Goal: Information Seeking & Learning: Check status

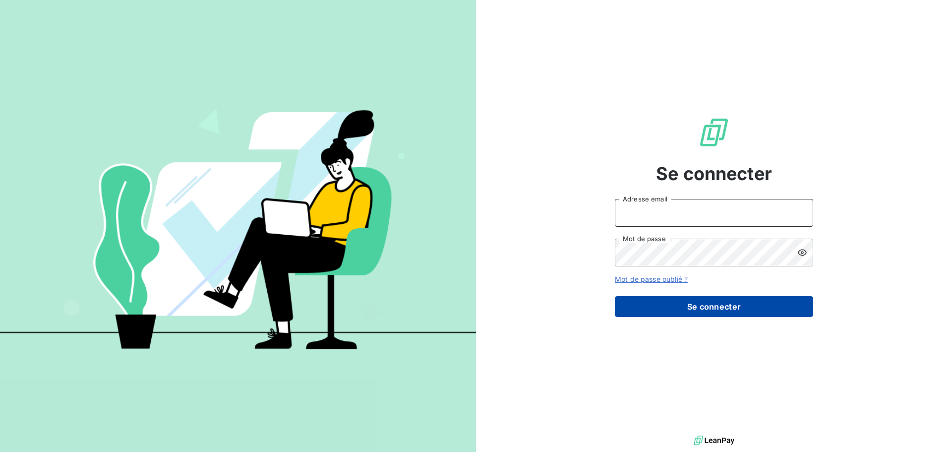
type input "c.ollivier@oxysign.fr"
click at [685, 299] on button "Se connecter" at bounding box center [714, 306] width 198 height 21
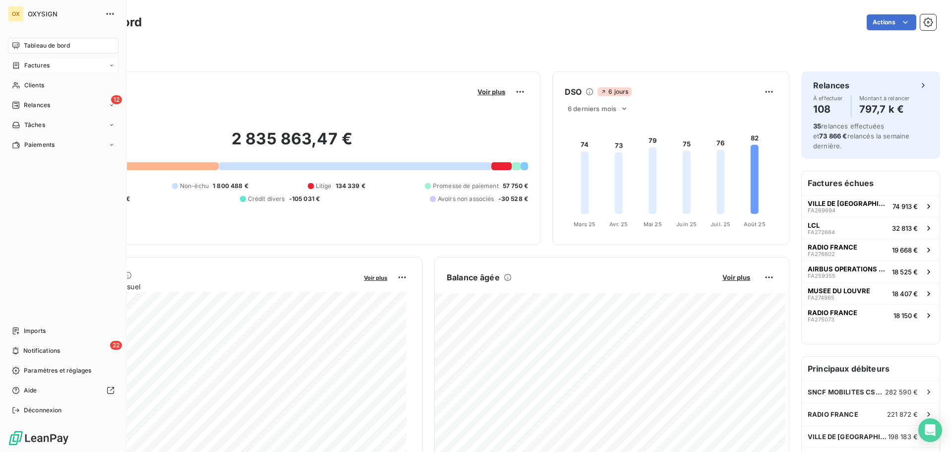
click at [27, 66] on span "Factures" at bounding box center [36, 65] width 25 height 9
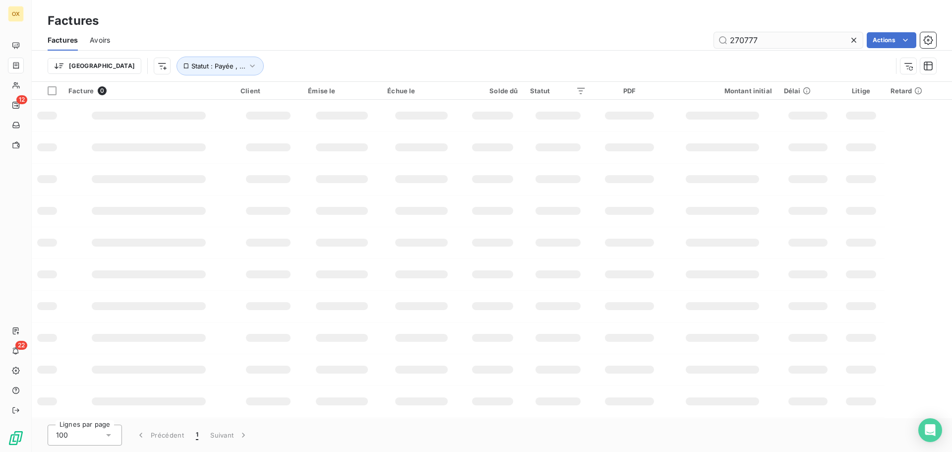
drag, startPoint x: 785, startPoint y: 42, endPoint x: 730, endPoint y: 35, distance: 55.5
click at [730, 35] on input "270777" at bounding box center [788, 40] width 149 height 16
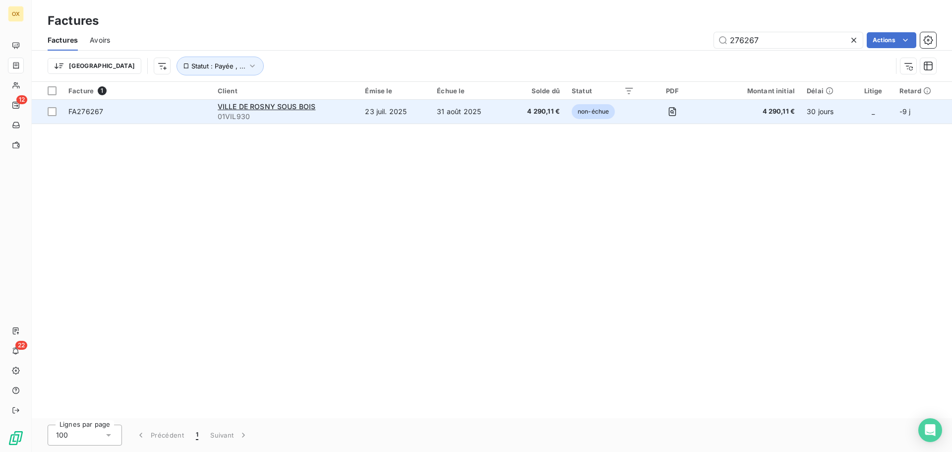
type input "276267"
click at [93, 115] on span "FA276267" at bounding box center [85, 111] width 35 height 8
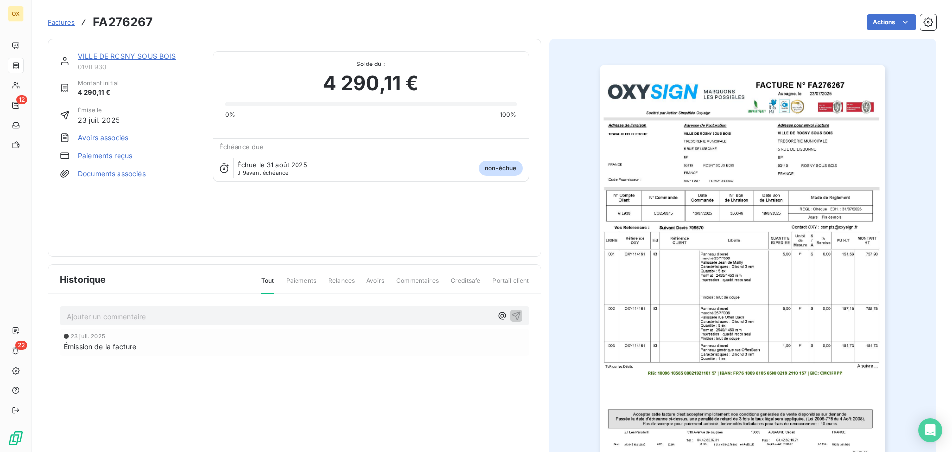
click at [753, 245] on img "button" at bounding box center [742, 267] width 285 height 404
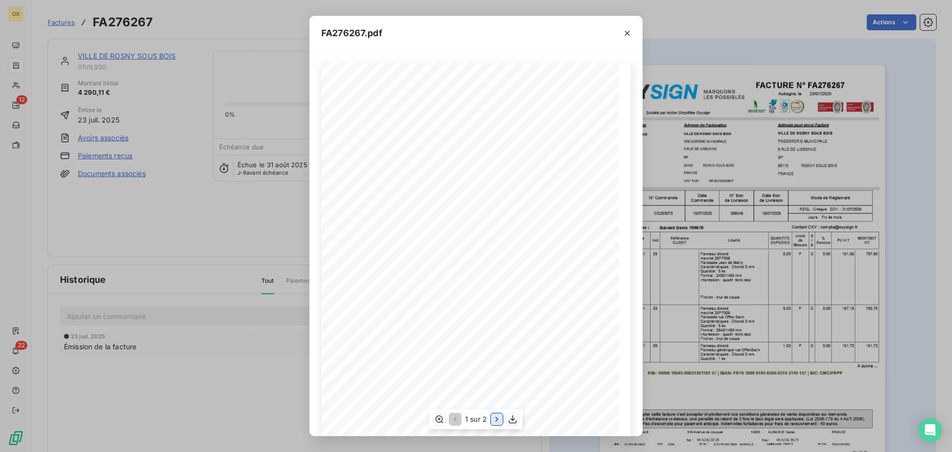
click at [496, 415] on icon "button" at bounding box center [497, 419] width 10 height 10
click at [628, 32] on icon "button" at bounding box center [627, 33] width 10 height 10
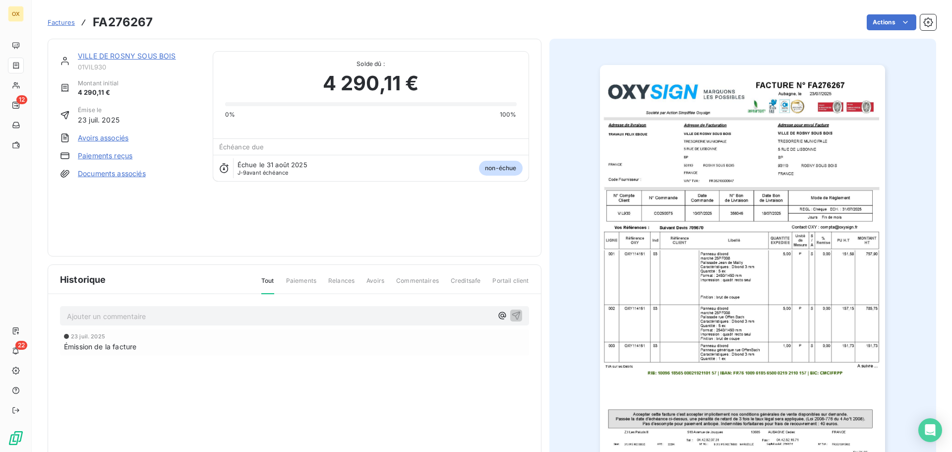
click at [122, 56] on link "VILLE DE ROSNY SOUS BOIS" at bounding box center [127, 56] width 98 height 8
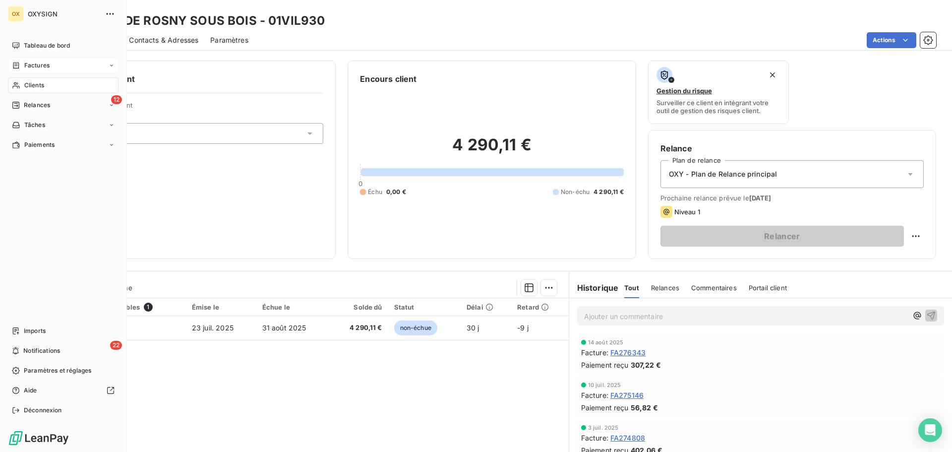
drag, startPoint x: 46, startPoint y: 65, endPoint x: 59, endPoint y: 62, distance: 13.1
click at [46, 65] on span "Factures" at bounding box center [36, 65] width 25 height 9
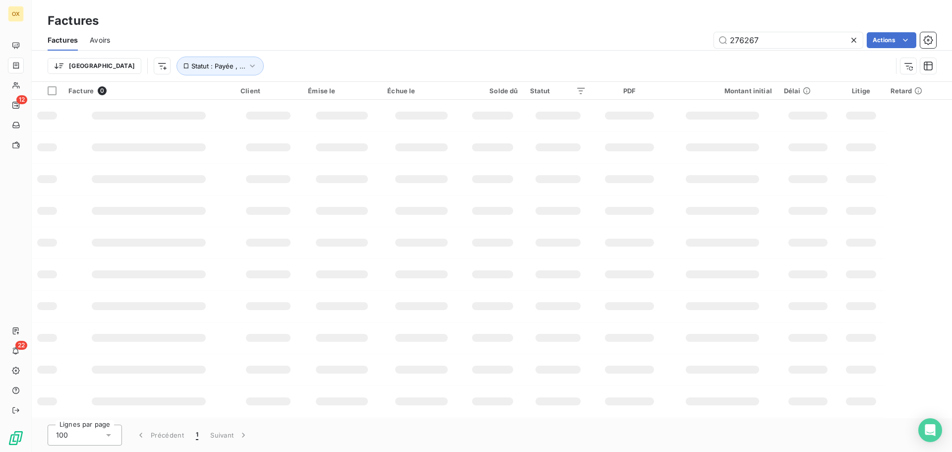
drag, startPoint x: 784, startPoint y: 37, endPoint x: 693, endPoint y: 45, distance: 91.1
click at [693, 45] on div "276267 Actions" at bounding box center [529, 40] width 814 height 16
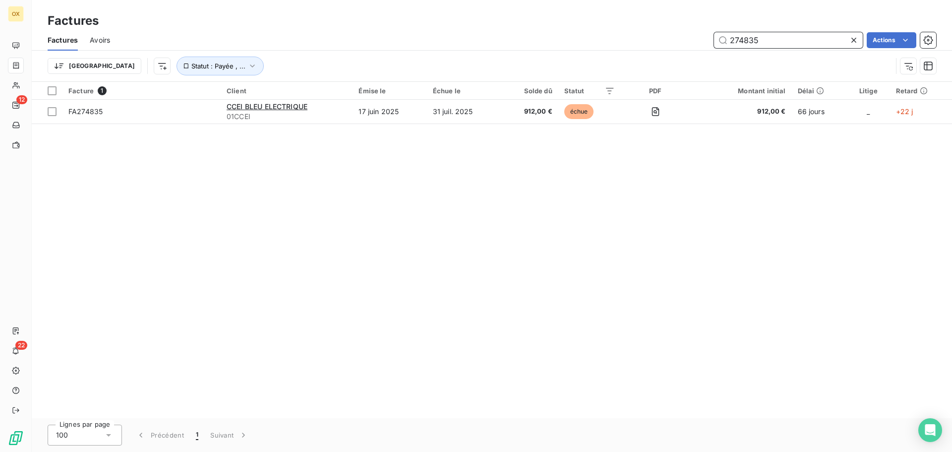
drag, startPoint x: 768, startPoint y: 37, endPoint x: 723, endPoint y: 47, distance: 45.2
click at [723, 47] on input "274835" at bounding box center [788, 40] width 149 height 16
type input "2"
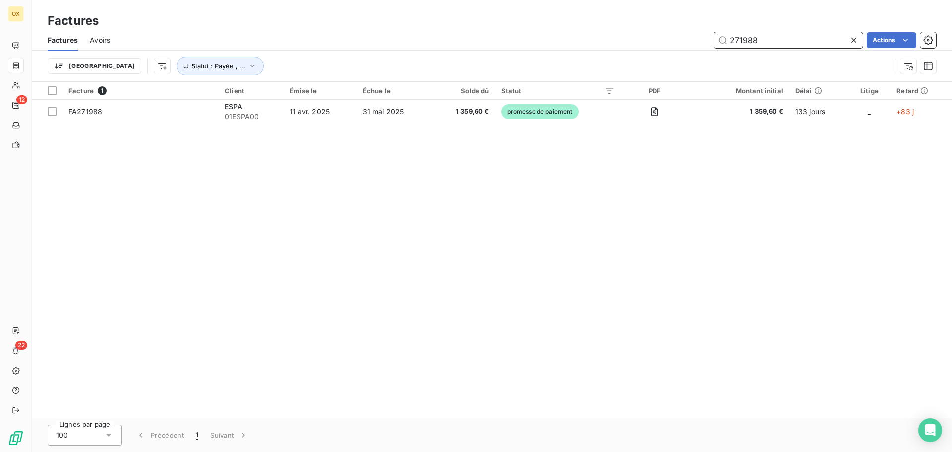
drag, startPoint x: 789, startPoint y: 44, endPoint x: 719, endPoint y: 41, distance: 70.0
click at [719, 41] on input "271988" at bounding box center [788, 40] width 149 height 16
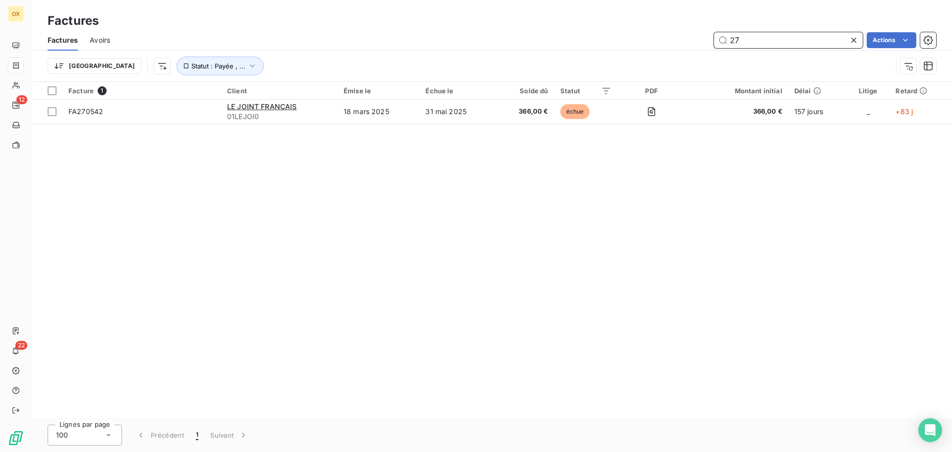
type input "2"
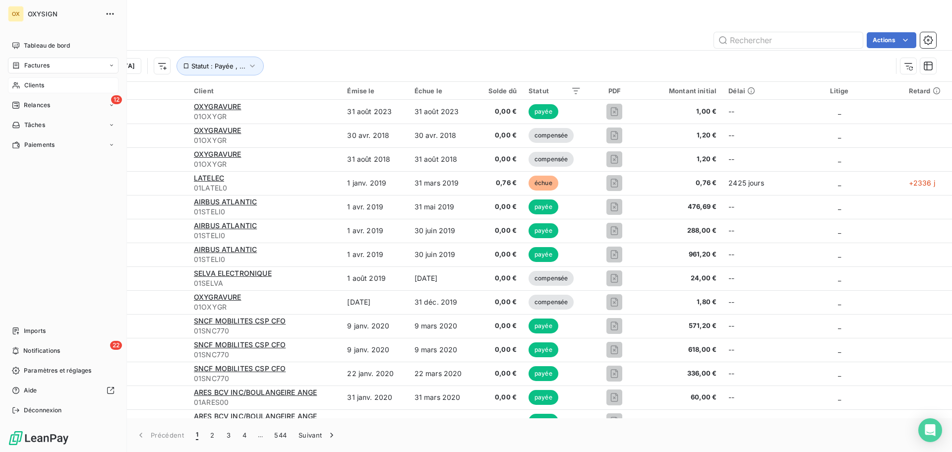
click at [24, 89] on span "Clients" at bounding box center [34, 85] width 20 height 9
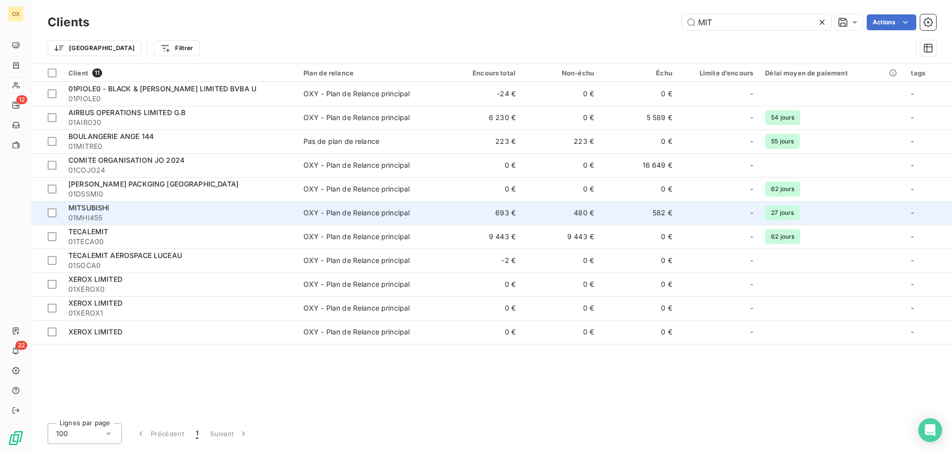
type input "MIT"
click at [579, 215] on td "480 €" at bounding box center [561, 213] width 78 height 24
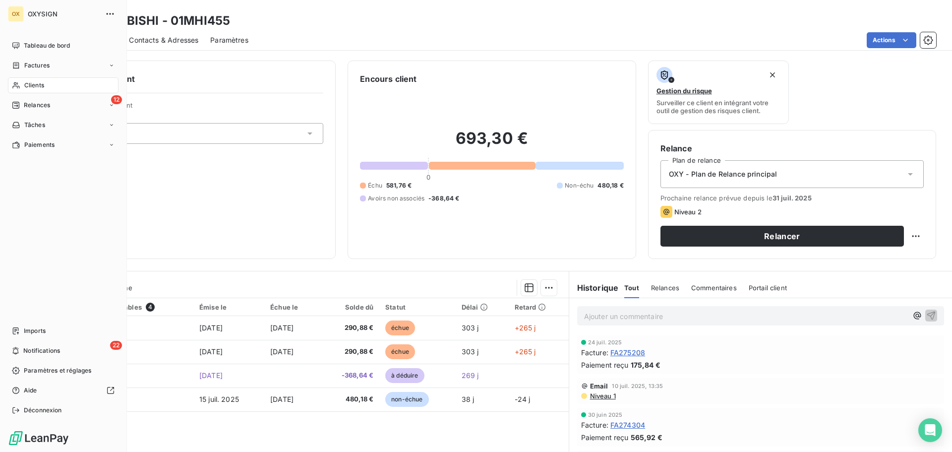
click at [29, 82] on span "Clients" at bounding box center [34, 85] width 20 height 9
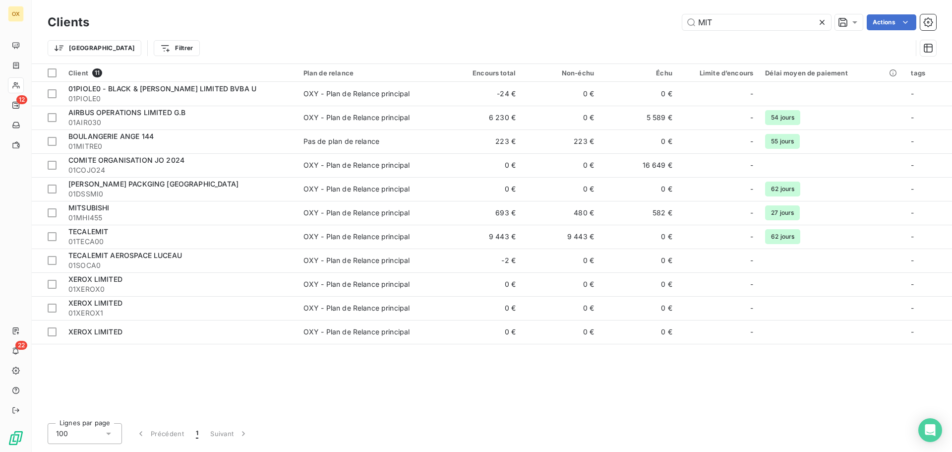
drag, startPoint x: 747, startPoint y: 26, endPoint x: 651, endPoint y: 25, distance: 95.7
click at [651, 25] on div "MIT Actions" at bounding box center [518, 22] width 835 height 16
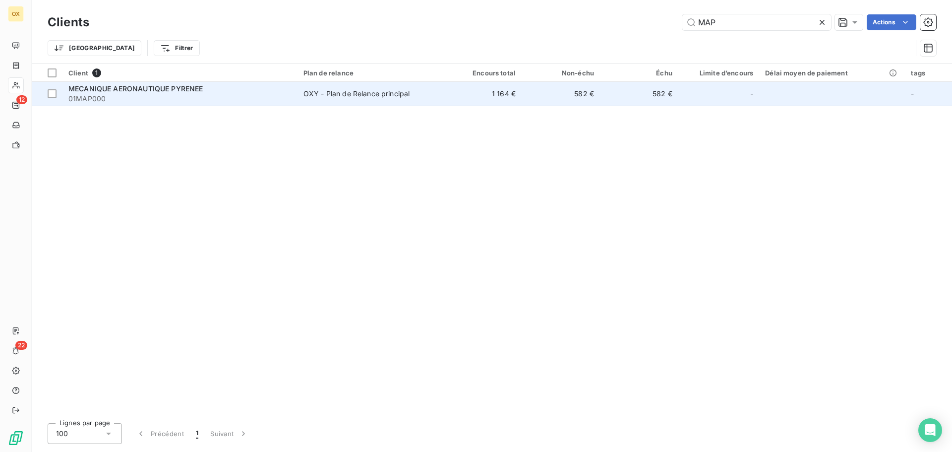
type input "MAP"
click at [331, 95] on div "OXY - Plan de Relance principal" at bounding box center [356, 94] width 107 height 10
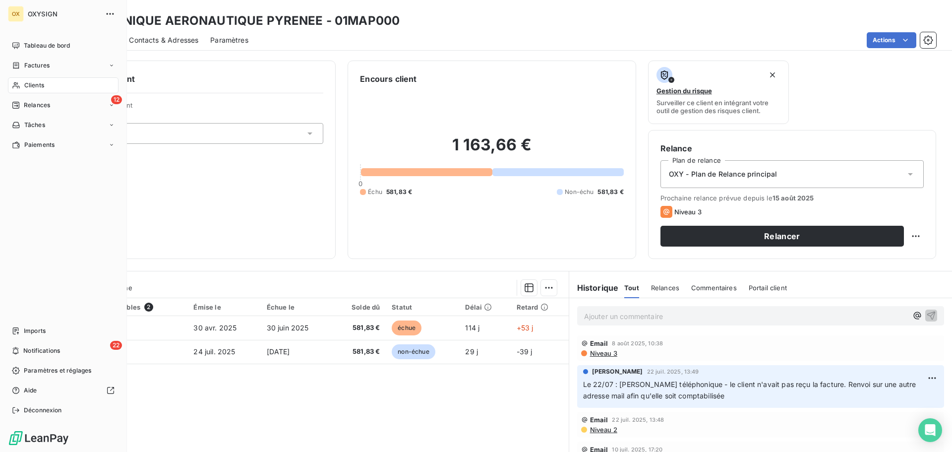
click at [24, 85] on span "Clients" at bounding box center [34, 85] width 20 height 9
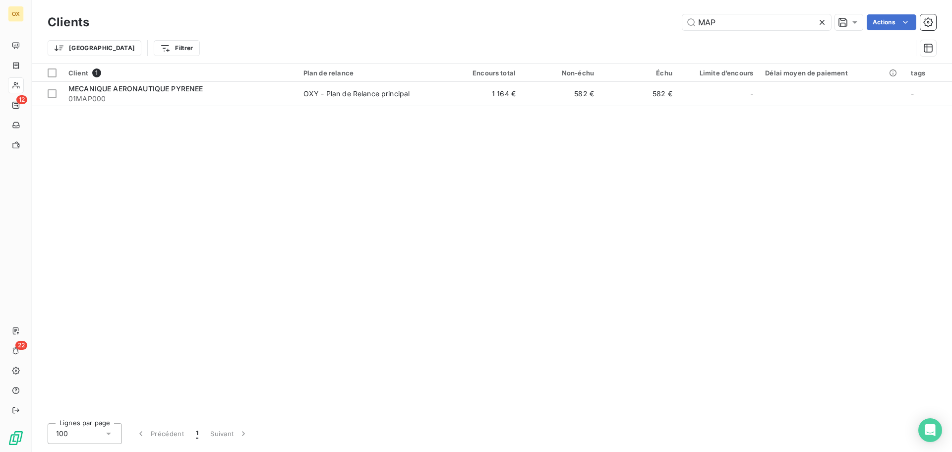
drag, startPoint x: 745, startPoint y: 20, endPoint x: 677, endPoint y: 25, distance: 68.6
click at [677, 25] on div "MAP Actions" at bounding box center [518, 22] width 835 height 16
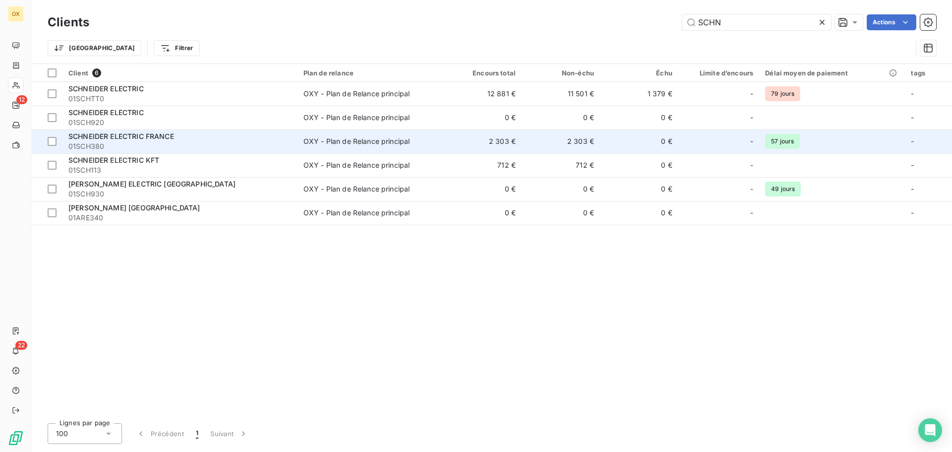
type input "SCHN"
click at [557, 135] on td "2 303 €" at bounding box center [561, 141] width 78 height 24
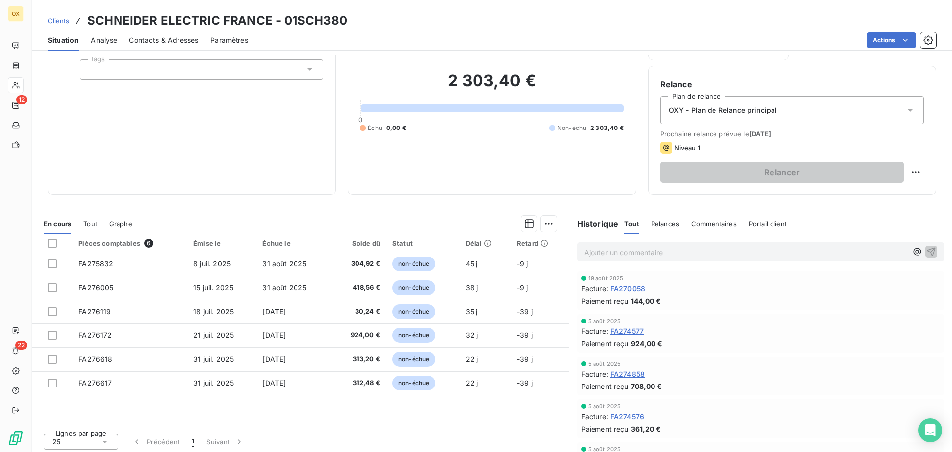
scroll to position [67, 0]
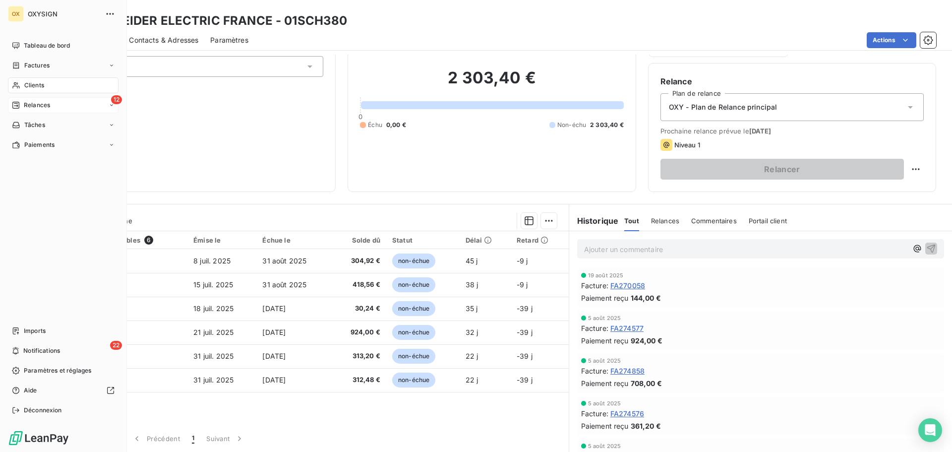
click at [31, 104] on span "Relances" at bounding box center [37, 105] width 26 height 9
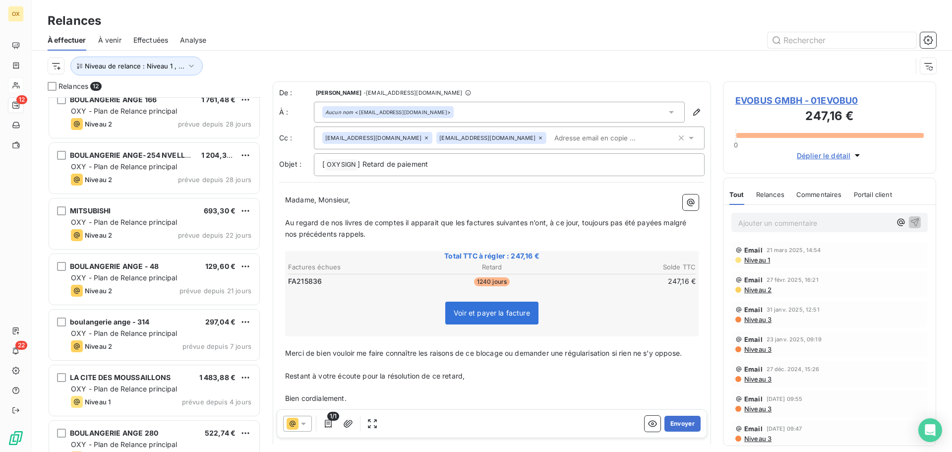
scroll to position [149, 0]
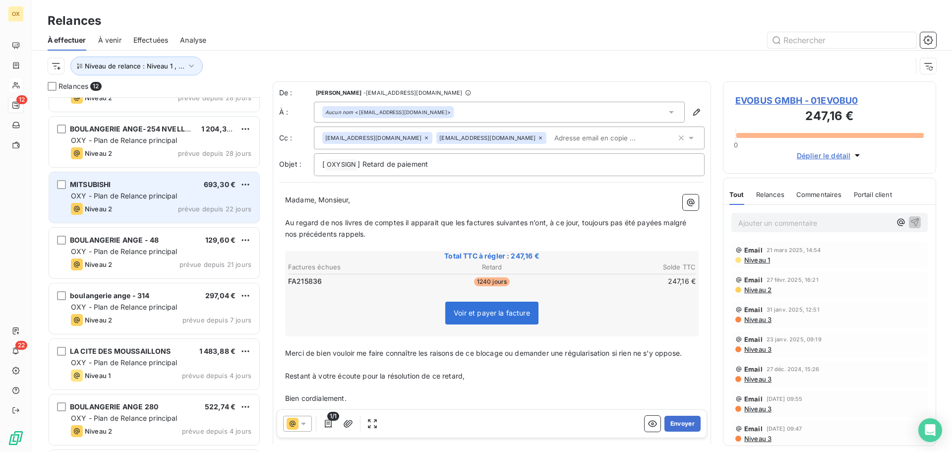
click at [145, 192] on span "OXY - Plan de Relance principal" at bounding box center [124, 195] width 107 height 8
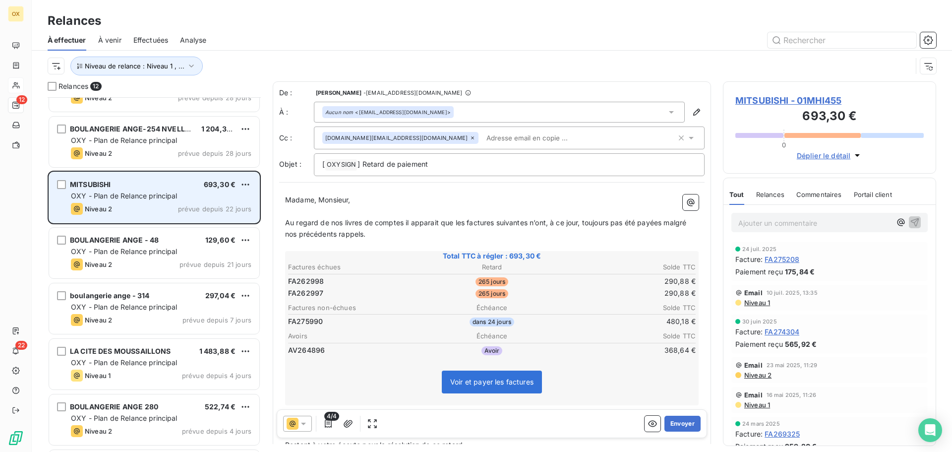
click at [118, 199] on span "OXY - Plan de Relance principal" at bounding box center [124, 195] width 107 height 8
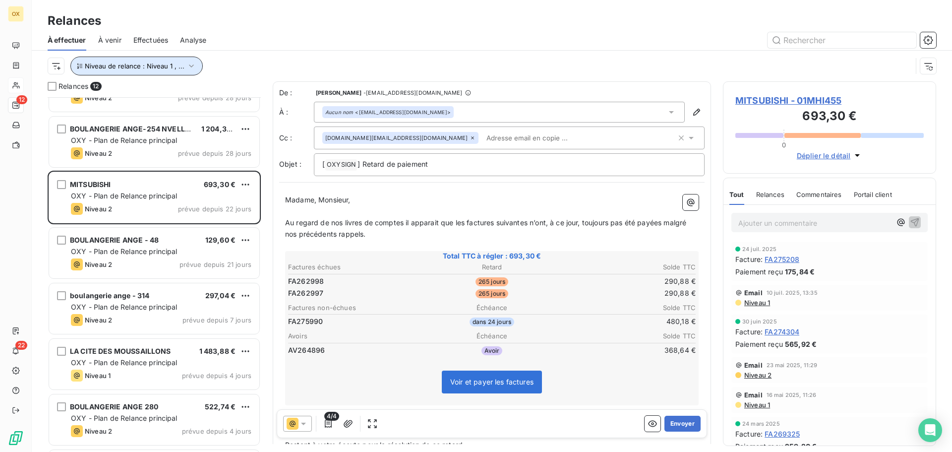
click at [154, 67] on span "Niveau de relance : Niveau 1 , ..." at bounding box center [135, 66] width 100 height 8
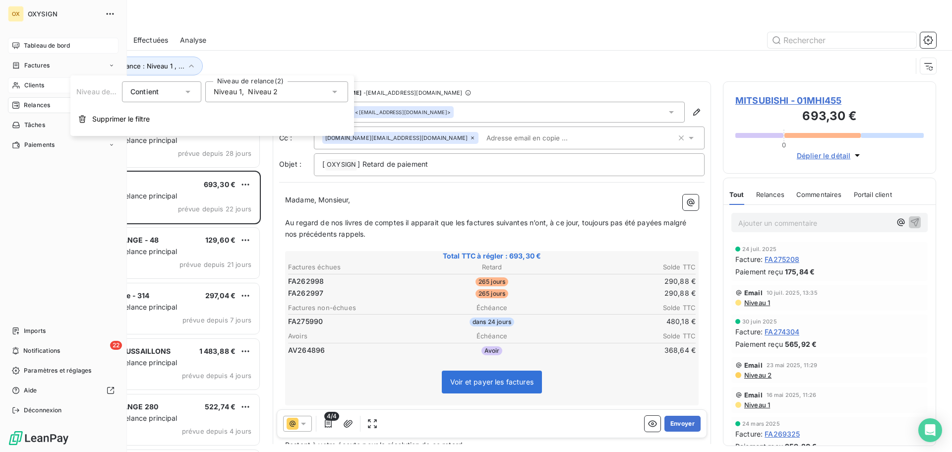
drag, startPoint x: 17, startPoint y: 43, endPoint x: 22, endPoint y: 45, distance: 5.1
click at [17, 43] on icon at bounding box center [15, 45] width 7 height 6
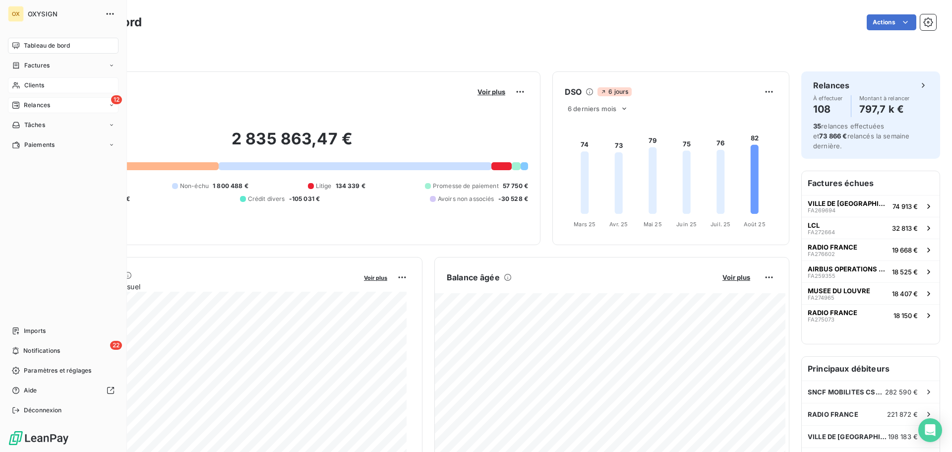
click at [28, 45] on span "Tableau de bord" at bounding box center [47, 45] width 46 height 9
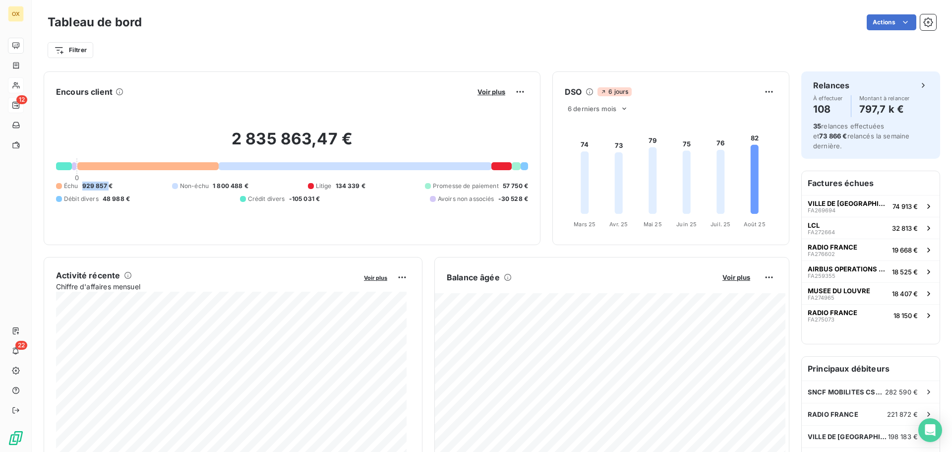
drag, startPoint x: 82, startPoint y: 186, endPoint x: 108, endPoint y: 190, distance: 26.0
click at [108, 190] on span "929 857 €" at bounding box center [97, 185] width 30 height 9
copy span "929 857"
click at [567, 34] on div "Filtrer" at bounding box center [492, 46] width 888 height 27
click at [862, 199] on button "VILLE DE PARIS FA269694 74 913 €" at bounding box center [871, 206] width 138 height 22
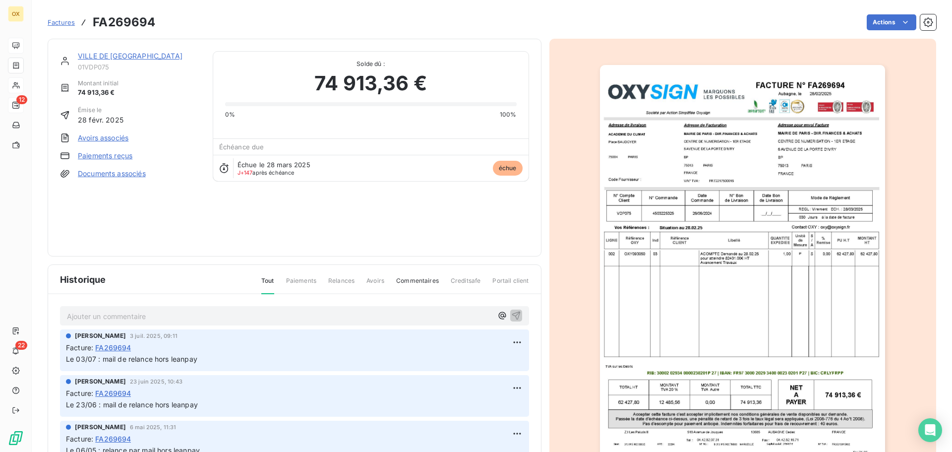
click at [113, 58] on link "VILLE DE [GEOGRAPHIC_DATA]" at bounding box center [130, 56] width 105 height 8
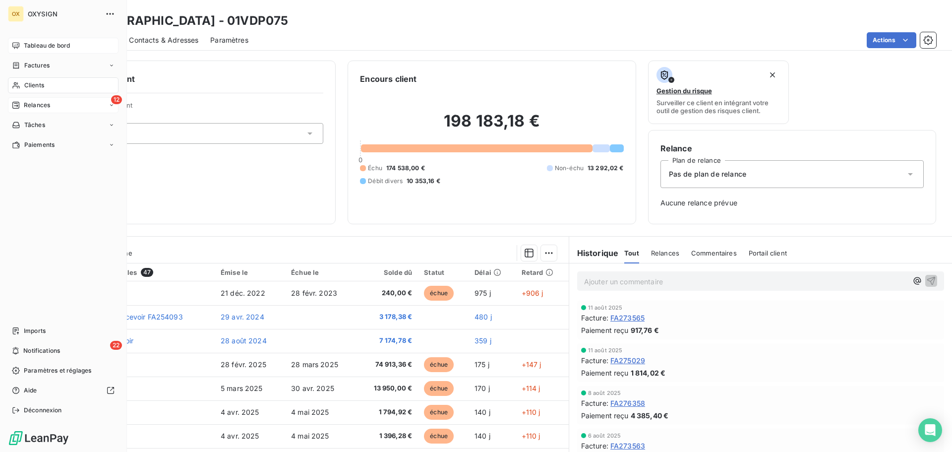
click at [22, 85] on div "Clients" at bounding box center [63, 85] width 111 height 16
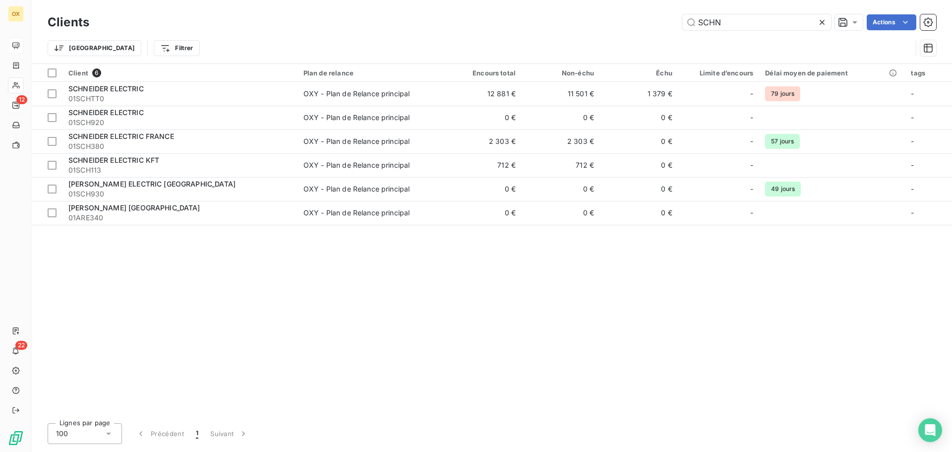
drag, startPoint x: 641, startPoint y: 29, endPoint x: 595, endPoint y: 29, distance: 45.6
click at [595, 29] on div "SCHN Actions" at bounding box center [518, 22] width 835 height 16
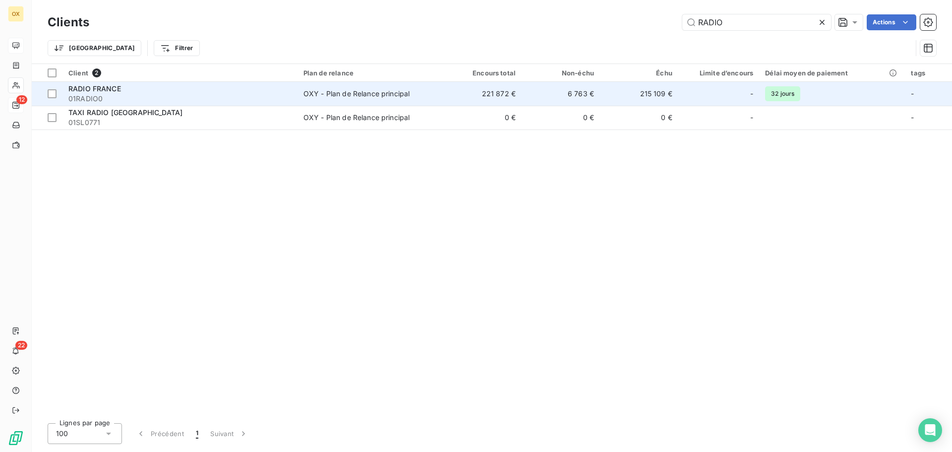
type input "RADIO"
click at [135, 86] on div "RADIO FRANCE" at bounding box center [179, 89] width 223 height 10
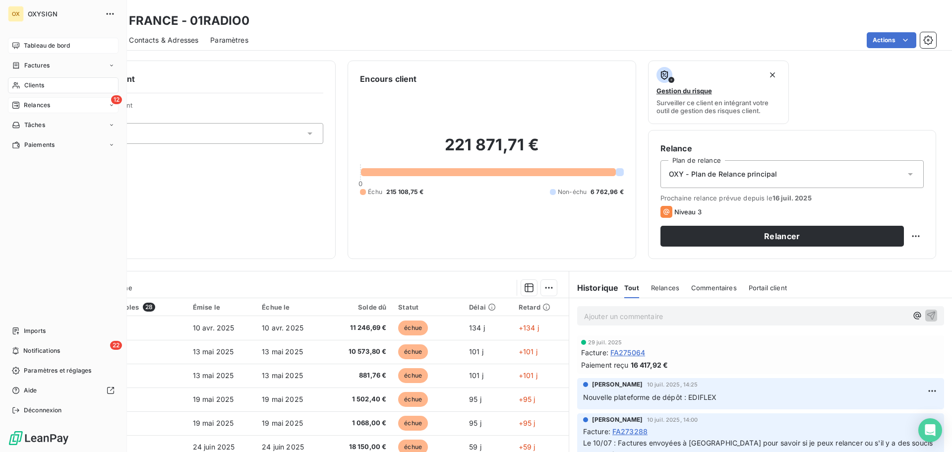
click at [24, 43] on span "Tableau de bord" at bounding box center [47, 45] width 46 height 9
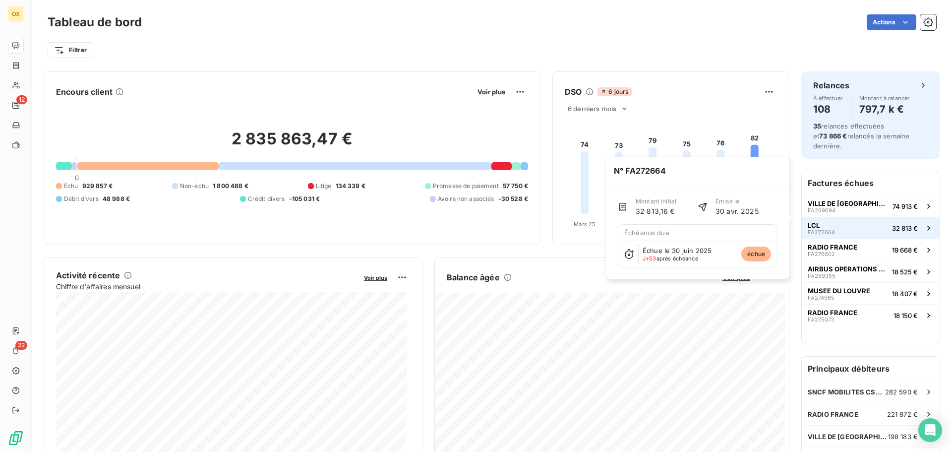
click at [838, 220] on button "LCL FA272664 32 813 €" at bounding box center [871, 228] width 138 height 22
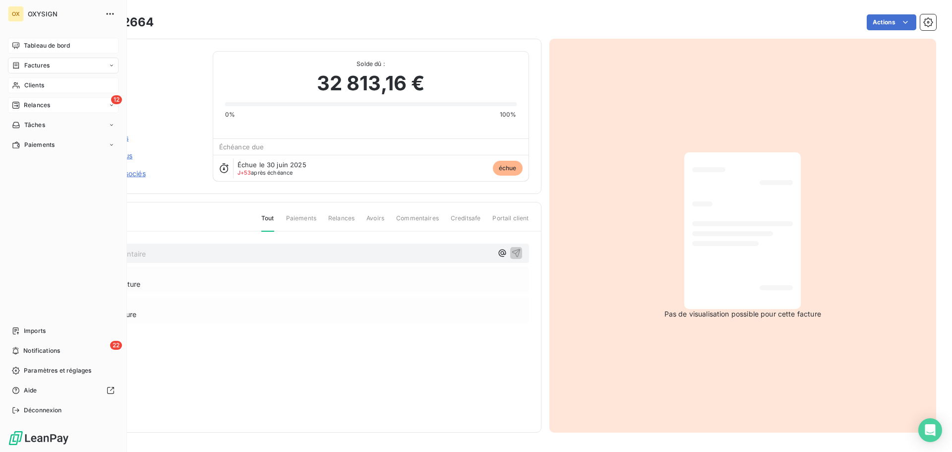
click at [32, 83] on span "Clients" at bounding box center [34, 85] width 20 height 9
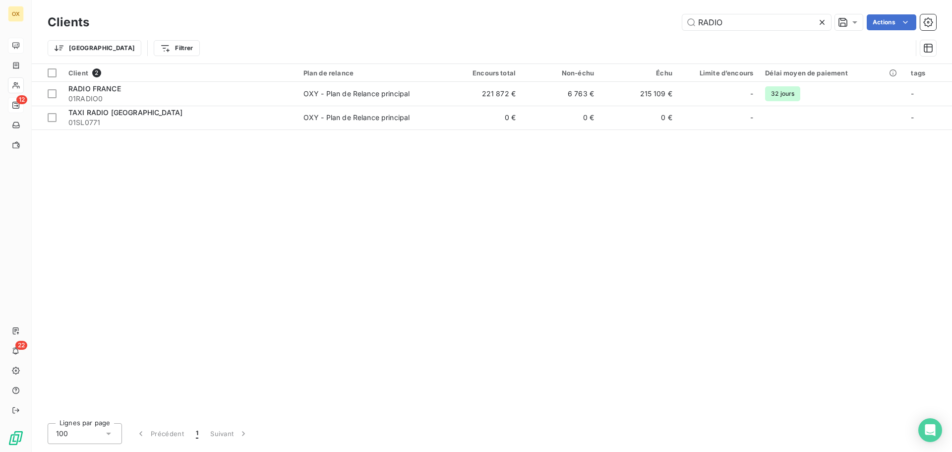
drag, startPoint x: 746, startPoint y: 20, endPoint x: 648, endPoint y: 17, distance: 98.2
click at [649, 16] on div "RADIO Actions" at bounding box center [518, 22] width 835 height 16
type input "SEMIOS"
click at [91, 106] on table "Client 1 Plan de relance Encours total Non-échu Échu Limite d’encours Délai moy…" at bounding box center [492, 85] width 920 height 42
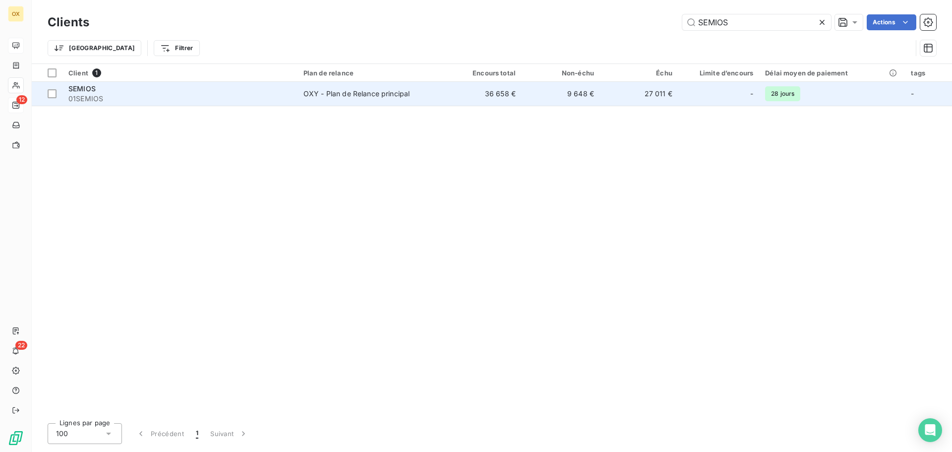
click at [100, 84] on div "SEMIOS" at bounding box center [179, 89] width 223 height 10
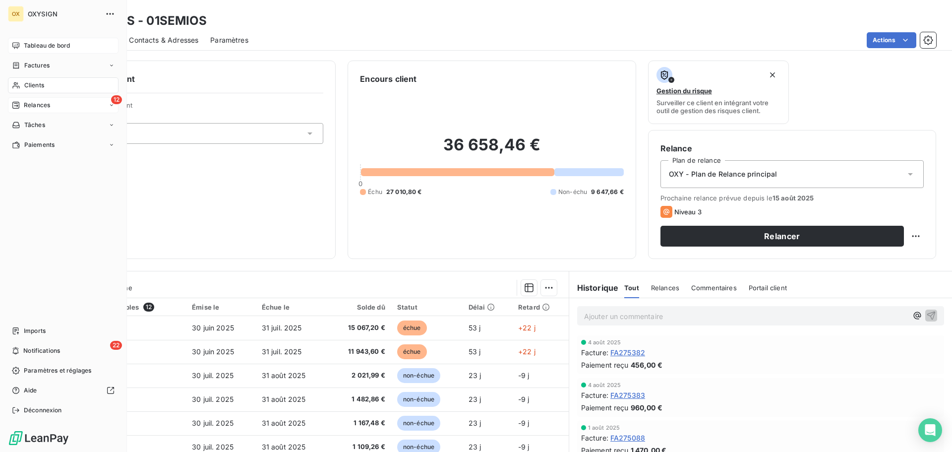
click at [33, 84] on span "Clients" at bounding box center [34, 85] width 20 height 9
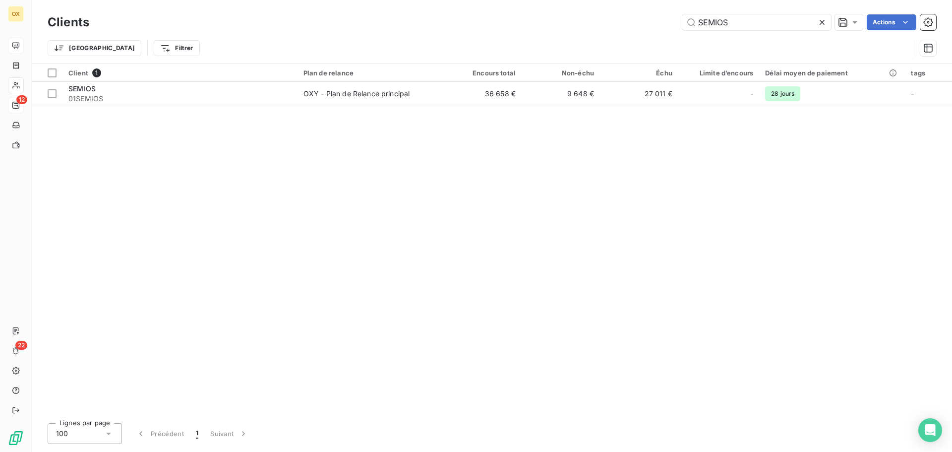
click at [823, 17] on icon at bounding box center [822, 22] width 10 height 10
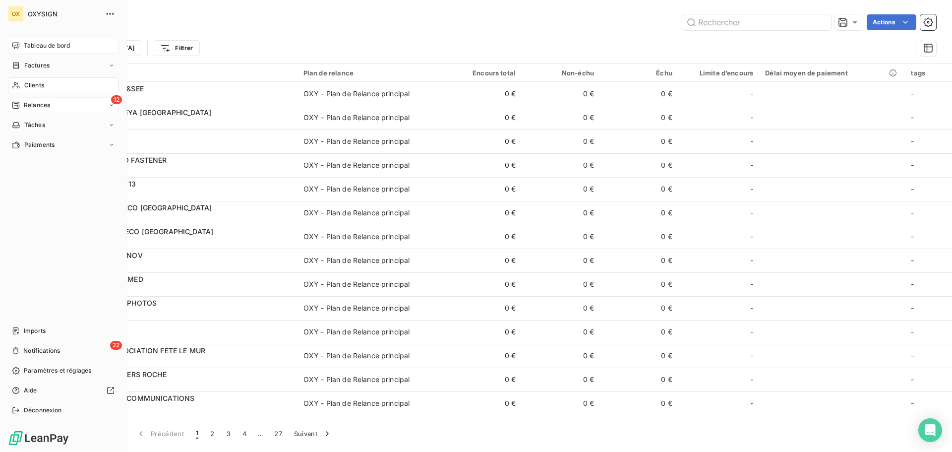
click at [30, 41] on div "Tableau de bord" at bounding box center [63, 46] width 111 height 16
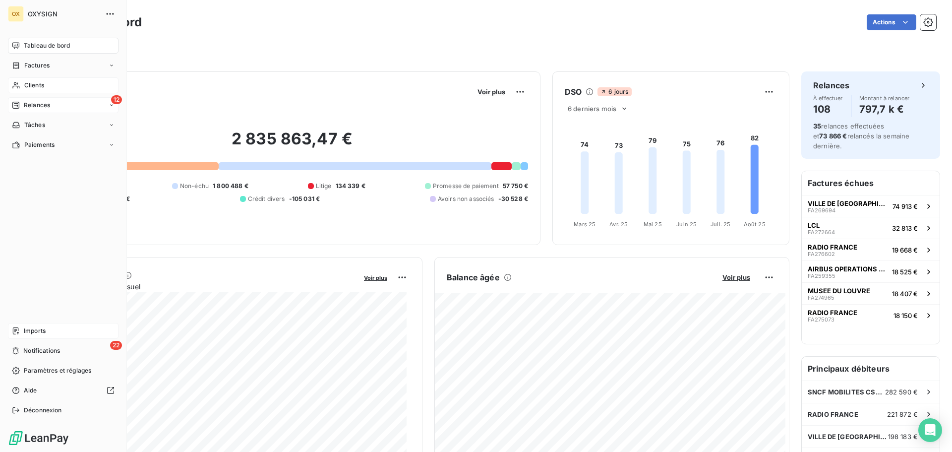
click at [37, 333] on span "Imports" at bounding box center [35, 330] width 22 height 9
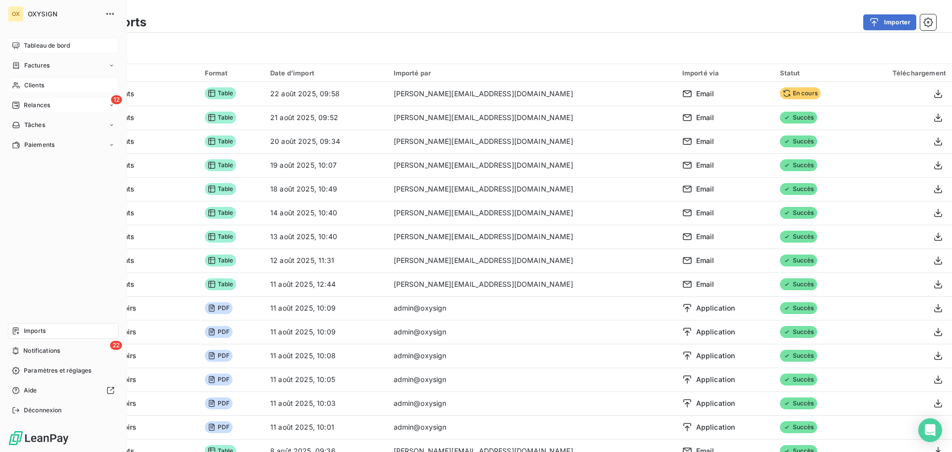
click at [25, 42] on span "Tableau de bord" at bounding box center [47, 45] width 46 height 9
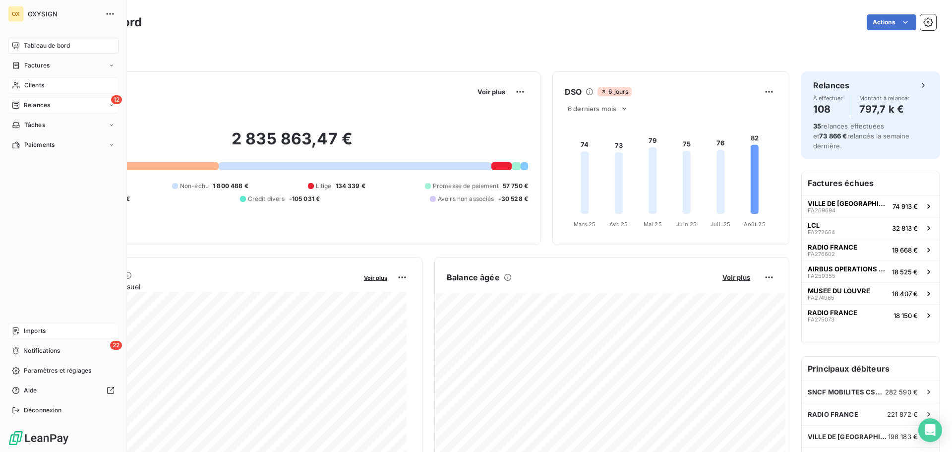
click at [26, 330] on span "Imports" at bounding box center [35, 330] width 22 height 9
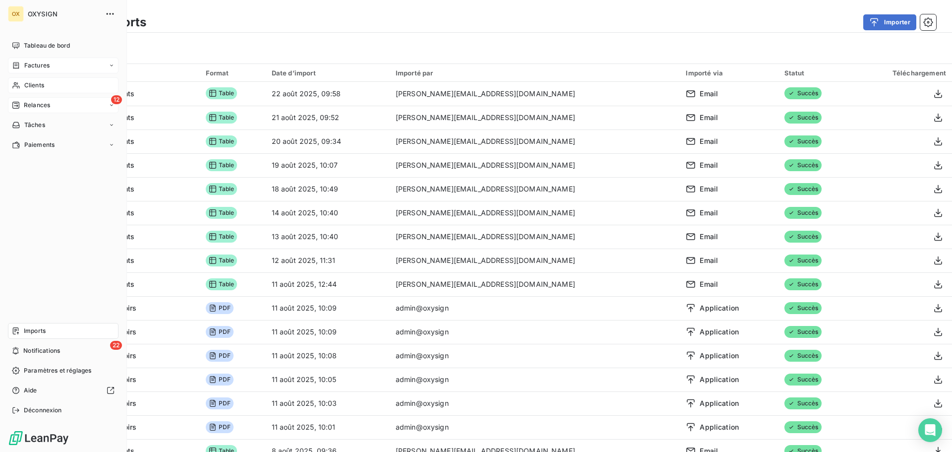
drag, startPoint x: 51, startPoint y: 45, endPoint x: 60, endPoint y: 61, distance: 18.9
click at [51, 44] on span "Tableau de bord" at bounding box center [47, 45] width 46 height 9
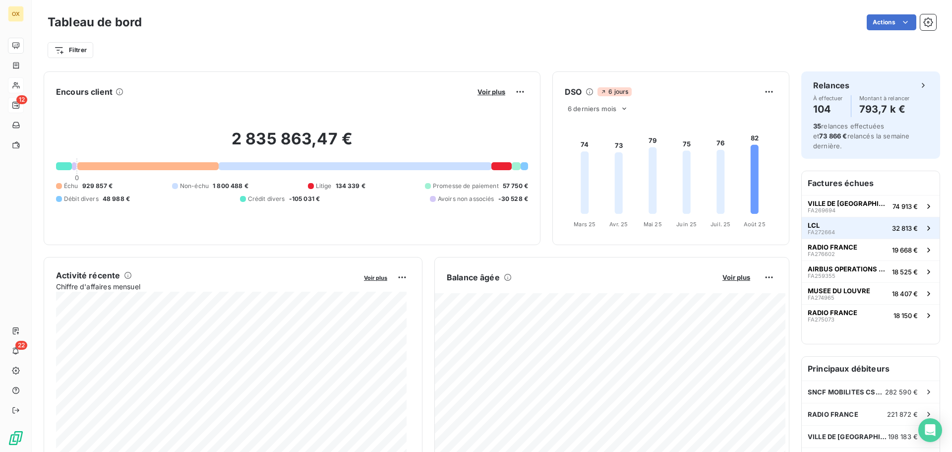
click at [860, 217] on button "LCL FA272664 32 813 €" at bounding box center [871, 228] width 138 height 22
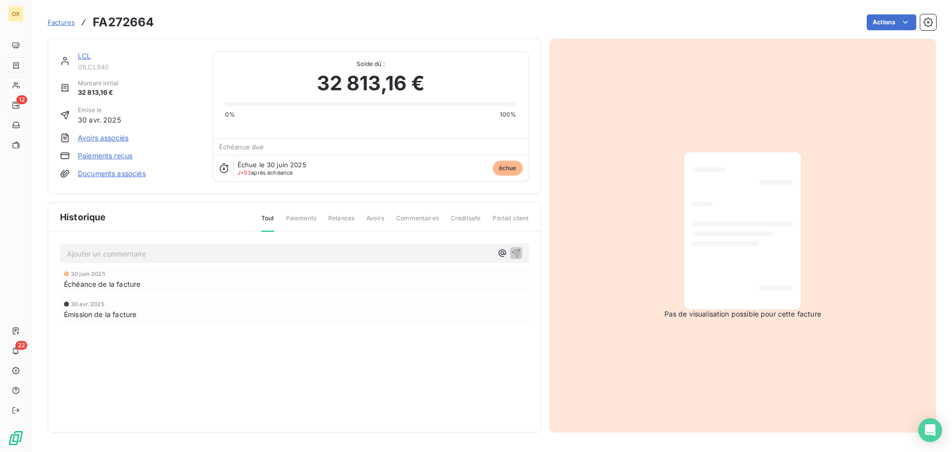
click at [83, 57] on link "LCL" at bounding box center [84, 56] width 13 height 8
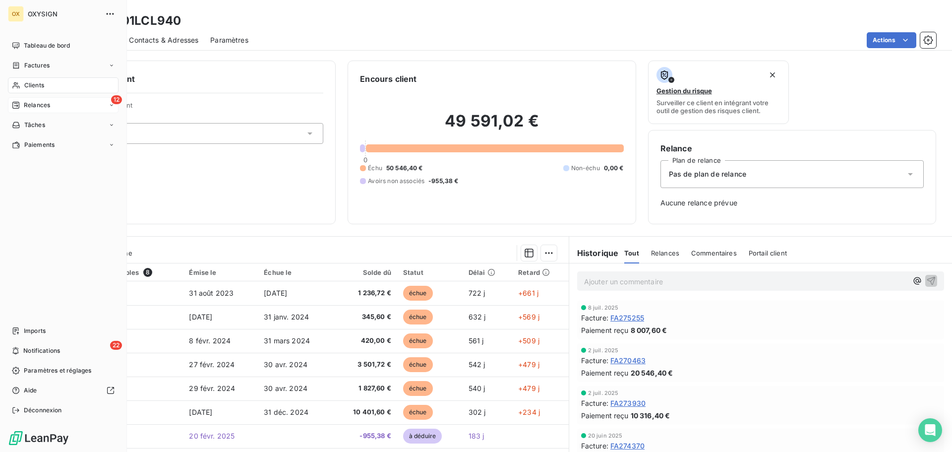
click at [49, 105] on span "Relances" at bounding box center [37, 105] width 26 height 9
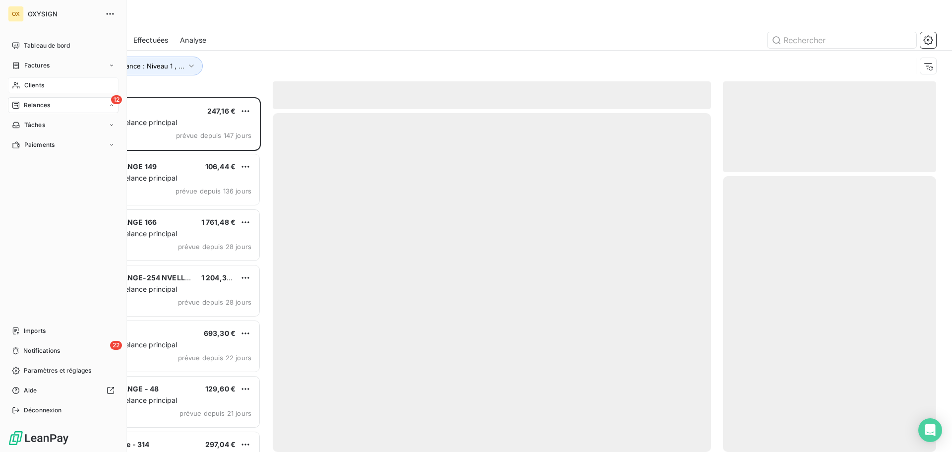
scroll to position [347, 206]
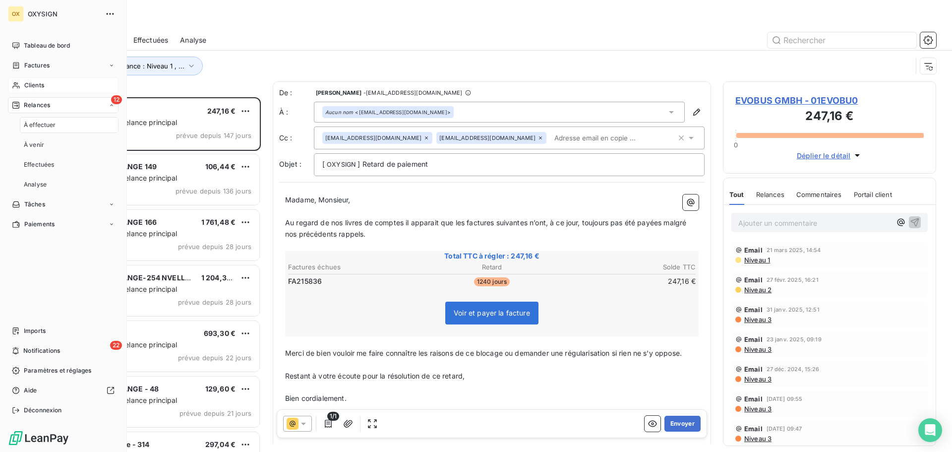
click at [46, 83] on div "Clients" at bounding box center [63, 85] width 111 height 16
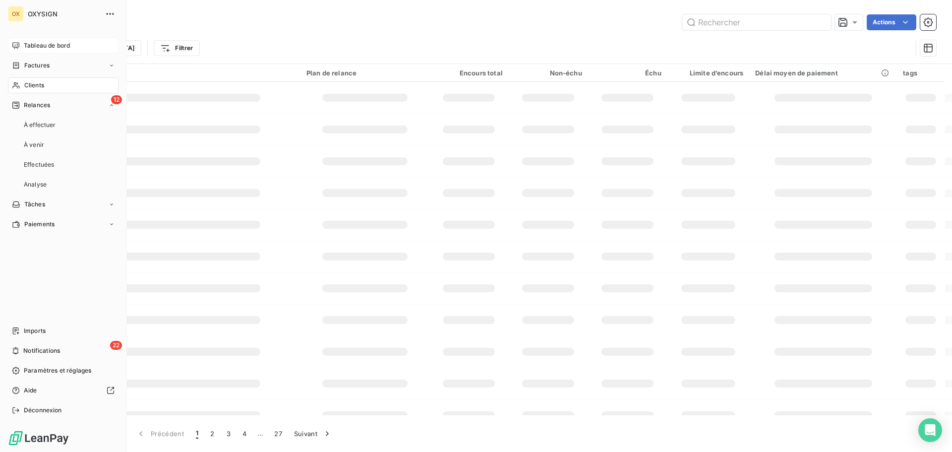
drag, startPoint x: 48, startPoint y: 46, endPoint x: 59, endPoint y: 47, distance: 11.0
click at [48, 46] on span "Tableau de bord" at bounding box center [47, 45] width 46 height 9
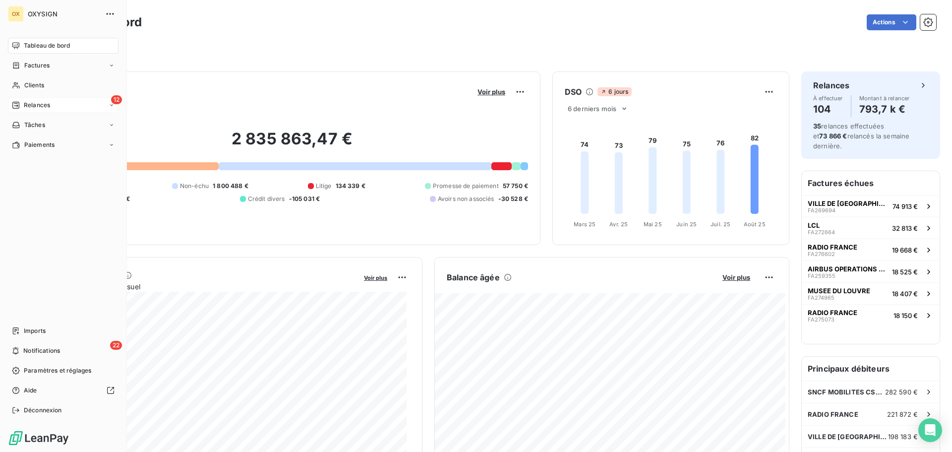
click at [28, 104] on span "Relances" at bounding box center [37, 105] width 26 height 9
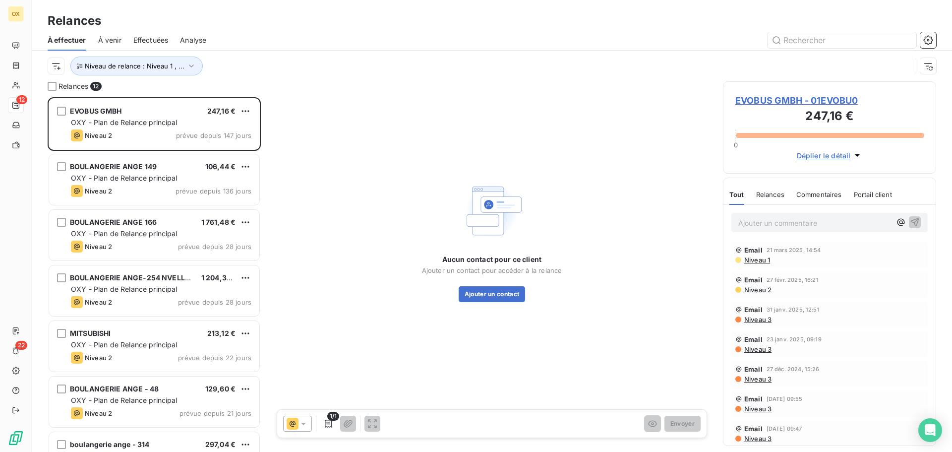
scroll to position [347, 206]
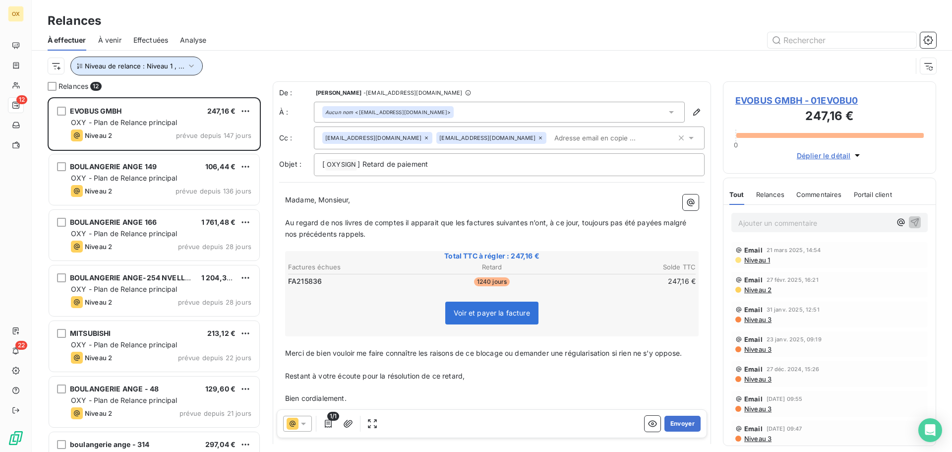
click at [186, 70] on icon "button" at bounding box center [191, 66] width 10 height 10
click at [300, 49] on div "À effectuer À venir Effectuées Analyse" at bounding box center [492, 40] width 920 height 21
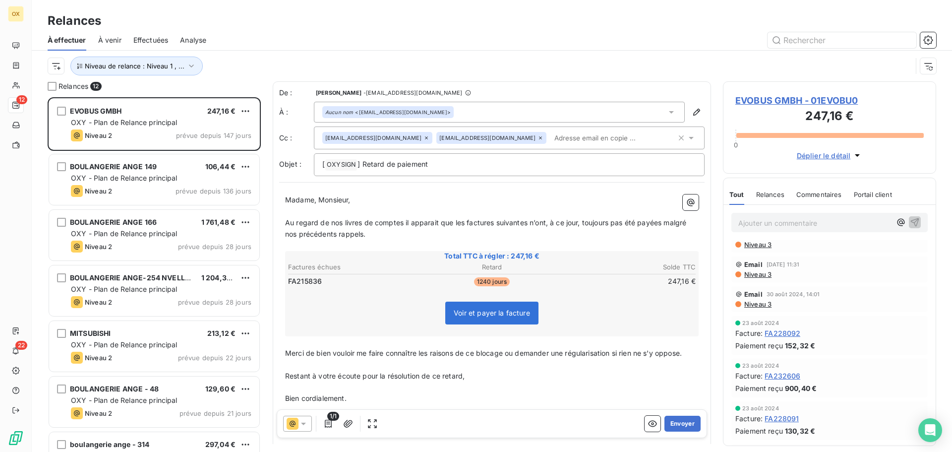
scroll to position [297, 0]
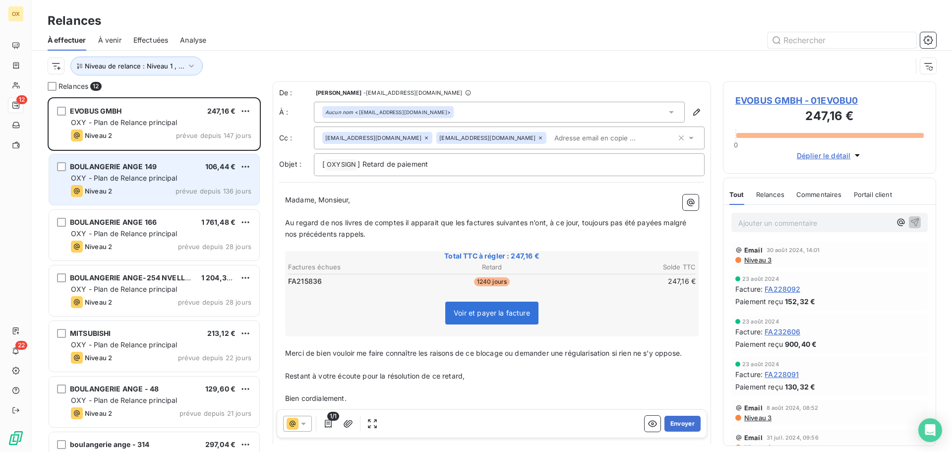
click at [206, 170] on div "106,44 €" at bounding box center [220, 167] width 30 height 10
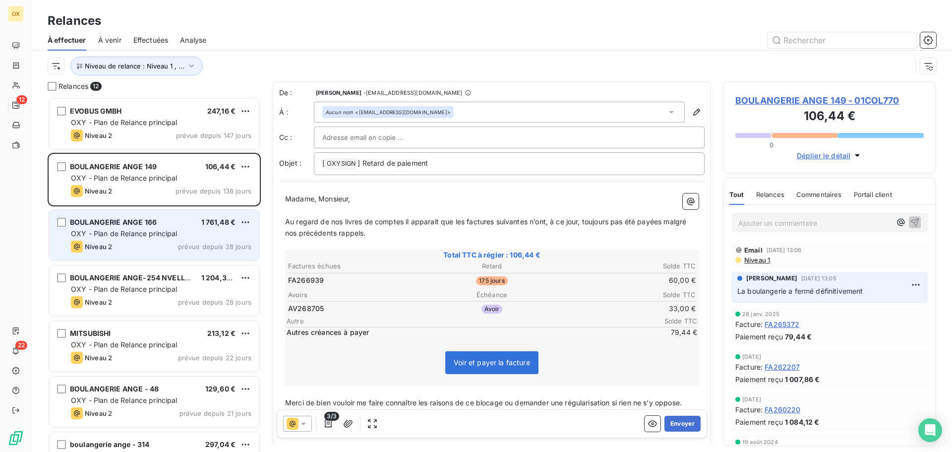
click at [183, 227] on div "BOULANGERIE ANGE 166 1 761,48 € OXY - Plan de Relance principal Niveau 2 prévue…" at bounding box center [154, 235] width 210 height 51
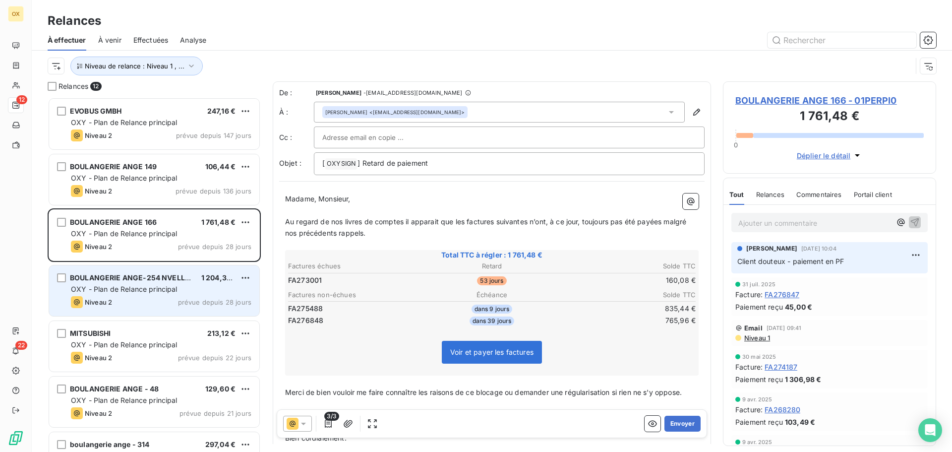
click at [127, 287] on span "OXY - Plan de Relance principal" at bounding box center [124, 289] width 107 height 8
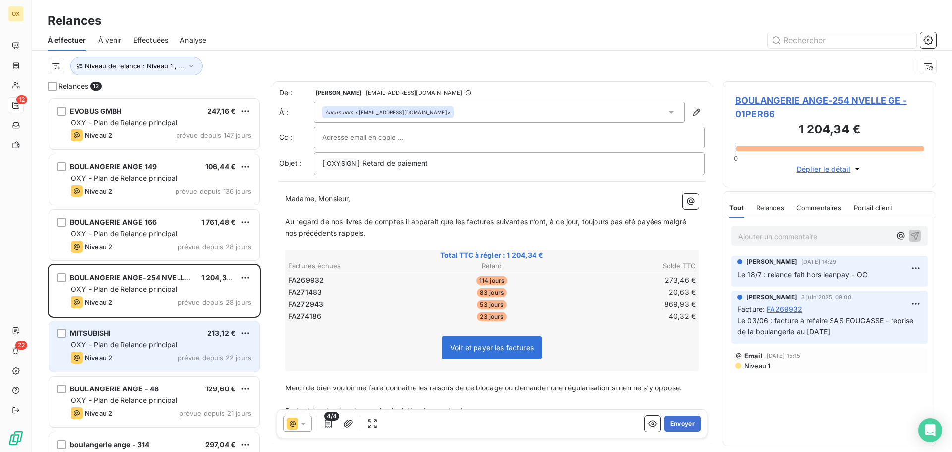
click at [103, 352] on div "Niveau 2" at bounding box center [91, 358] width 41 height 12
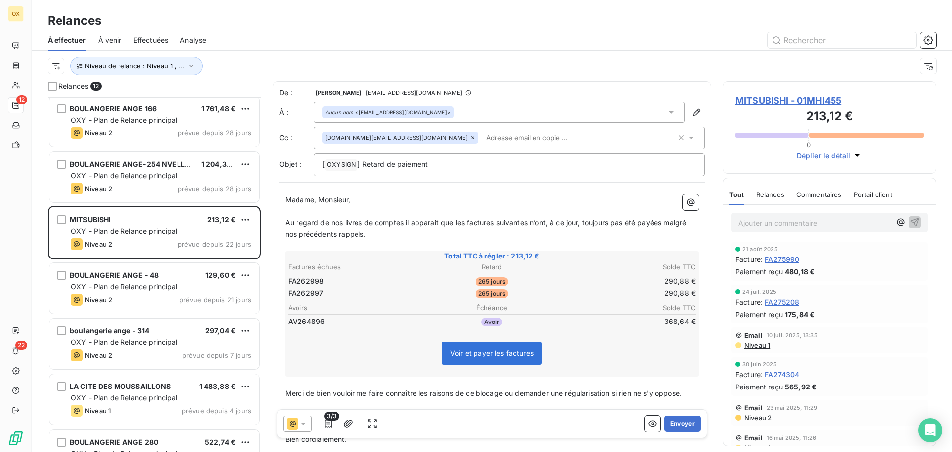
scroll to position [149, 0]
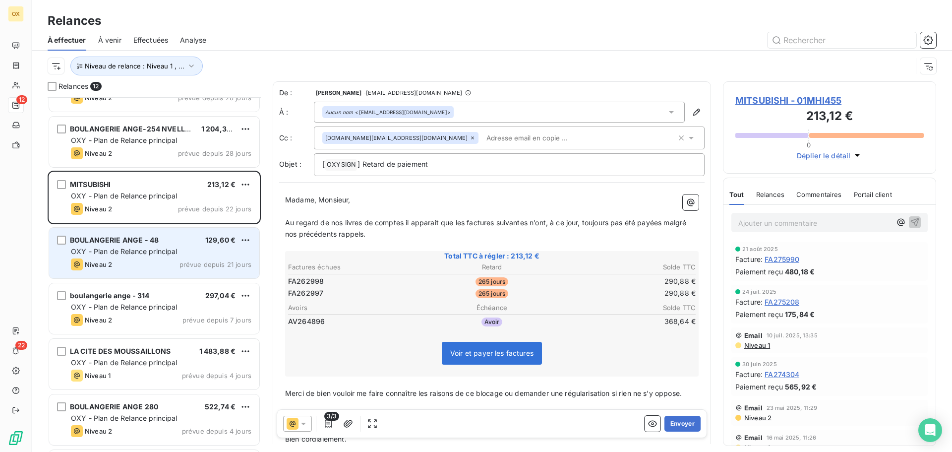
click at [155, 271] on div "BOULANGERIE ANGE - 48 129,60 € OXY - Plan de Relance principal Niveau 2 prévue …" at bounding box center [154, 253] width 210 height 51
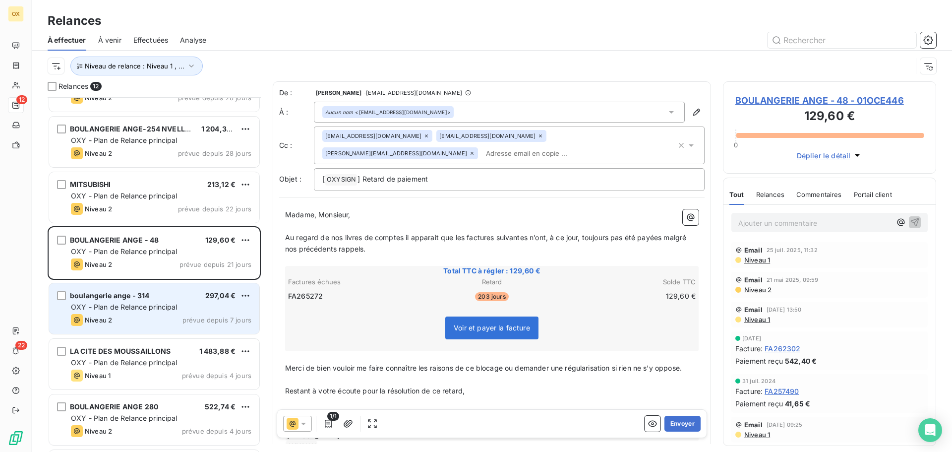
click at [201, 305] on div "OXY - Plan de Relance principal" at bounding box center [161, 307] width 180 height 10
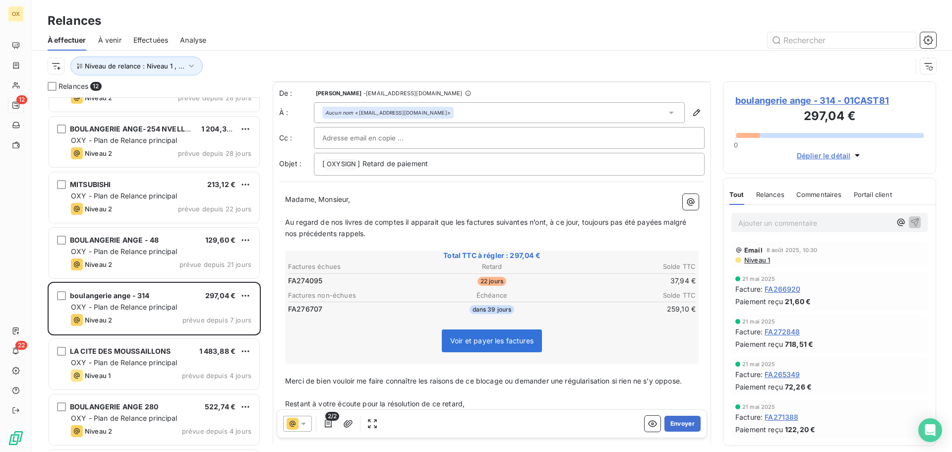
scroll to position [50, 0]
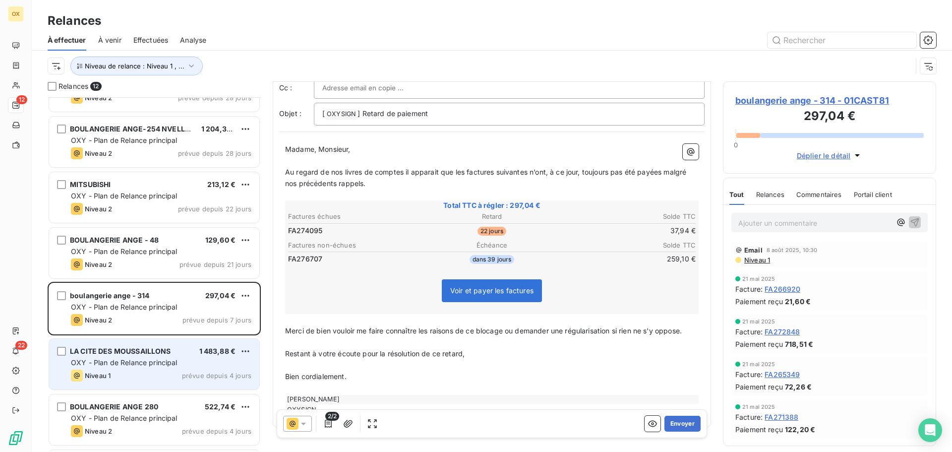
drag, startPoint x: 154, startPoint y: 371, endPoint x: 159, endPoint y: 367, distance: 6.1
click at [154, 370] on div "Niveau 1 prévue depuis 4 jours" at bounding box center [161, 375] width 180 height 12
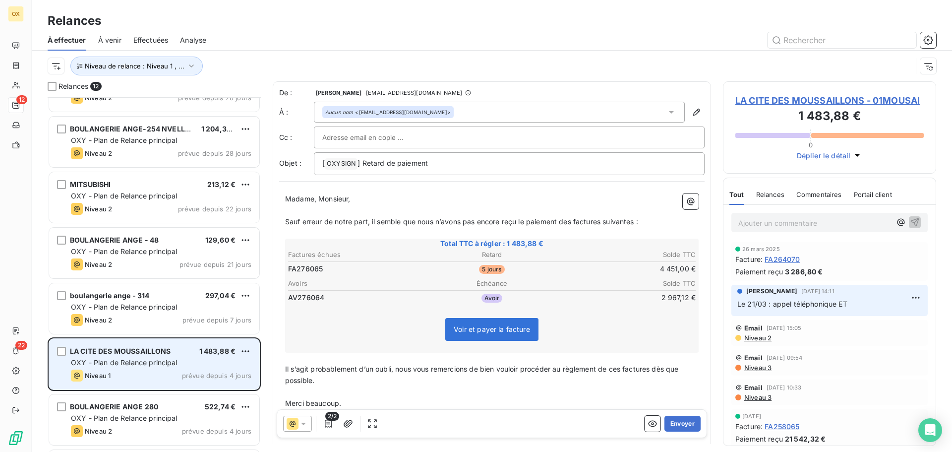
scroll to position [199, 0]
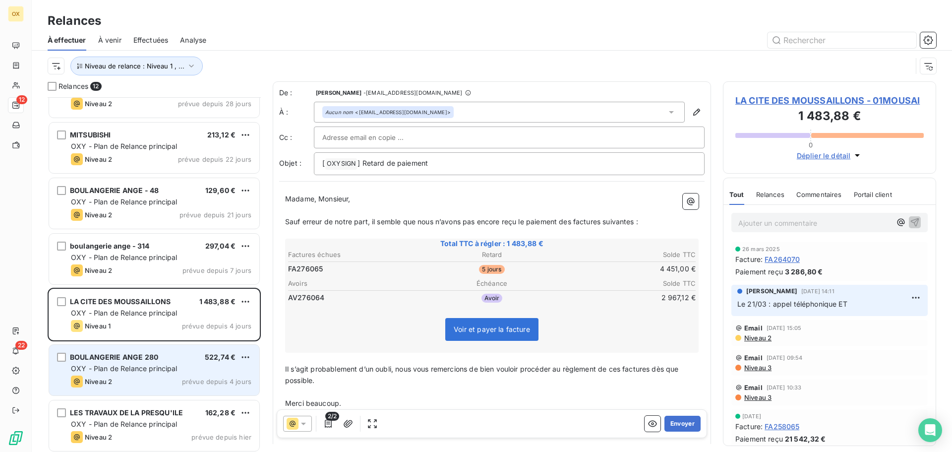
click at [215, 362] on div "BOULANGERIE ANGE 280 522,74 € OXY - Plan de Relance principal Niveau 2 prévue d…" at bounding box center [154, 370] width 210 height 51
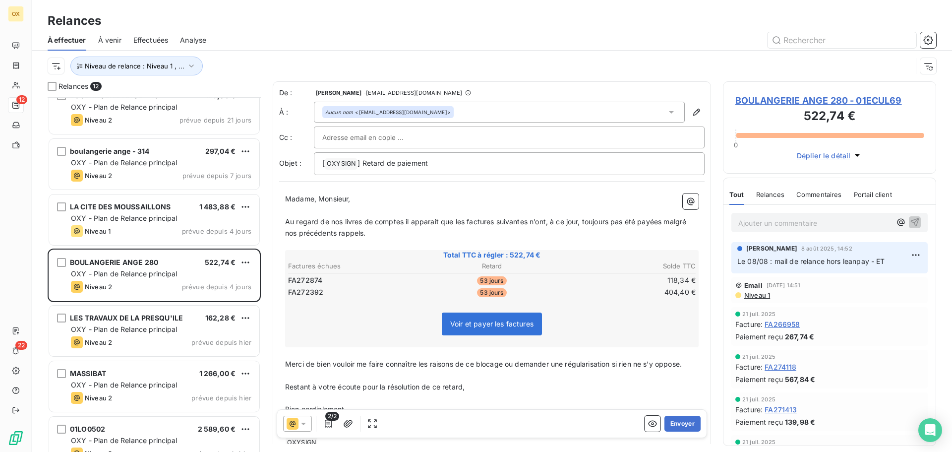
scroll to position [298, 0]
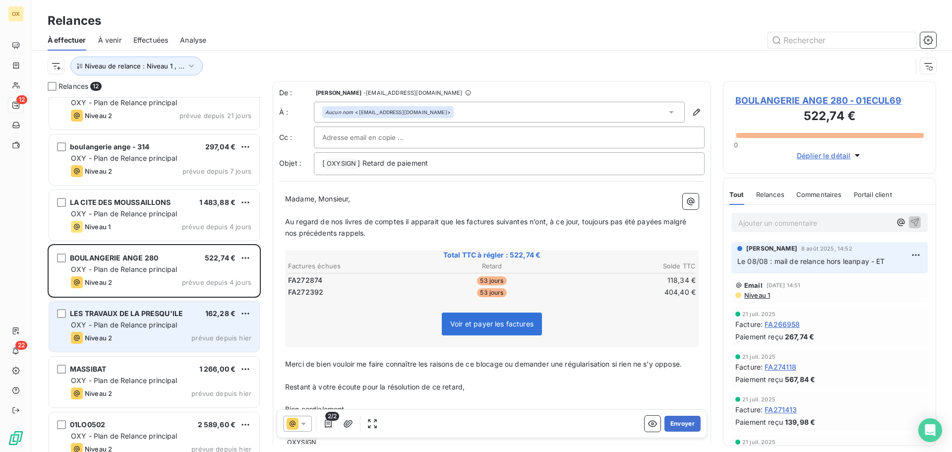
click at [131, 333] on div "Niveau 2 prévue depuis hier" at bounding box center [161, 338] width 180 height 12
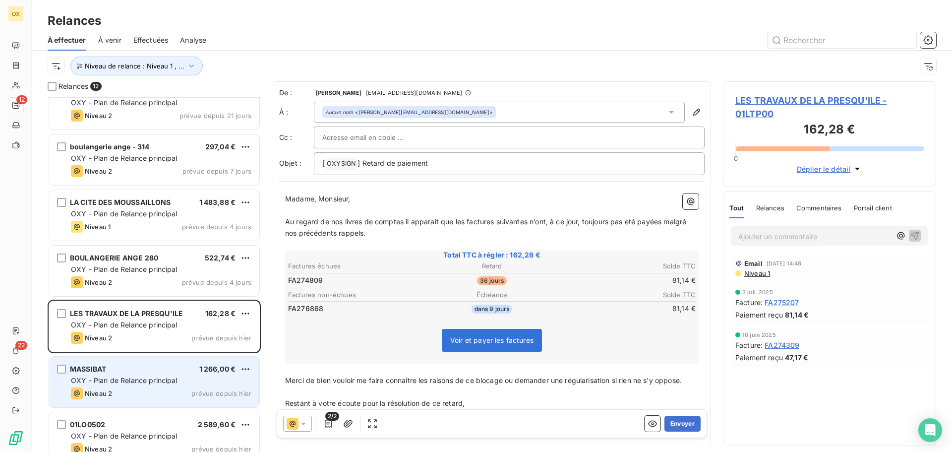
click at [170, 364] on div "MASSIBAT 1 266,00 €" at bounding box center [161, 368] width 180 height 9
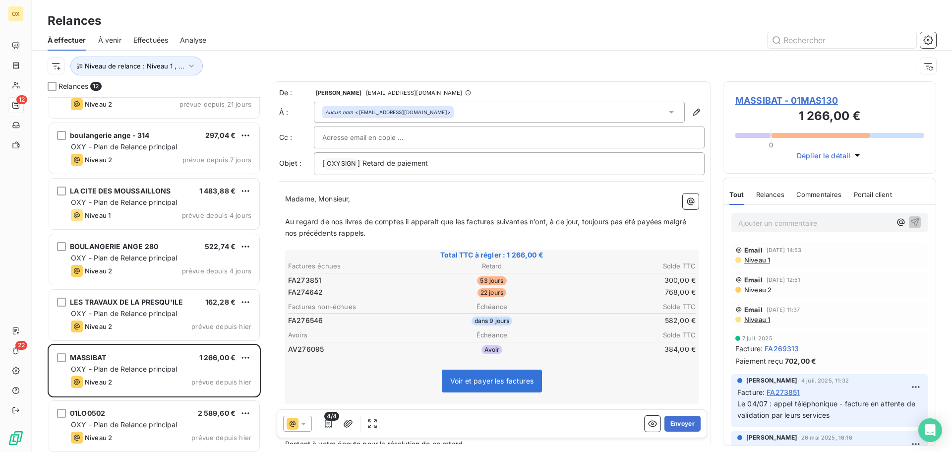
scroll to position [312, 0]
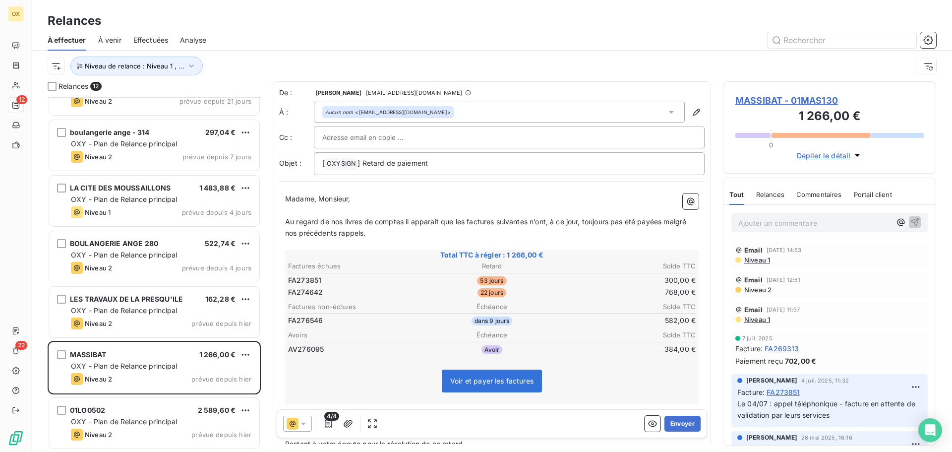
click at [769, 98] on span "MASSIBAT - 01MAS130" at bounding box center [829, 100] width 188 height 13
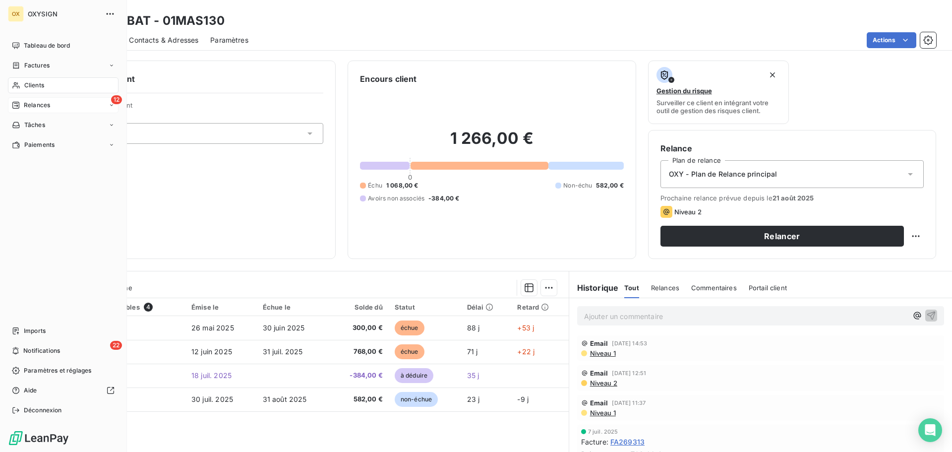
click at [41, 109] on span "Relances" at bounding box center [37, 105] width 26 height 9
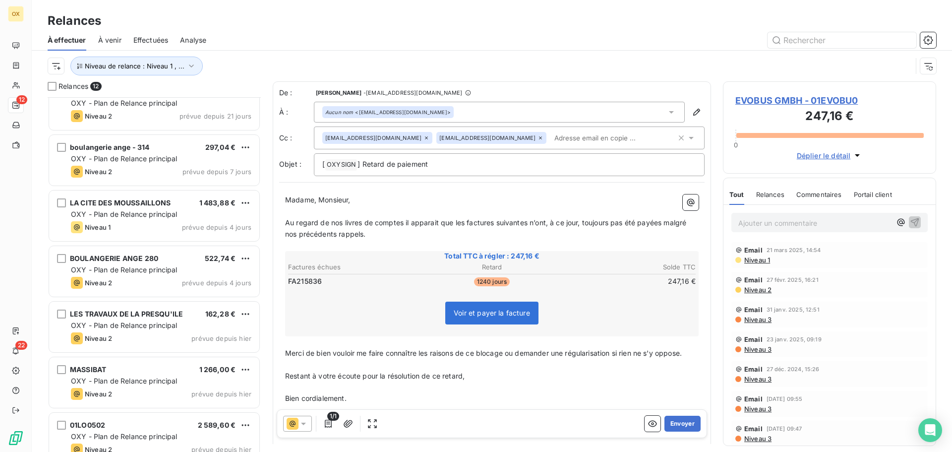
scroll to position [298, 0]
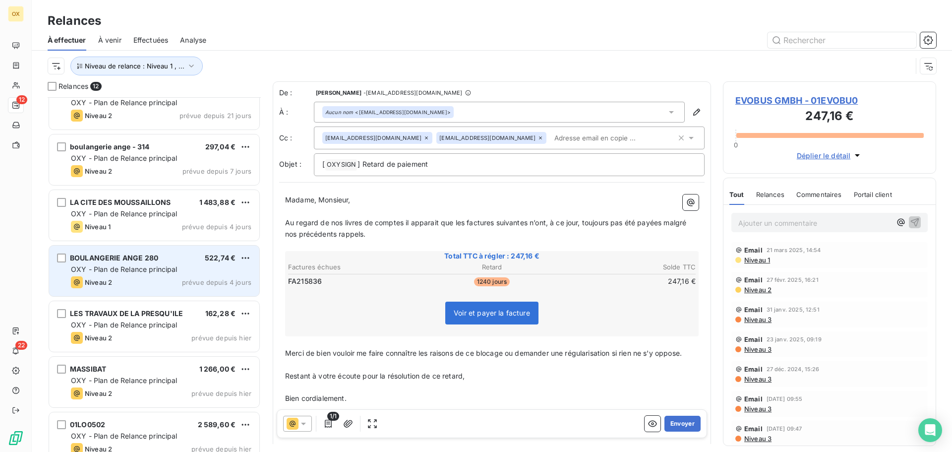
click at [152, 258] on span "BOULANGERIE ANGE 280" at bounding box center [114, 257] width 88 height 8
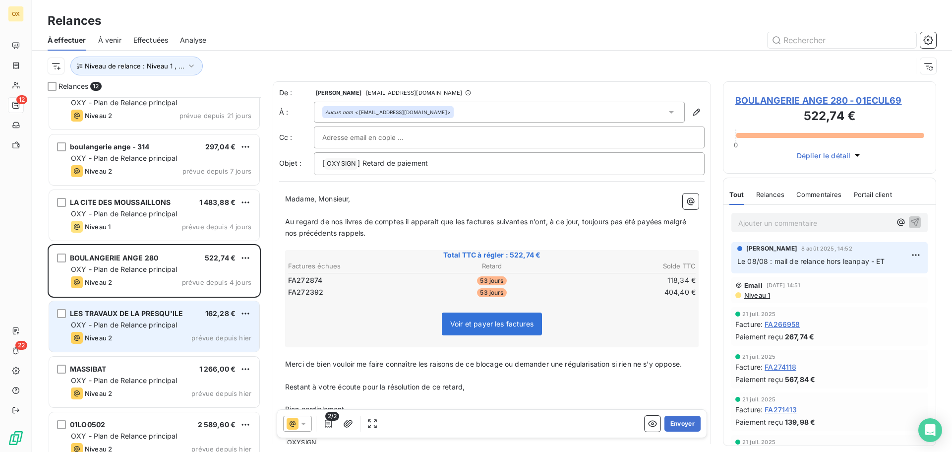
click at [159, 321] on span "OXY - Plan de Relance principal" at bounding box center [124, 324] width 107 height 8
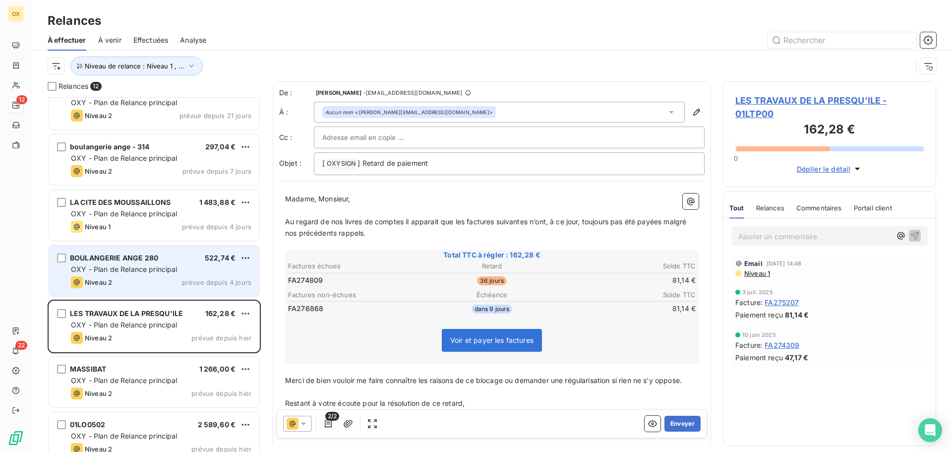
scroll to position [312, 0]
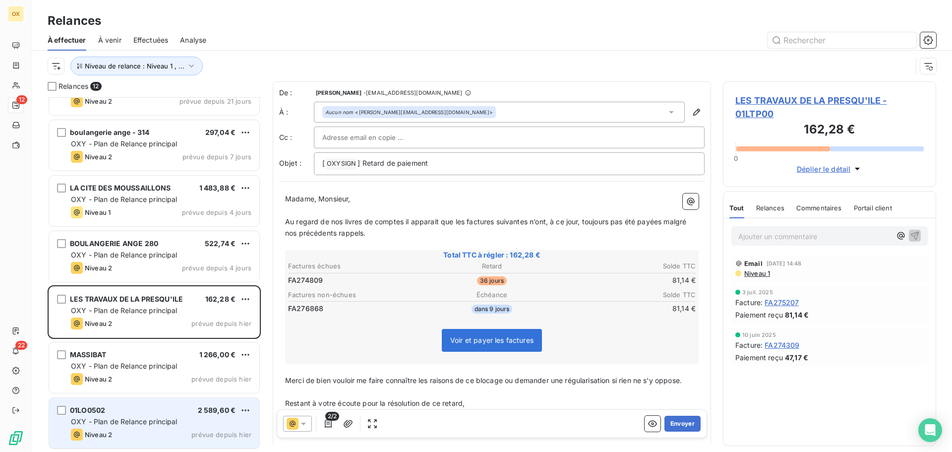
click at [139, 408] on div "01LO0502 2 589,60 €" at bounding box center [161, 410] width 180 height 9
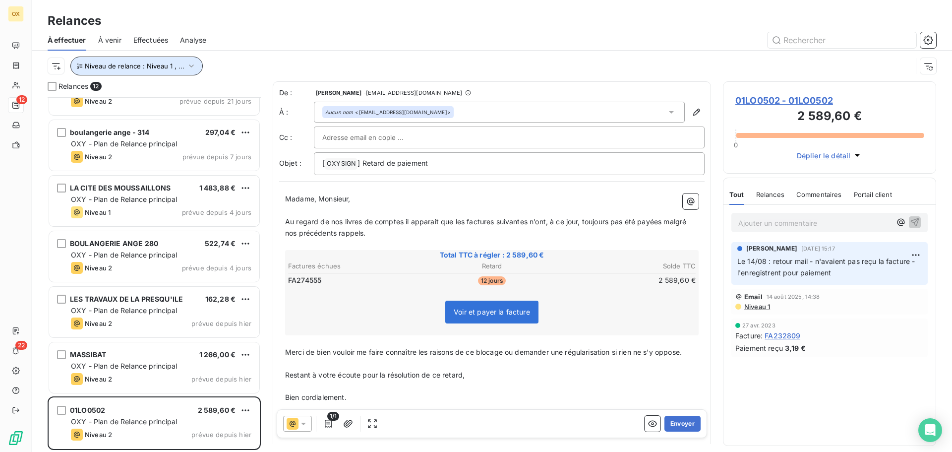
click at [148, 67] on span "Niveau de relance : Niveau 1 , ..." at bounding box center [135, 66] width 100 height 8
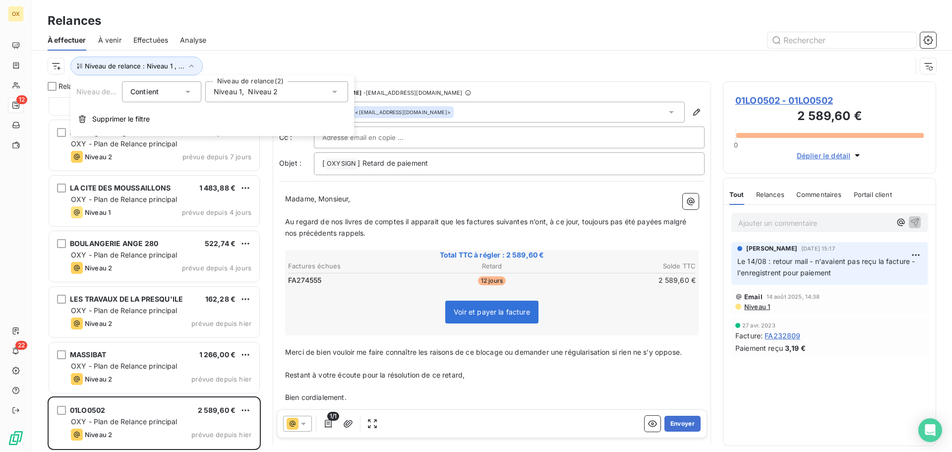
click at [264, 93] on span "Niveau 2" at bounding box center [263, 92] width 30 height 10
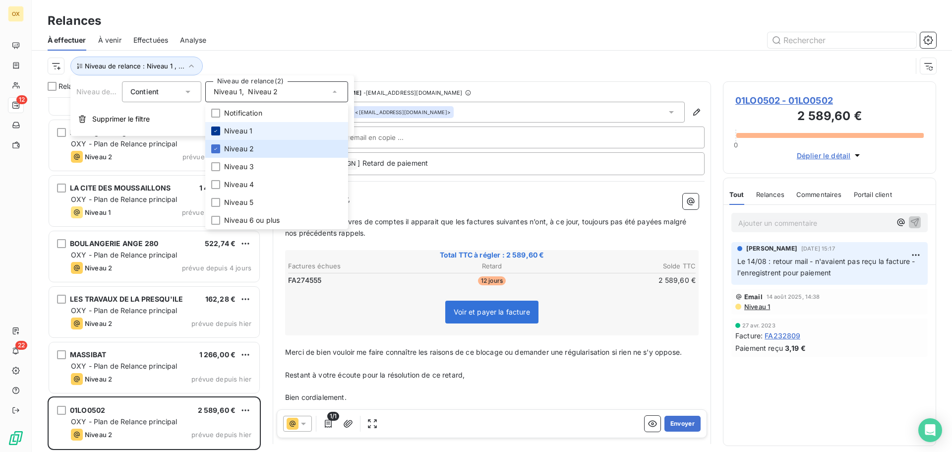
click at [217, 129] on icon at bounding box center [216, 131] width 6 height 6
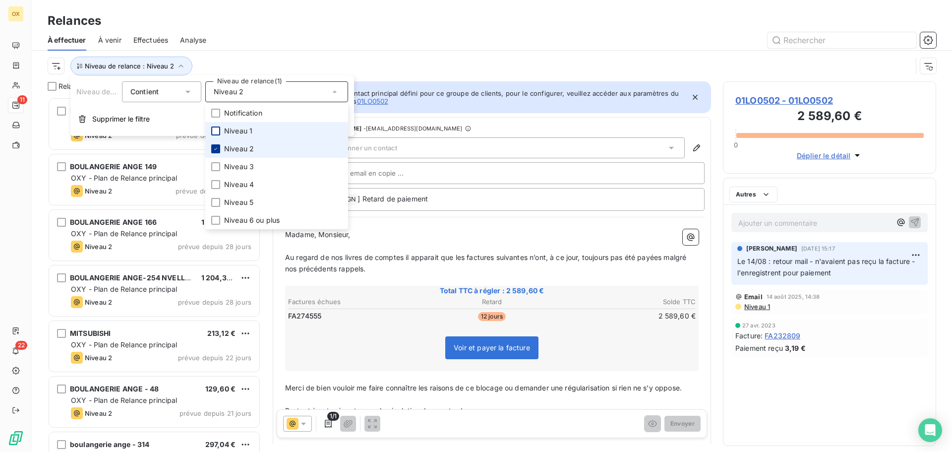
scroll to position [347, 206]
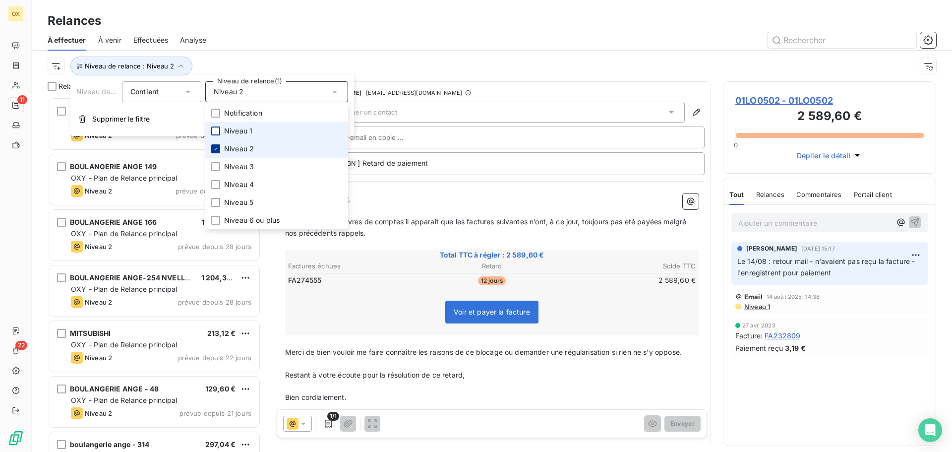
click at [215, 151] on icon at bounding box center [216, 149] width 6 height 6
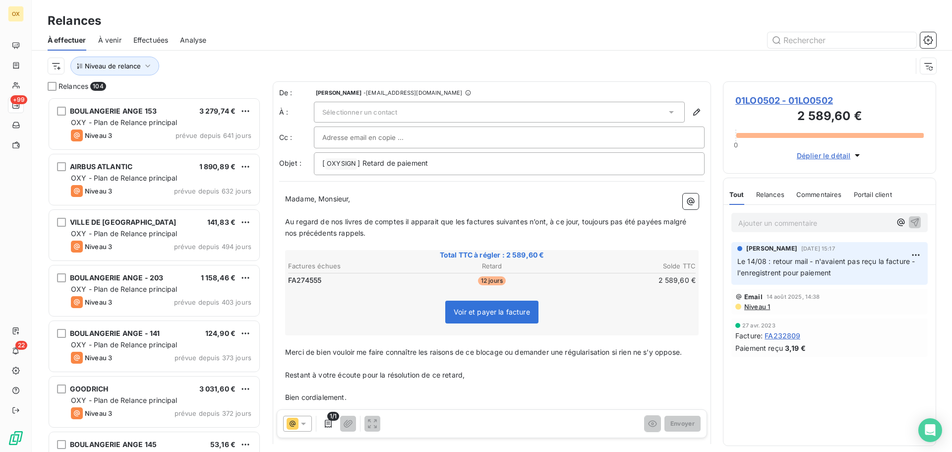
click at [254, 31] on div "À effectuer À venir Effectuées Analyse" at bounding box center [492, 40] width 920 height 21
click at [124, 71] on button "Niveau de relance" at bounding box center [114, 66] width 89 height 19
click at [268, 93] on div at bounding box center [276, 91] width 143 height 21
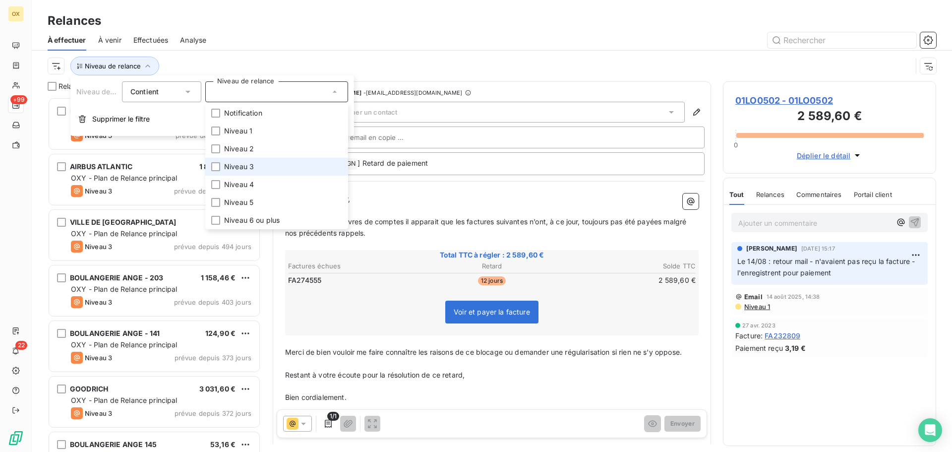
drag, startPoint x: 214, startPoint y: 168, endPoint x: 256, endPoint y: 74, distance: 102.5
click at [215, 168] on div at bounding box center [215, 166] width 9 height 9
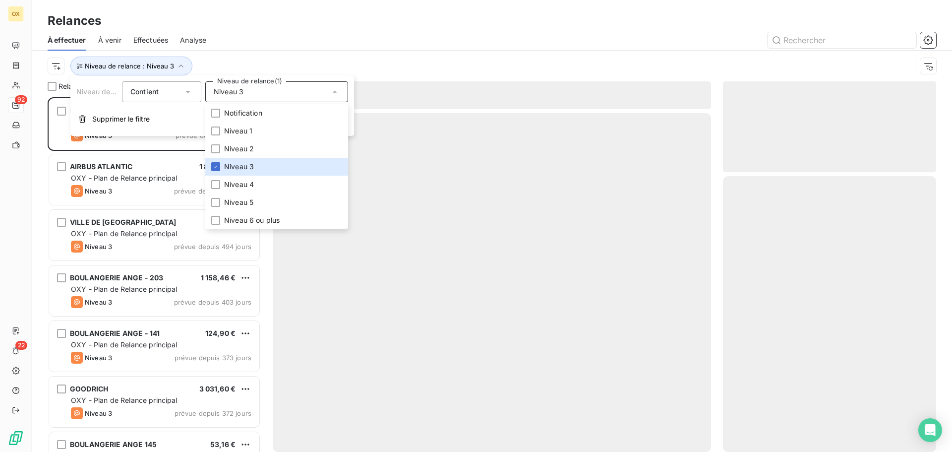
scroll to position [347, 206]
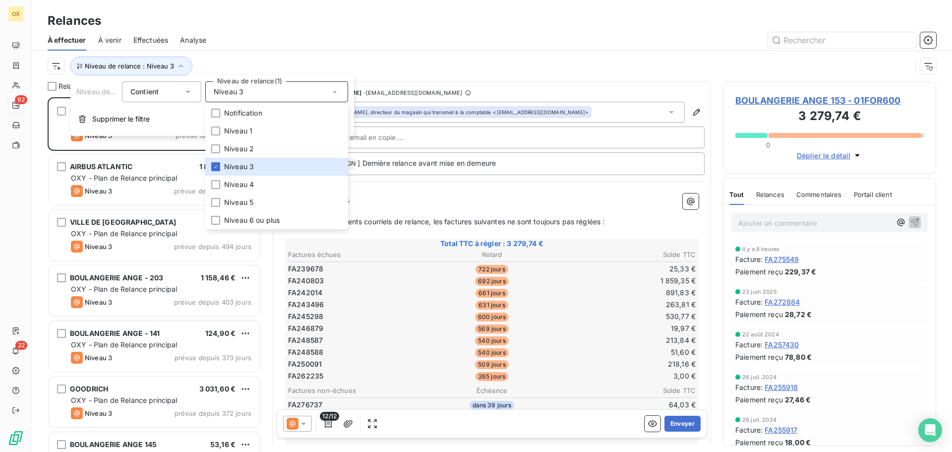
click at [261, 37] on div at bounding box center [577, 40] width 718 height 16
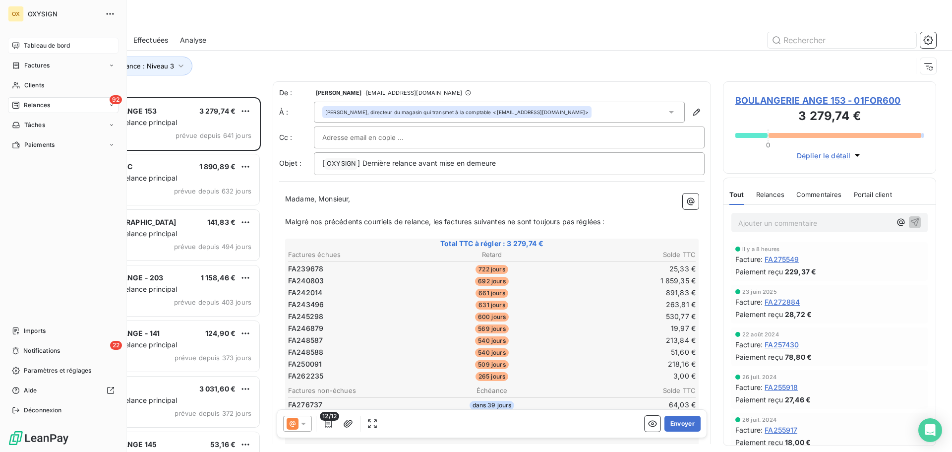
click at [25, 42] on span "Tableau de bord" at bounding box center [47, 45] width 46 height 9
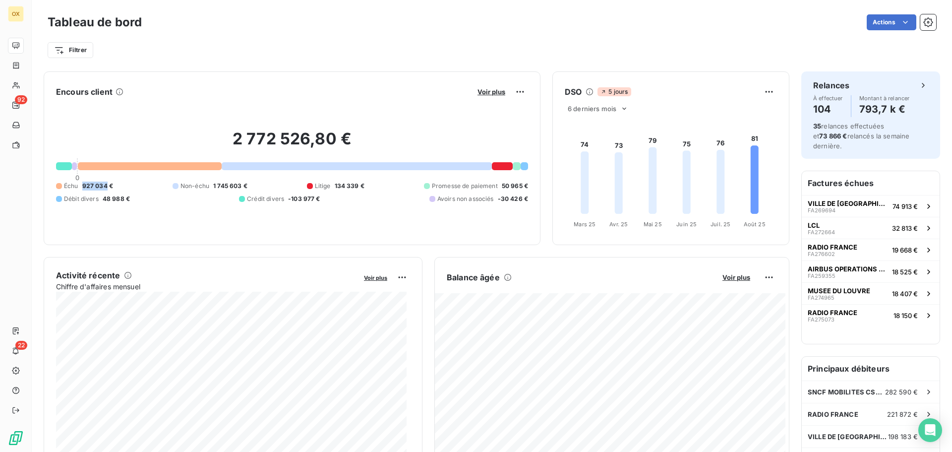
drag, startPoint x: 106, startPoint y: 185, endPoint x: 82, endPoint y: 185, distance: 24.3
click at [82, 185] on span "927 034 €" at bounding box center [97, 185] width 31 height 9
copy span "927 034"
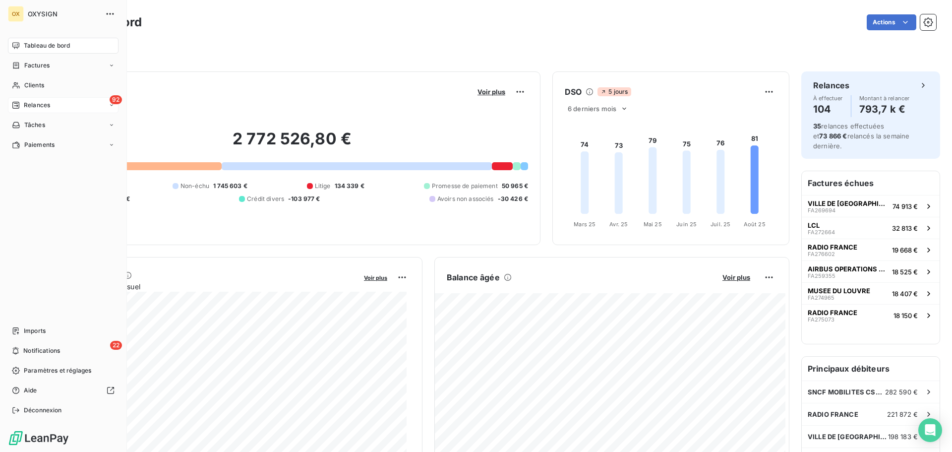
click at [37, 102] on span "Relances" at bounding box center [37, 105] width 26 height 9
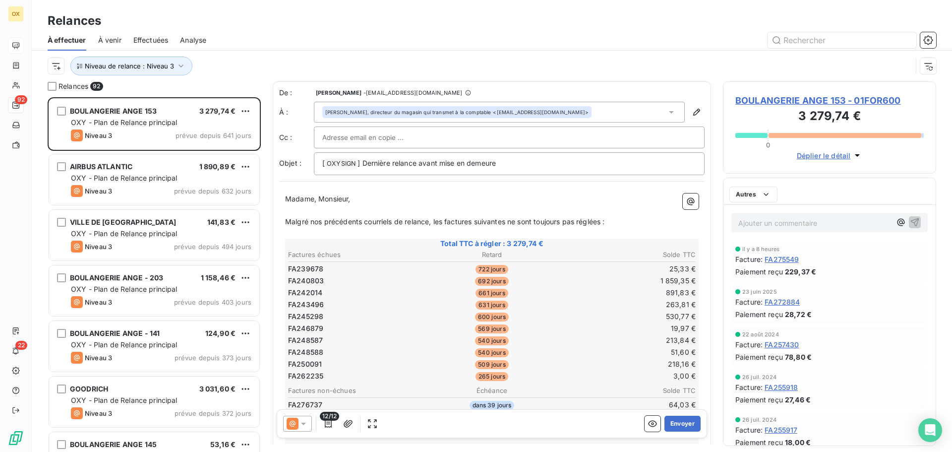
scroll to position [347, 206]
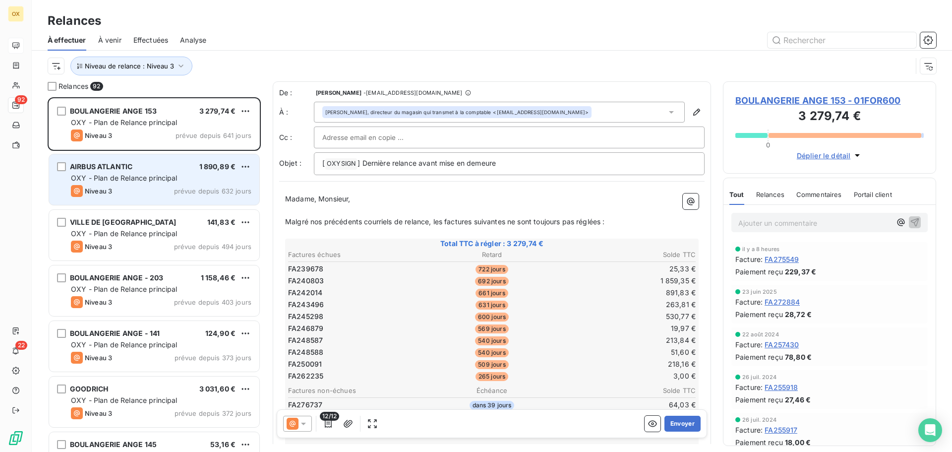
drag, startPoint x: 151, startPoint y: 239, endPoint x: 214, endPoint y: 191, distance: 79.6
click at [150, 238] on div "VILLE DE [GEOGRAPHIC_DATA] 141,83 € OXY - Plan de Relance principal Niveau 3 pr…" at bounding box center [154, 235] width 210 height 51
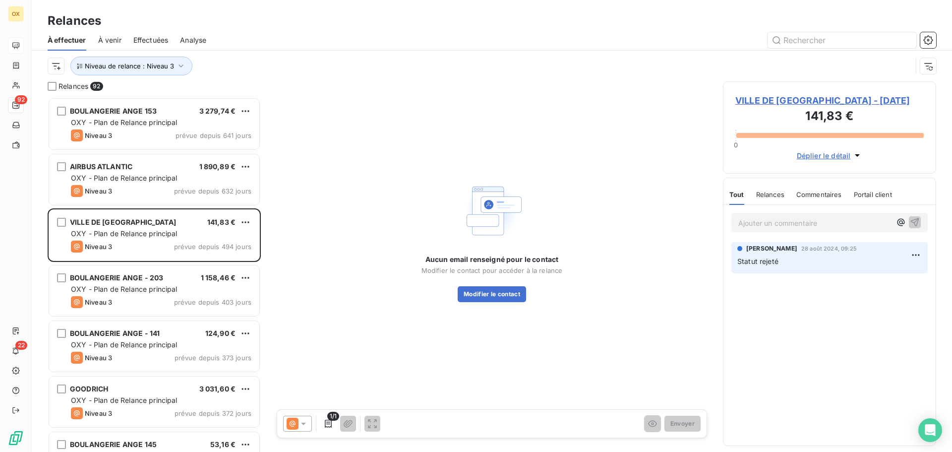
click at [822, 100] on span "VILLE DE [GEOGRAPHIC_DATA] - [DATE]" at bounding box center [829, 100] width 188 height 13
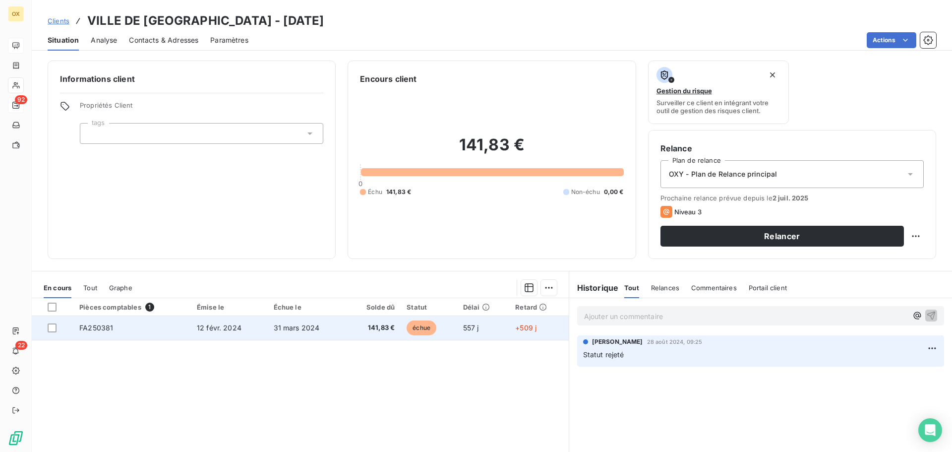
click at [230, 333] on td "12 févr. 2024" at bounding box center [229, 328] width 77 height 24
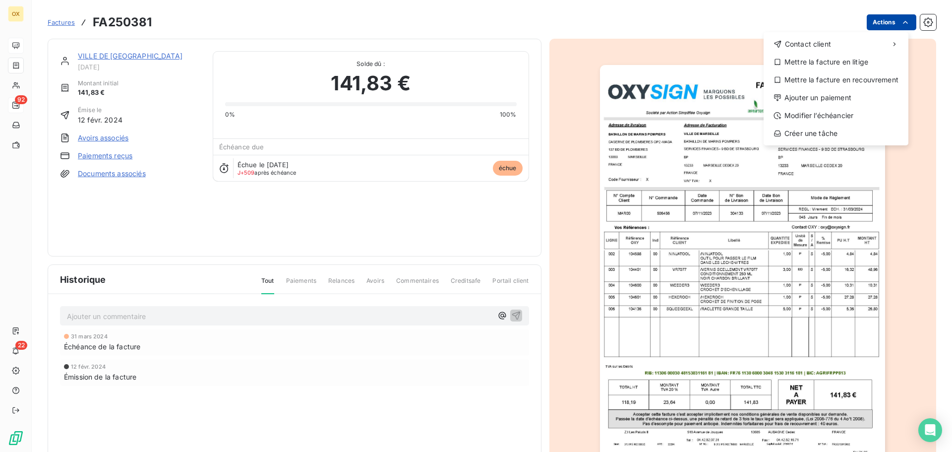
click at [892, 20] on html "OX 92 22 Factures FA250381 Actions Contact client Mettre la facture en litige M…" at bounding box center [476, 226] width 952 height 452
click at [845, 99] on div "Ajouter un paiement" at bounding box center [836, 98] width 137 height 16
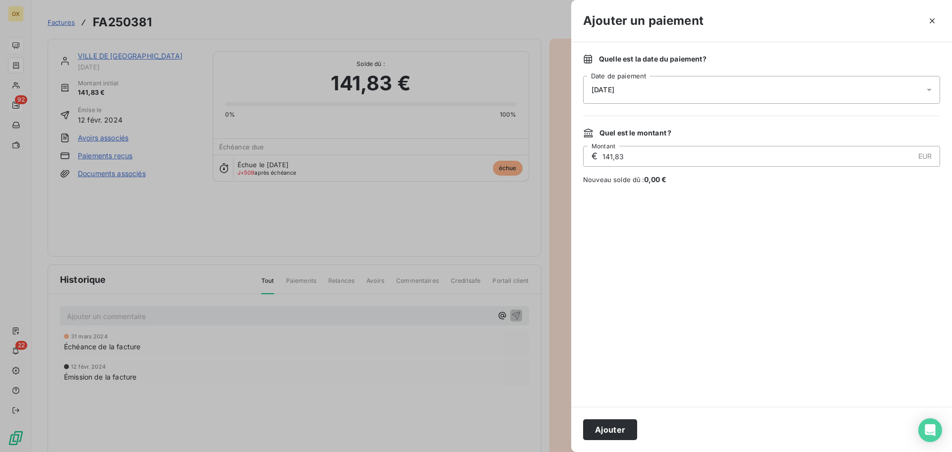
click at [650, 92] on div "[DATE]" at bounding box center [761, 90] width 357 height 28
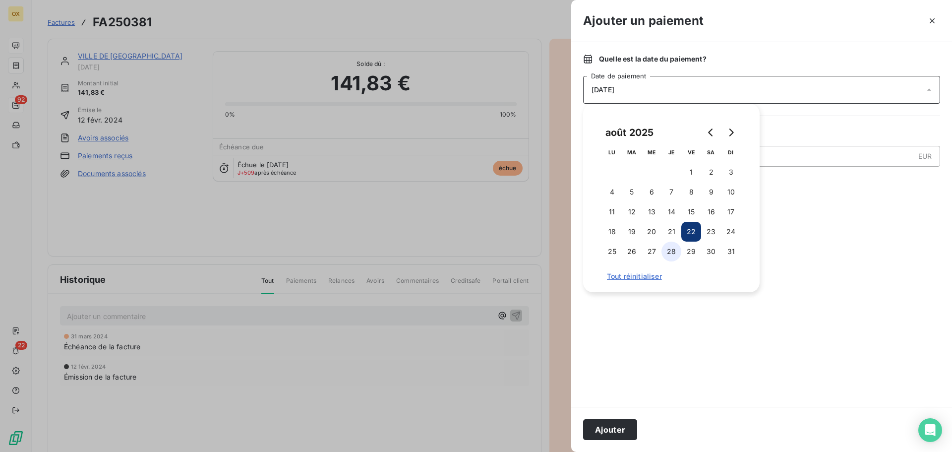
click at [672, 252] on button "28" at bounding box center [671, 251] width 20 height 20
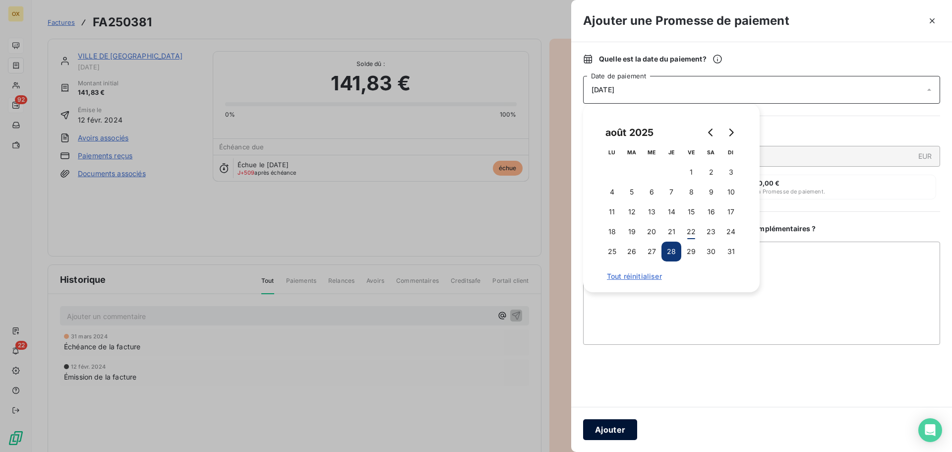
click at [621, 430] on button "Ajouter" at bounding box center [610, 429] width 54 height 21
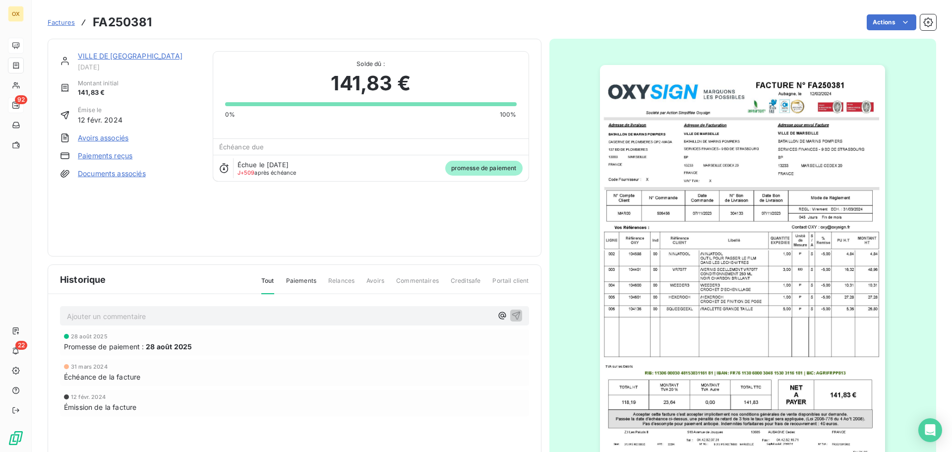
click at [125, 157] on link "Paiements reçus" at bounding box center [105, 156] width 55 height 10
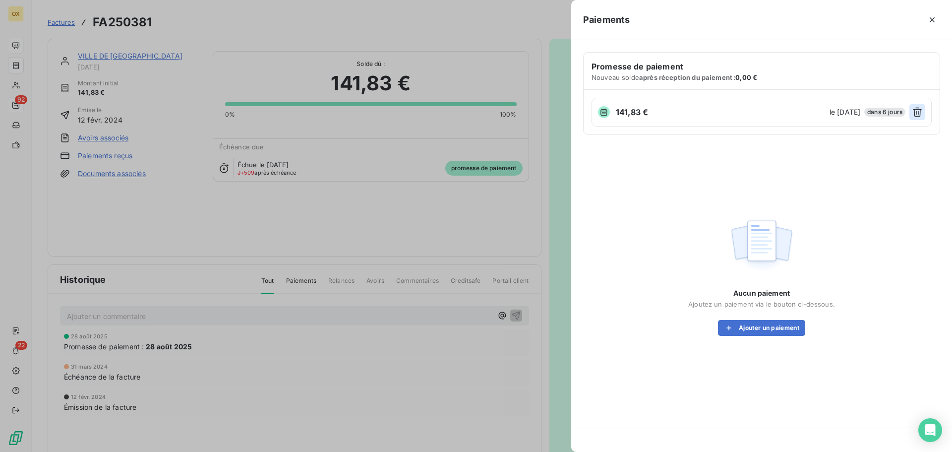
click at [915, 116] on icon "button" at bounding box center [917, 112] width 10 height 10
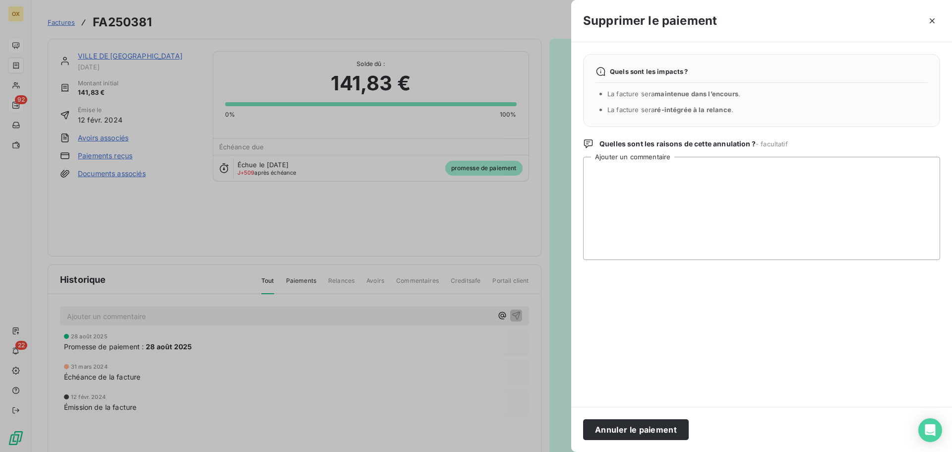
drag, startPoint x: 650, startPoint y: 429, endPoint x: 661, endPoint y: 418, distance: 15.4
click at [650, 429] on button "Annuler le paiement" at bounding box center [636, 429] width 106 height 21
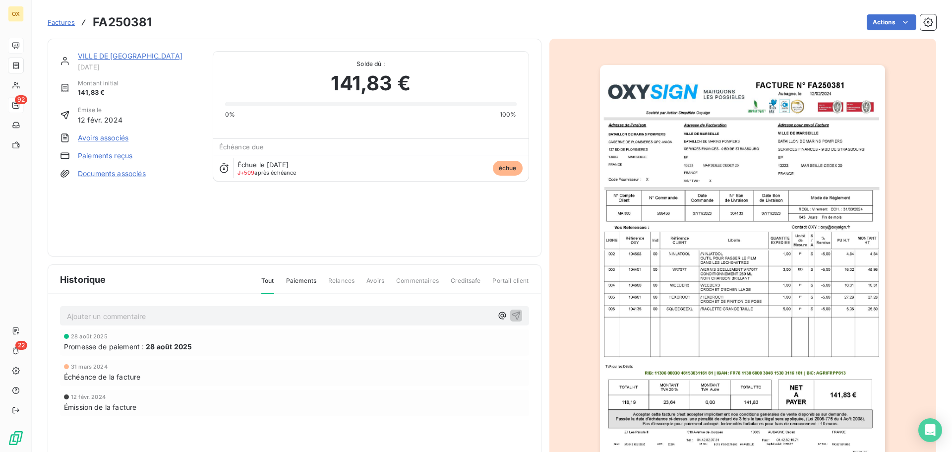
click at [145, 53] on link "VILLE DE [GEOGRAPHIC_DATA]" at bounding box center [130, 56] width 105 height 8
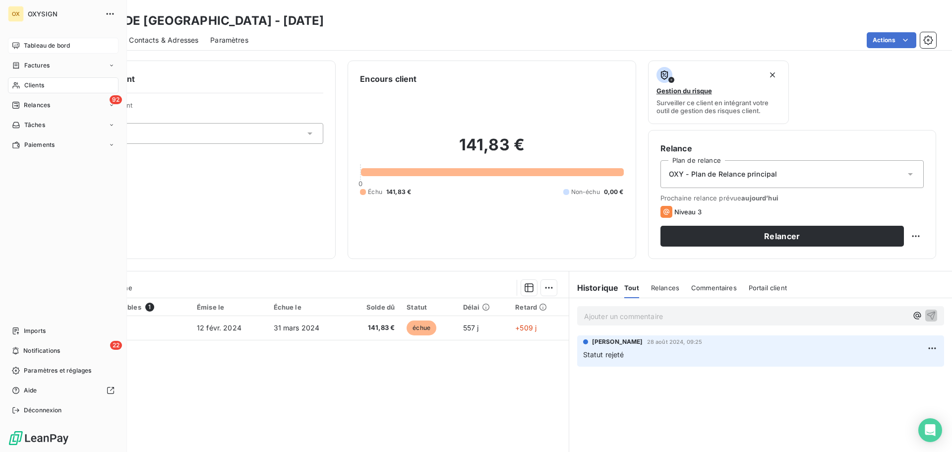
drag, startPoint x: 61, startPoint y: 104, endPoint x: 122, endPoint y: 166, distance: 86.6
click at [61, 104] on div "92 Relances" at bounding box center [63, 105] width 111 height 16
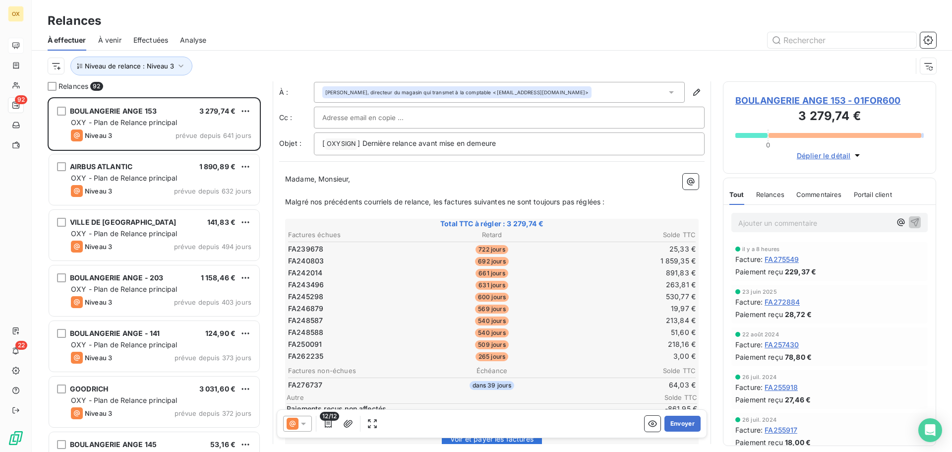
scroll to position [50, 0]
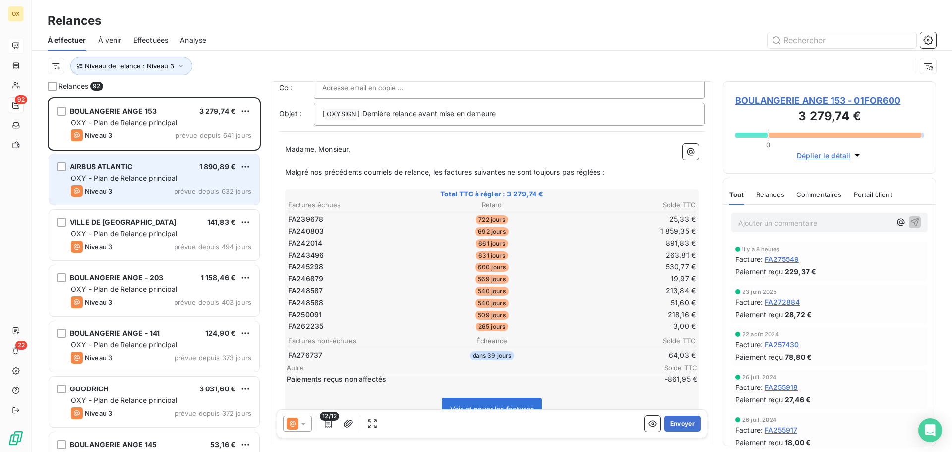
click at [147, 169] on div "AIRBUS ATLANTIC 1 890,89 €" at bounding box center [161, 166] width 180 height 9
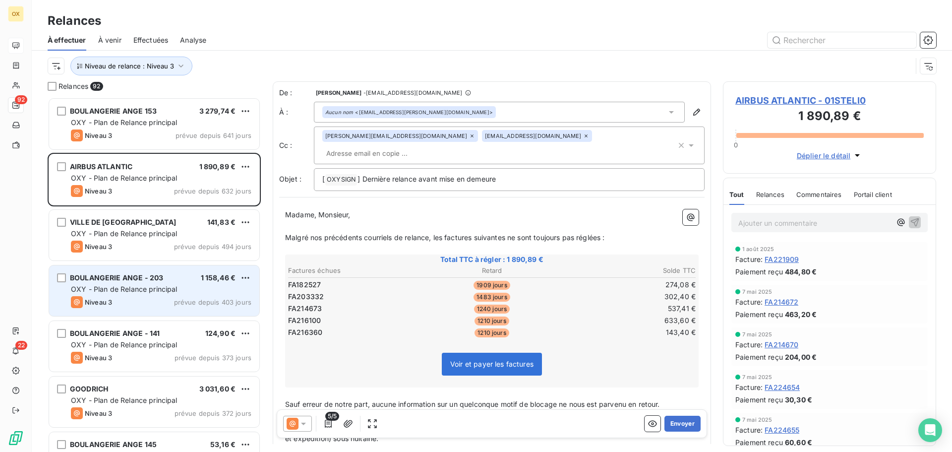
click at [139, 287] on span "OXY - Plan de Relance principal" at bounding box center [124, 289] width 107 height 8
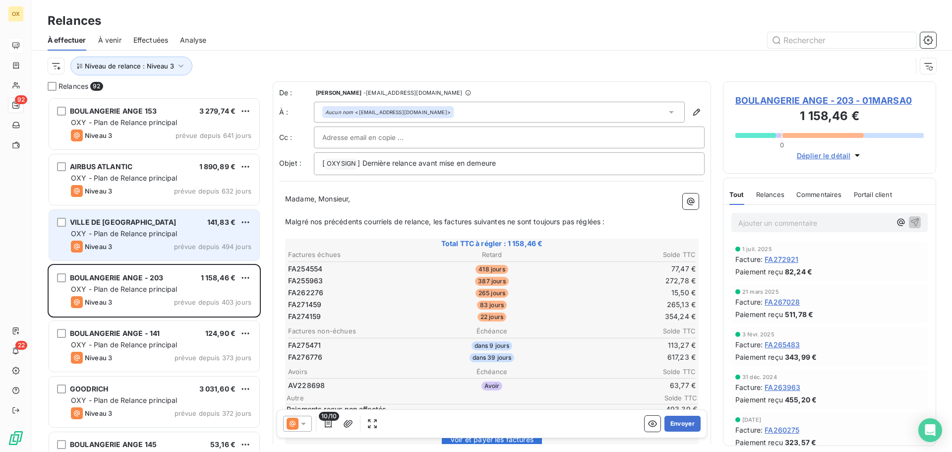
click at [168, 247] on div "Niveau 3 prévue depuis 494 jours" at bounding box center [161, 246] width 180 height 12
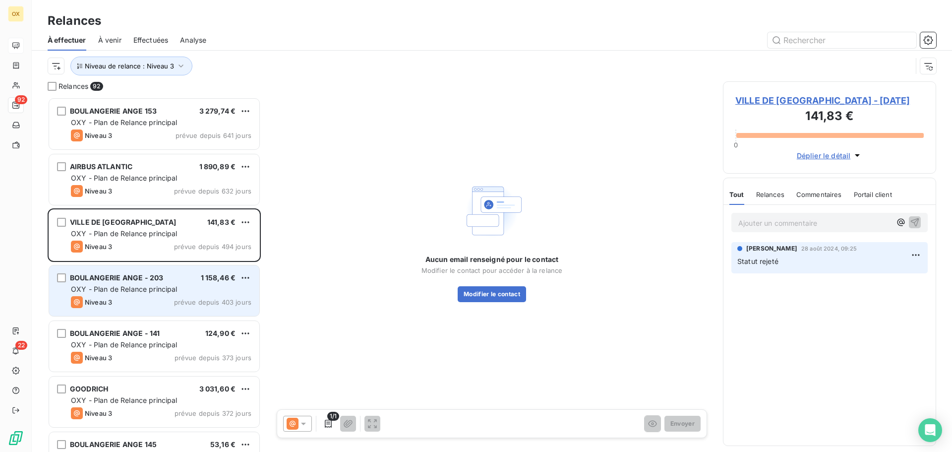
click at [206, 284] on div "OXY - Plan de Relance principal" at bounding box center [161, 289] width 180 height 10
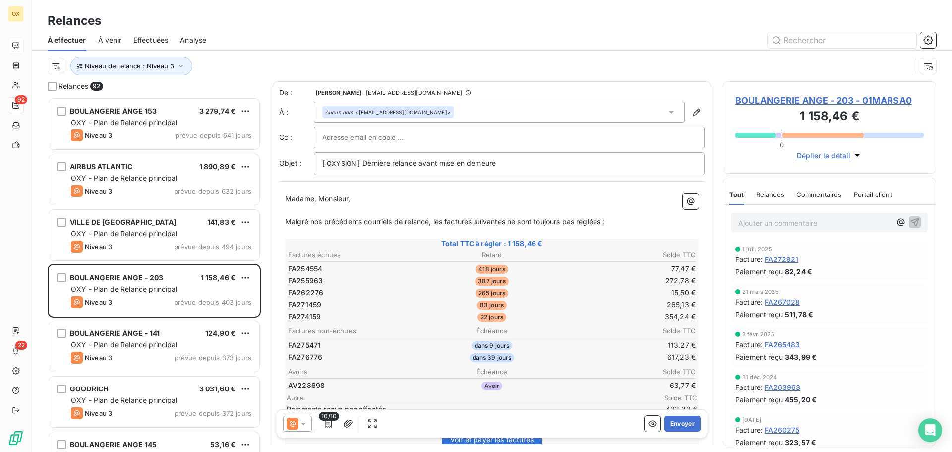
click at [766, 98] on span "BOULANGERIE ANGE - 203 - 01MARSA0" at bounding box center [829, 100] width 188 height 13
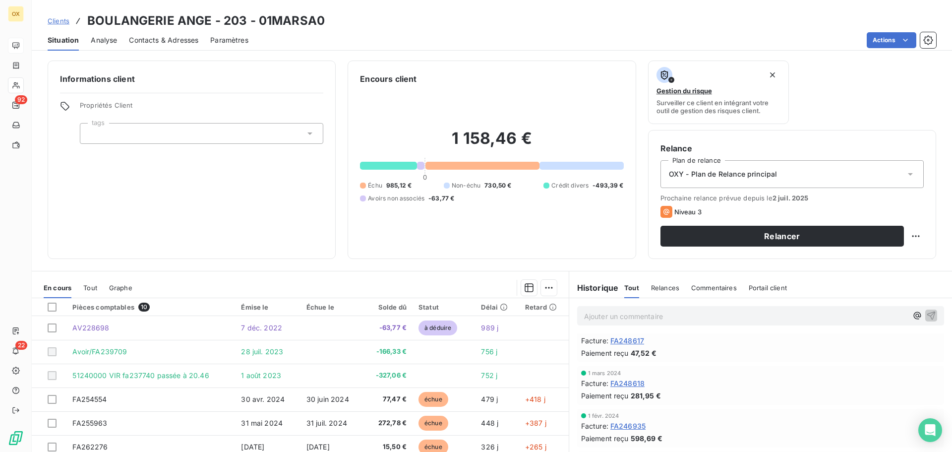
scroll to position [496, 0]
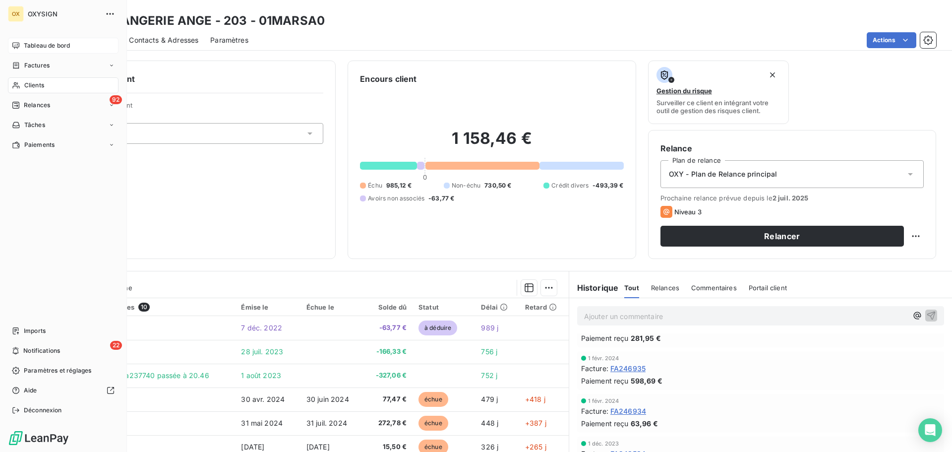
click at [39, 106] on span "Relances" at bounding box center [37, 105] width 26 height 9
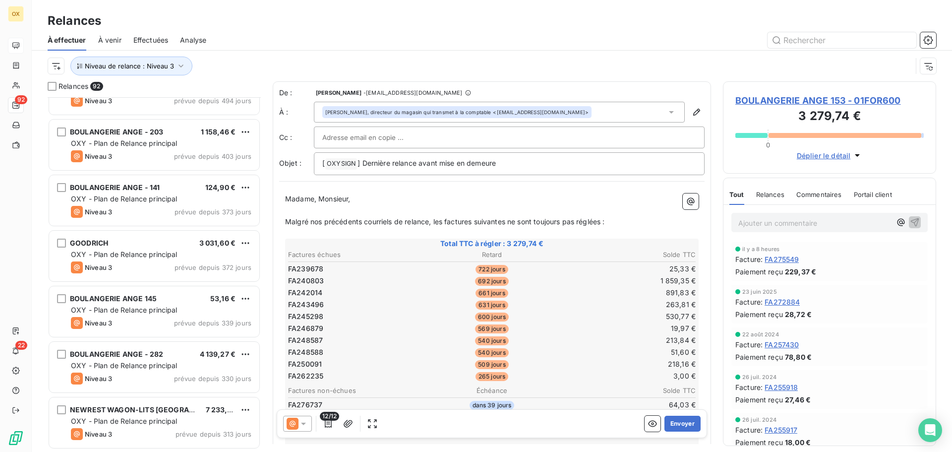
scroll to position [248, 0]
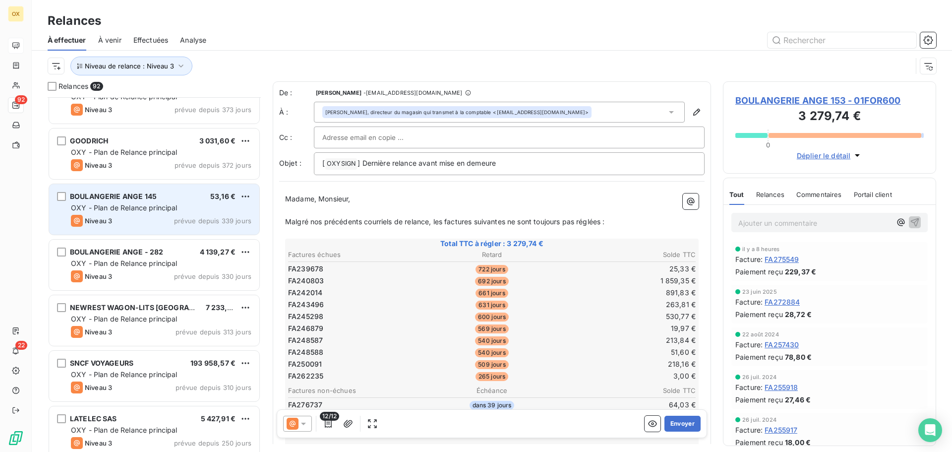
click at [129, 220] on div "Niveau 3 prévue depuis 339 jours" at bounding box center [161, 221] width 180 height 12
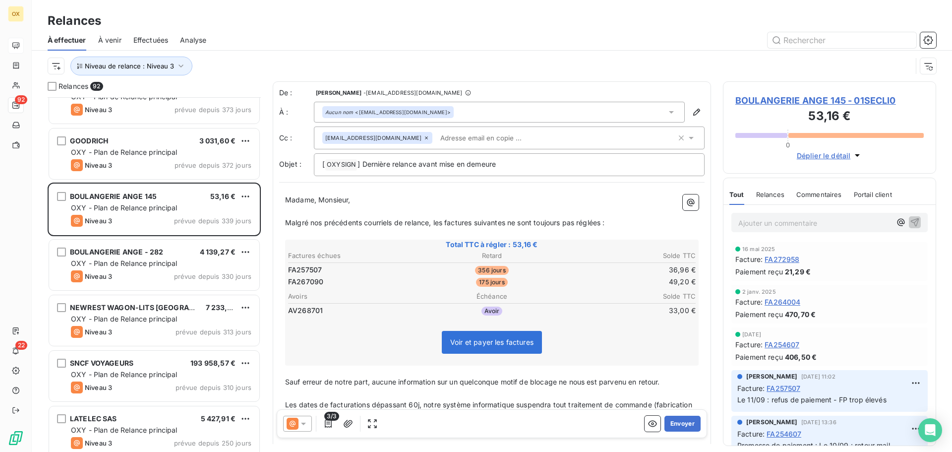
click at [766, 104] on span "BOULANGERIE ANGE 145 - 01SECLI0" at bounding box center [829, 100] width 188 height 13
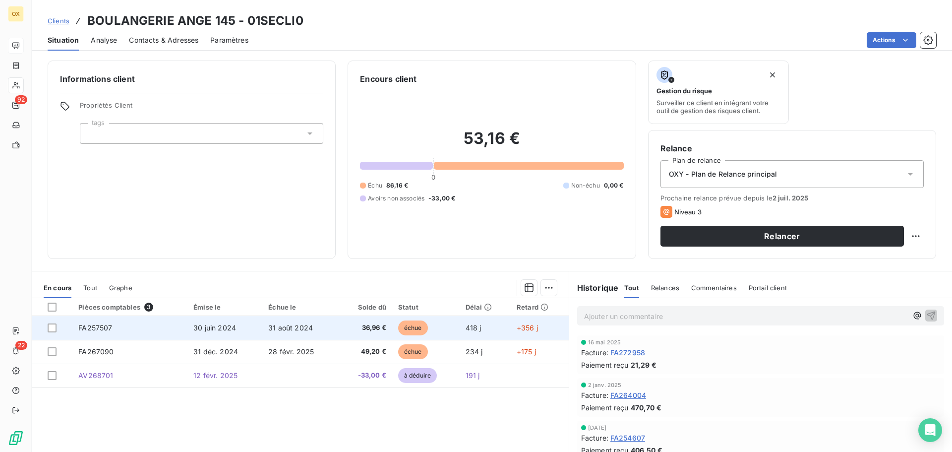
click at [378, 324] on span "36,96 €" at bounding box center [366, 328] width 42 height 10
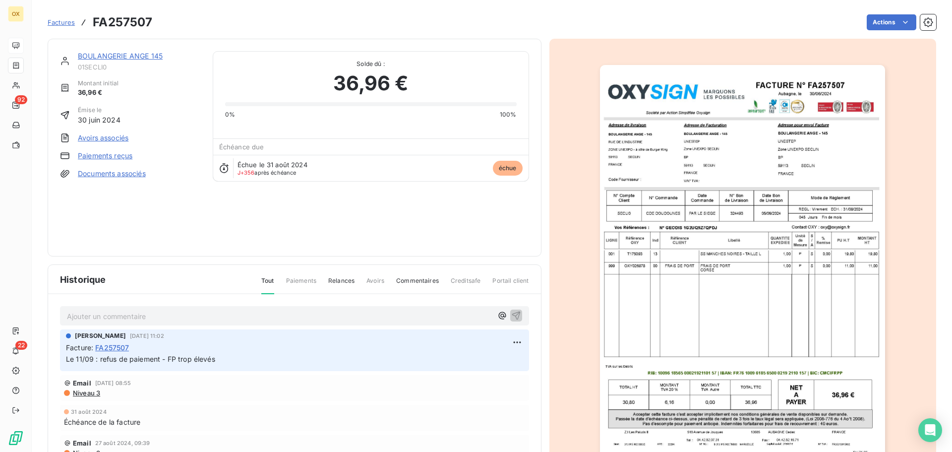
click at [800, 190] on img "button" at bounding box center [742, 267] width 285 height 404
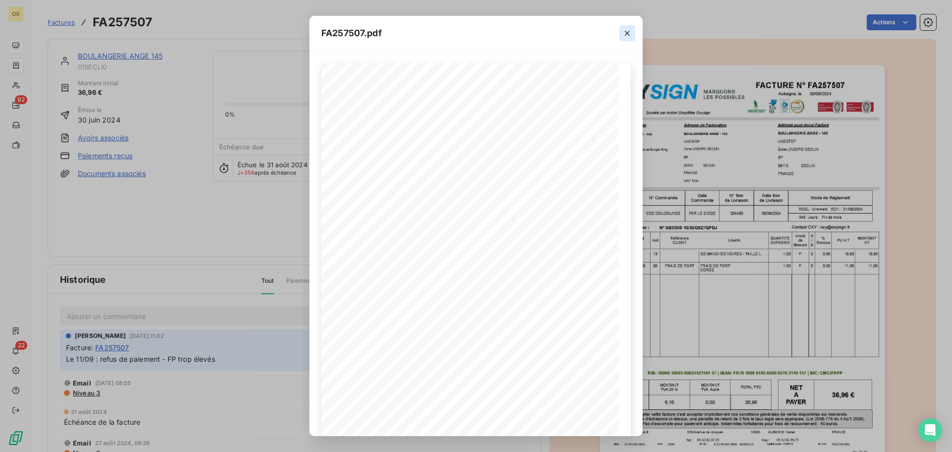
click at [627, 32] on icon "button" at bounding box center [627, 33] width 10 height 10
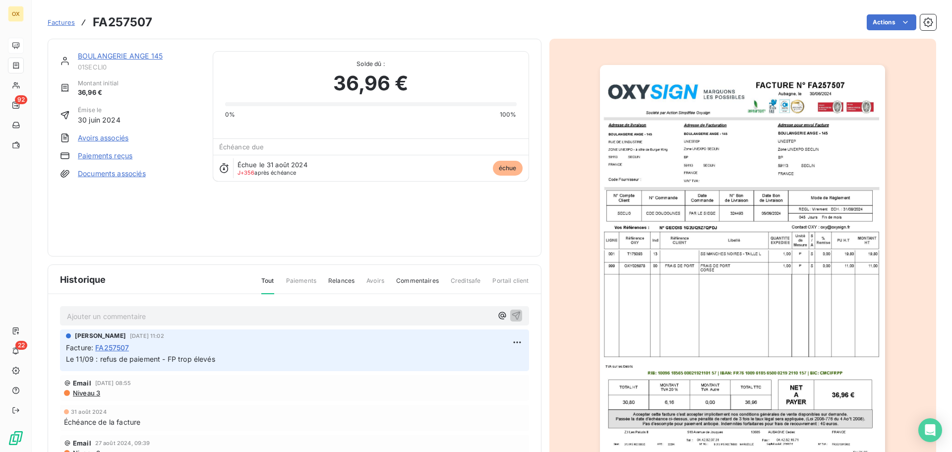
click at [140, 57] on link "BOULANGERIE ANGE 145" at bounding box center [120, 56] width 85 height 8
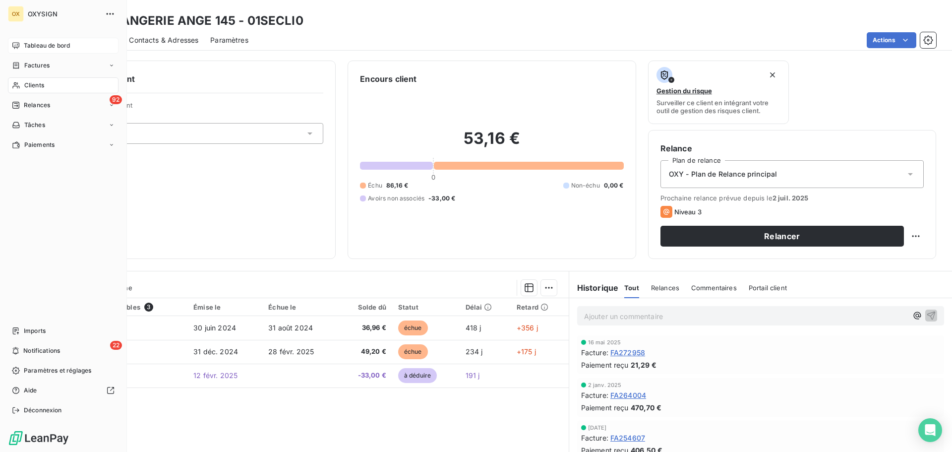
click at [26, 103] on span "Relances" at bounding box center [37, 105] width 26 height 9
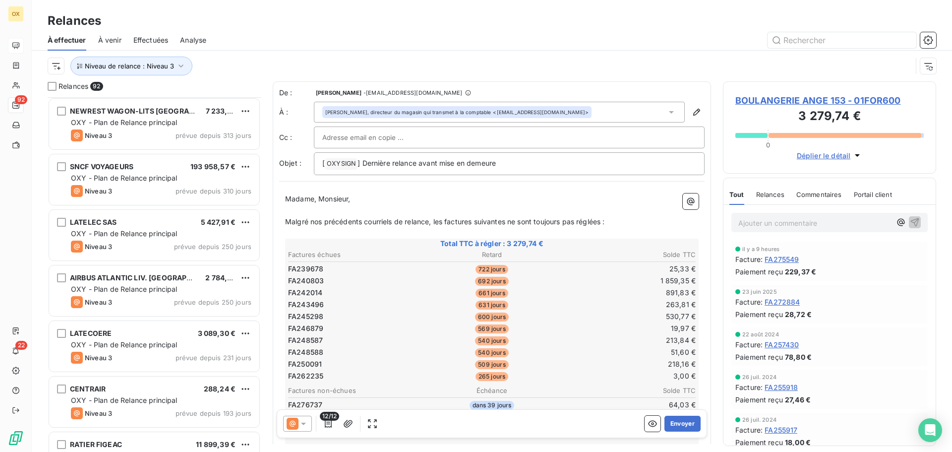
scroll to position [447, 0]
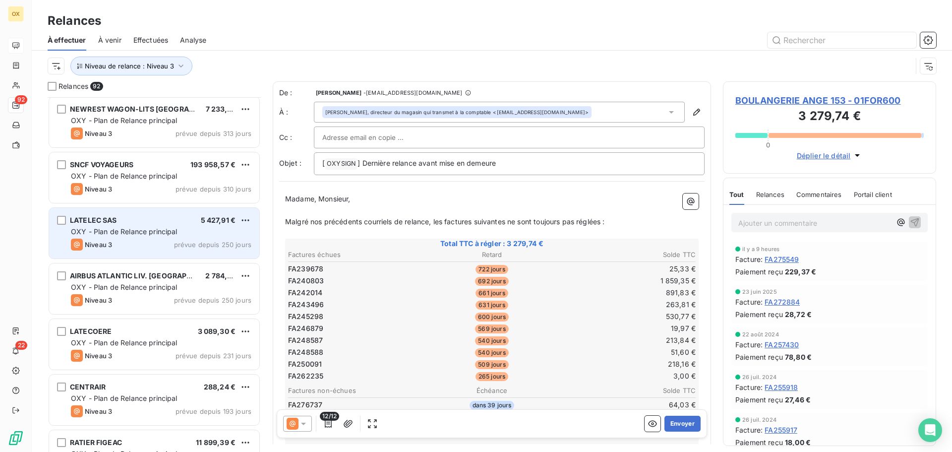
click at [179, 219] on div "LATELEC SAS 5 427,91 €" at bounding box center [161, 220] width 180 height 9
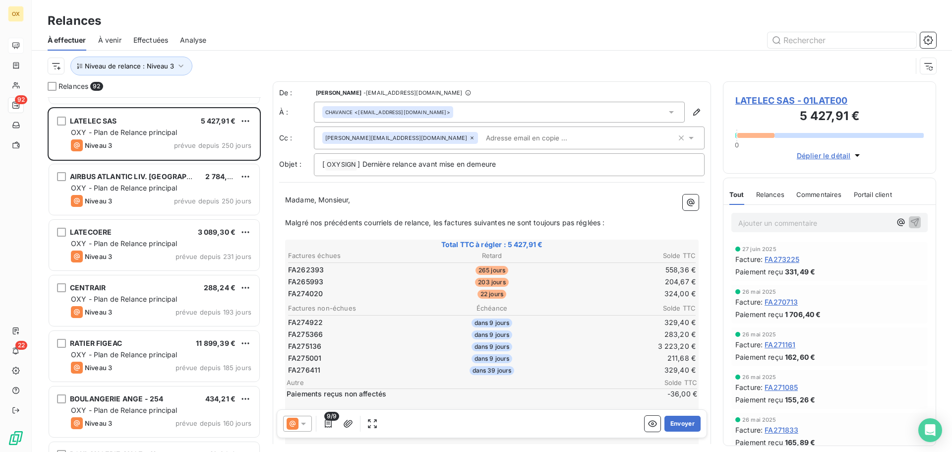
scroll to position [595, 0]
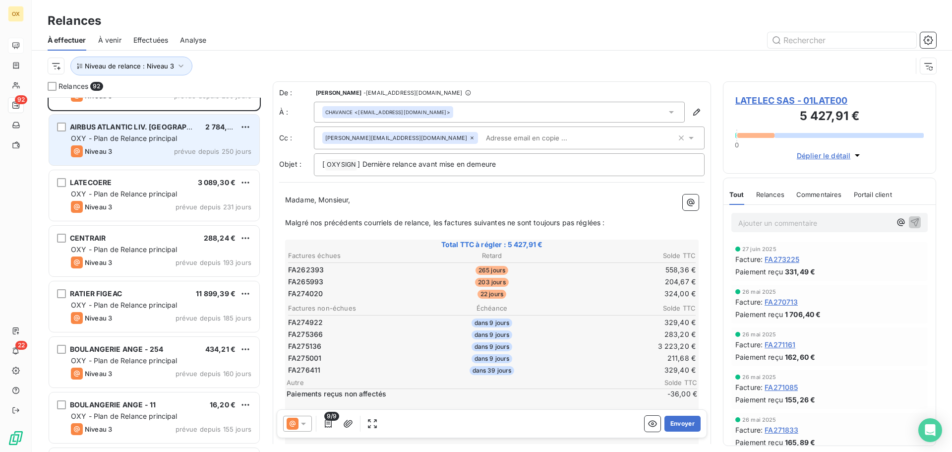
click at [157, 153] on div "Niveau 3 prévue depuis 250 jours" at bounding box center [161, 151] width 180 height 12
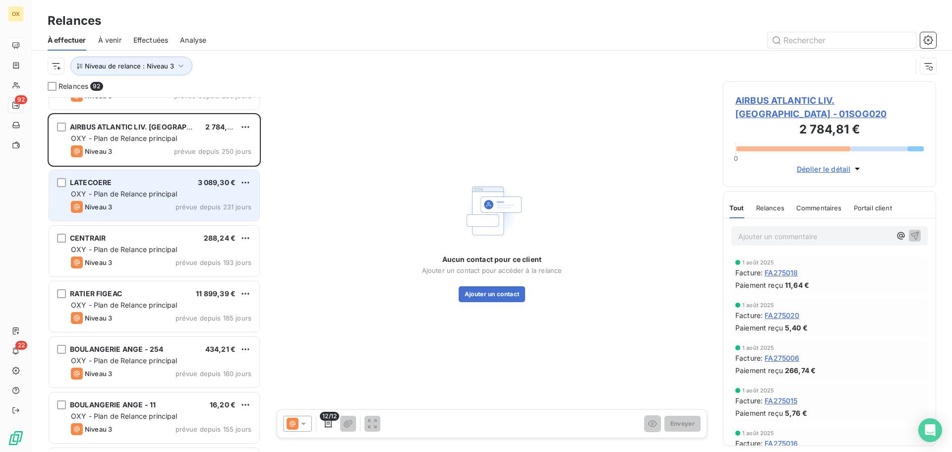
click at [165, 179] on div "LATECOERE 3 089,30 €" at bounding box center [161, 182] width 180 height 9
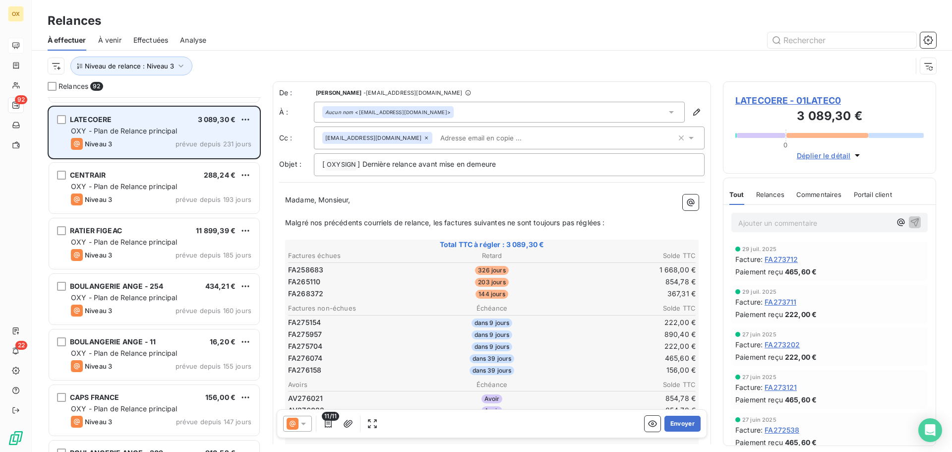
scroll to position [695, 0]
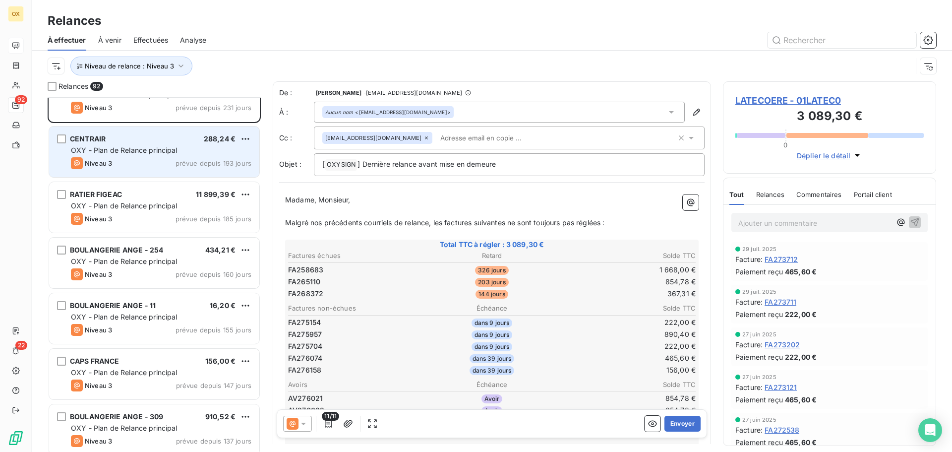
click at [150, 170] on div "CENTRAIR 288,24 € OXY - Plan de Relance principal Niveau 3 prévue depuis 193 jo…" at bounding box center [154, 151] width 210 height 51
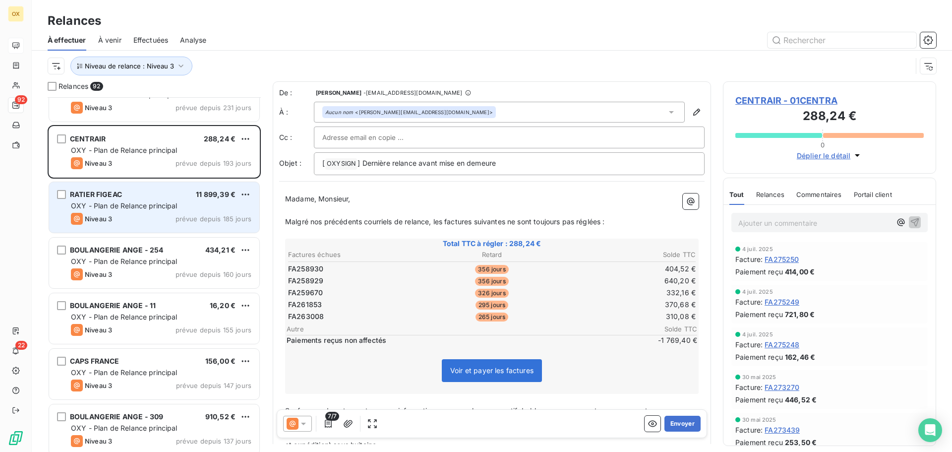
click at [148, 205] on span "OXY - Plan de Relance principal" at bounding box center [124, 205] width 107 height 8
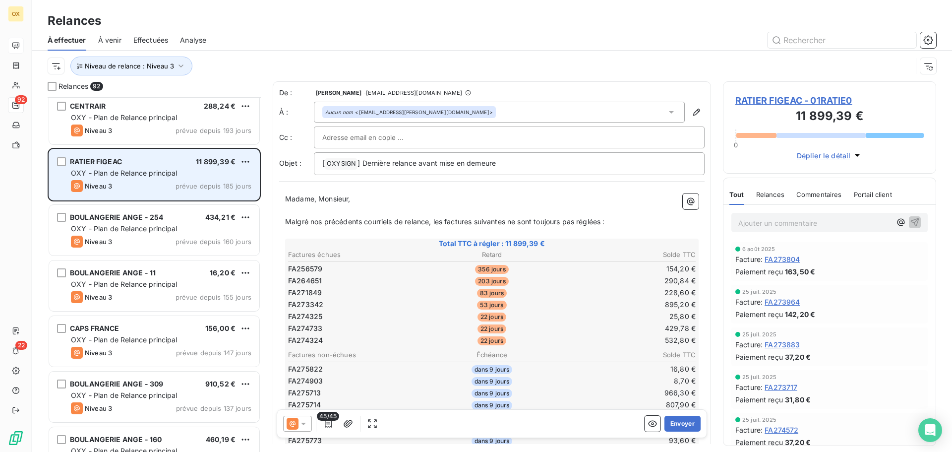
scroll to position [744, 0]
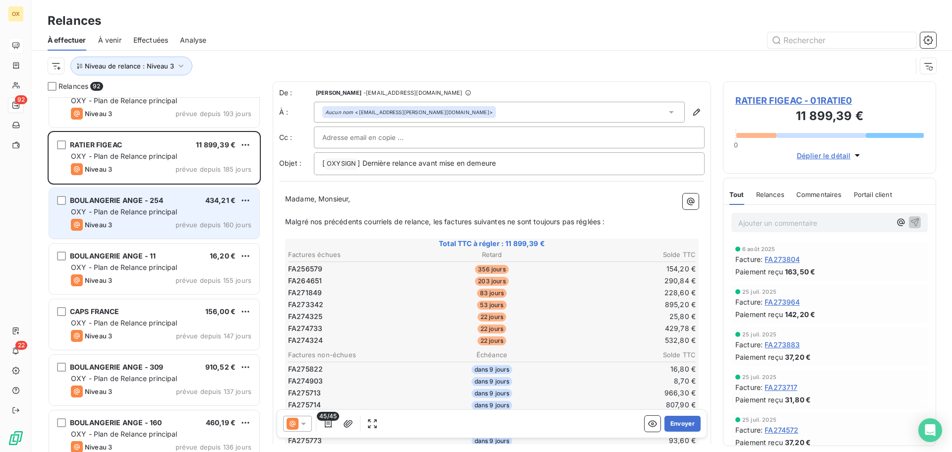
click at [155, 201] on span "BOULANGERIE ANGE - 254" at bounding box center [116, 200] width 93 height 8
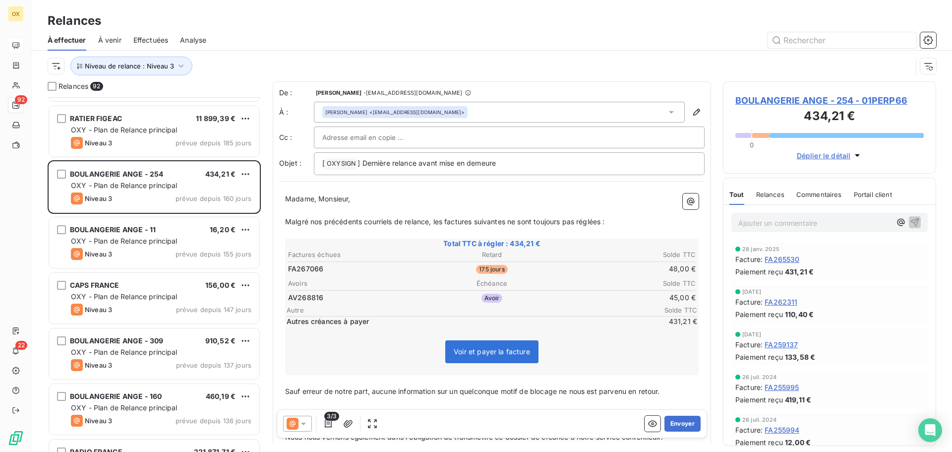
scroll to position [794, 0]
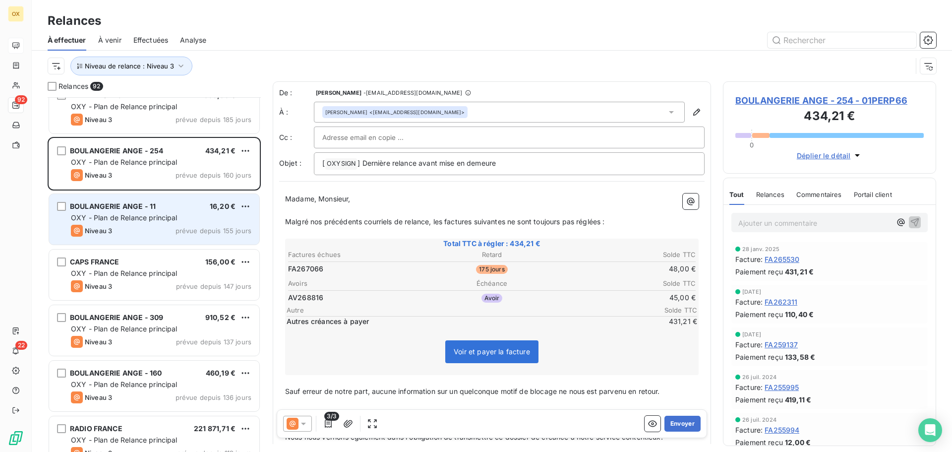
click at [160, 219] on span "OXY - Plan de Relance principal" at bounding box center [124, 217] width 107 height 8
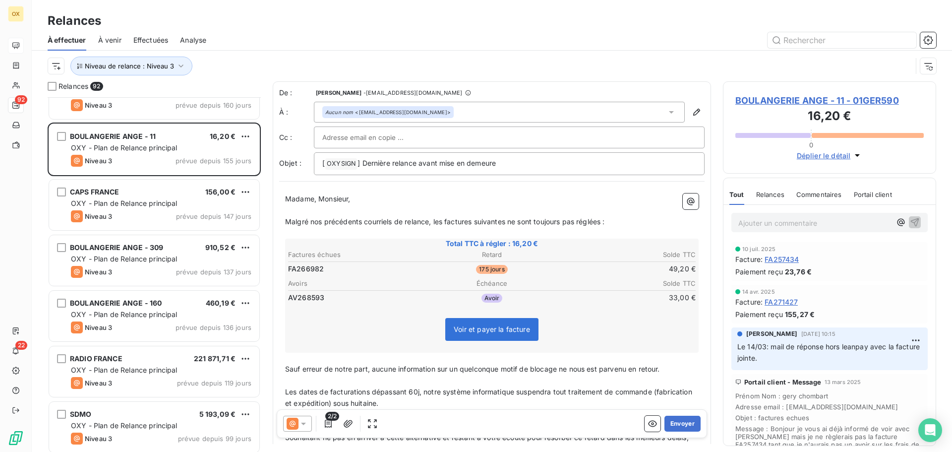
scroll to position [893, 0]
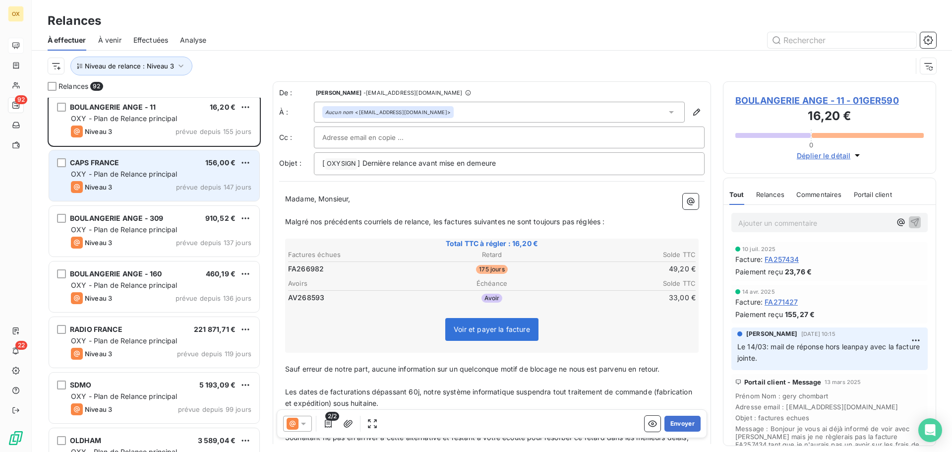
click at [154, 164] on div "CAPS FRANCE 156,00 €" at bounding box center [161, 162] width 180 height 9
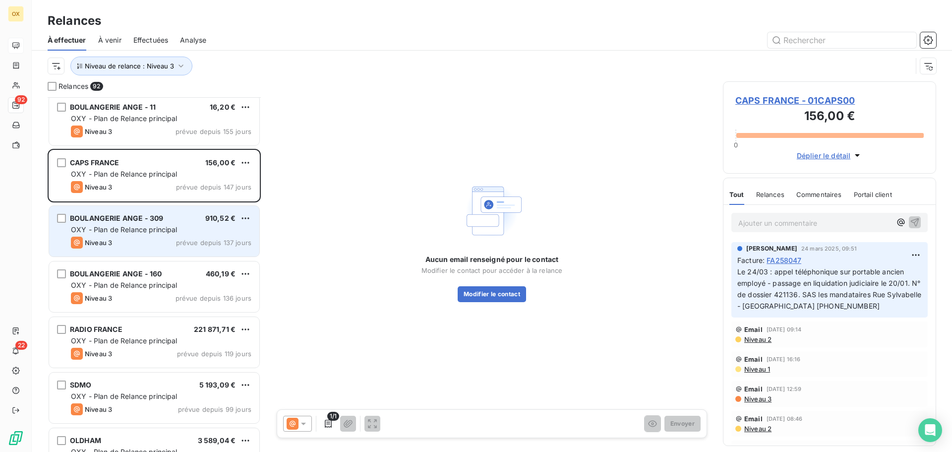
click at [155, 223] on div "BOULANGERIE ANGE - 309" at bounding box center [116, 218] width 93 height 10
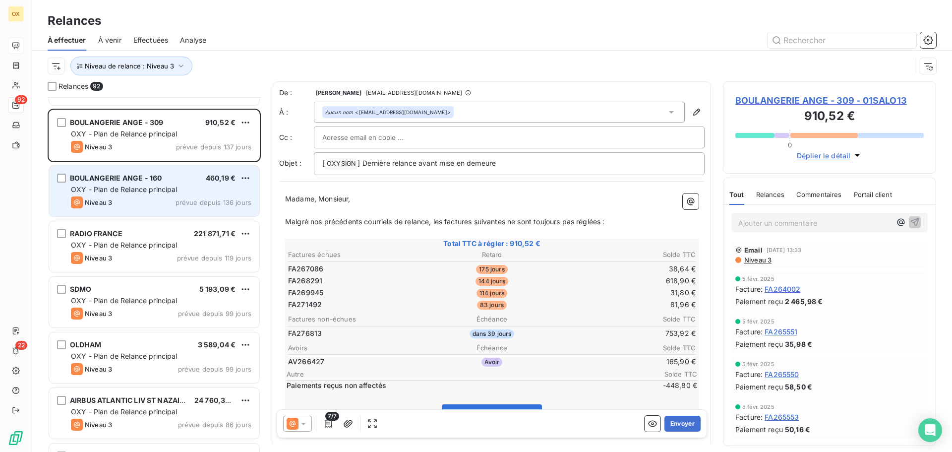
scroll to position [992, 0]
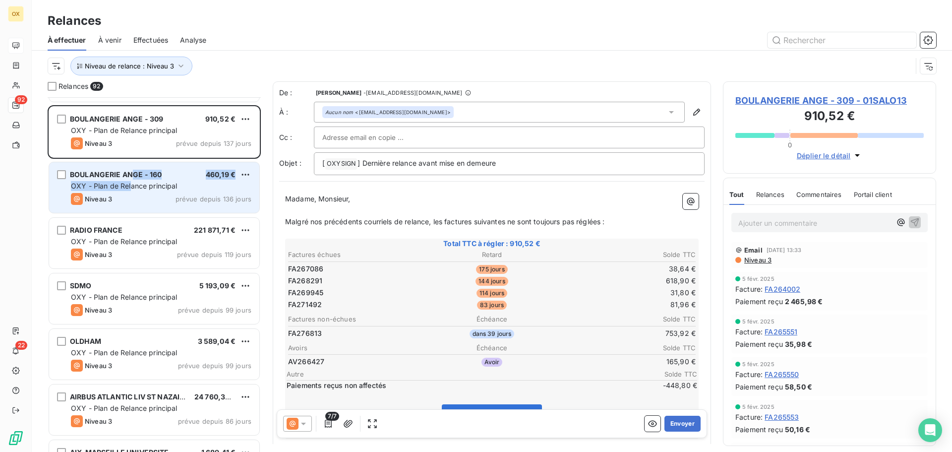
click at [131, 179] on div "BOULANGERIE ANGE - 160 460,19 € OXY - Plan de Relance principal Niveau 3 prévue…" at bounding box center [154, 187] width 210 height 51
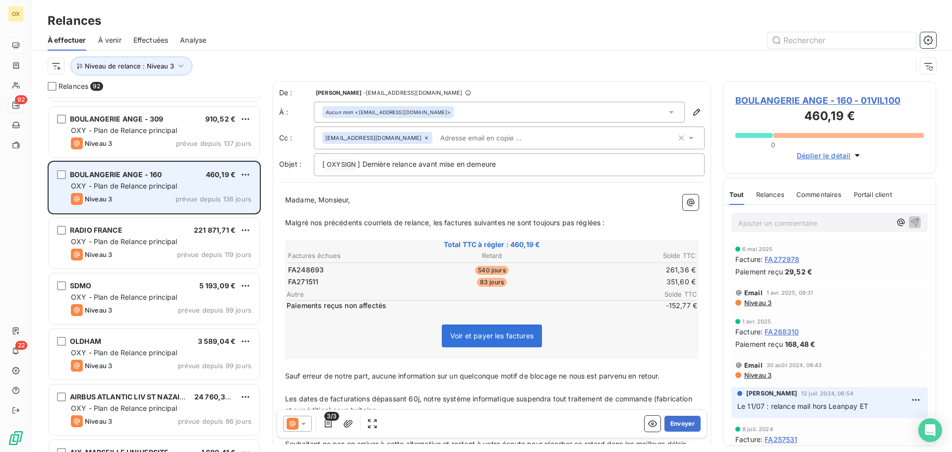
click at [167, 194] on div "Niveau 3 prévue depuis 136 jours" at bounding box center [161, 199] width 180 height 12
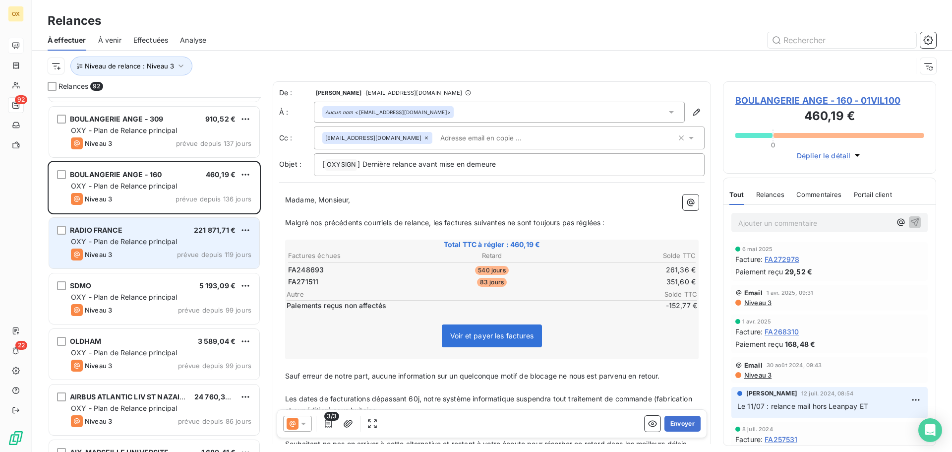
click at [142, 233] on div "RADIO FRANCE 221 871,71 €" at bounding box center [161, 230] width 180 height 9
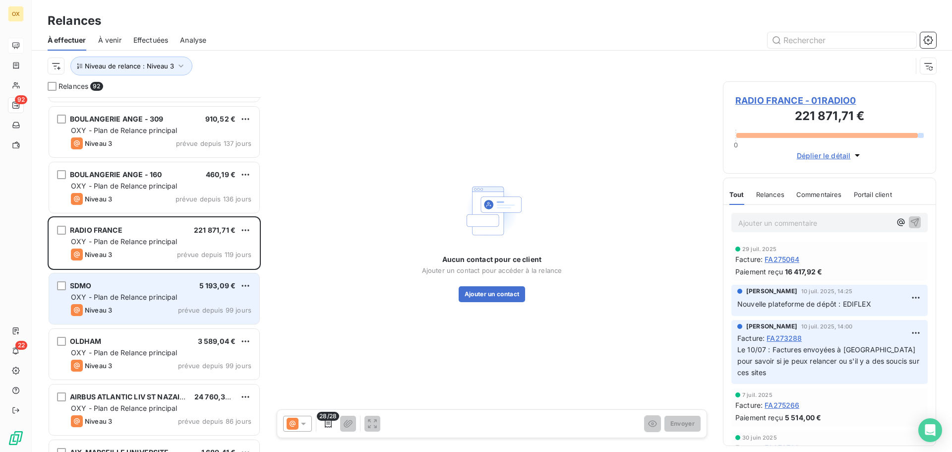
click at [154, 289] on div "SDMO 5 193,09 €" at bounding box center [161, 285] width 180 height 9
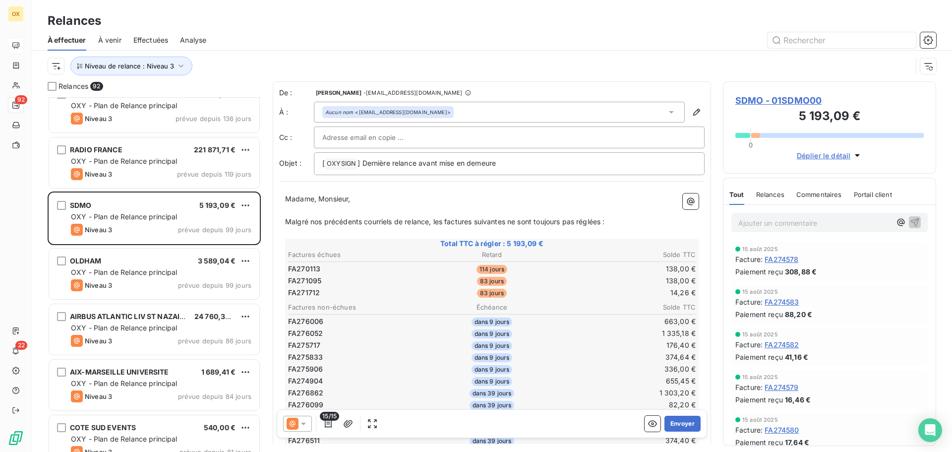
scroll to position [1091, 0]
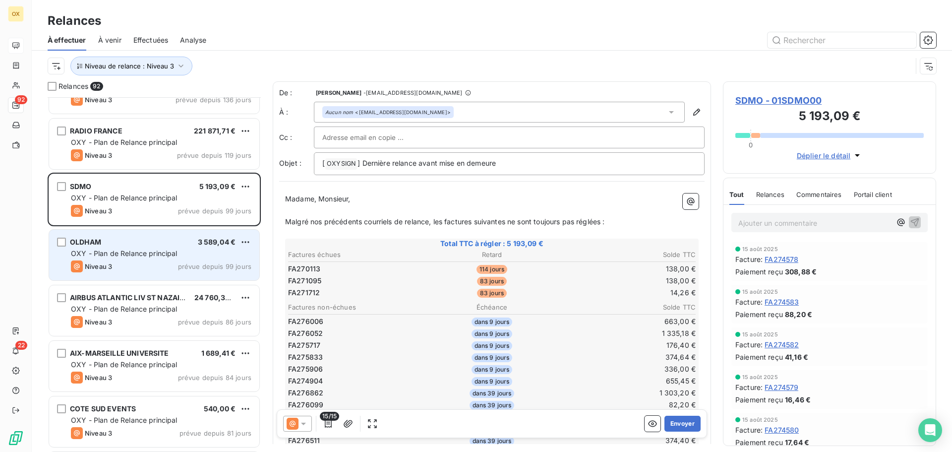
click at [190, 267] on span "prévue depuis 99 jours" at bounding box center [214, 266] width 73 height 8
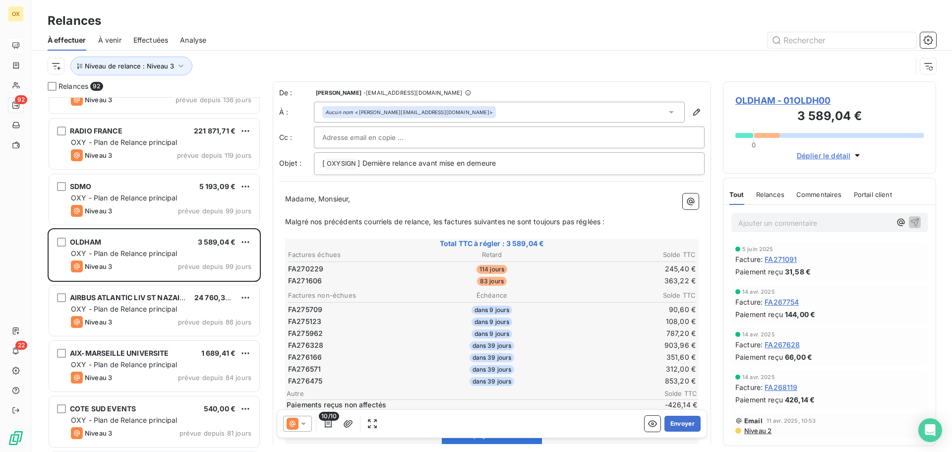
click at [808, 98] on span "OLDHAM - 01OLDH00" at bounding box center [829, 100] width 188 height 13
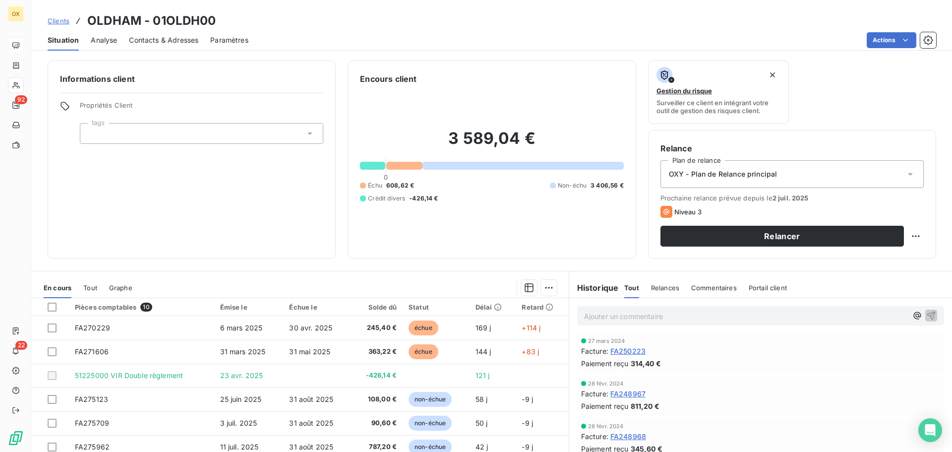
scroll to position [1041, 0]
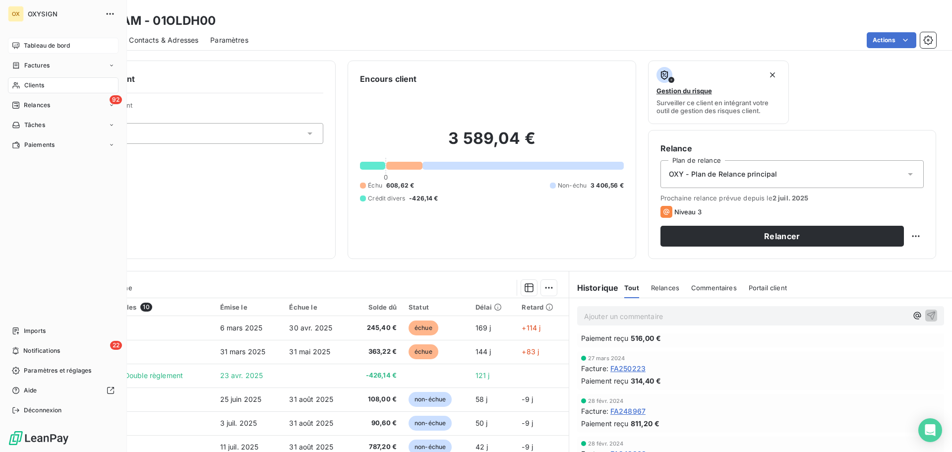
click at [41, 109] on span "Relances" at bounding box center [37, 105] width 26 height 9
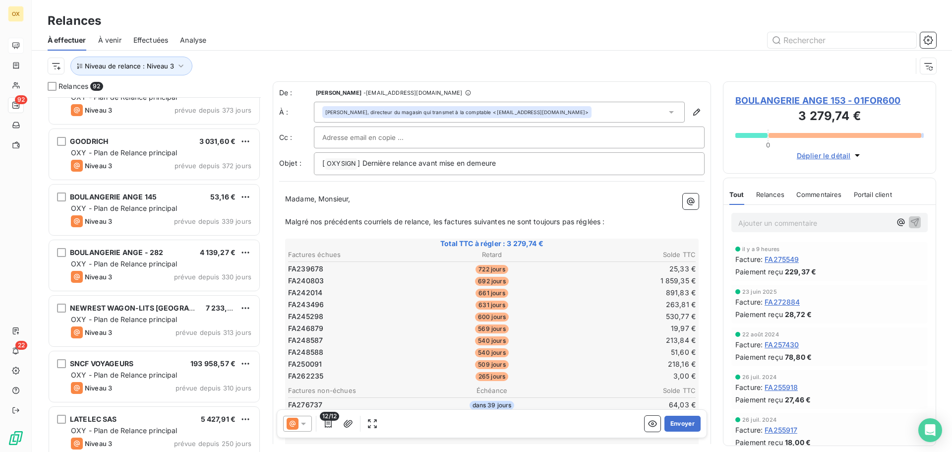
scroll to position [248, 0]
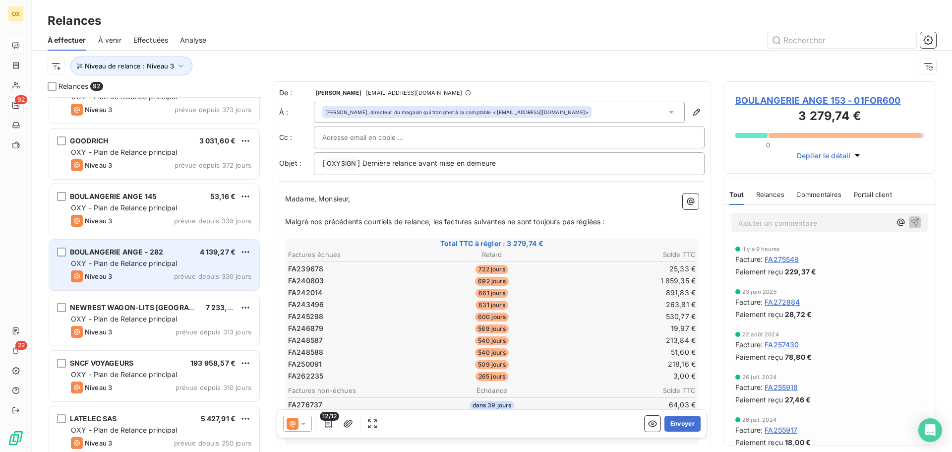
click at [168, 256] on div "BOULANGERIE ANGE - 282 4 139,27 € OXY - Plan de Relance principal Niveau 3 prév…" at bounding box center [154, 264] width 210 height 51
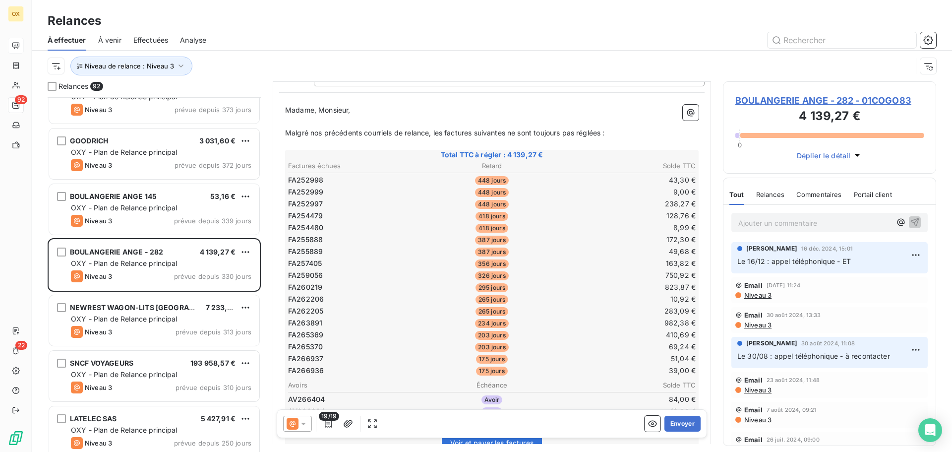
scroll to position [100, 0]
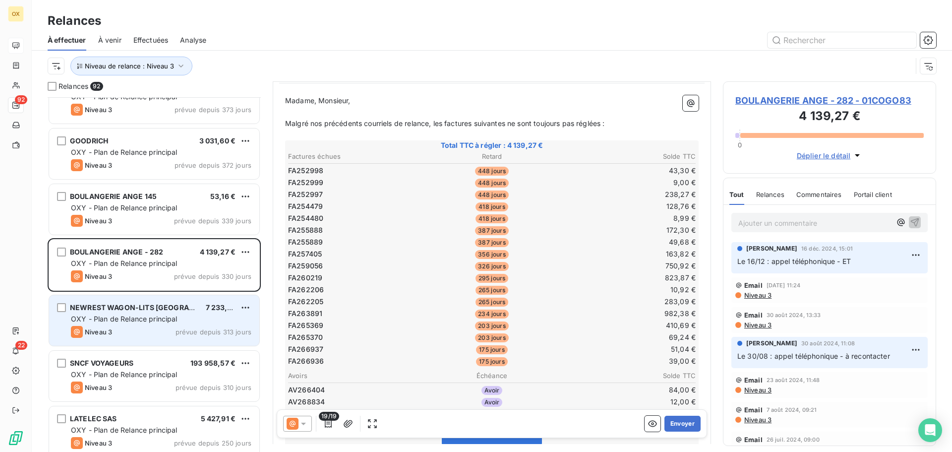
click at [127, 328] on div "Niveau 3 prévue depuis 313 jours" at bounding box center [161, 332] width 180 height 12
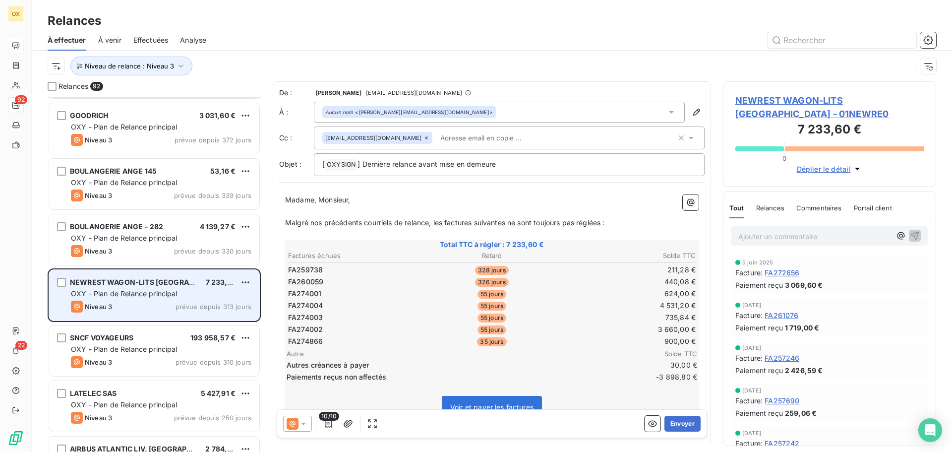
scroll to position [298, 0]
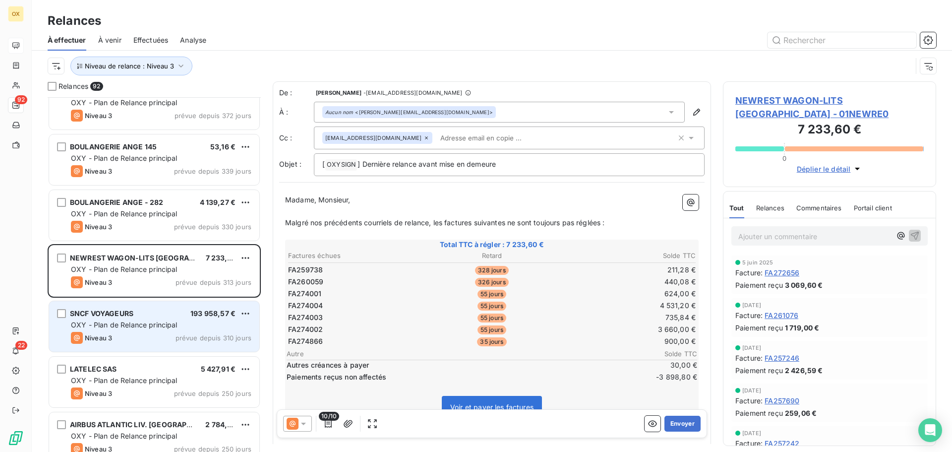
click at [172, 315] on div "SNCF VOYAGEURS 193 958,57 €" at bounding box center [161, 313] width 180 height 9
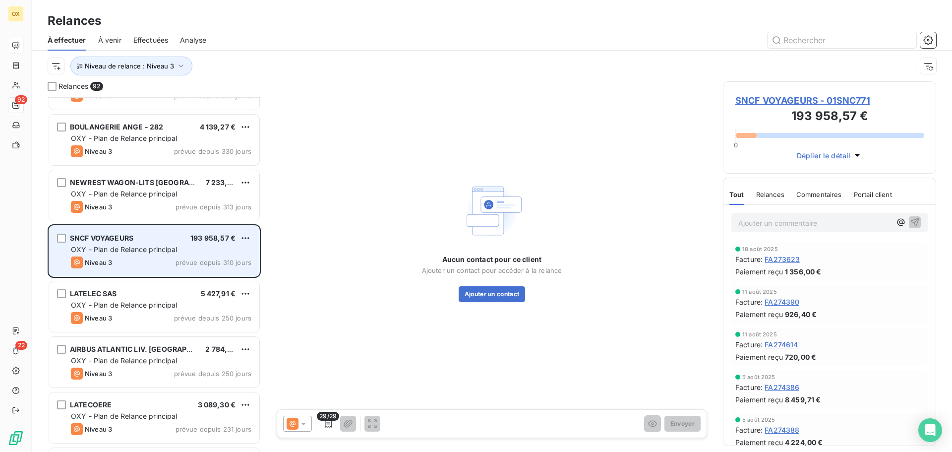
scroll to position [397, 0]
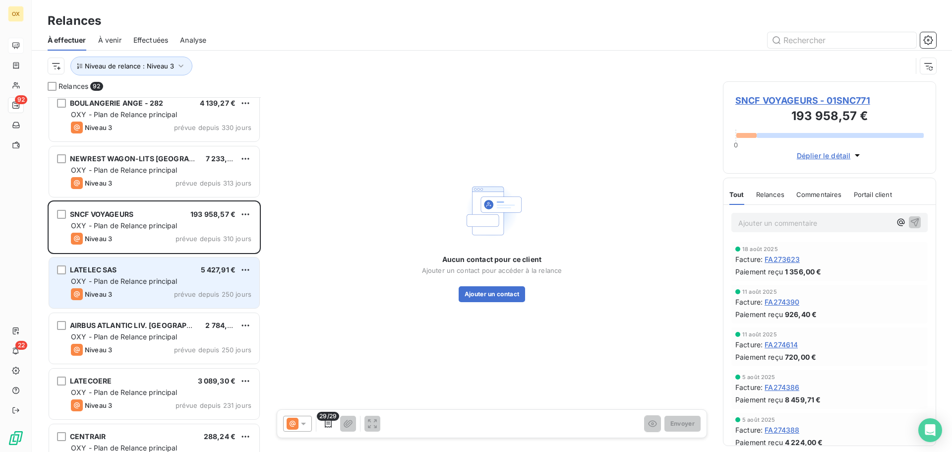
click at [162, 290] on div "Niveau 3 prévue depuis 250 jours" at bounding box center [161, 294] width 180 height 12
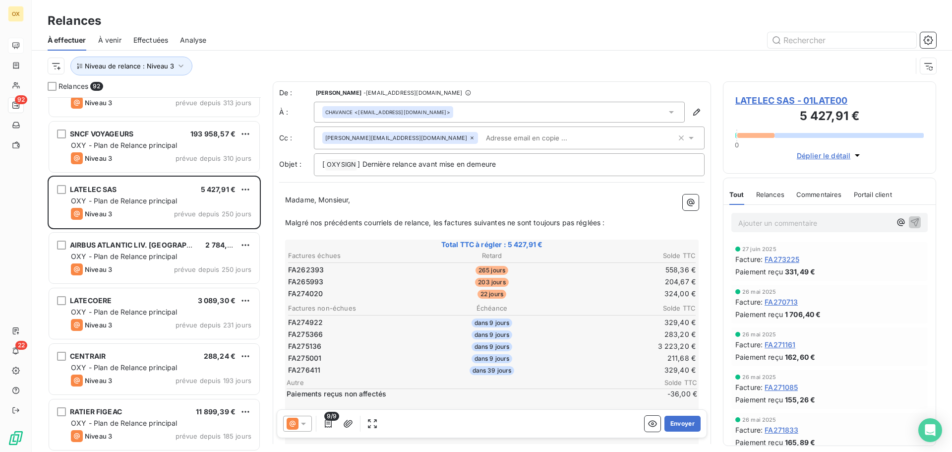
scroll to position [496, 0]
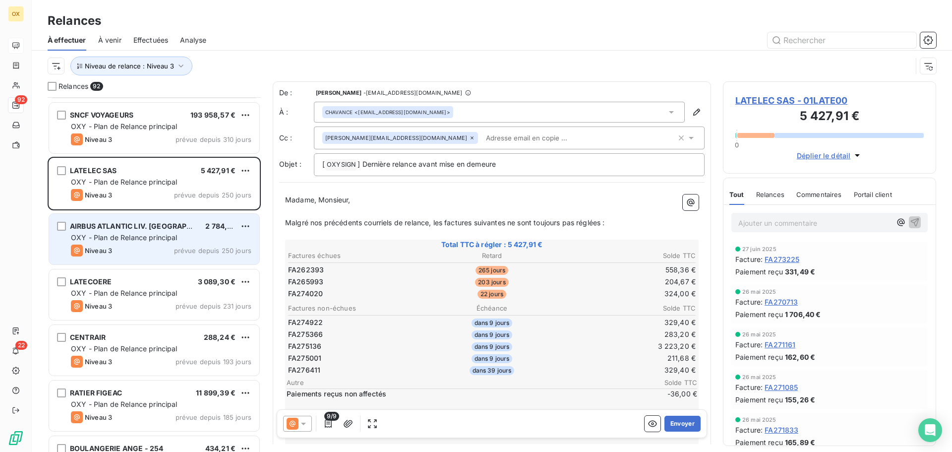
click at [163, 239] on span "OXY - Plan de Relance principal" at bounding box center [124, 237] width 107 height 8
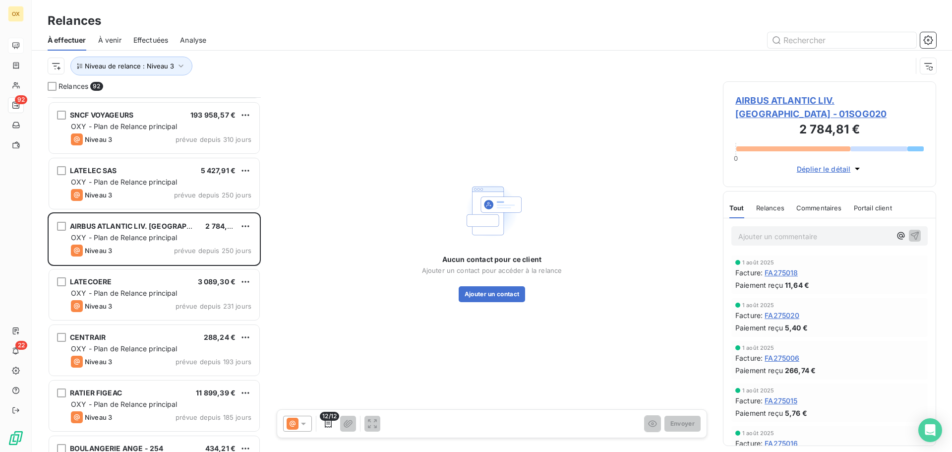
click at [762, 100] on span "AIRBUS ATLANTIC LIV. [GEOGRAPHIC_DATA] - 01SOG020" at bounding box center [829, 107] width 188 height 27
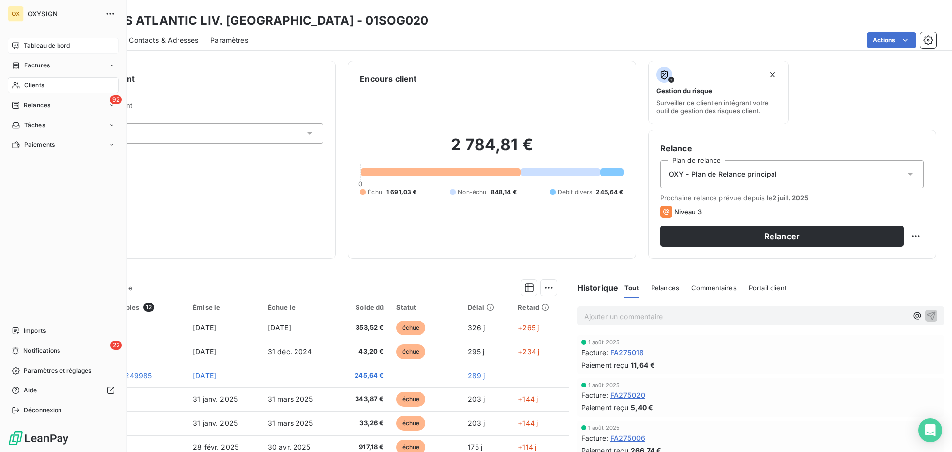
drag, startPoint x: 45, startPoint y: 104, endPoint x: 126, endPoint y: 199, distance: 124.8
click at [45, 104] on span "Relances" at bounding box center [37, 105] width 26 height 9
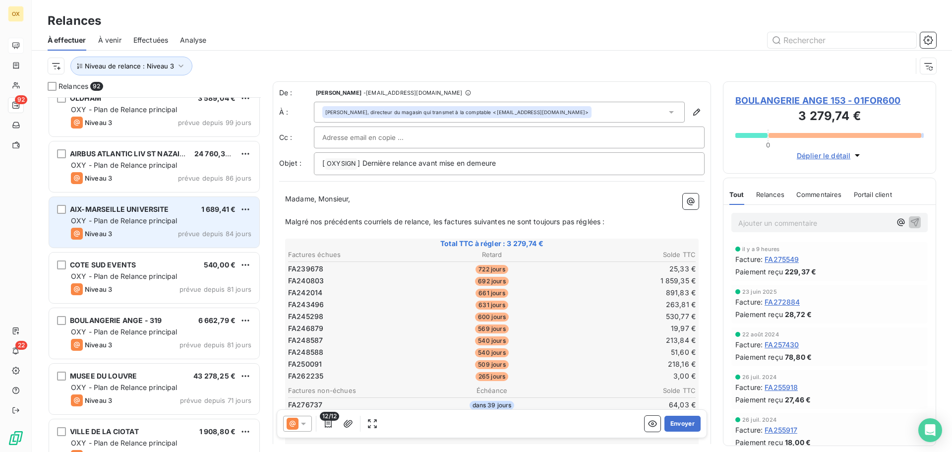
scroll to position [1290, 0]
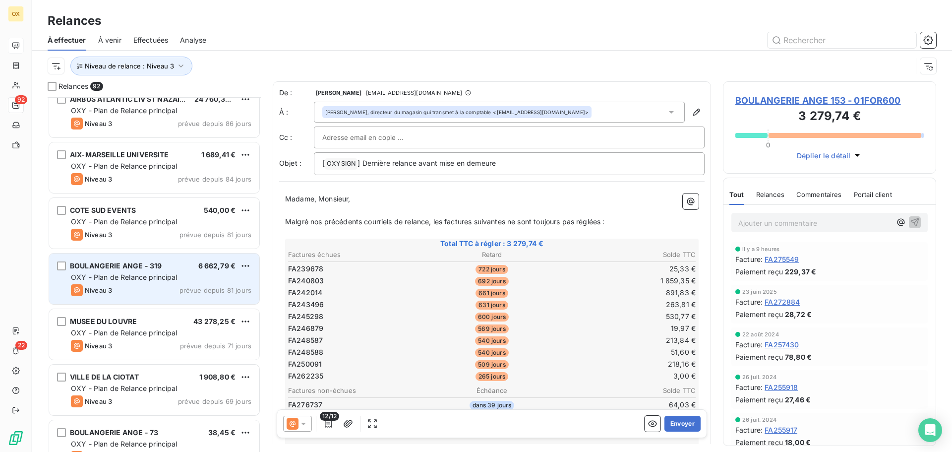
click at [132, 254] on div "BOULANGERIE ANGE - 319 6 662,79 € OXY - Plan de Relance principal Niveau 3 prév…" at bounding box center [154, 278] width 210 height 51
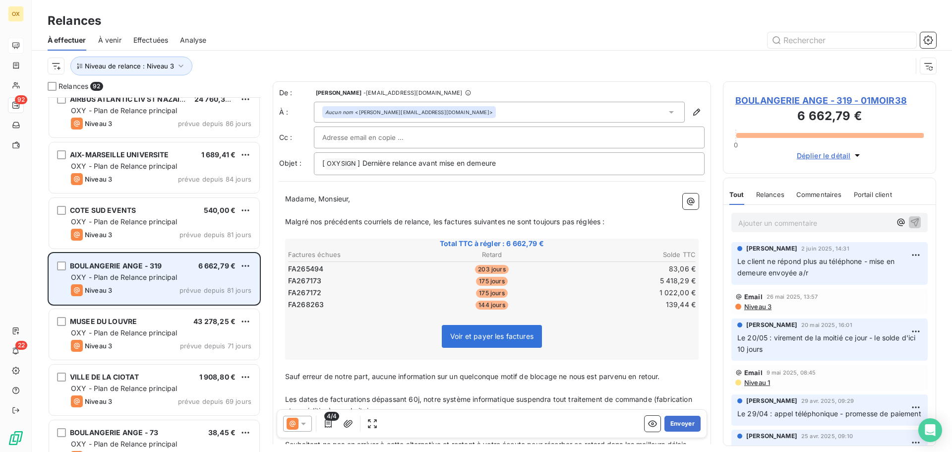
scroll to position [1339, 0]
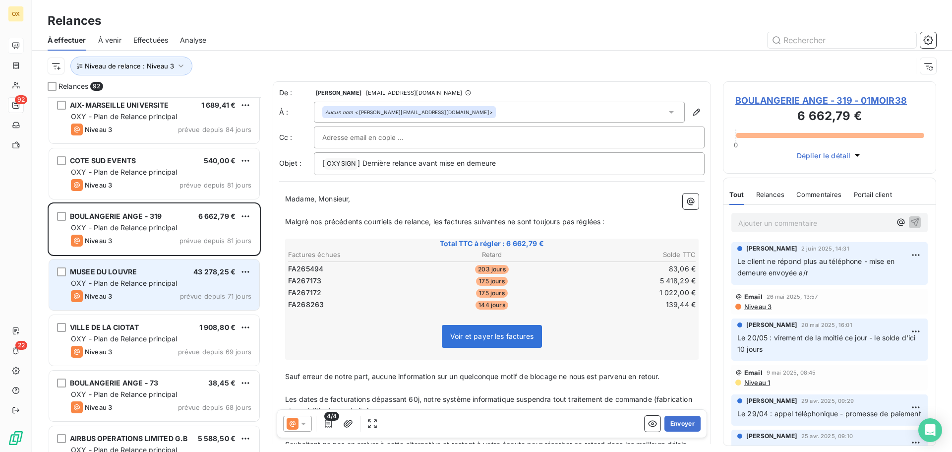
click at [172, 278] on div "OXY - Plan de Relance principal" at bounding box center [161, 283] width 180 height 10
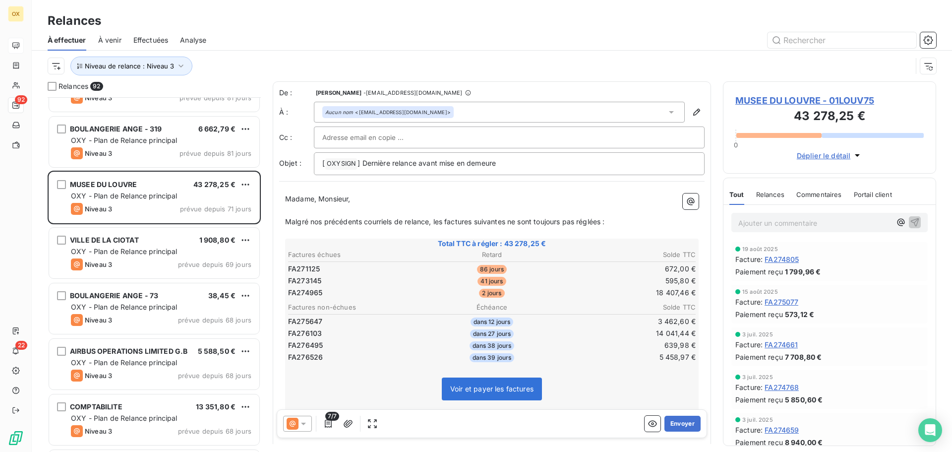
scroll to position [1438, 0]
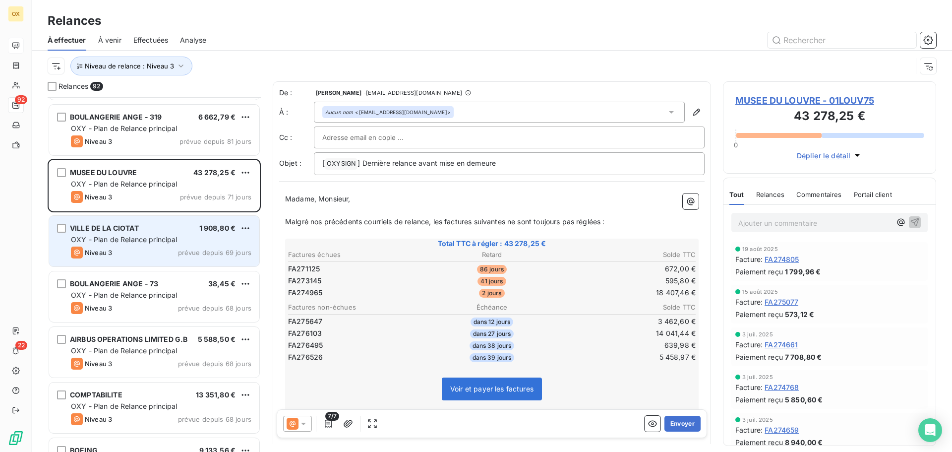
click at [156, 250] on div "Niveau 3 prévue depuis 69 jours" at bounding box center [161, 252] width 180 height 12
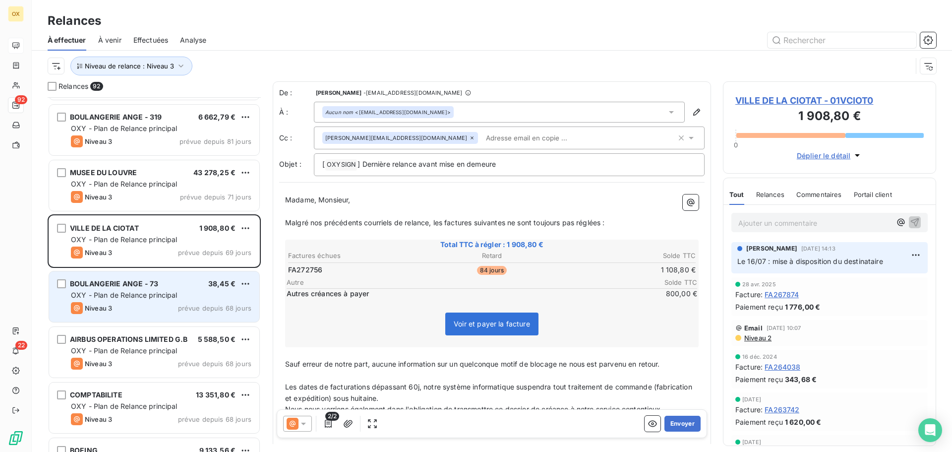
click at [147, 286] on span "BOULANGERIE ANGE - 73" at bounding box center [114, 283] width 88 height 8
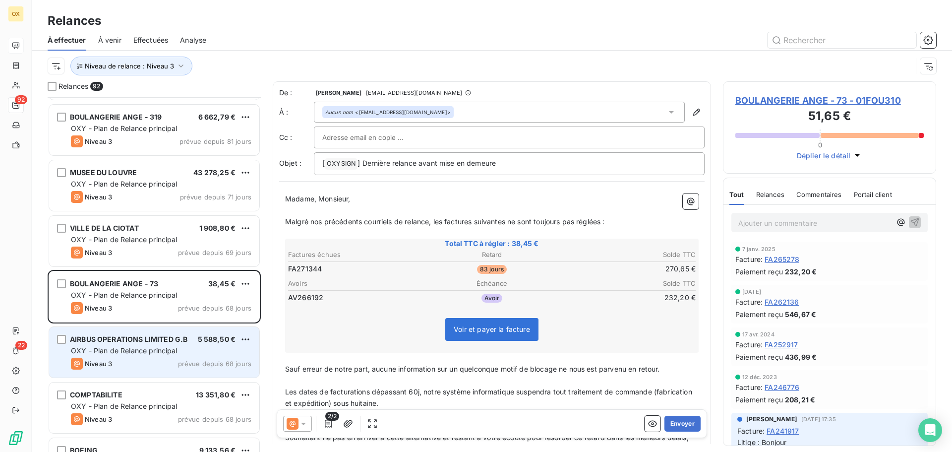
click at [144, 343] on span "AIRBUS OPERATIONS LIMITED G.B" at bounding box center [129, 339] width 118 height 8
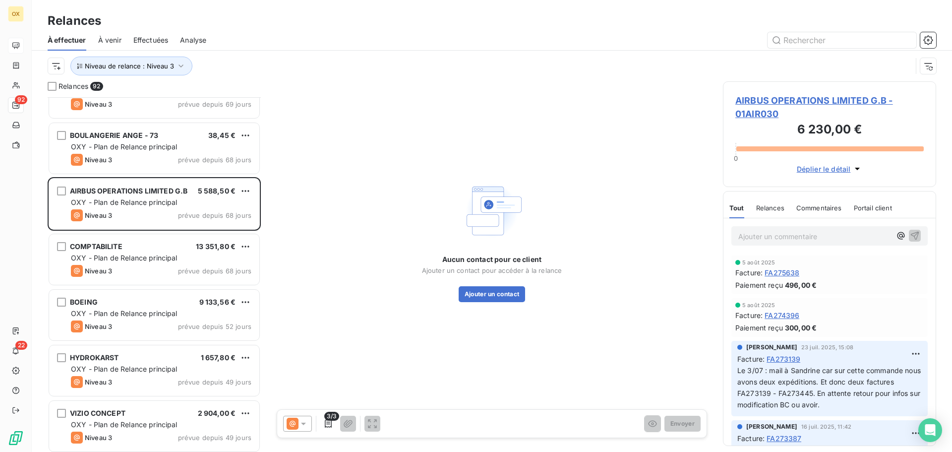
scroll to position [1587, 0]
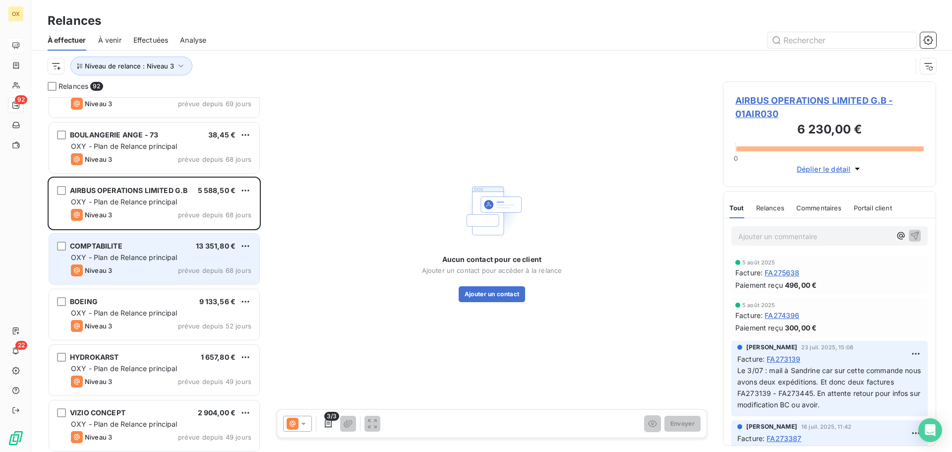
click at [180, 259] on div "OXY - Plan de Relance principal" at bounding box center [161, 257] width 180 height 10
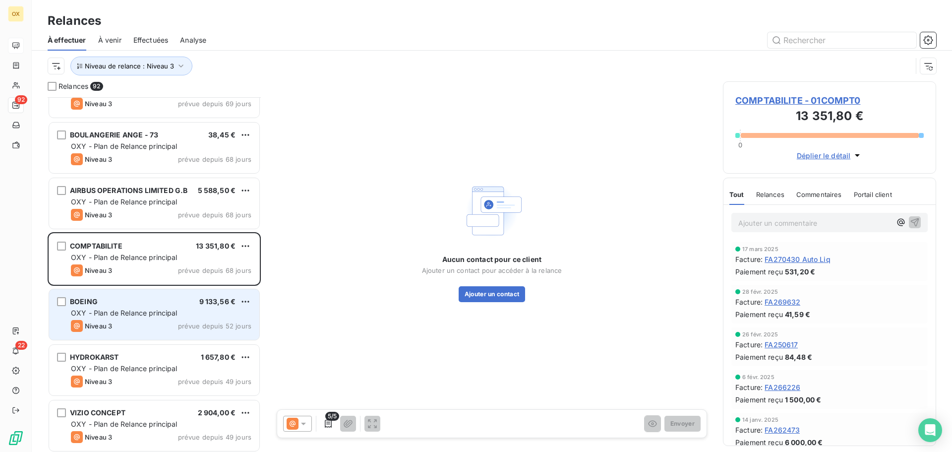
click at [157, 298] on div "BOEING 9 133,56 €" at bounding box center [161, 301] width 180 height 9
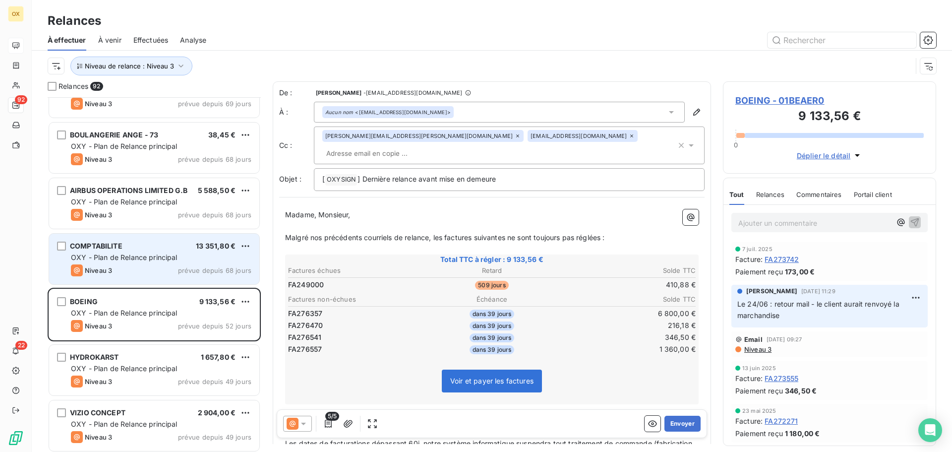
drag, startPoint x: 172, startPoint y: 269, endPoint x: 162, endPoint y: 268, distance: 9.5
click at [172, 269] on div "Niveau 3 prévue depuis 68 jours" at bounding box center [161, 270] width 180 height 12
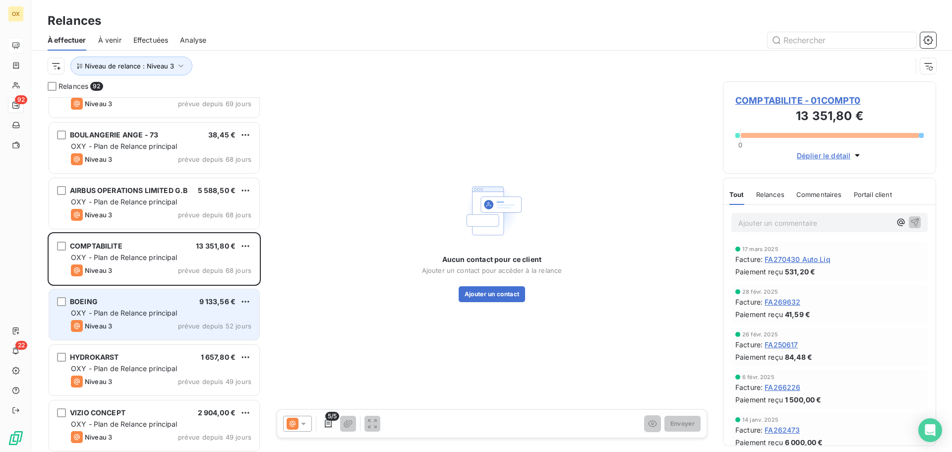
click at [160, 314] on span "OXY - Plan de Relance principal" at bounding box center [124, 312] width 107 height 8
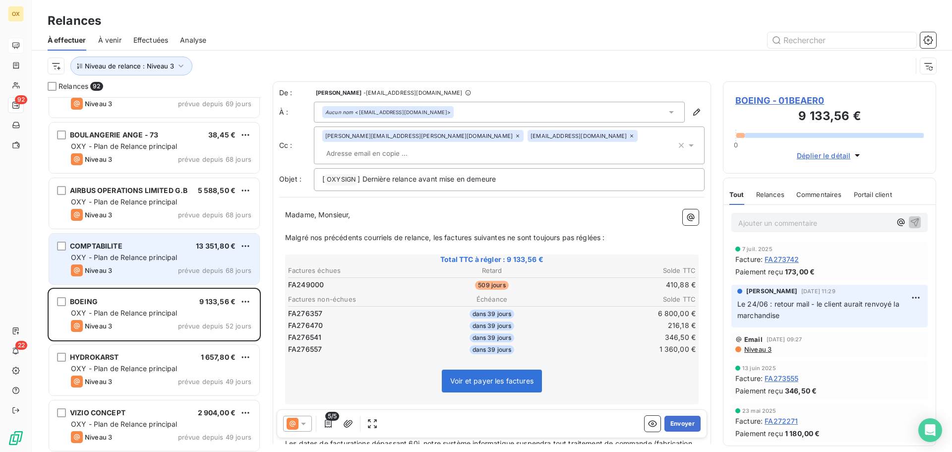
click at [158, 263] on div "COMPTABILITE 13 351,80 € OXY - Plan de Relance principal Niveau 3 prévue depuis…" at bounding box center [154, 259] width 210 height 51
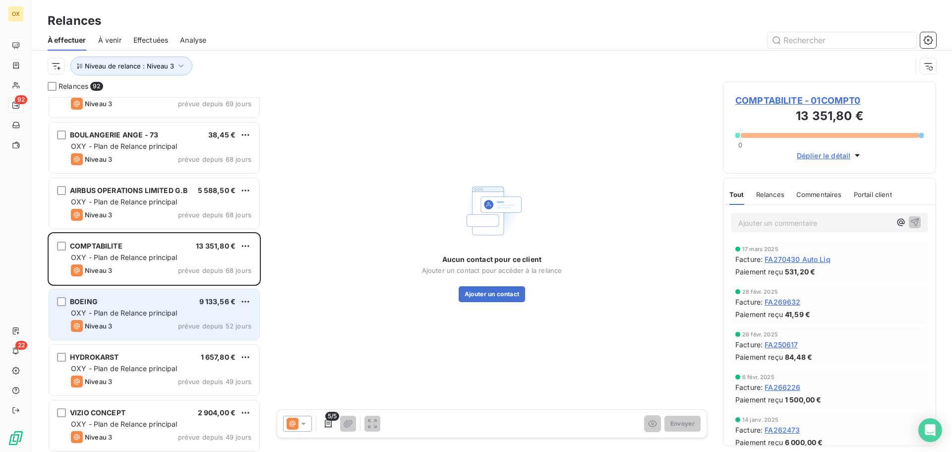
click at [147, 310] on span "OXY - Plan de Relance principal" at bounding box center [124, 312] width 107 height 8
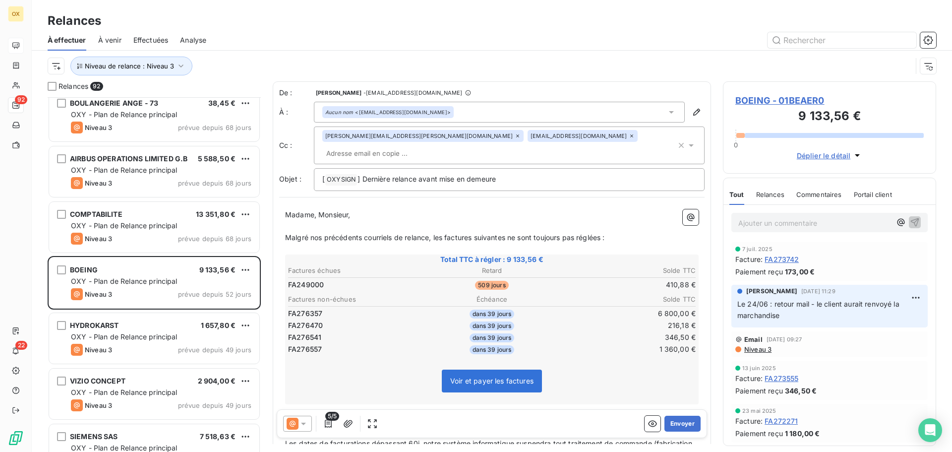
scroll to position [1637, 0]
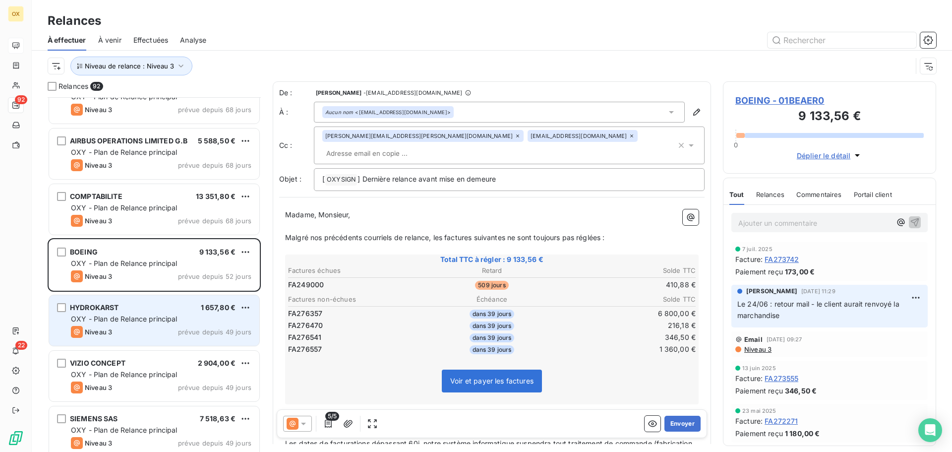
click at [133, 305] on div "HYDROKARST 1 657,80 €" at bounding box center [161, 307] width 180 height 9
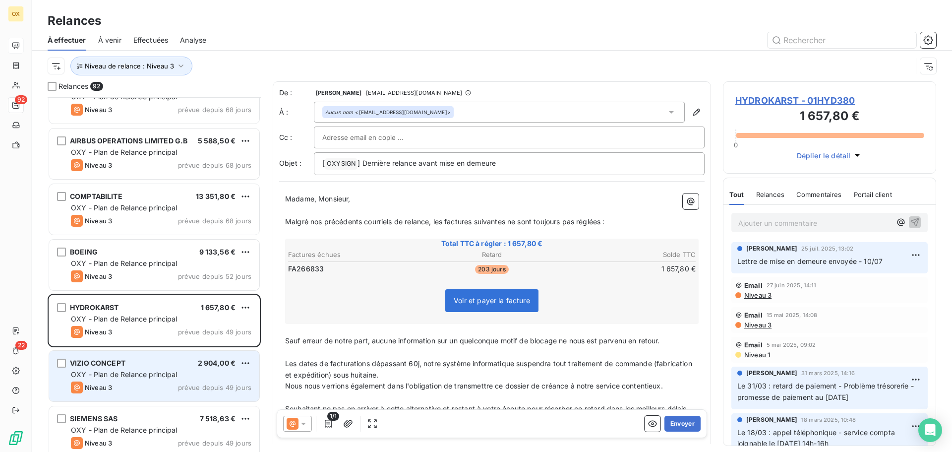
click at [167, 383] on div "Niveau 3 prévue depuis 49 jours" at bounding box center [161, 387] width 180 height 12
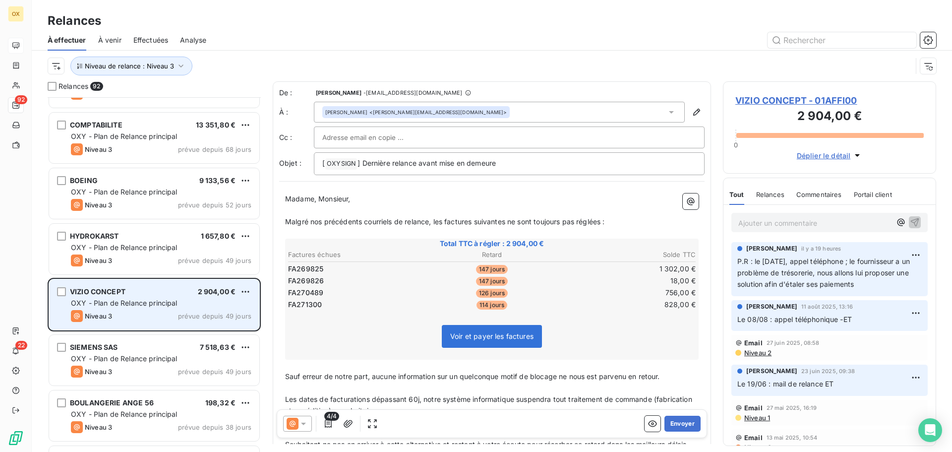
scroll to position [1736, 0]
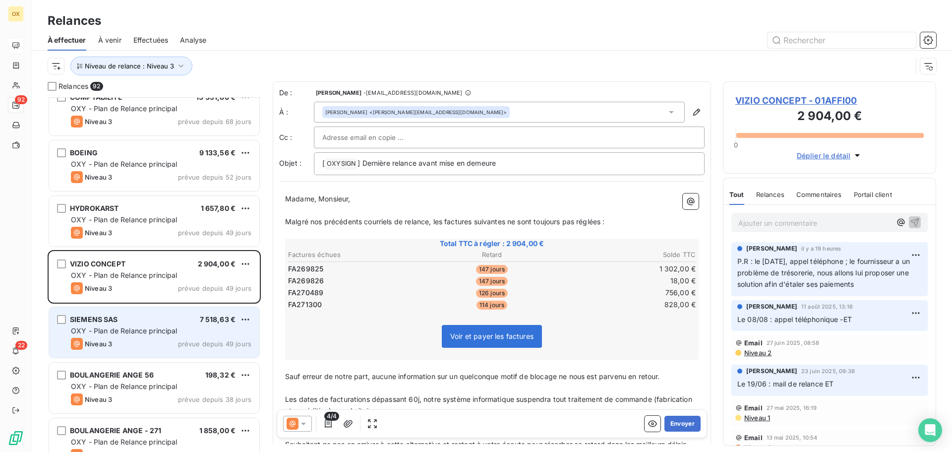
click at [159, 327] on span "OXY - Plan de Relance principal" at bounding box center [124, 330] width 107 height 8
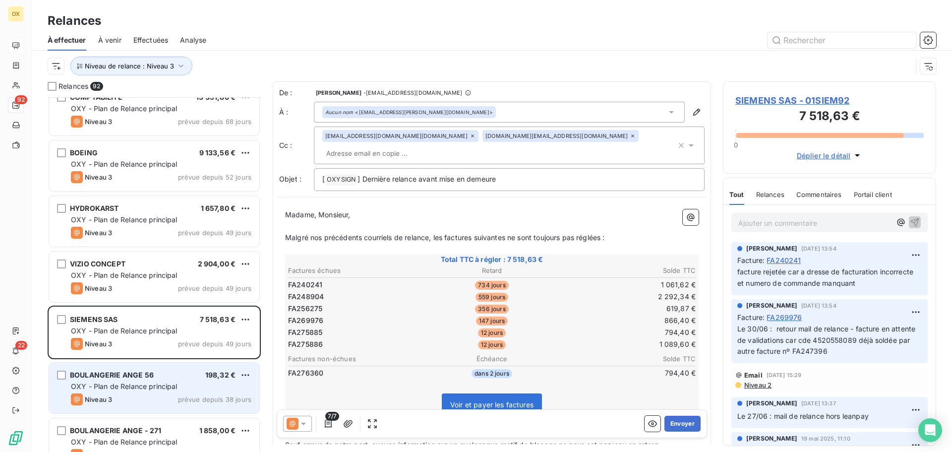
click at [184, 379] on div "BOULANGERIE ANGE 56 198,32 € OXY - Plan de Relance principal Niveau 3 prévue de…" at bounding box center [154, 387] width 210 height 51
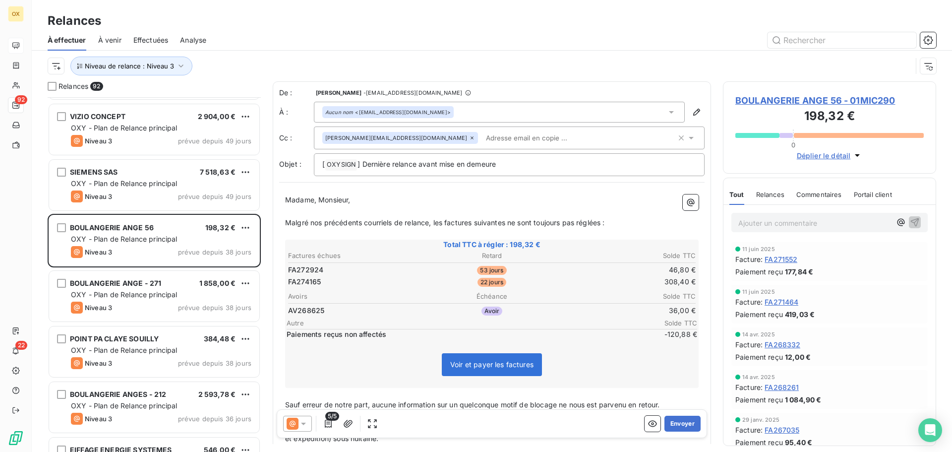
scroll to position [1885, 0]
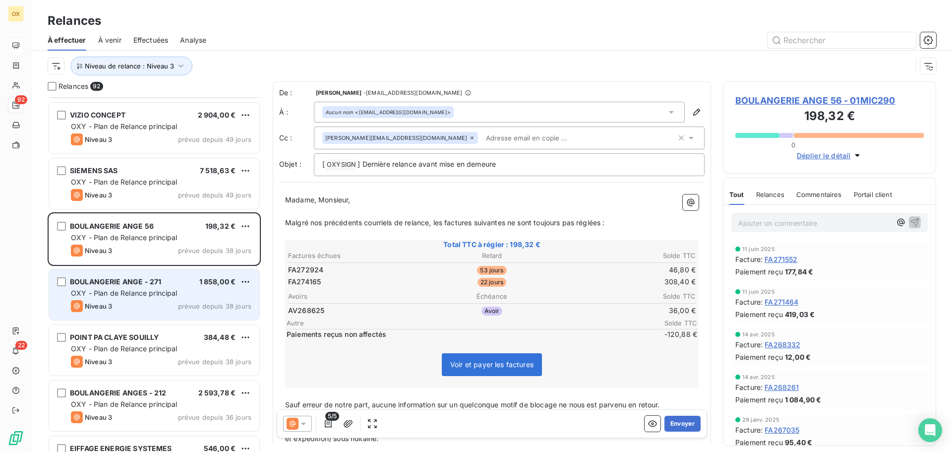
click at [152, 301] on div "Niveau 3 prévue depuis 38 jours" at bounding box center [161, 306] width 180 height 12
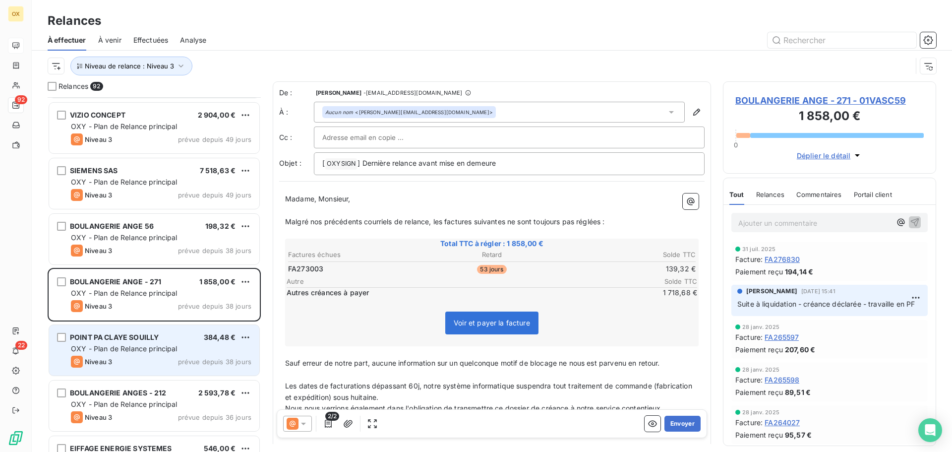
click at [118, 358] on div "Niveau 3 prévue depuis 38 jours" at bounding box center [161, 361] width 180 height 12
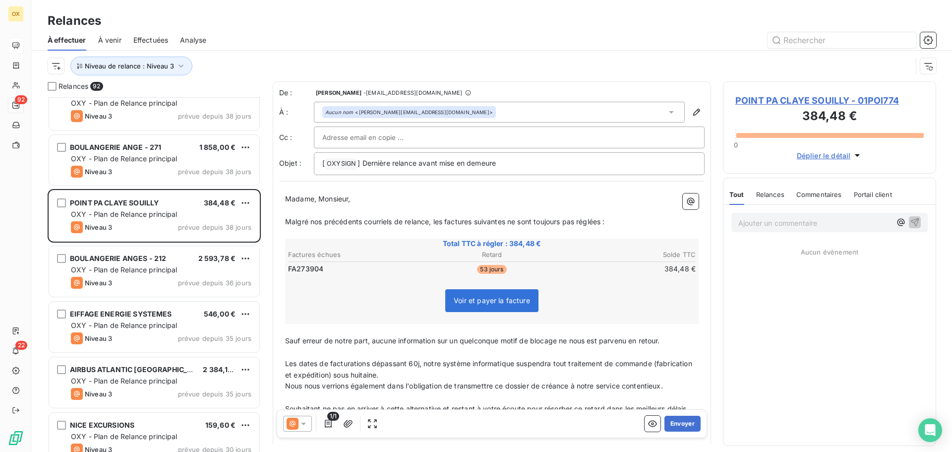
scroll to position [2033, 0]
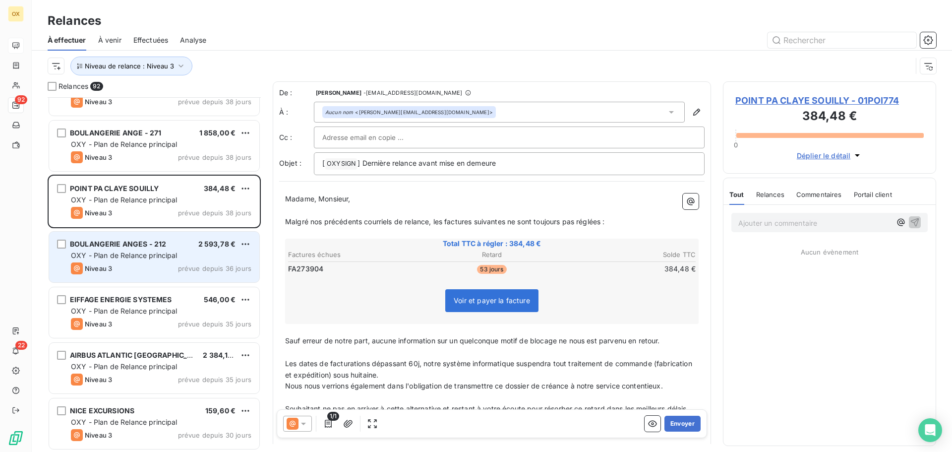
click at [189, 256] on div "OXY - Plan de Relance principal" at bounding box center [161, 255] width 180 height 10
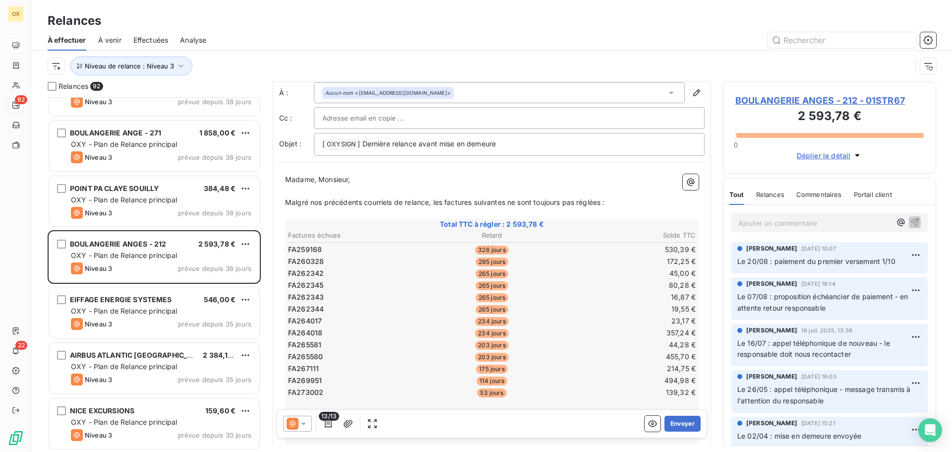
scroll to position [50, 0]
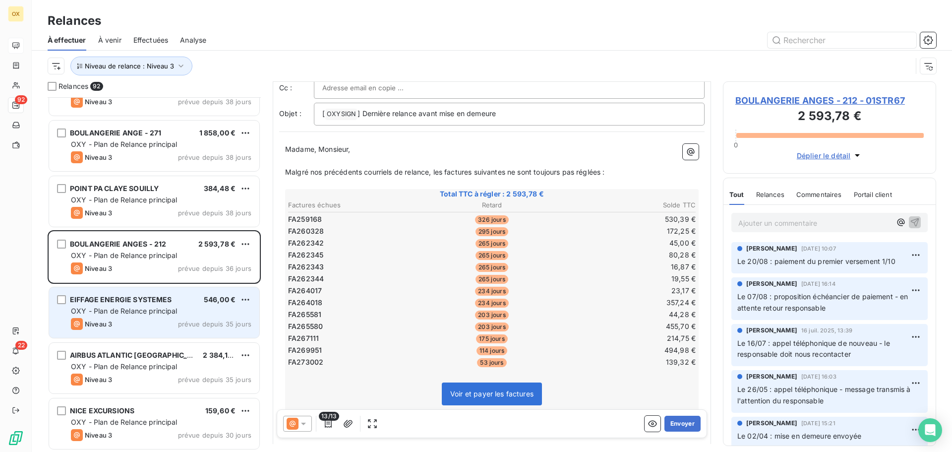
click at [166, 315] on div "EIFFAGE ENERGIE SYSTEMES 546,00 € OXY - Plan de Relance principal Niveau 3 prév…" at bounding box center [154, 312] width 210 height 51
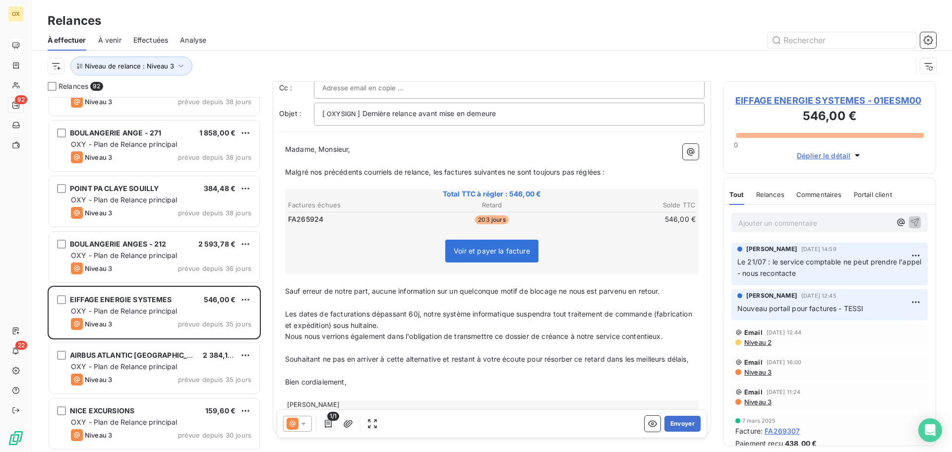
scroll to position [140, 0]
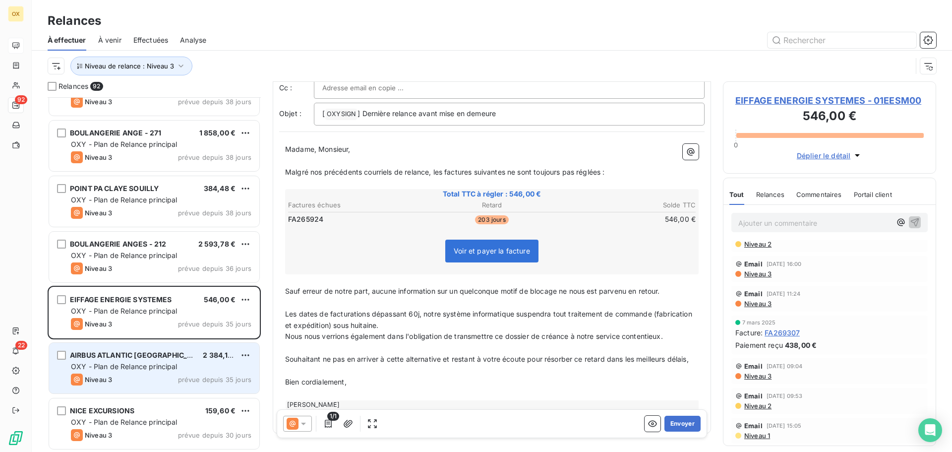
click at [128, 351] on span "AIRBUS ATLANTIC [GEOGRAPHIC_DATA]" at bounding box center [139, 355] width 138 height 8
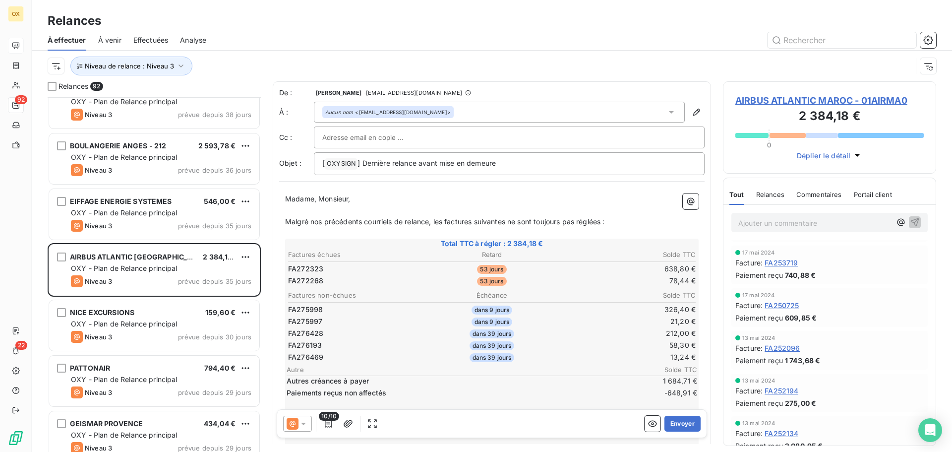
scroll to position [2132, 0]
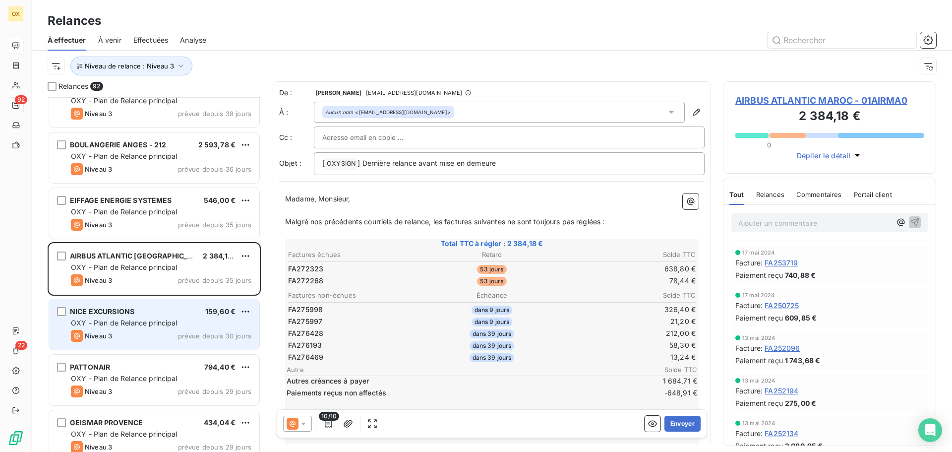
click at [146, 318] on span "OXY - Plan de Relance principal" at bounding box center [124, 322] width 107 height 8
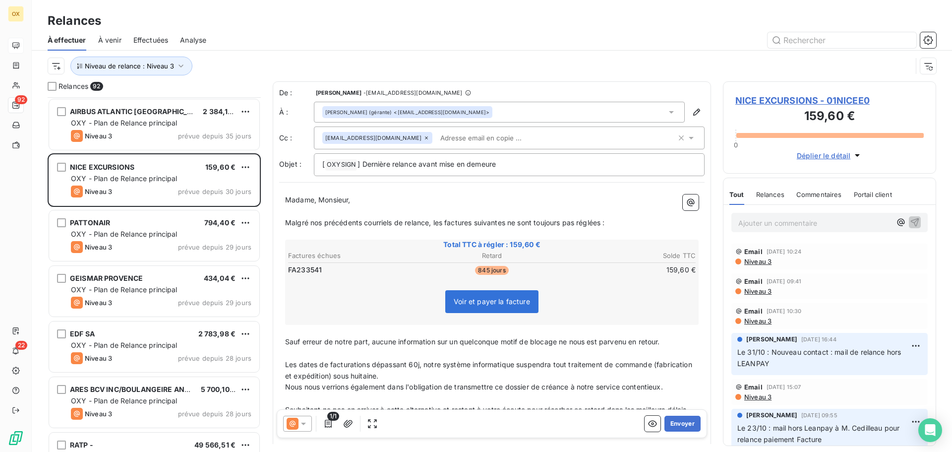
scroll to position [2281, 0]
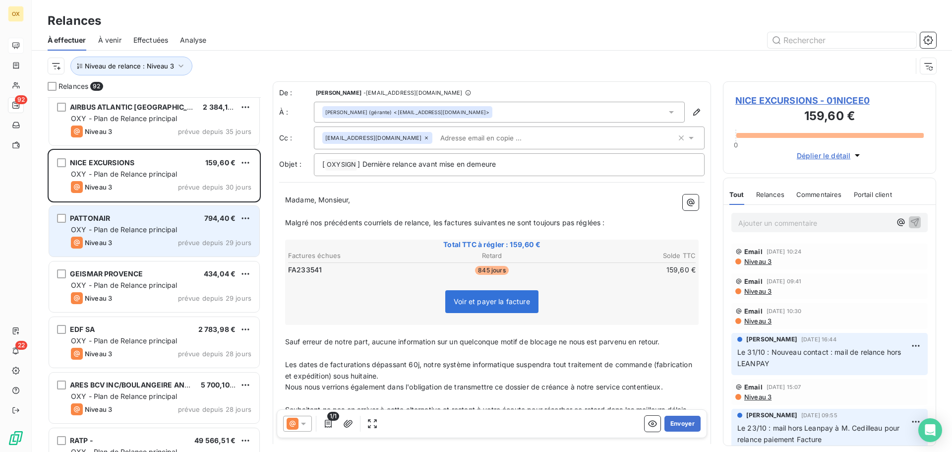
click at [169, 237] on div "Niveau 3 prévue depuis 29 jours" at bounding box center [161, 243] width 180 height 12
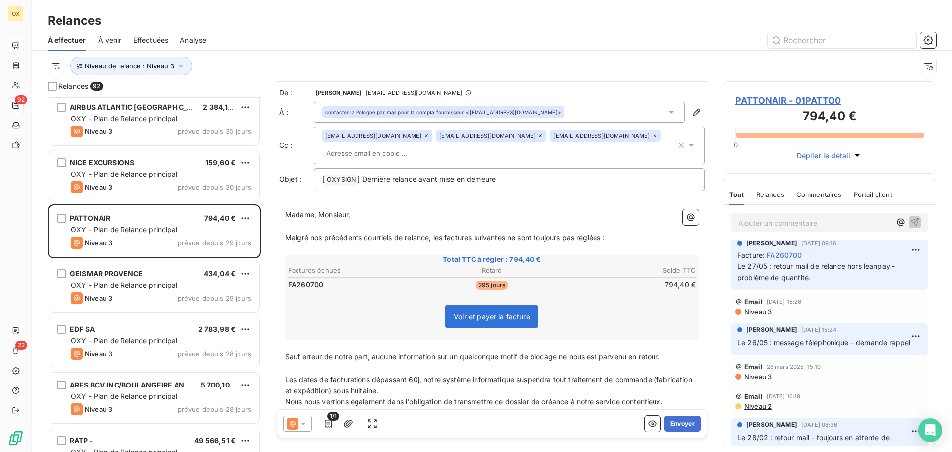
scroll to position [198, 0]
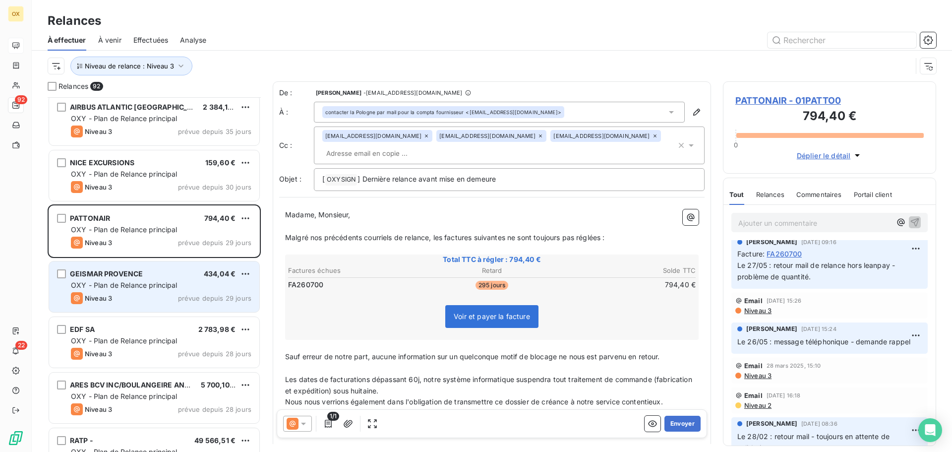
click at [165, 275] on div "GEISMAR PROVENCE 434,04 €" at bounding box center [161, 273] width 180 height 9
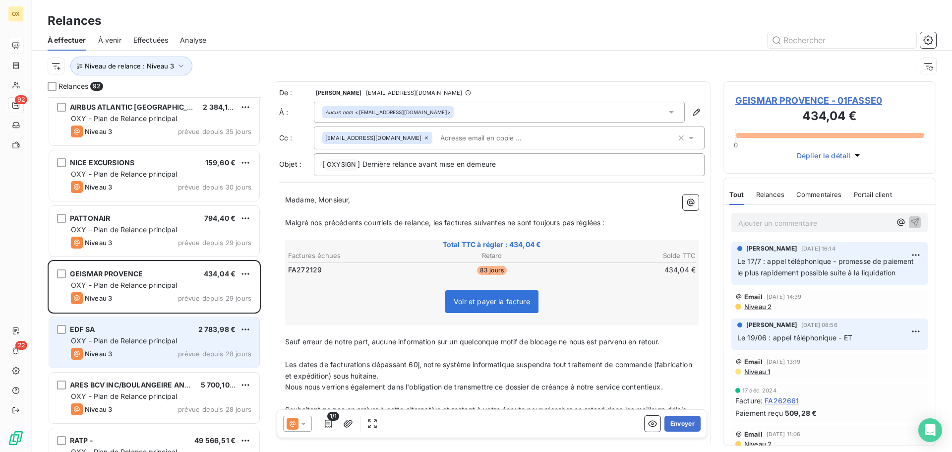
click at [157, 330] on div "EDF SA 2 783,98 €" at bounding box center [161, 329] width 180 height 9
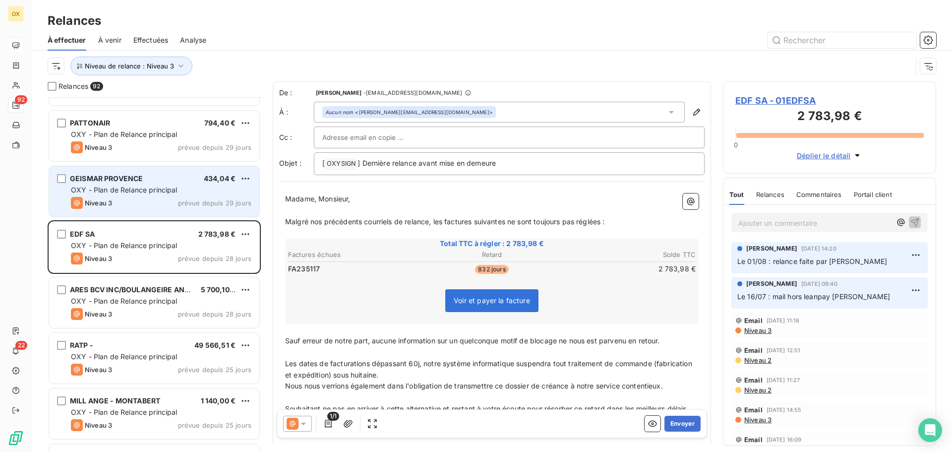
scroll to position [2380, 0]
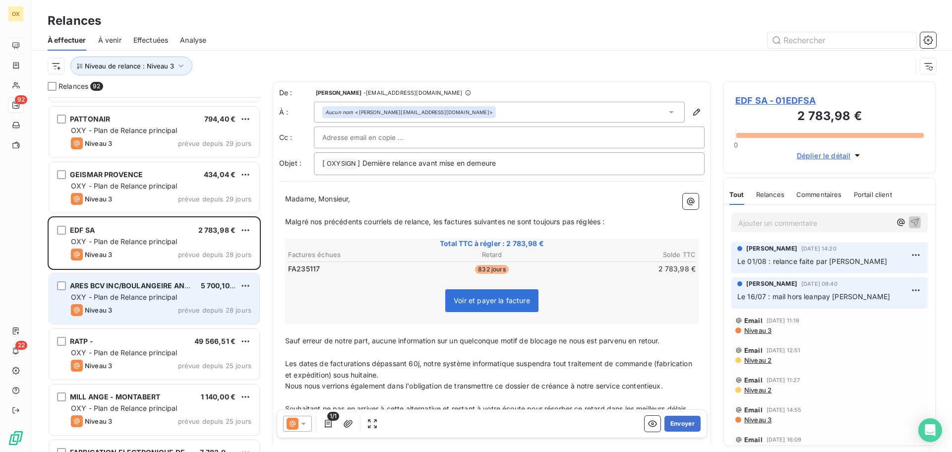
click at [171, 281] on div "ARES BCV INC/BOULANGEIRE ANGE 5 700,10 € OXY - Plan de Relance principal Niveau…" at bounding box center [154, 298] width 210 height 51
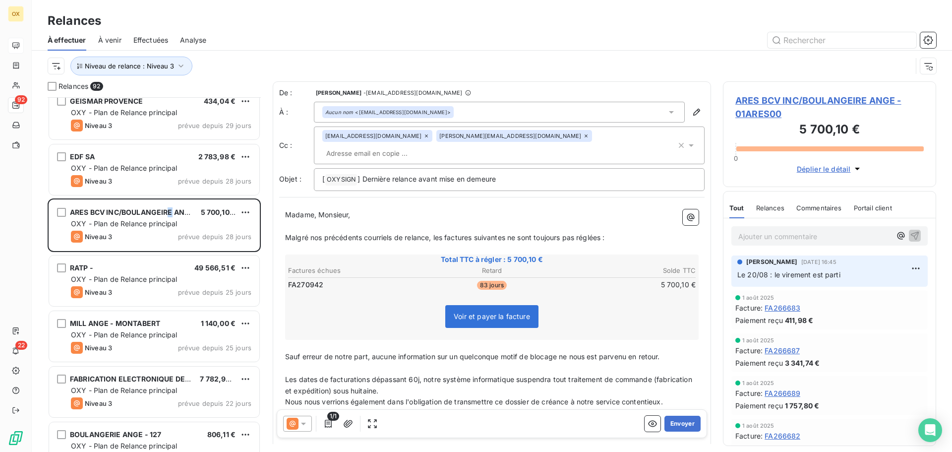
scroll to position [2480, 0]
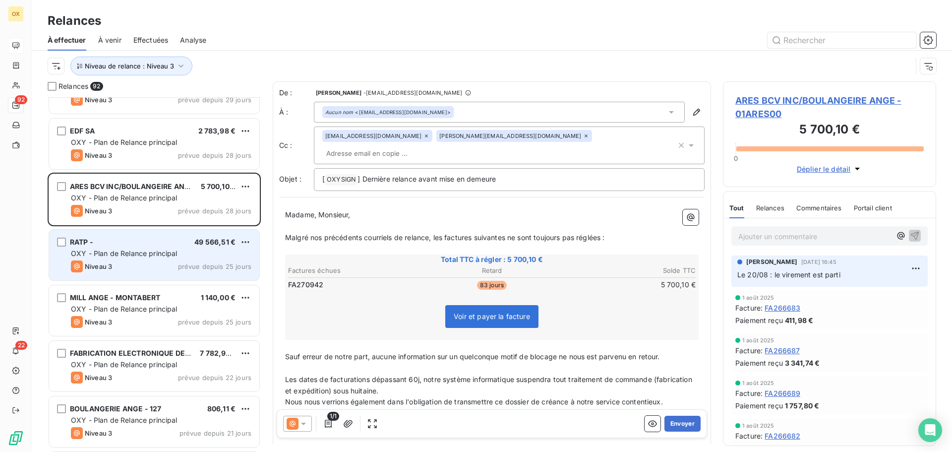
click at [159, 254] on span "OXY - Plan de Relance principal" at bounding box center [124, 253] width 107 height 8
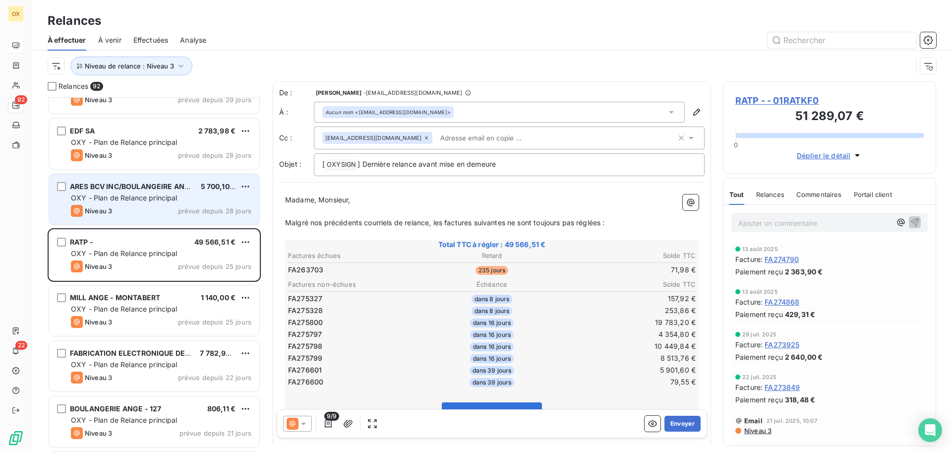
click at [156, 209] on div "Niveau 3 prévue depuis 28 jours" at bounding box center [161, 211] width 180 height 12
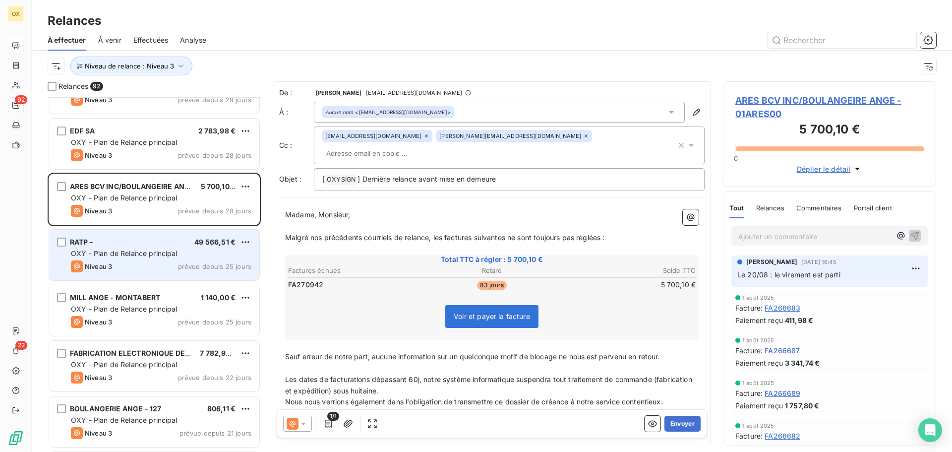
click at [139, 245] on div "RATP - 49 566,51 €" at bounding box center [161, 241] width 180 height 9
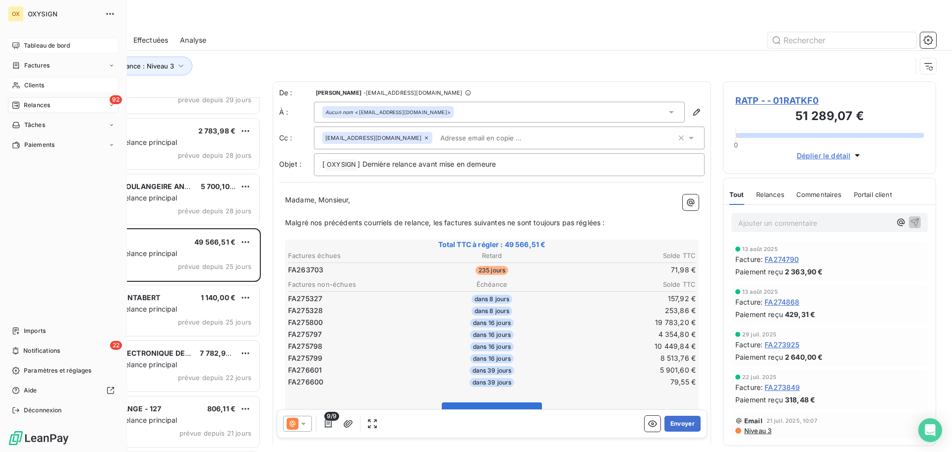
click at [27, 85] on span "Clients" at bounding box center [34, 85] width 20 height 9
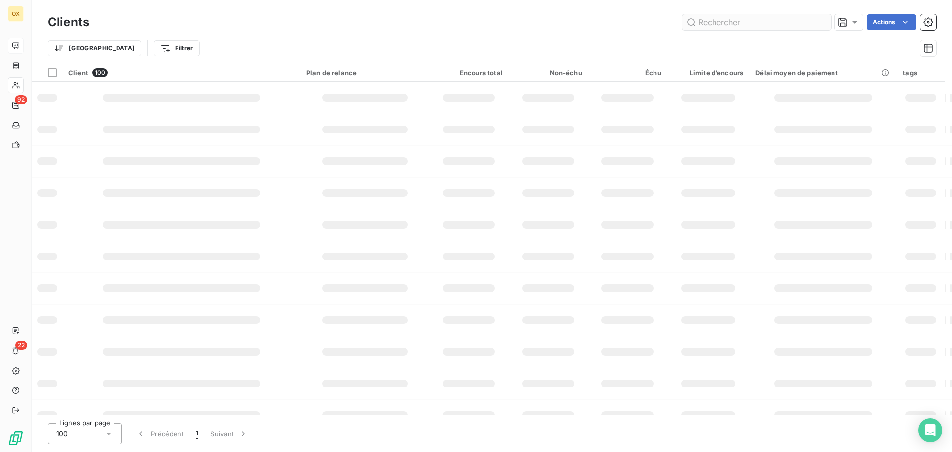
click at [708, 22] on input "text" at bounding box center [756, 22] width 149 height 16
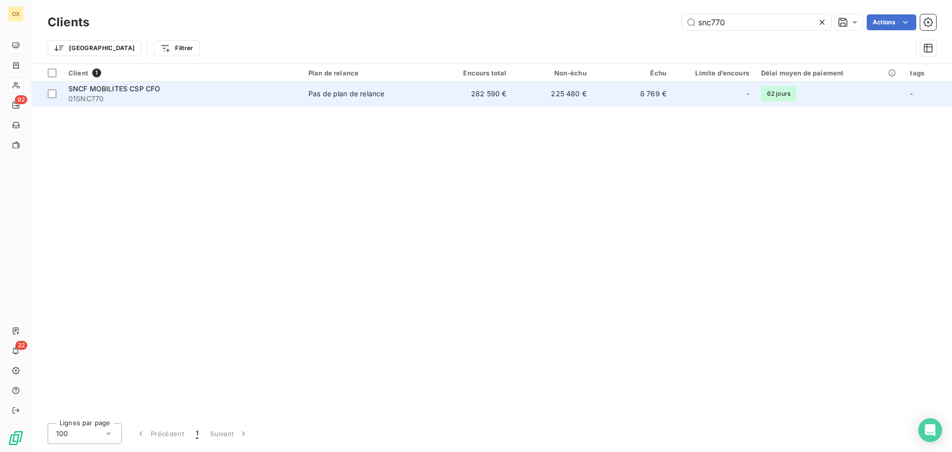
type input "snc770"
click at [199, 94] on span "01SNC770" at bounding box center [182, 99] width 228 height 10
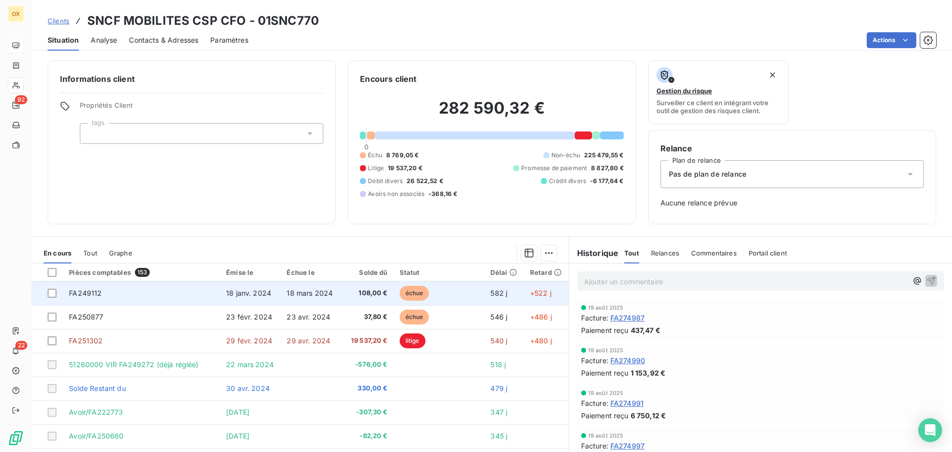
click at [266, 296] on span "18 janv. 2024" at bounding box center [248, 293] width 45 height 8
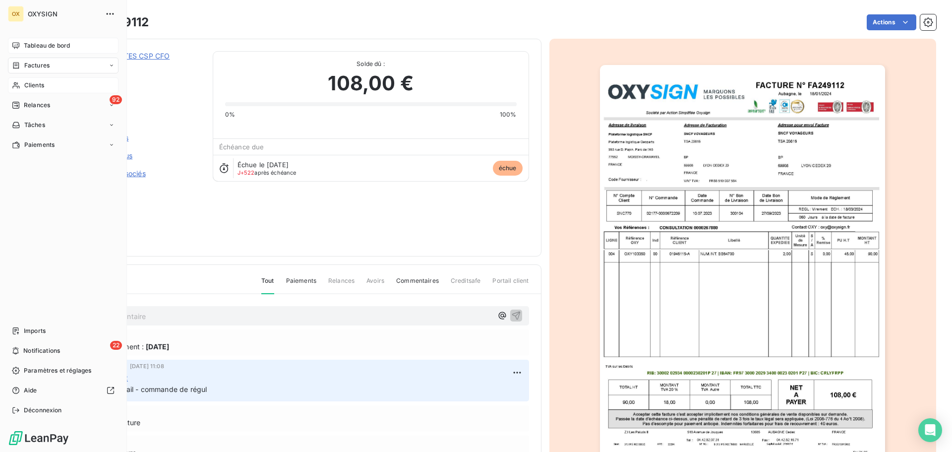
click at [37, 81] on span "Clients" at bounding box center [34, 85] width 20 height 9
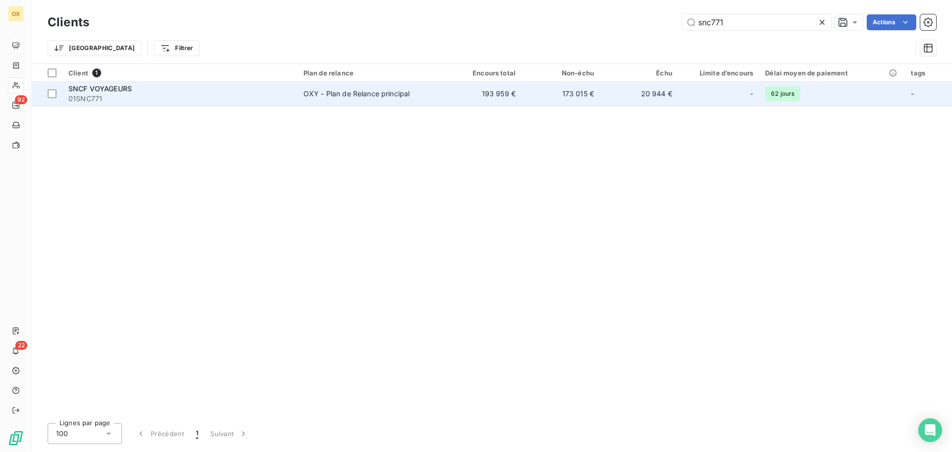
type input "snc771"
click at [126, 101] on span "01SNC771" at bounding box center [179, 99] width 223 height 10
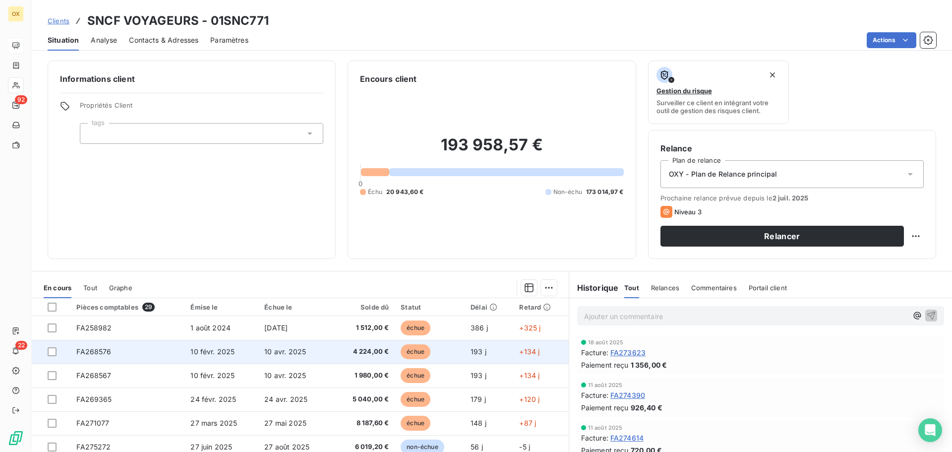
click at [246, 347] on td "10 févr. 2025" at bounding box center [221, 352] width 74 height 24
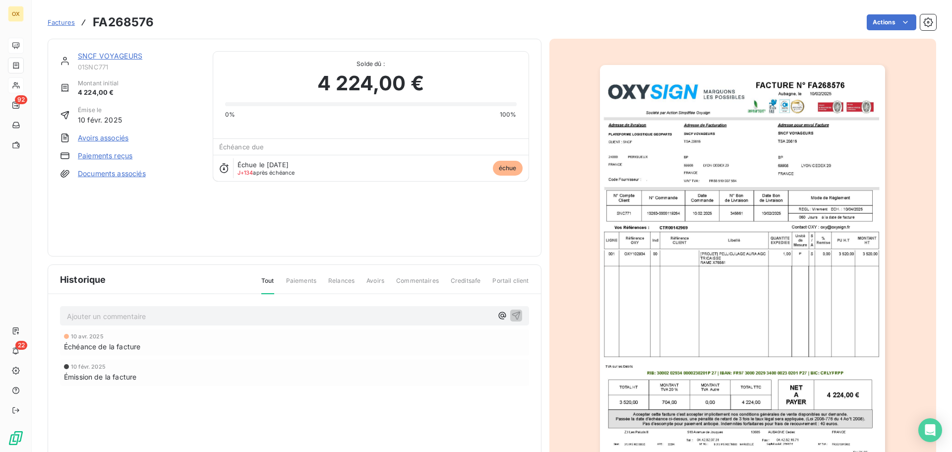
click at [762, 156] on img "button" at bounding box center [742, 267] width 285 height 404
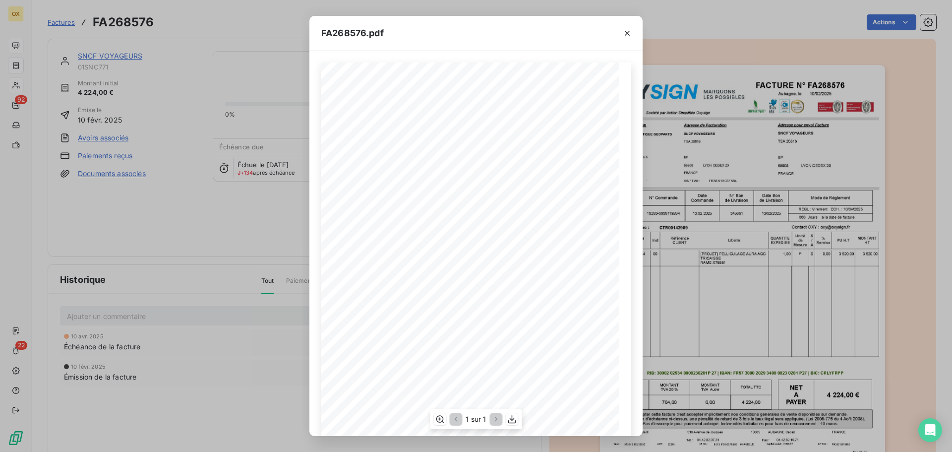
click at [354, 218] on span "SNC771" at bounding box center [352, 217] width 15 height 4
click at [428, 140] on span "TSA 20816" at bounding box center [423, 141] width 17 height 3
click at [626, 31] on icon "button" at bounding box center [627, 33] width 10 height 10
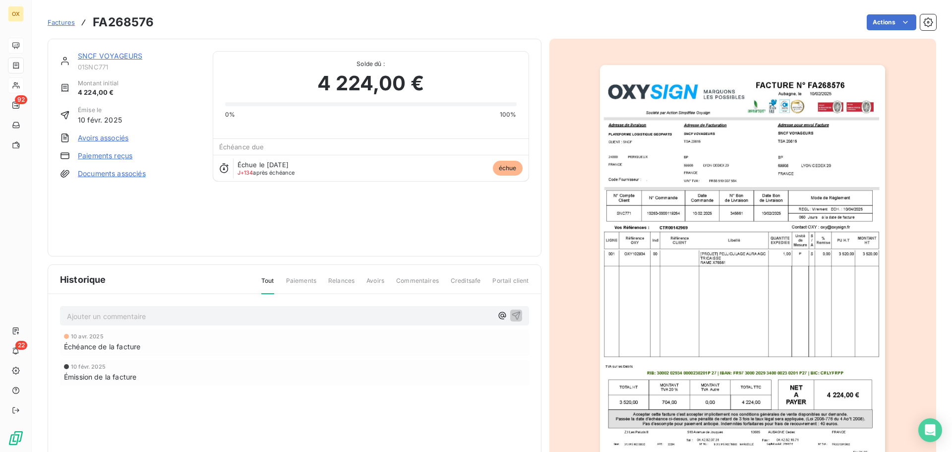
click at [136, 59] on link "SNCF VOYAGEURS" at bounding box center [110, 56] width 64 height 8
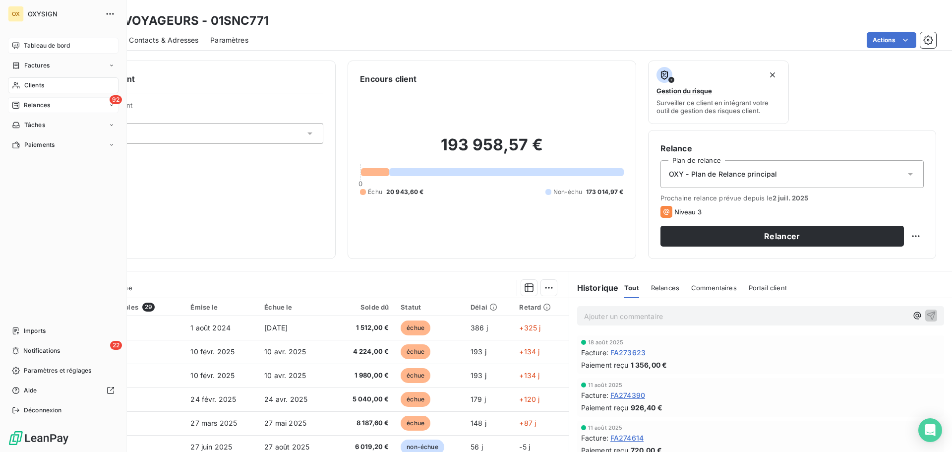
click at [27, 101] on span "Relances" at bounding box center [37, 105] width 26 height 9
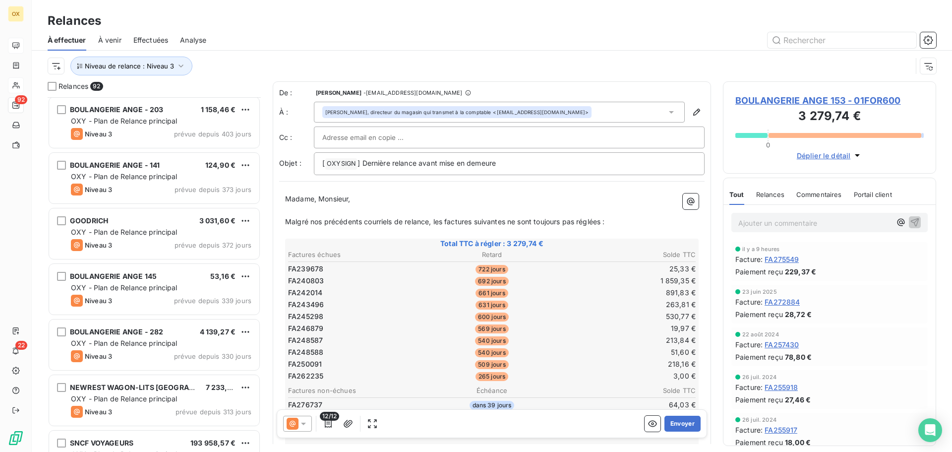
scroll to position [248, 0]
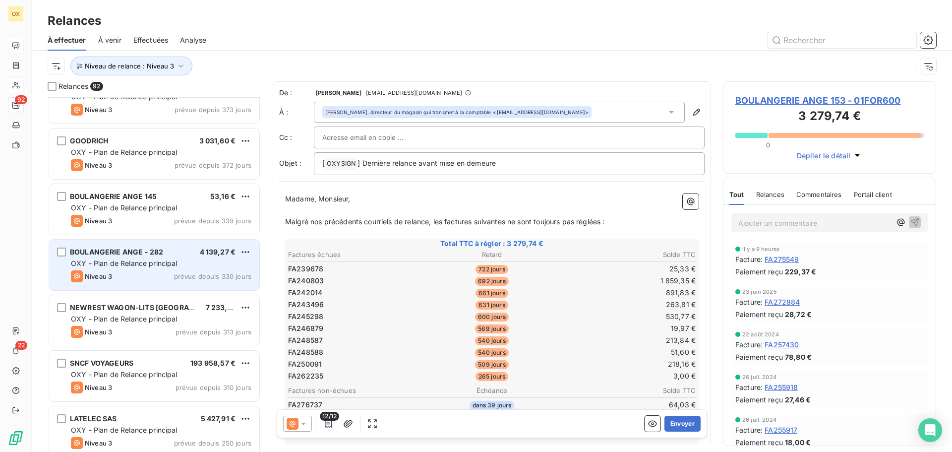
click at [132, 261] on span "OXY - Plan de Relance principal" at bounding box center [124, 263] width 107 height 8
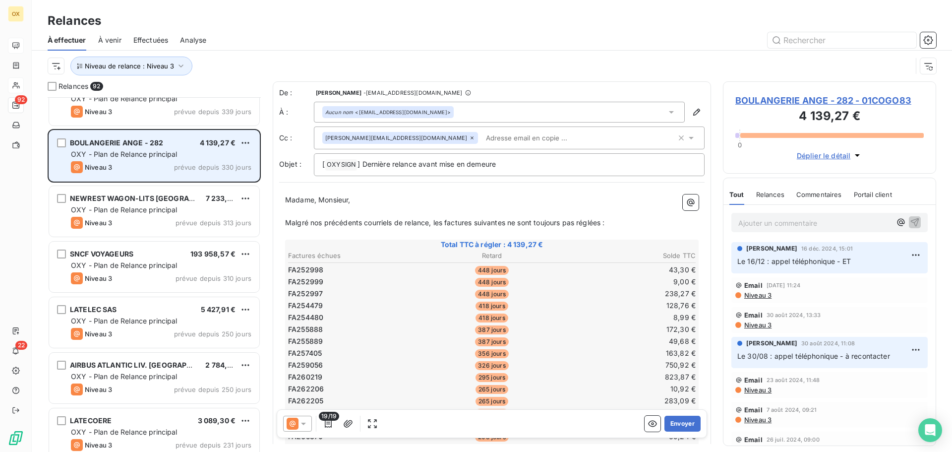
scroll to position [397, 0]
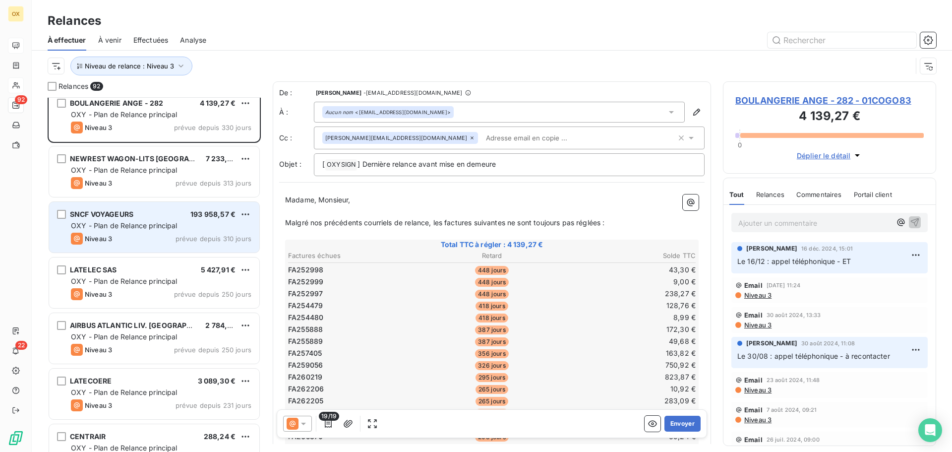
click at [126, 230] on div "OXY - Plan de Relance principal" at bounding box center [161, 226] width 180 height 10
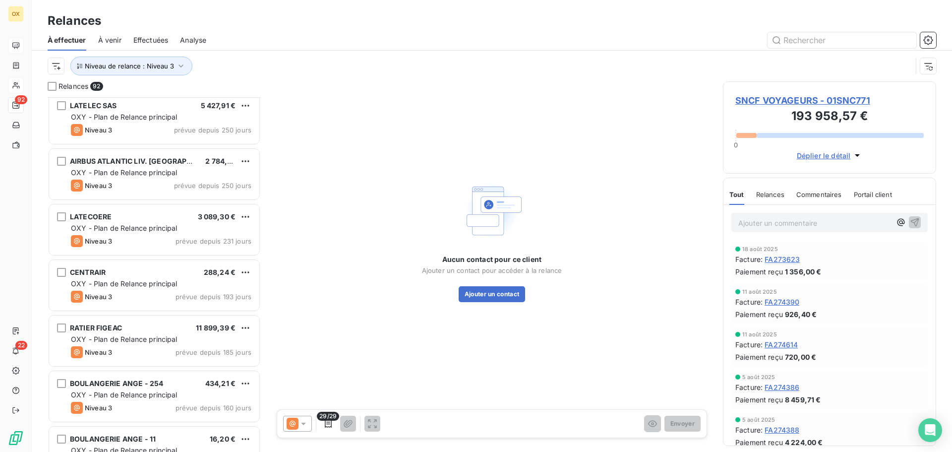
scroll to position [595, 0]
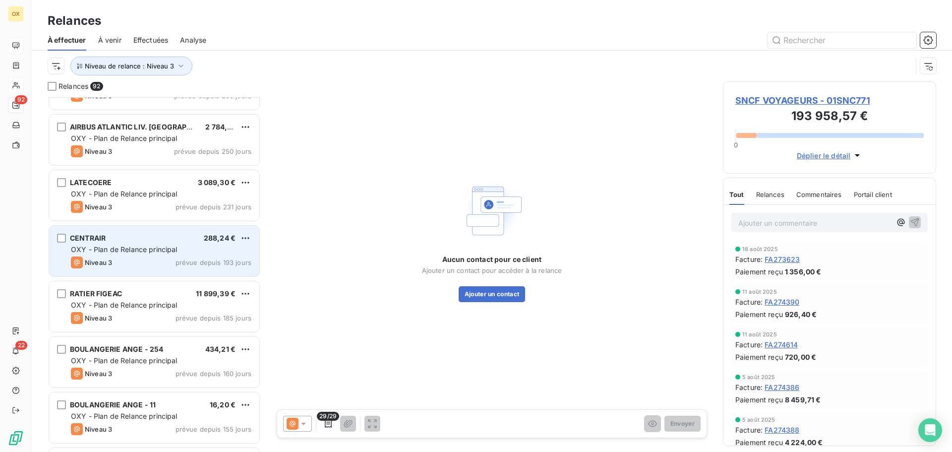
click at [131, 244] on div "OXY - Plan de Relance principal" at bounding box center [161, 249] width 180 height 10
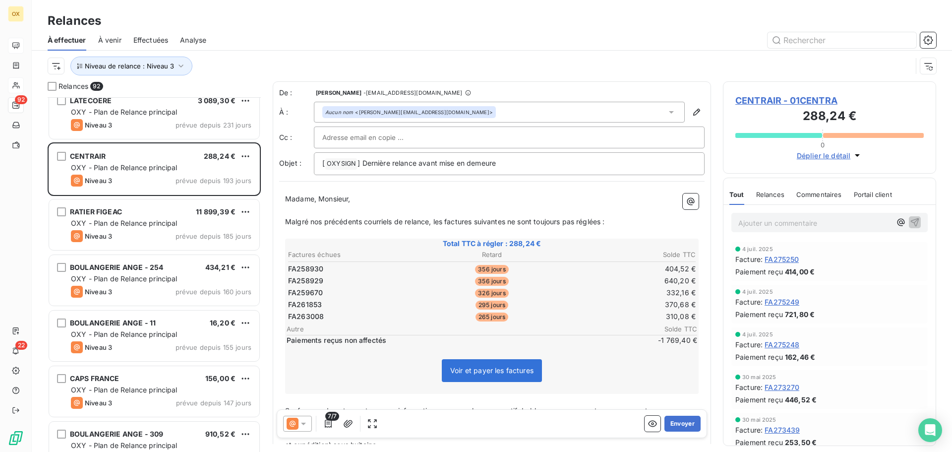
scroll to position [695, 0]
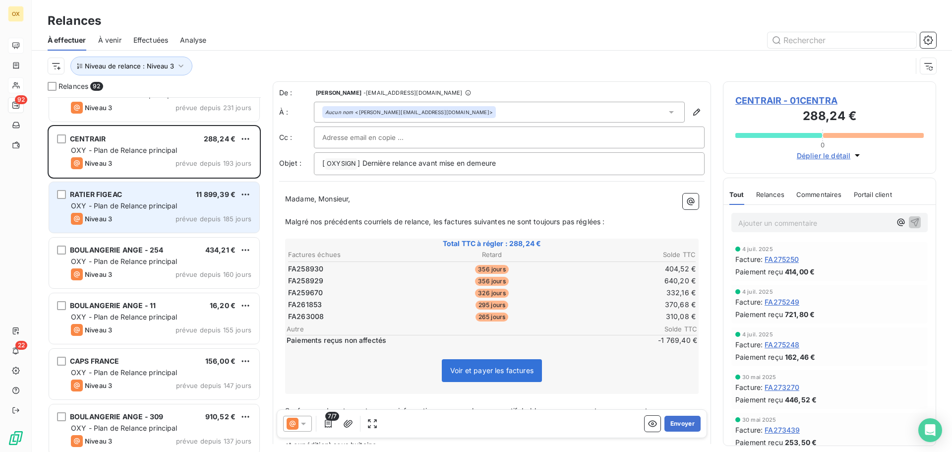
click at [107, 202] on span "OXY - Plan de Relance principal" at bounding box center [124, 205] width 107 height 8
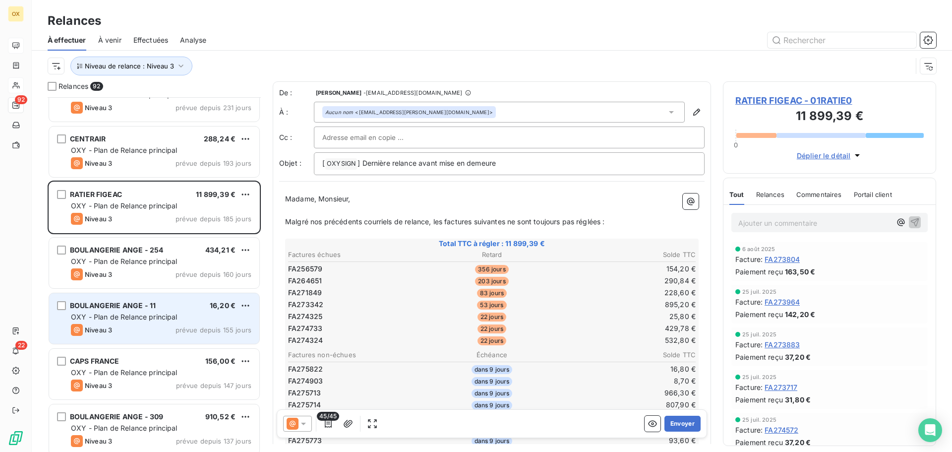
click at [140, 319] on span "OXY - Plan de Relance principal" at bounding box center [124, 316] width 107 height 8
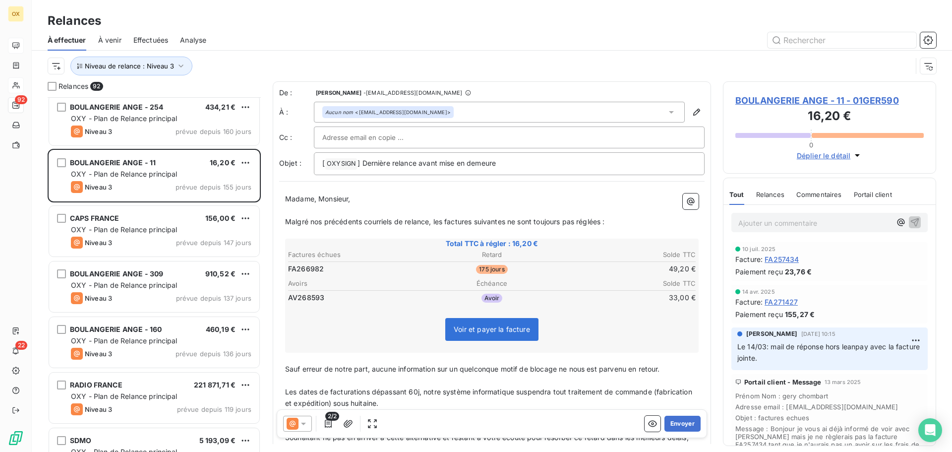
scroll to position [843, 0]
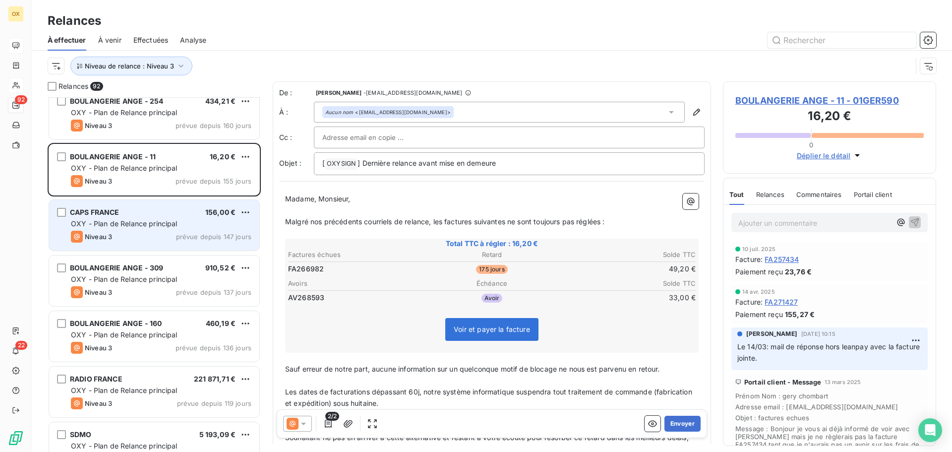
click at [112, 228] on div "OXY - Plan de Relance principal" at bounding box center [161, 224] width 180 height 10
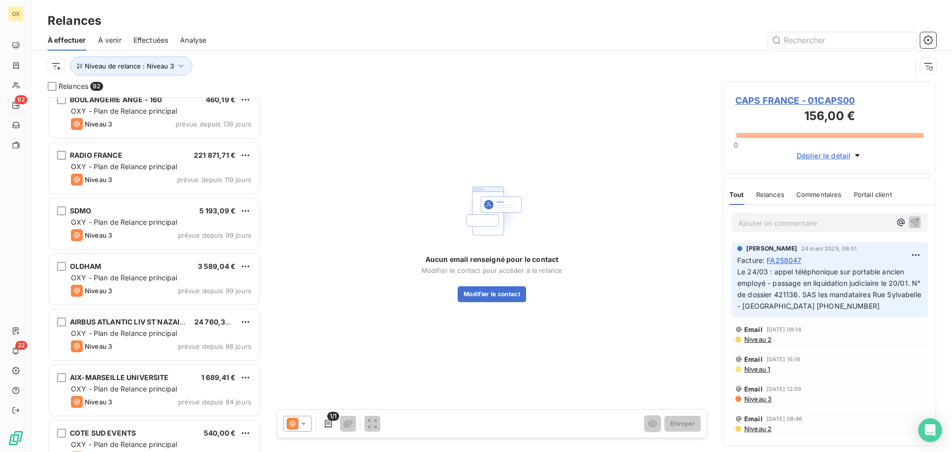
scroll to position [1091, 0]
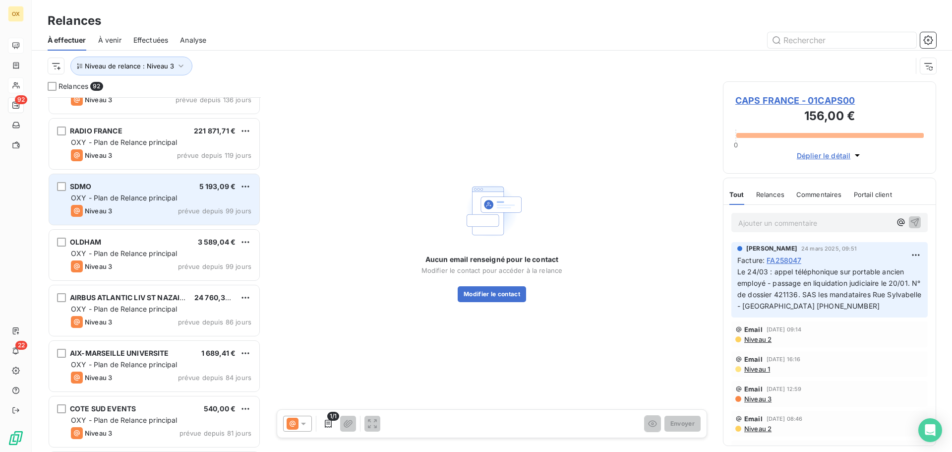
click at [116, 214] on div "Niveau 3 prévue depuis 99 jours" at bounding box center [161, 211] width 180 height 12
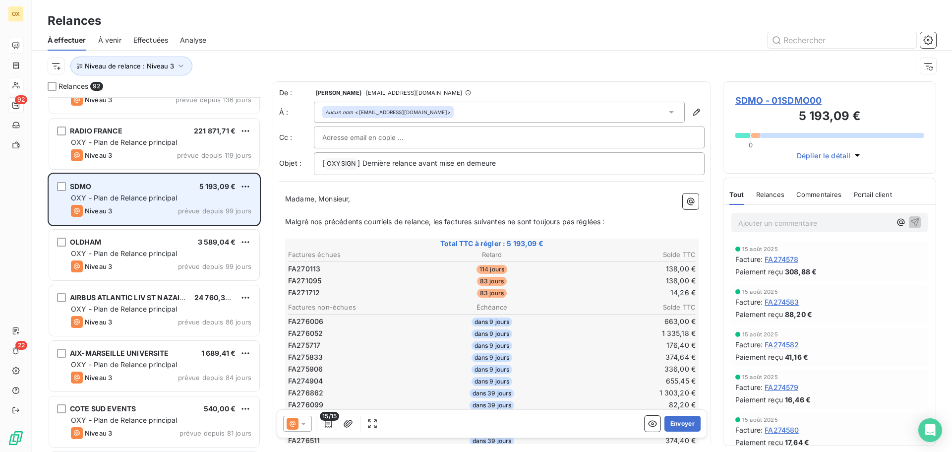
scroll to position [1141, 0]
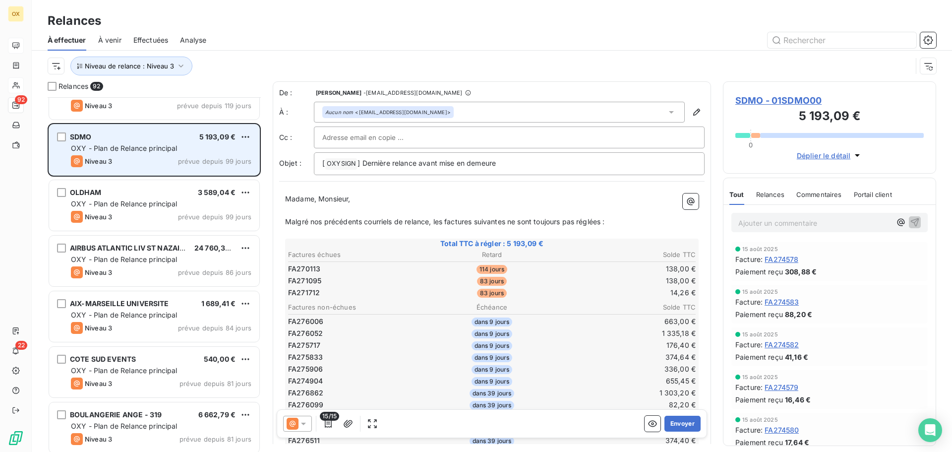
click at [116, 214] on div "Niveau 3 prévue depuis 99 jours" at bounding box center [161, 217] width 180 height 12
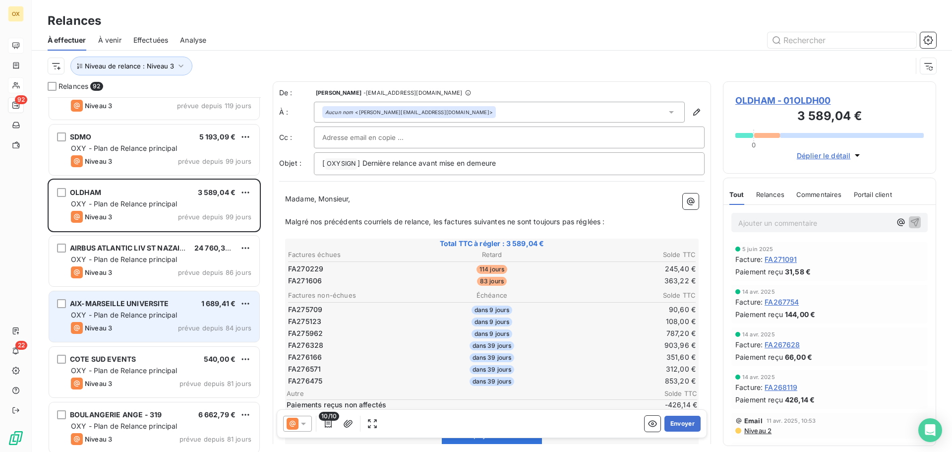
click at [133, 314] on span "OXY - Plan de Relance principal" at bounding box center [124, 314] width 107 height 8
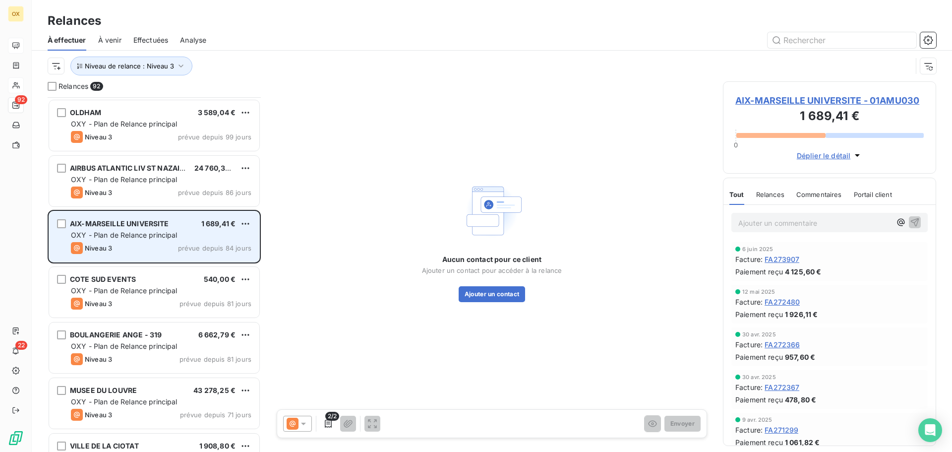
scroll to position [1240, 0]
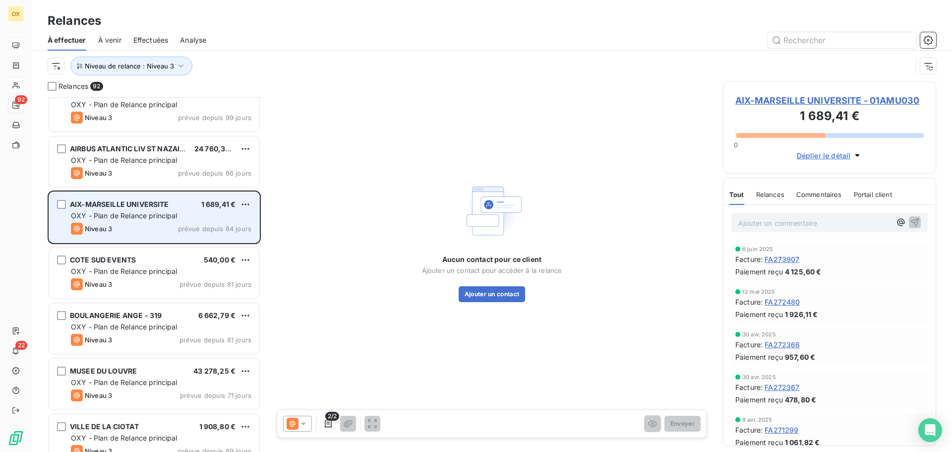
click at [133, 314] on span "BOULANGERIE ANGE - 319" at bounding box center [116, 315] width 92 height 8
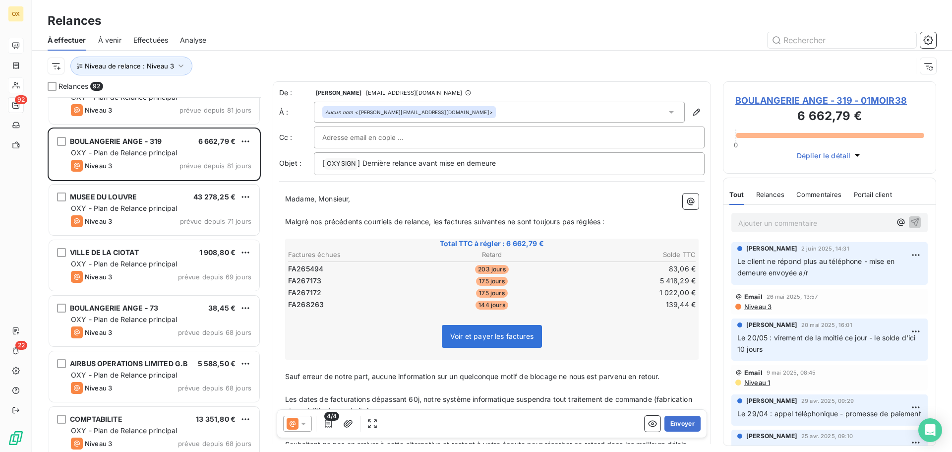
scroll to position [1438, 0]
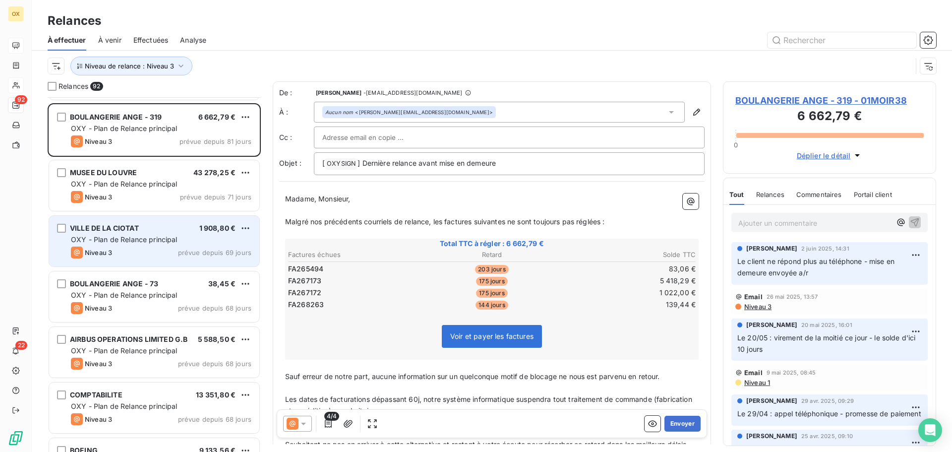
click at [135, 250] on div "Niveau 3 prévue depuis 69 jours" at bounding box center [161, 252] width 180 height 12
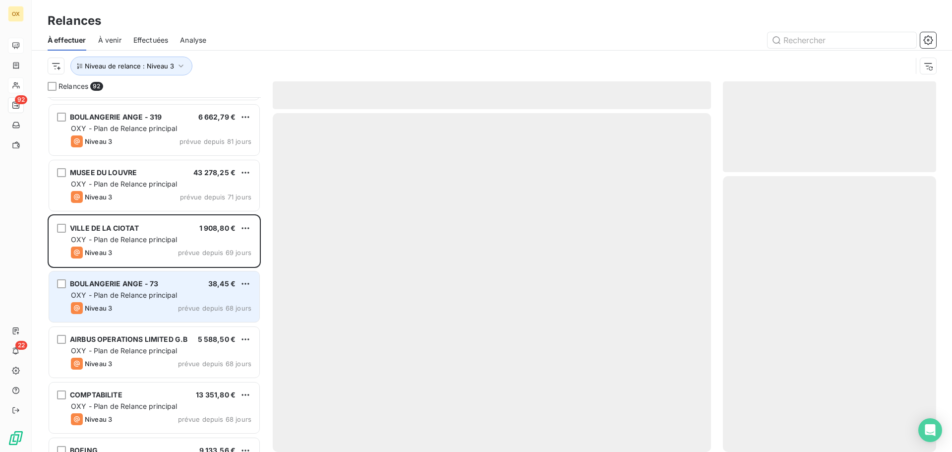
click at [174, 301] on div "BOULANGERIE ANGE - 73 38,45 € OXY - Plan de Relance principal Niveau 3 prévue d…" at bounding box center [154, 296] width 210 height 51
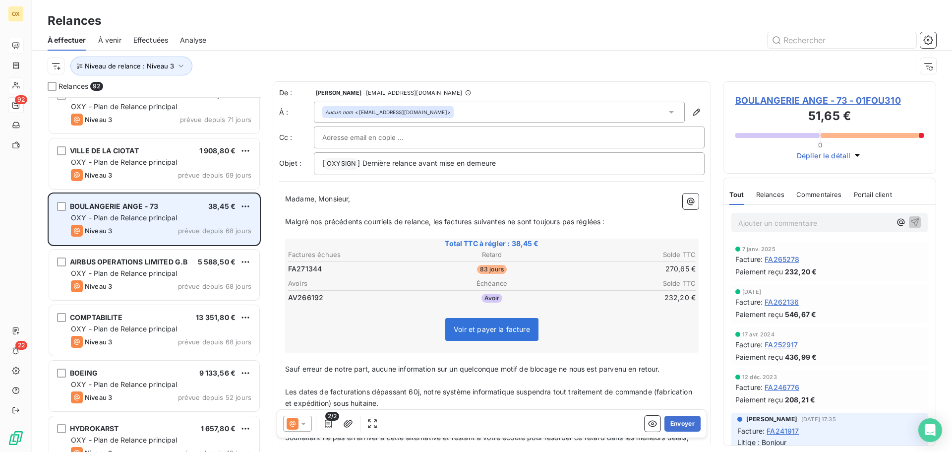
scroll to position [1537, 0]
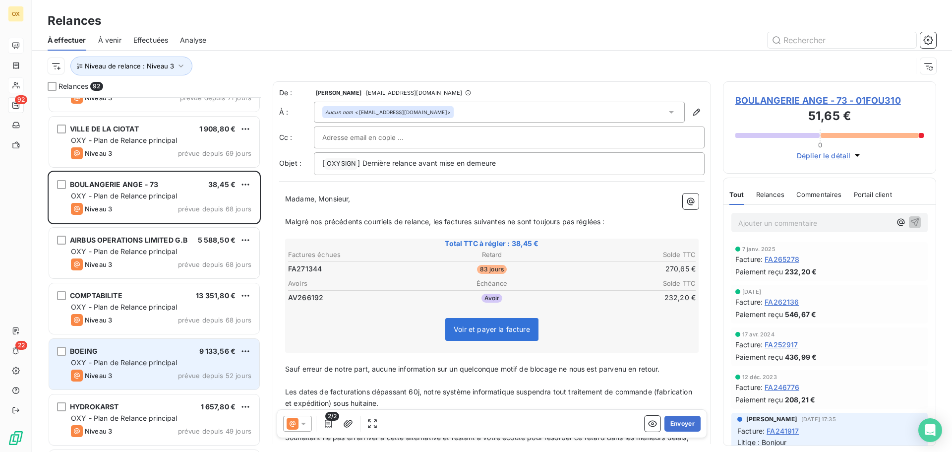
click at [160, 361] on span "OXY - Plan de Relance principal" at bounding box center [124, 362] width 107 height 8
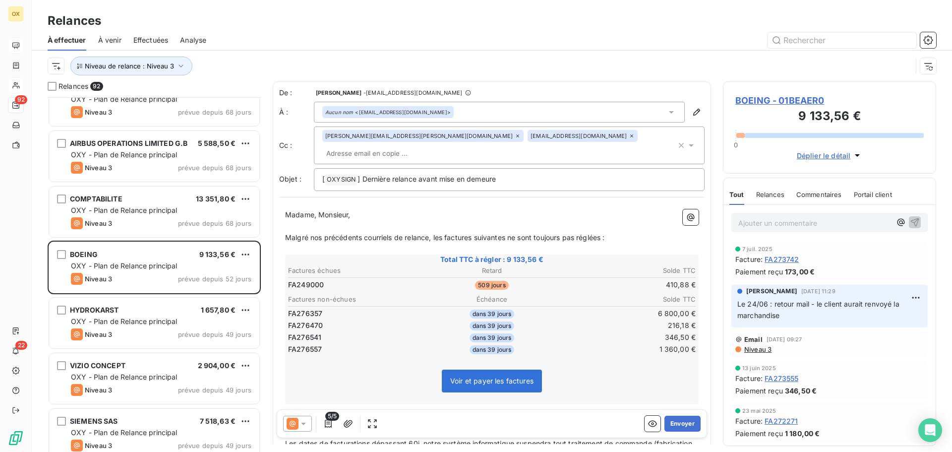
scroll to position [1686, 0]
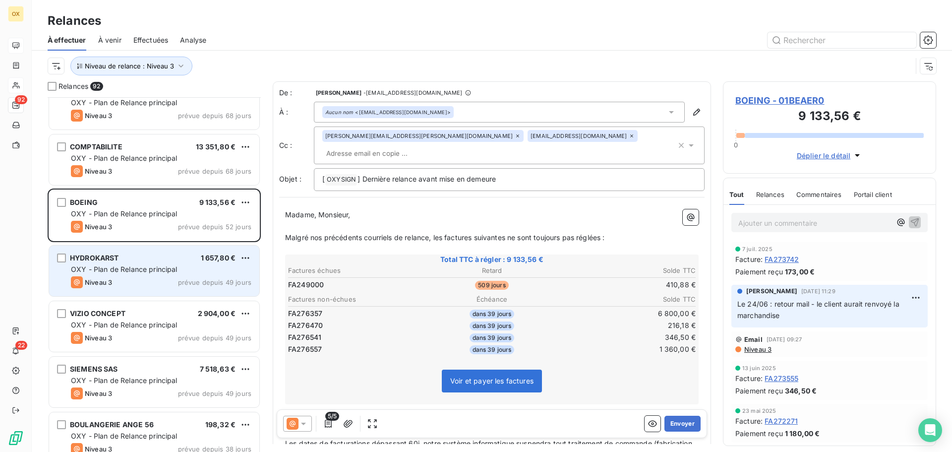
click at [124, 265] on span "OXY - Plan de Relance principal" at bounding box center [124, 269] width 107 height 8
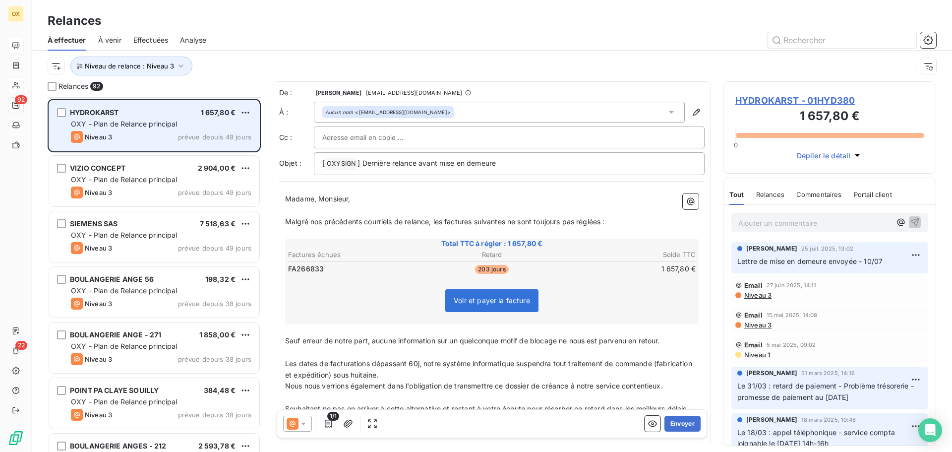
scroll to position [1885, 0]
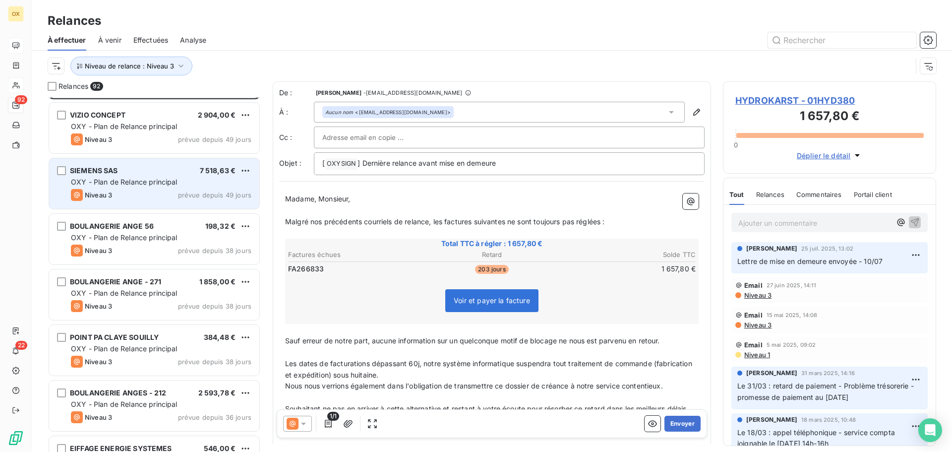
click at [105, 193] on span "Niveau 3" at bounding box center [98, 195] width 27 height 8
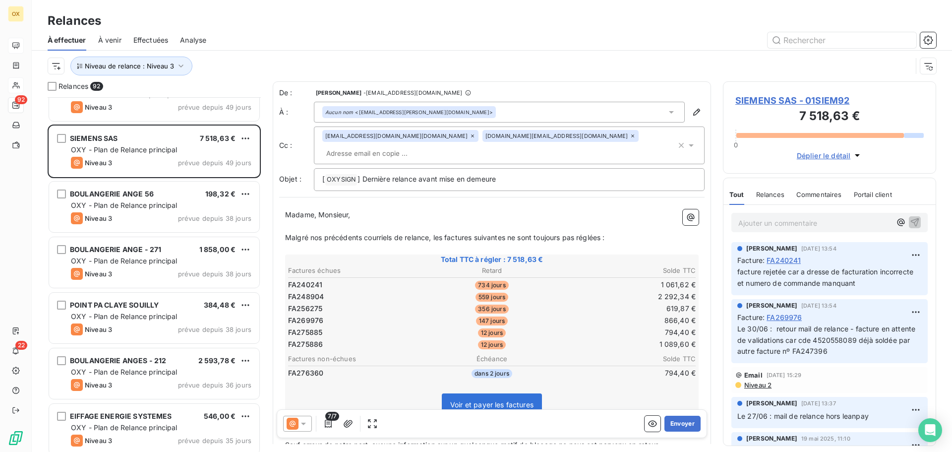
scroll to position [1934, 0]
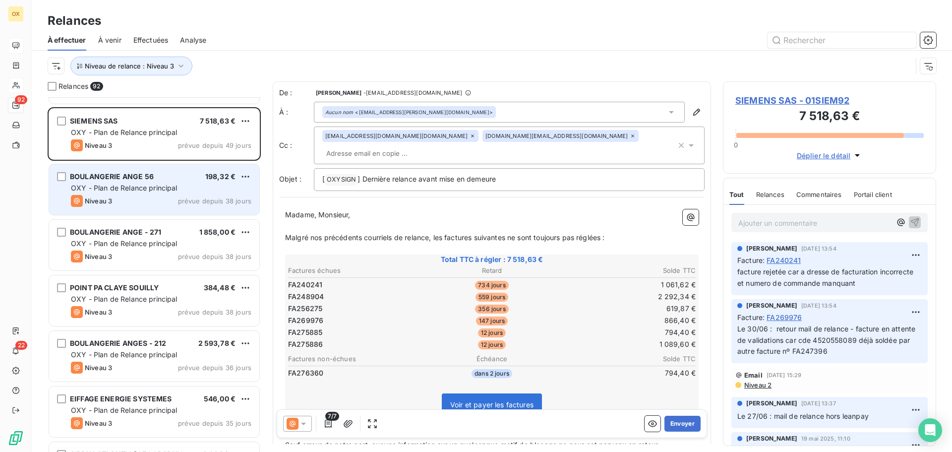
click at [102, 189] on span "OXY - Plan de Relance principal" at bounding box center [124, 187] width 107 height 8
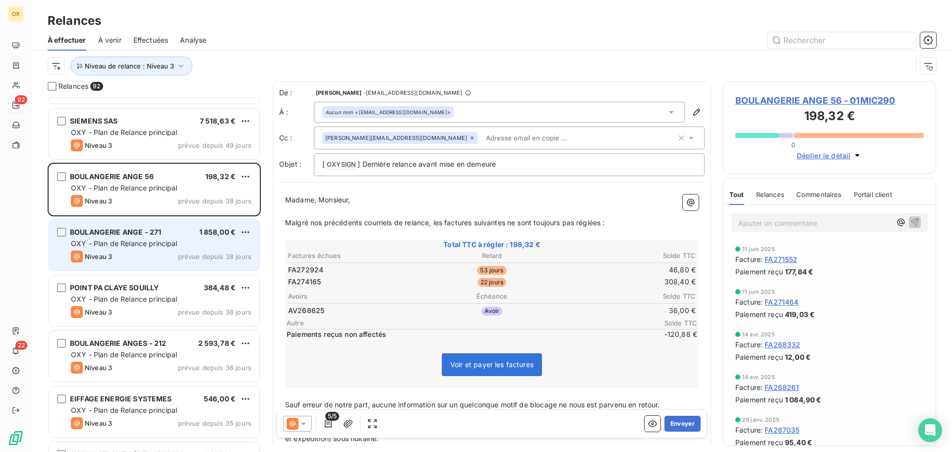
click at [125, 241] on span "OXY - Plan de Relance principal" at bounding box center [124, 243] width 107 height 8
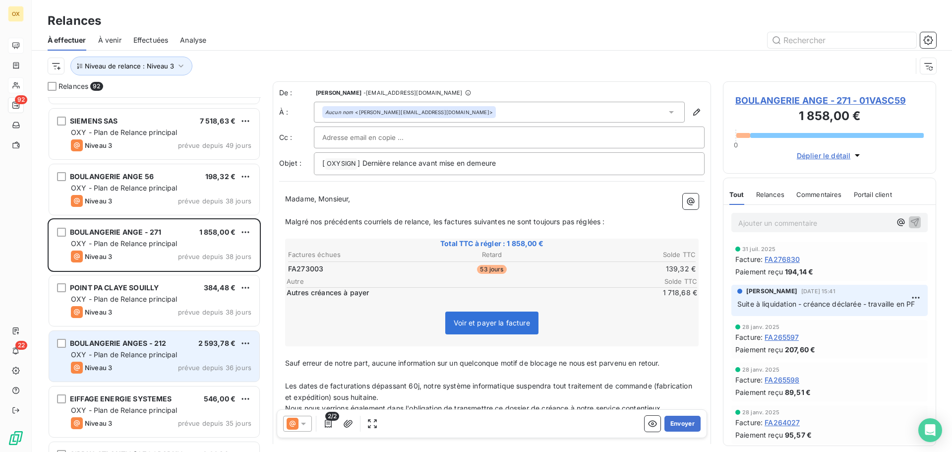
click at [146, 350] on div "OXY - Plan de Relance principal" at bounding box center [161, 355] width 180 height 10
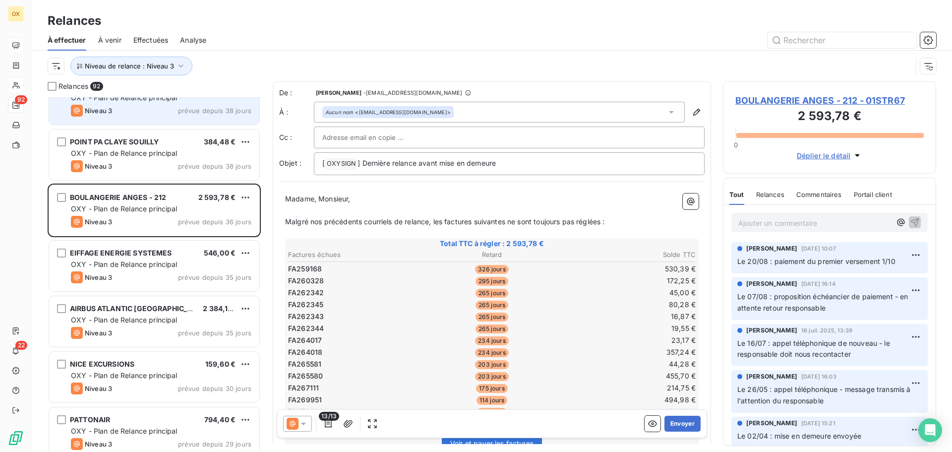
scroll to position [2083, 0]
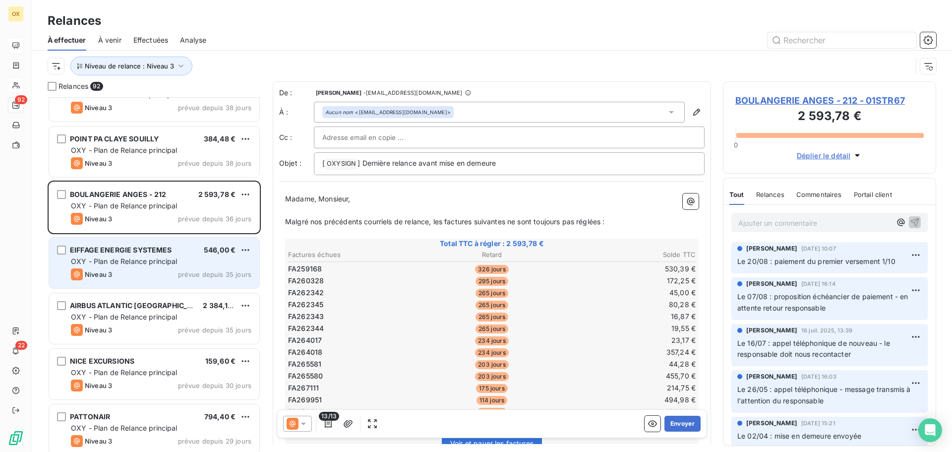
click at [152, 256] on div "EIFFAGE ENERGIE SYSTEMES 546,00 € OXY - Plan de Relance principal Niveau 3 prév…" at bounding box center [154, 262] width 210 height 51
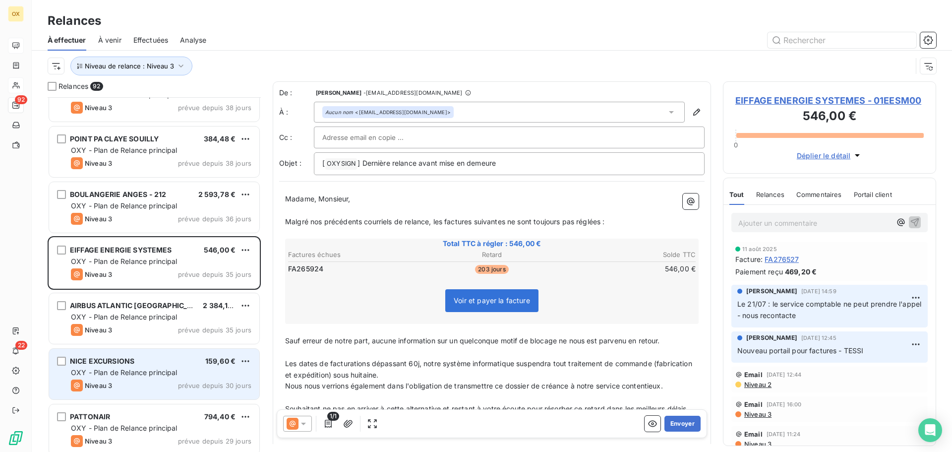
click at [162, 368] on span "OXY - Plan de Relance principal" at bounding box center [124, 372] width 107 height 8
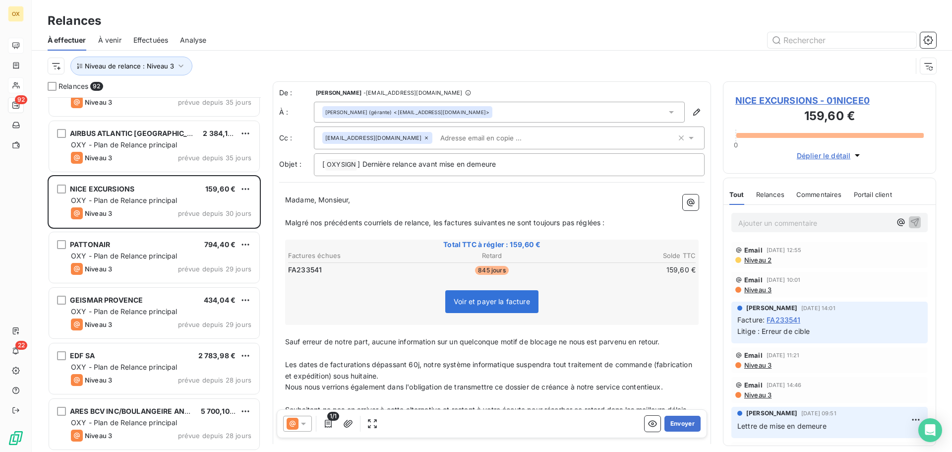
scroll to position [2281, 0]
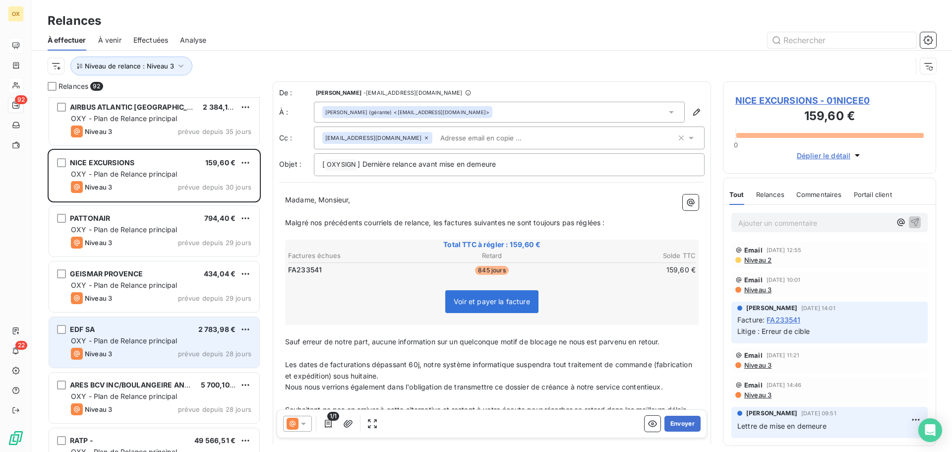
click at [148, 340] on span "OXY - Plan de Relance principal" at bounding box center [124, 340] width 107 height 8
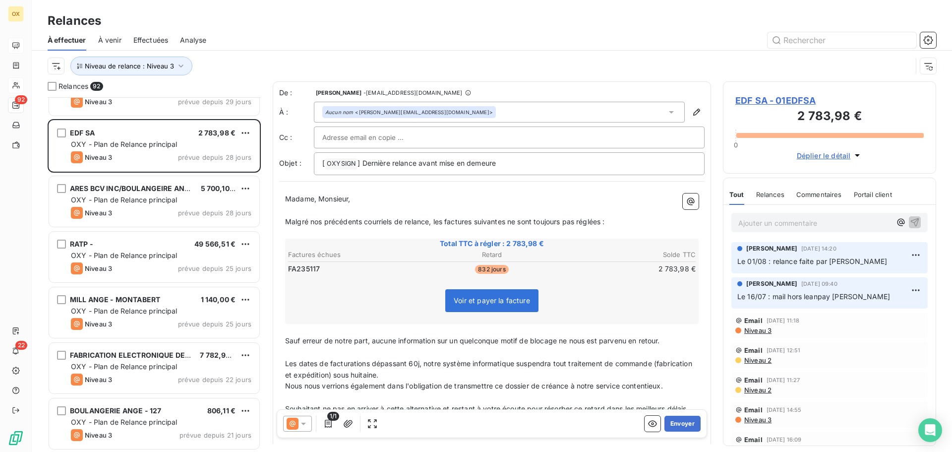
scroll to position [2480, 0]
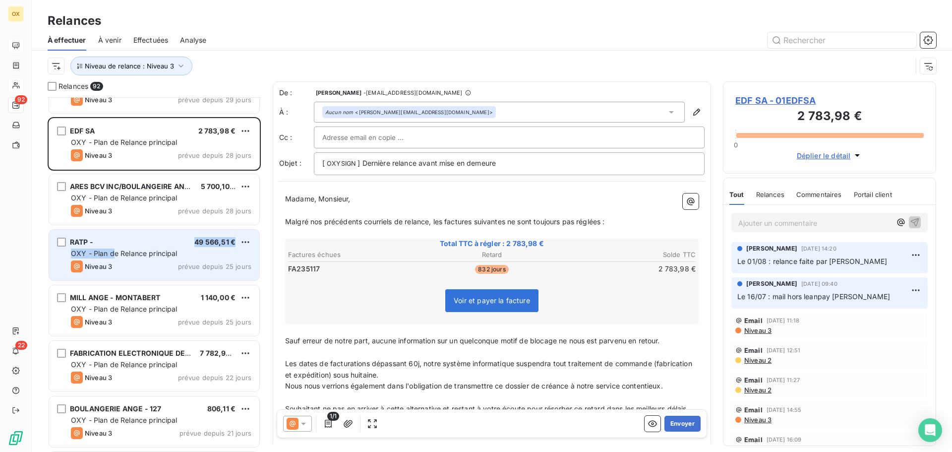
click at [116, 247] on div "RATP - 49 566,51 € OXY - Plan de Relance principal Niveau 3 prévue depuis 25 jo…" at bounding box center [154, 255] width 210 height 51
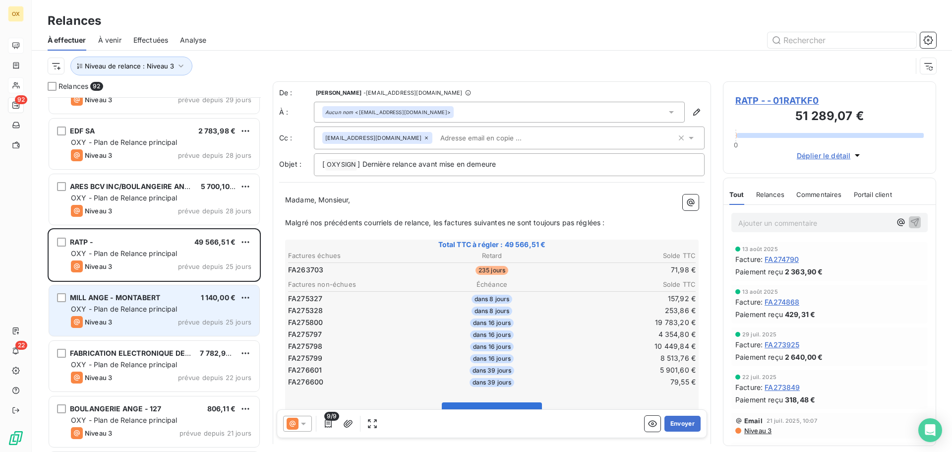
click at [137, 315] on div "MILL ANGE - MONTABERT 1 140,00 € OXY - Plan de Relance principal Niveau 3 prévu…" at bounding box center [154, 310] width 210 height 51
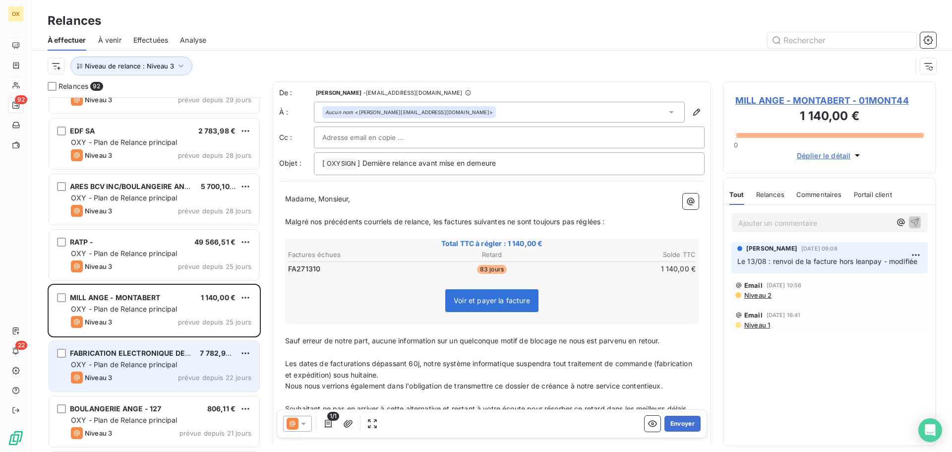
click at [168, 357] on div "FABRICATION ELECTRONIQUE DE DO" at bounding box center [131, 353] width 122 height 10
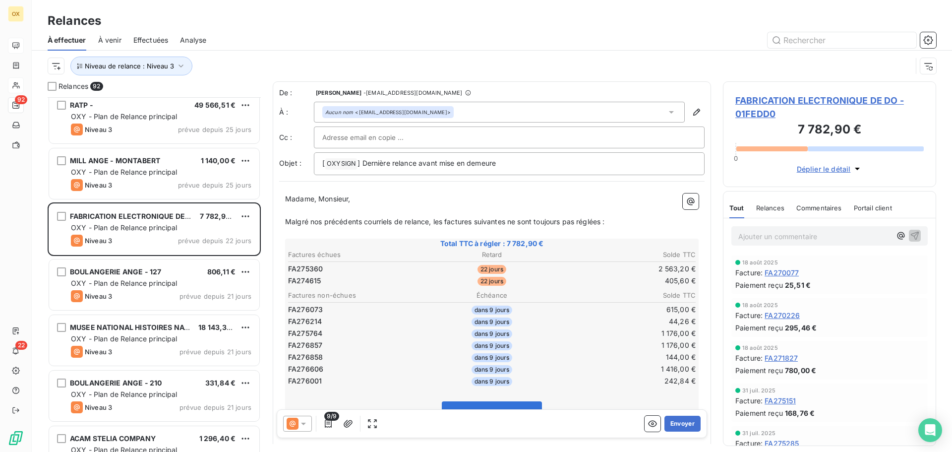
scroll to position [2628, 0]
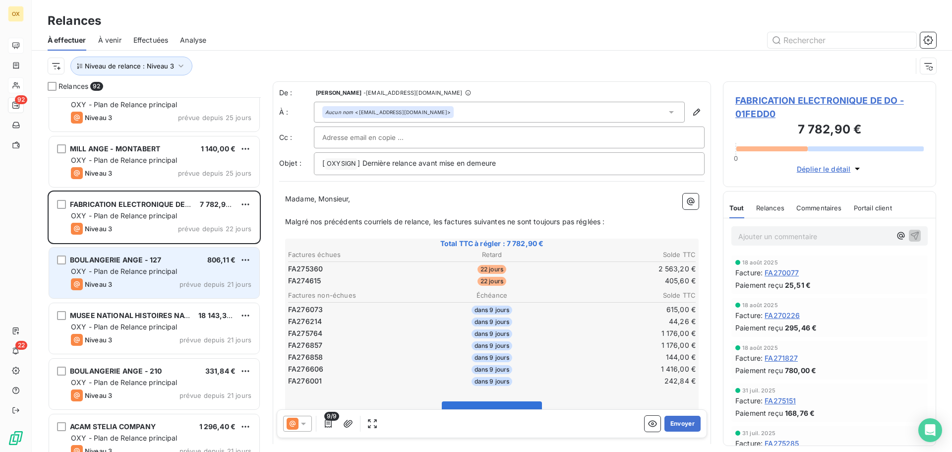
click at [143, 273] on span "OXY - Plan de Relance principal" at bounding box center [124, 271] width 107 height 8
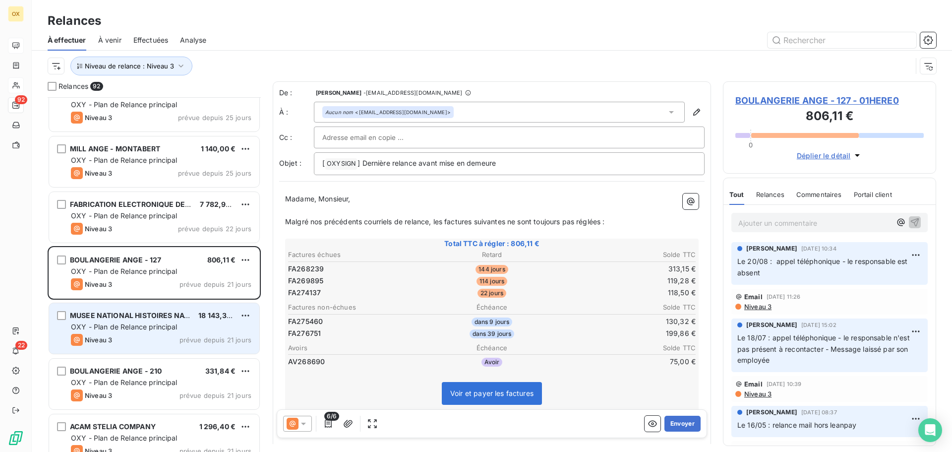
click at [132, 314] on span "MUSEE NATIONAL HISTOIRES NATUR" at bounding box center [134, 315] width 128 height 8
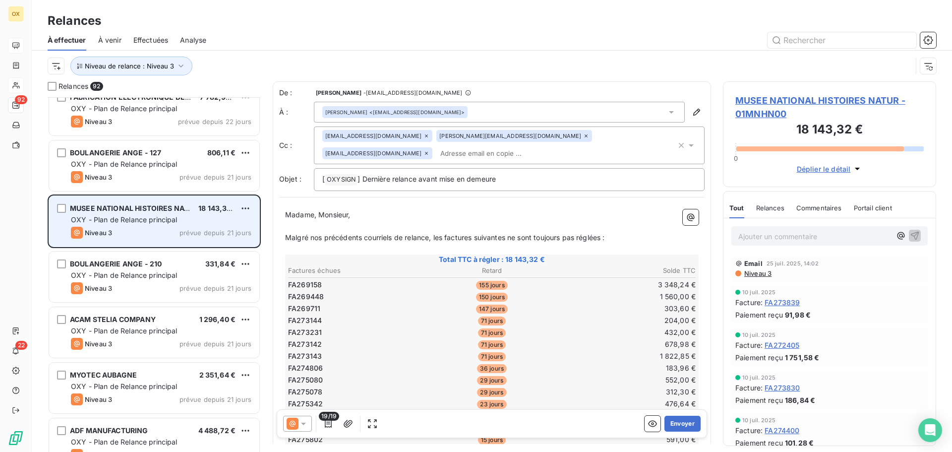
scroll to position [2777, 0]
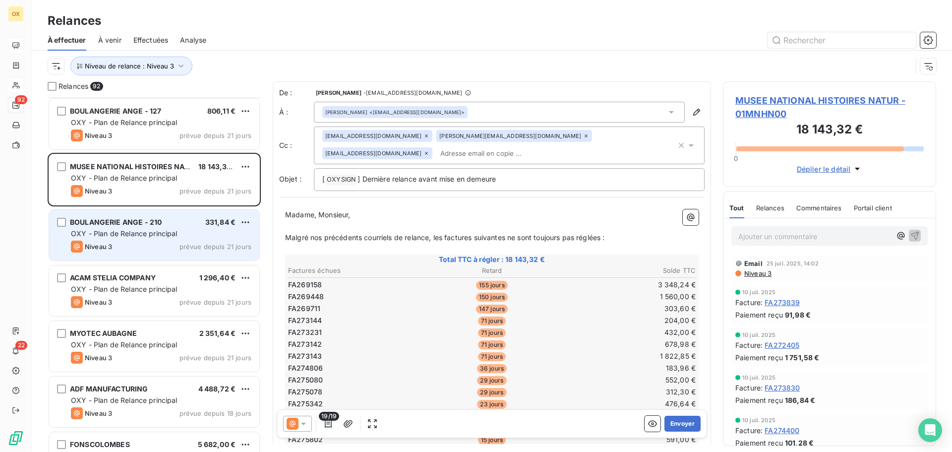
click at [142, 234] on span "OXY - Plan de Relance principal" at bounding box center [124, 233] width 107 height 8
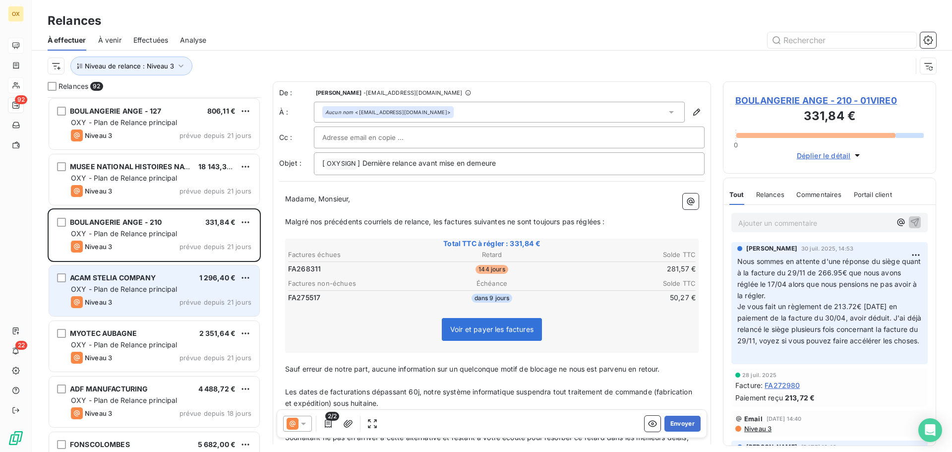
click at [145, 282] on div "ACAM STELIA COMPANY" at bounding box center [113, 278] width 86 height 10
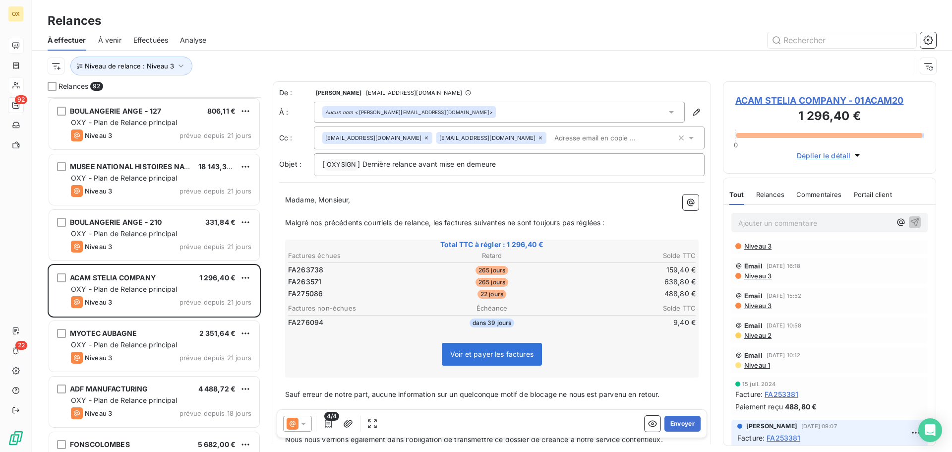
scroll to position [248, 0]
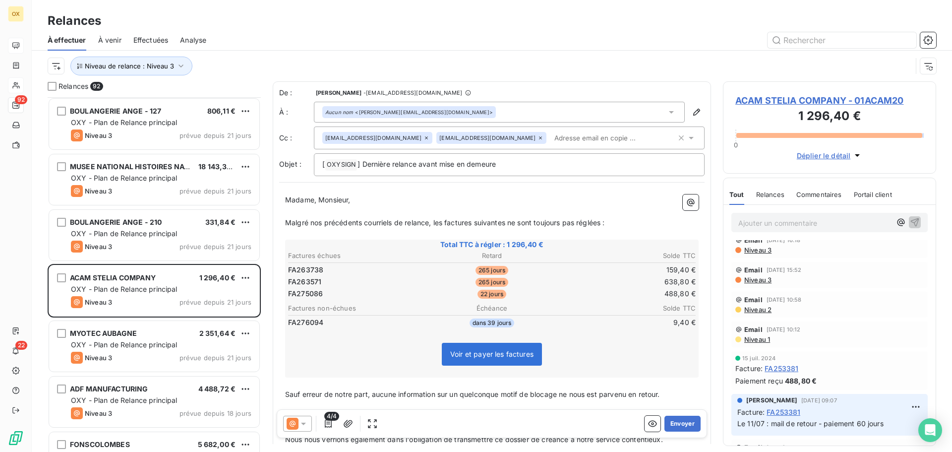
click at [780, 99] on span "ACAM STELIA COMPANY - 01ACAM20" at bounding box center [829, 100] width 188 height 13
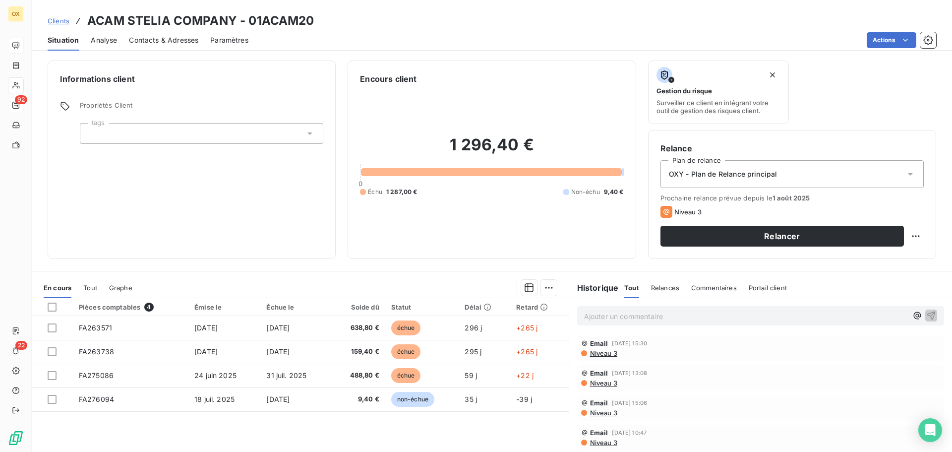
click at [179, 36] on span "Contacts & Adresses" at bounding box center [163, 40] width 69 height 10
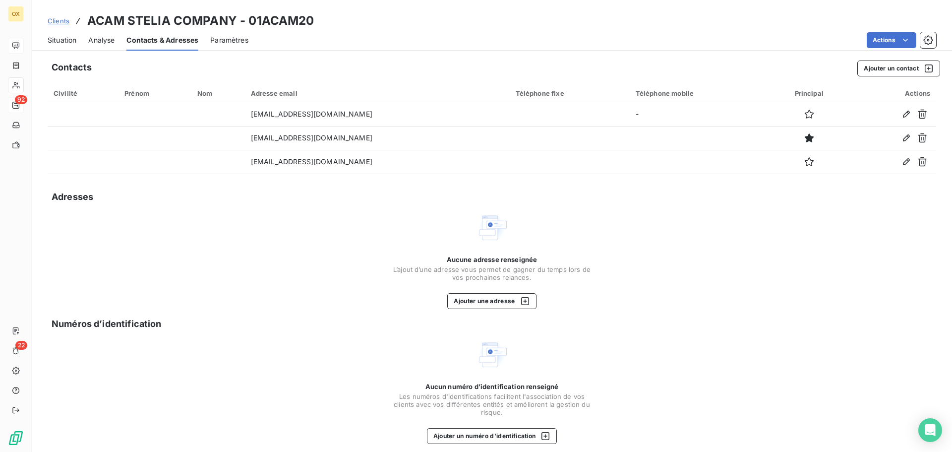
click at [66, 41] on span "Situation" at bounding box center [62, 40] width 29 height 10
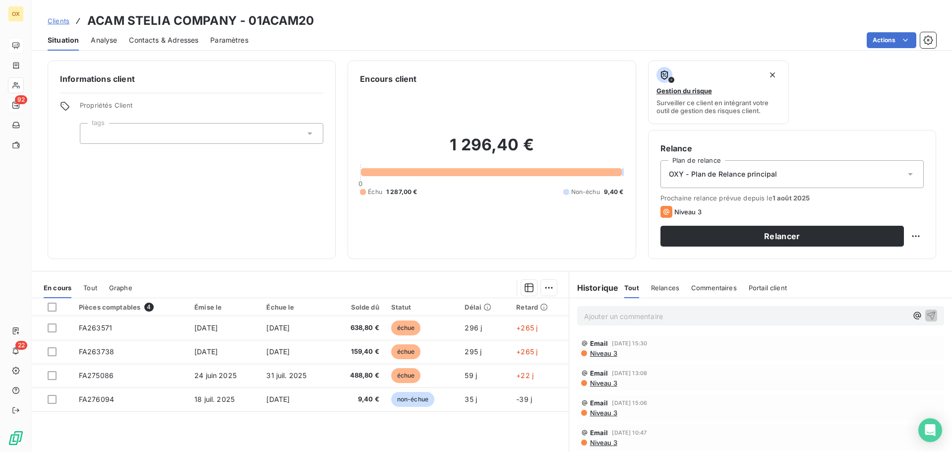
click at [186, 42] on span "Contacts & Adresses" at bounding box center [163, 40] width 69 height 10
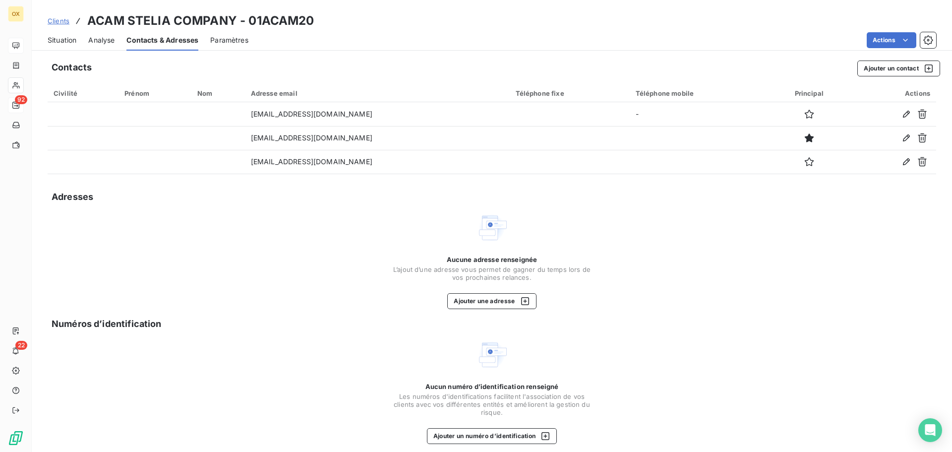
click at [65, 44] on span "Situation" at bounding box center [62, 40] width 29 height 10
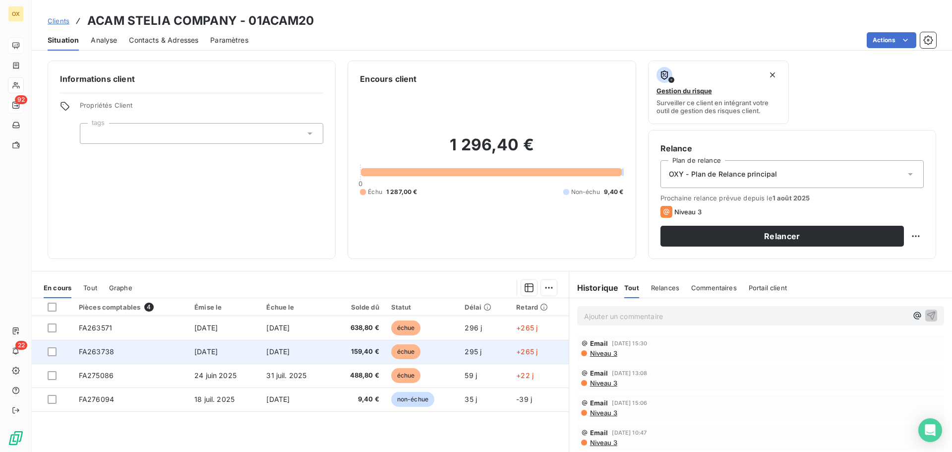
click at [266, 353] on span "[DATE]" at bounding box center [277, 351] width 23 height 8
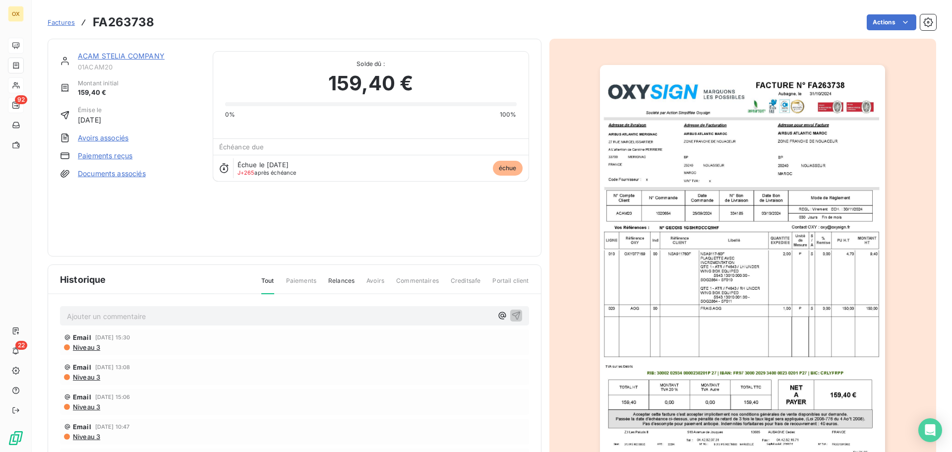
click at [665, 181] on img "button" at bounding box center [742, 267] width 285 height 404
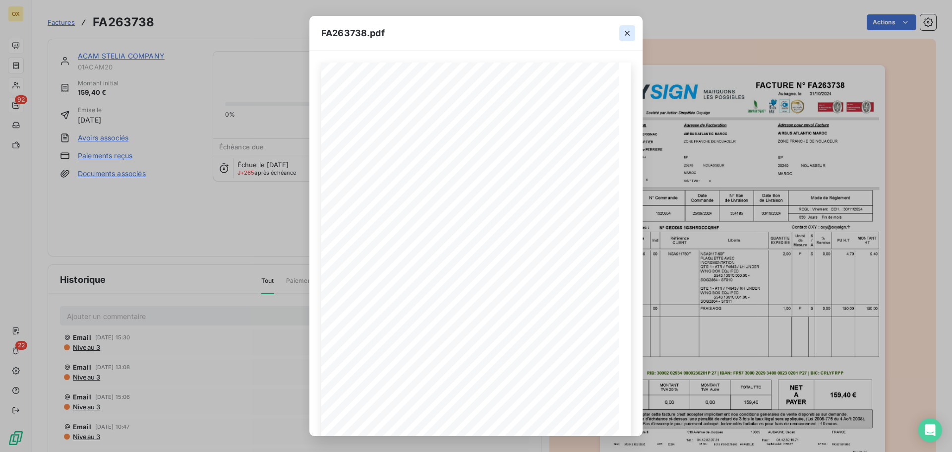
click at [627, 32] on icon "button" at bounding box center [627, 33] width 5 height 5
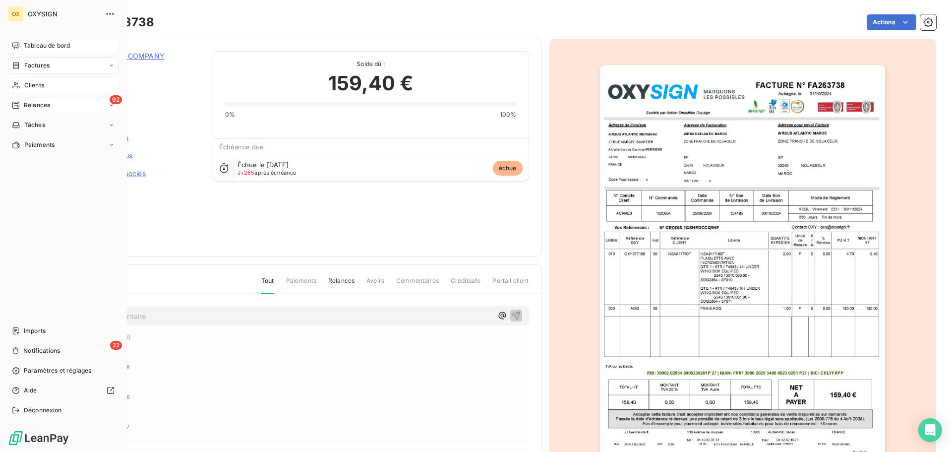
click at [23, 108] on div "Relances" at bounding box center [31, 105] width 38 height 9
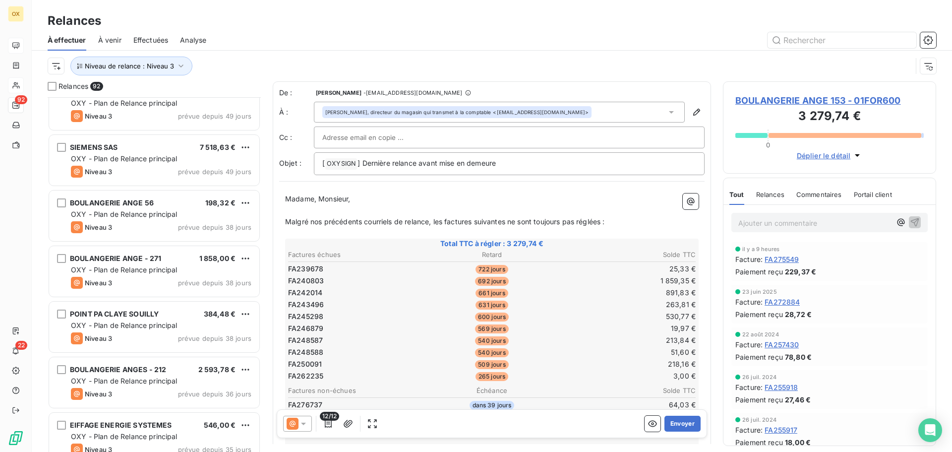
scroll to position [2182, 0]
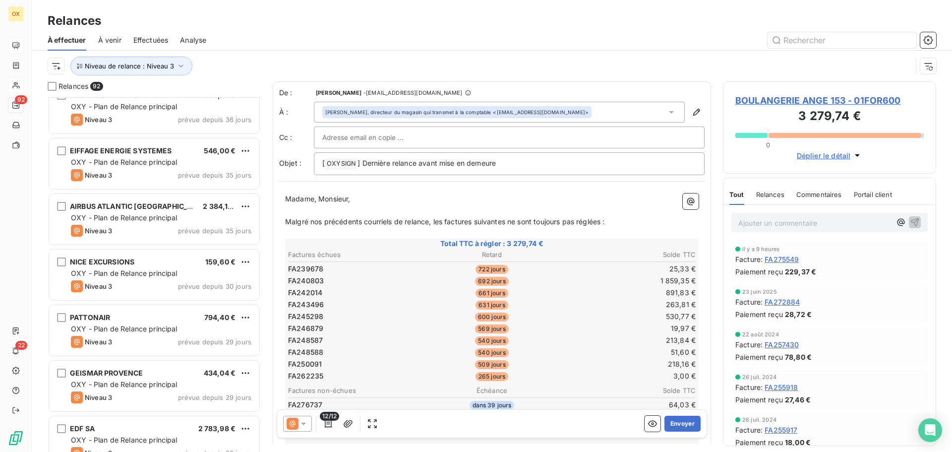
click at [148, 211] on div "AIRBUS ATLANTIC [GEOGRAPHIC_DATA]" at bounding box center [132, 206] width 125 height 10
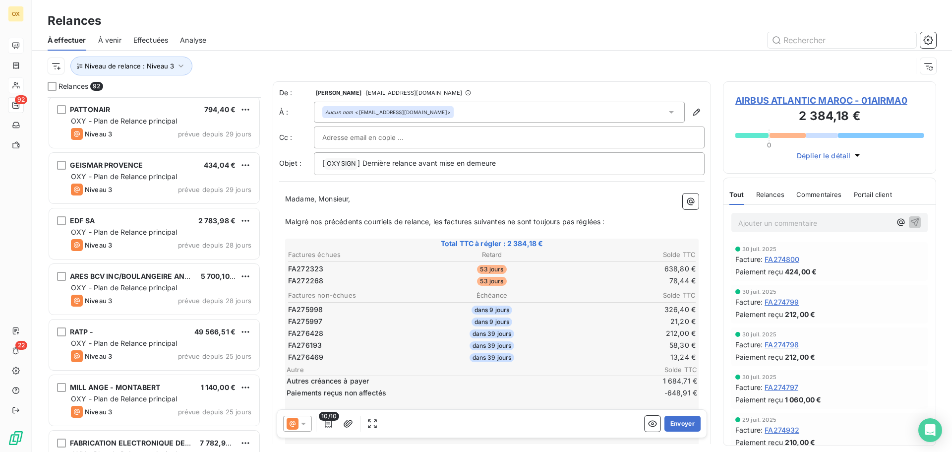
scroll to position [2430, 0]
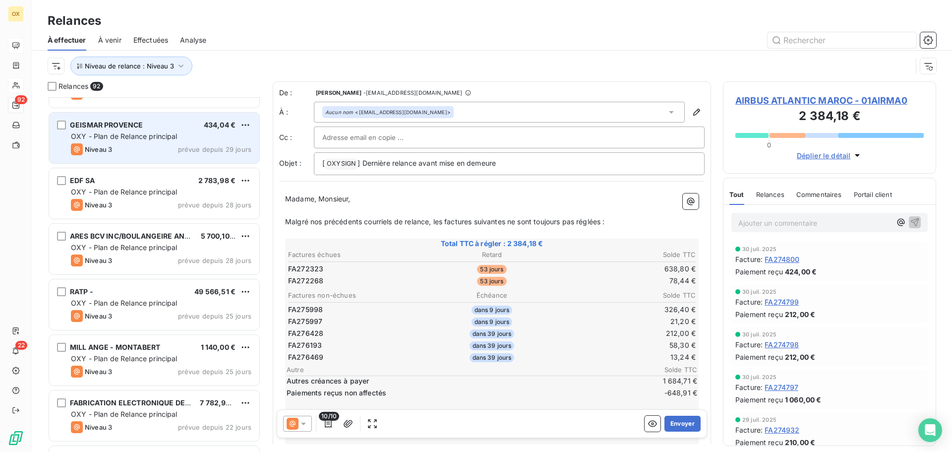
click at [151, 144] on div "Niveau 3 prévue depuis 29 jours" at bounding box center [161, 149] width 180 height 12
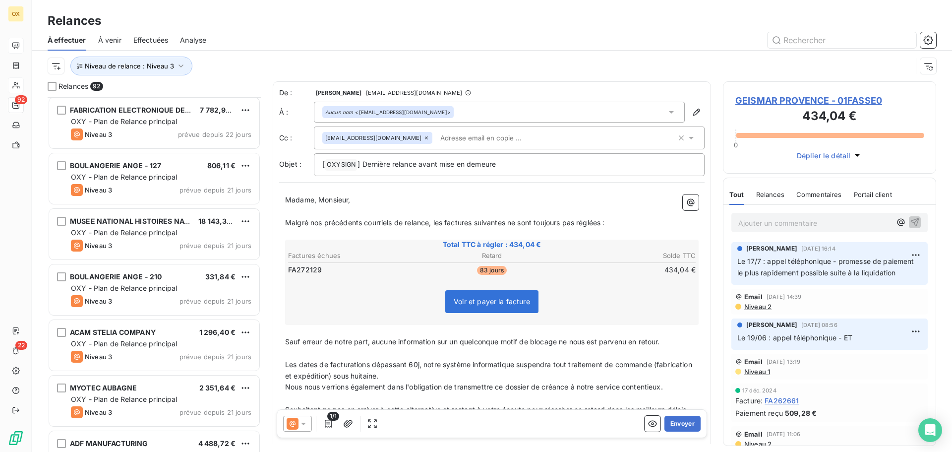
scroll to position [2727, 0]
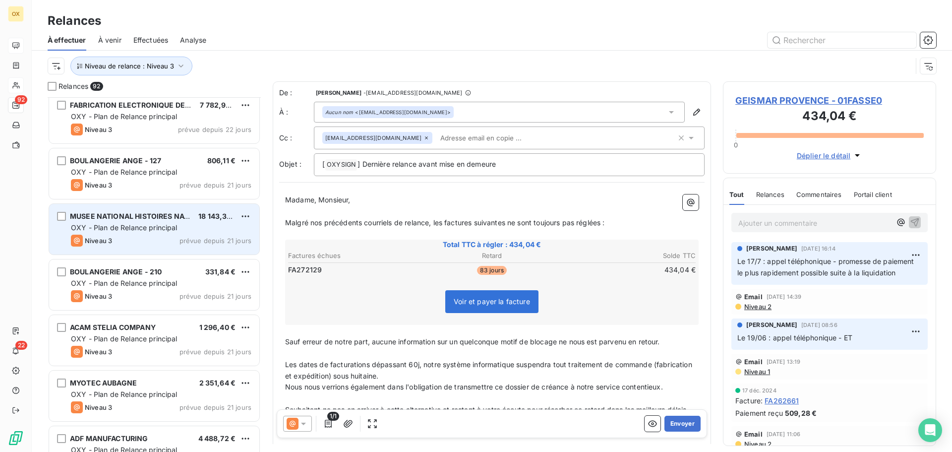
click at [139, 234] on div "MUSEE NATIONAL HISTOIRES NATUR 18 143,32 € OXY - Plan de Relance principal Nive…" at bounding box center [154, 229] width 210 height 51
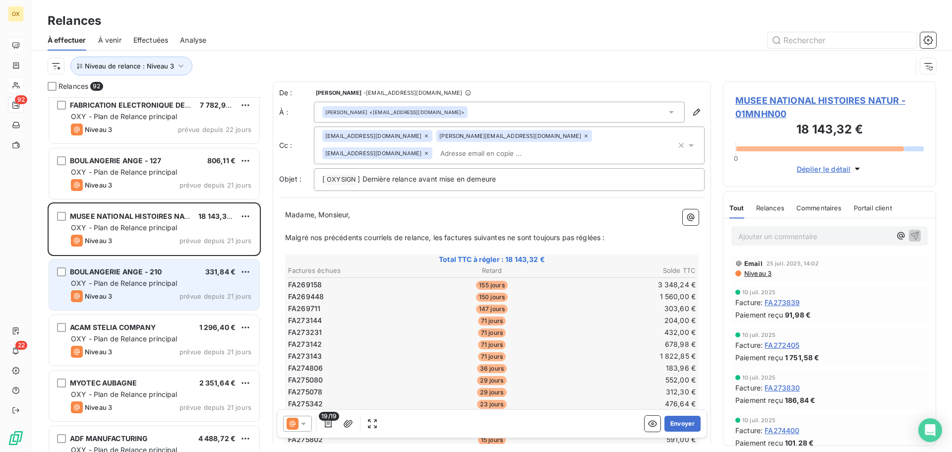
click at [147, 274] on span "BOULANGERIE ANGE - 210" at bounding box center [116, 271] width 92 height 8
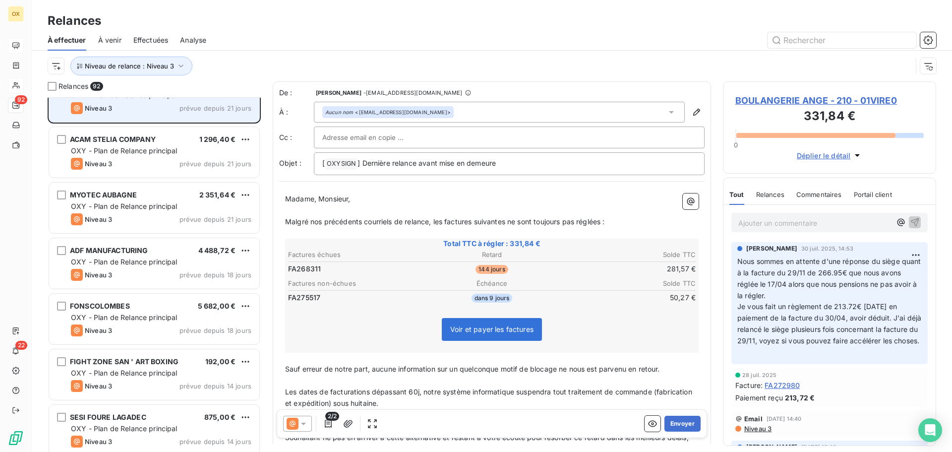
scroll to position [2926, 0]
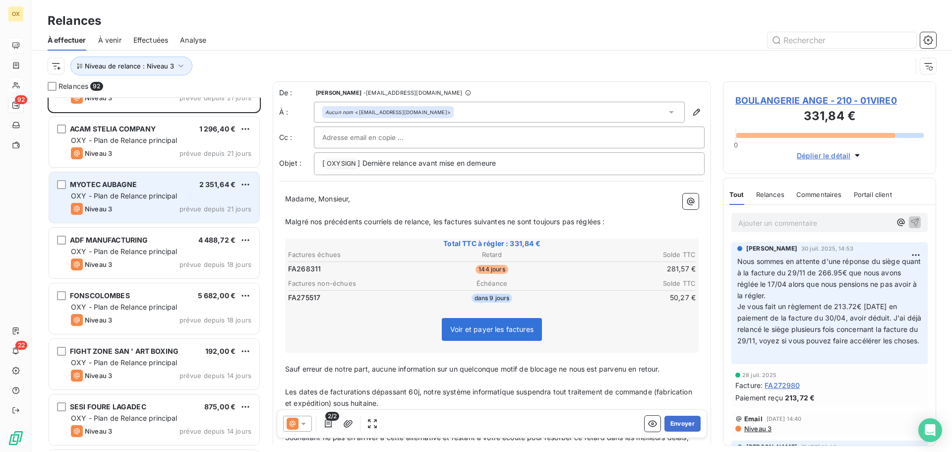
click at [133, 210] on div "Niveau 3 prévue depuis 21 jours" at bounding box center [161, 209] width 180 height 12
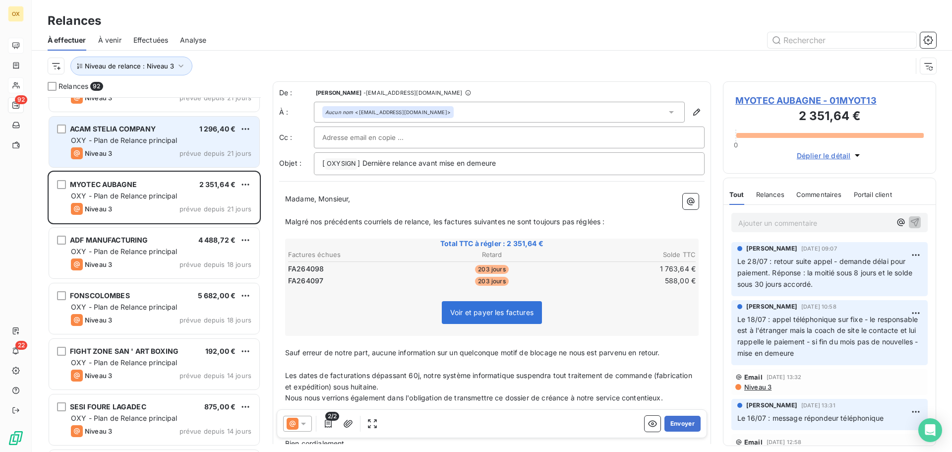
click at [147, 155] on div "Niveau 3 prévue depuis 21 jours" at bounding box center [161, 153] width 180 height 12
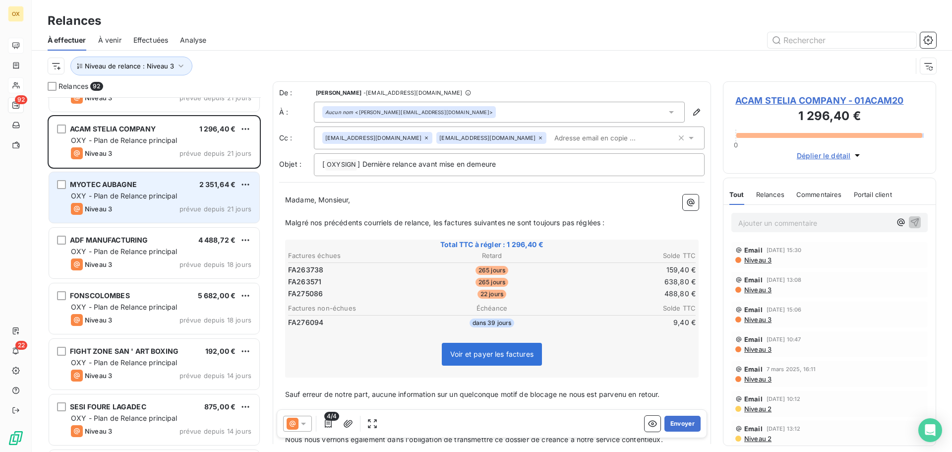
click at [153, 188] on div "MYOTEC AUBAGNE 2 351,64 € OXY - Plan de Relance principal Niveau 3 prévue depui…" at bounding box center [154, 197] width 210 height 51
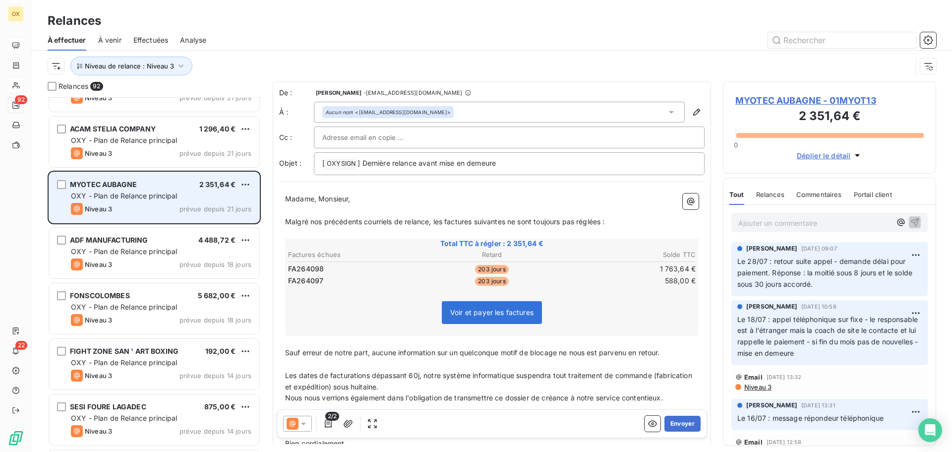
click at [164, 189] on div "MYOTEC AUBAGNE 2 351,64 € OXY - Plan de Relance principal Niveau 3 prévue depui…" at bounding box center [154, 197] width 210 height 51
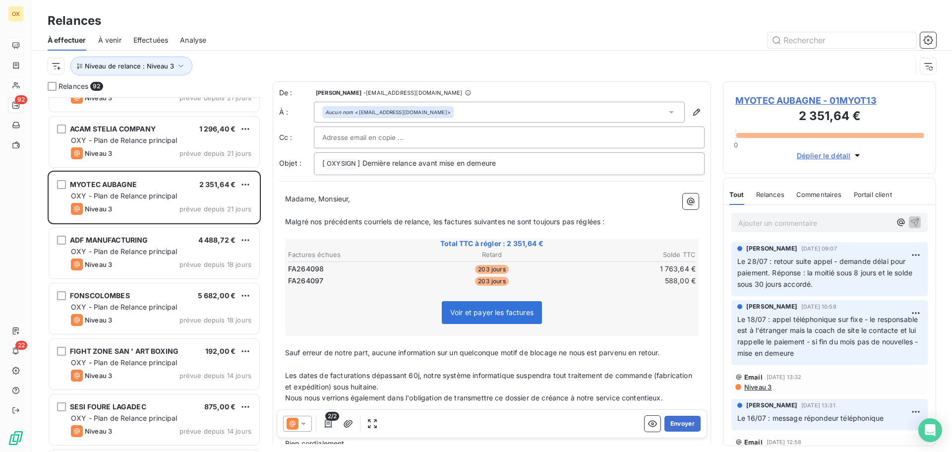
click at [159, 44] on span "Effectuées" at bounding box center [150, 40] width 35 height 10
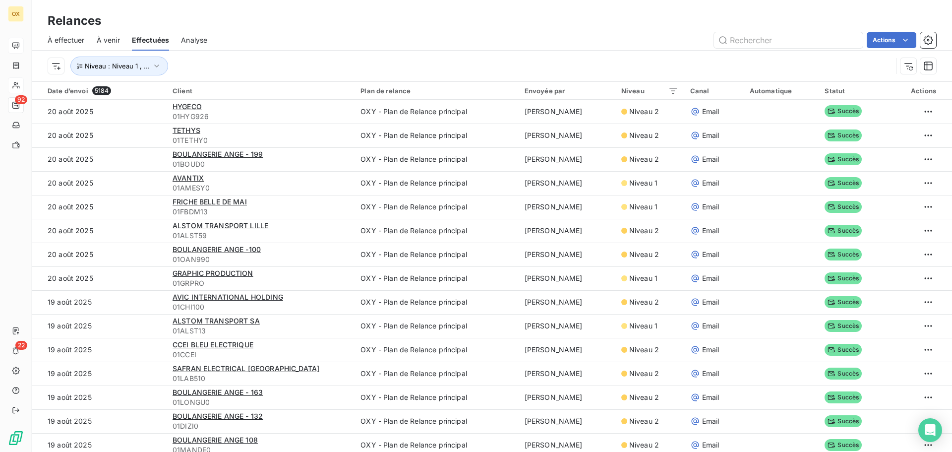
click at [74, 38] on span "À effectuer" at bounding box center [66, 40] width 37 height 10
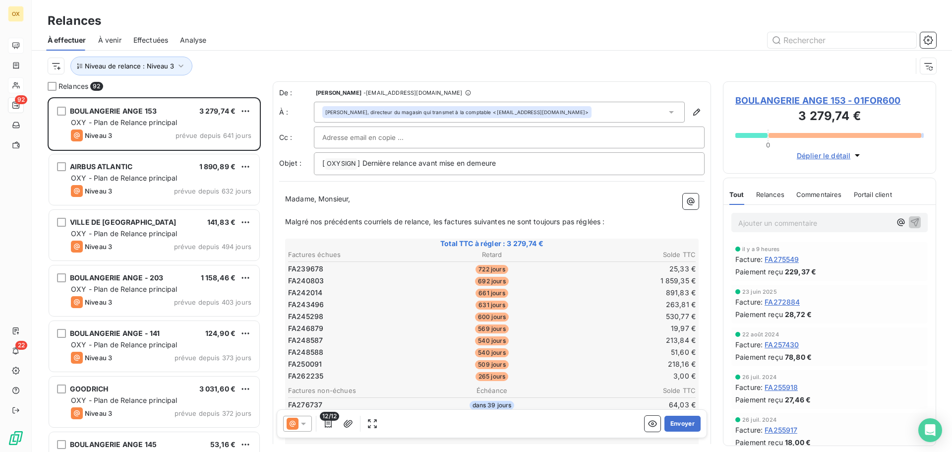
scroll to position [347, 206]
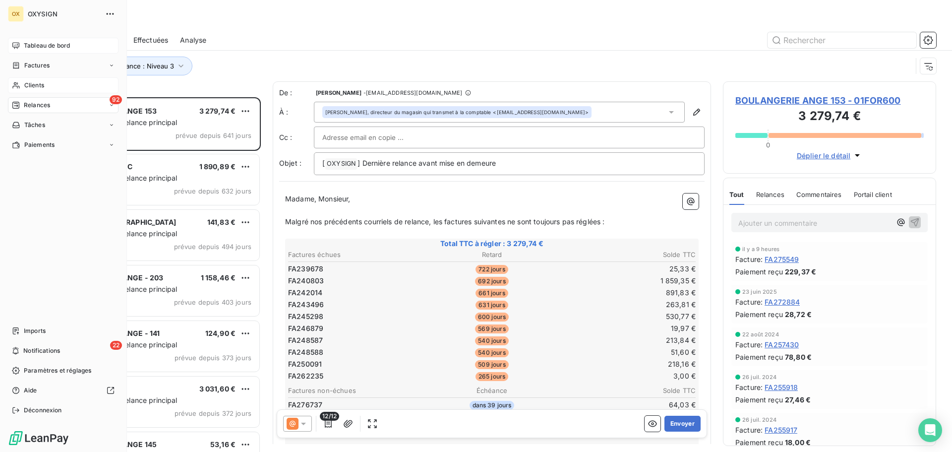
click at [25, 82] on span "Clients" at bounding box center [34, 85] width 20 height 9
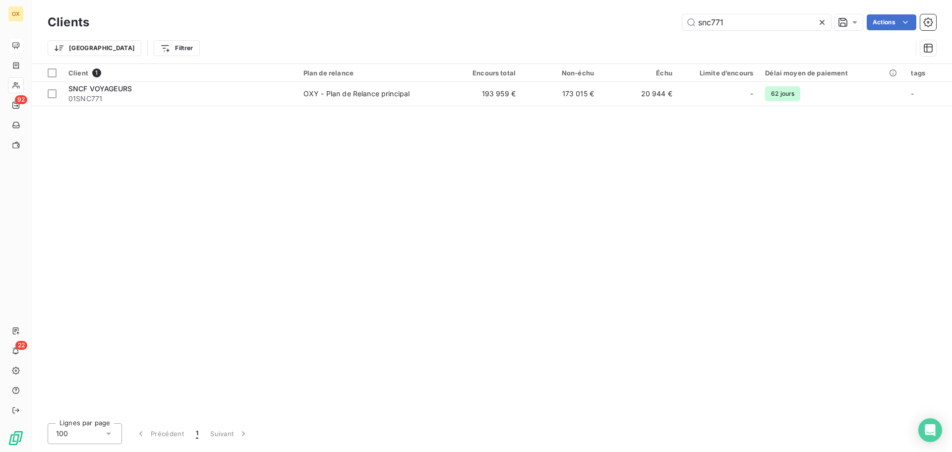
drag, startPoint x: 745, startPoint y: 26, endPoint x: 650, endPoint y: 17, distance: 95.1
click at [653, 18] on div "snc771 Actions" at bounding box center [518, 22] width 835 height 16
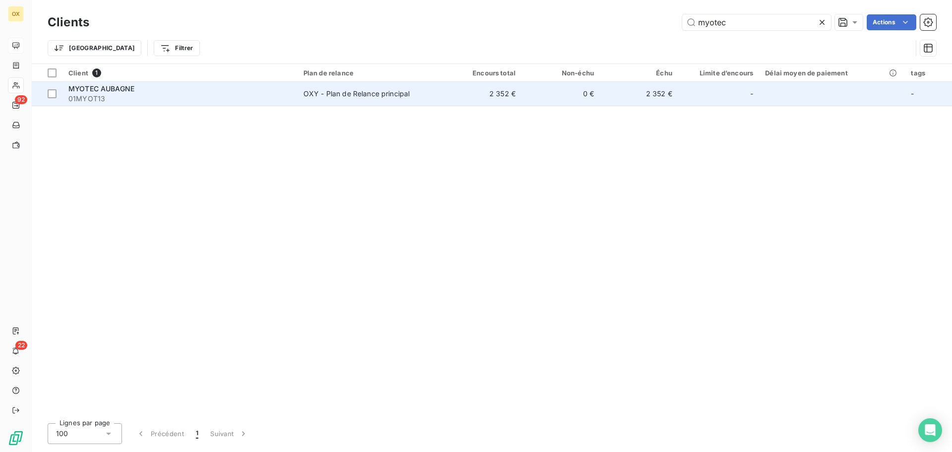
type input "myotec"
click at [158, 99] on span "01MYOT13" at bounding box center [179, 99] width 223 height 10
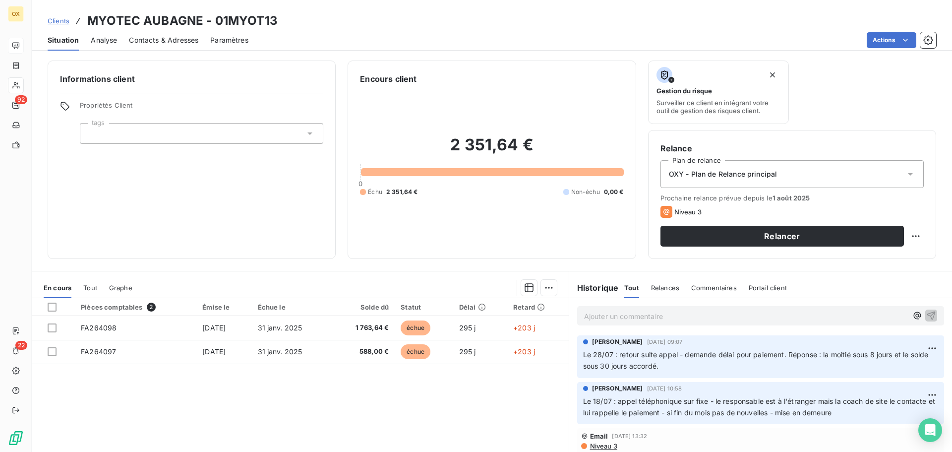
click at [153, 45] on span "Contacts & Adresses" at bounding box center [163, 40] width 69 height 10
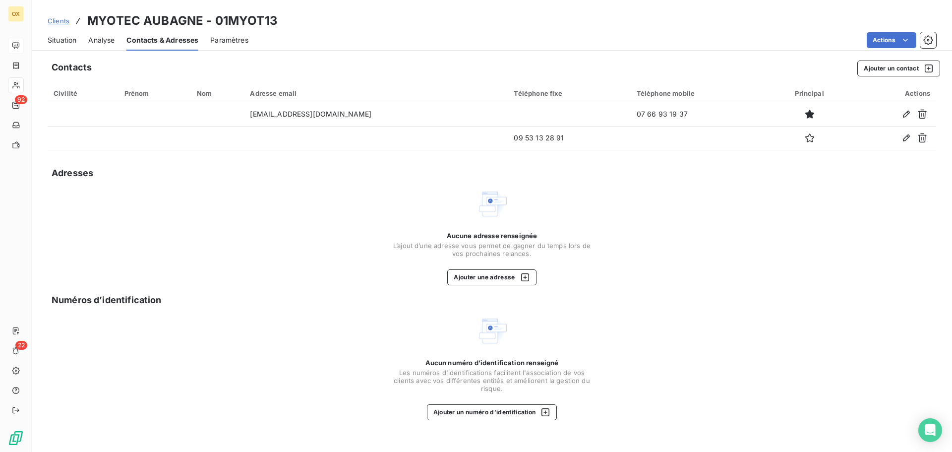
drag, startPoint x: 62, startPoint y: 42, endPoint x: 117, endPoint y: 45, distance: 54.6
click at [62, 42] on span "Situation" at bounding box center [62, 40] width 29 height 10
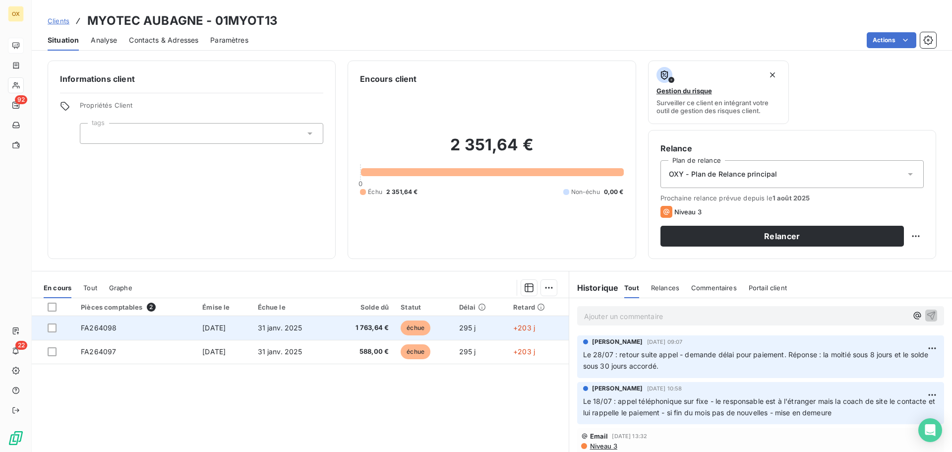
click at [389, 326] on span "1 763,64 €" at bounding box center [363, 328] width 52 height 10
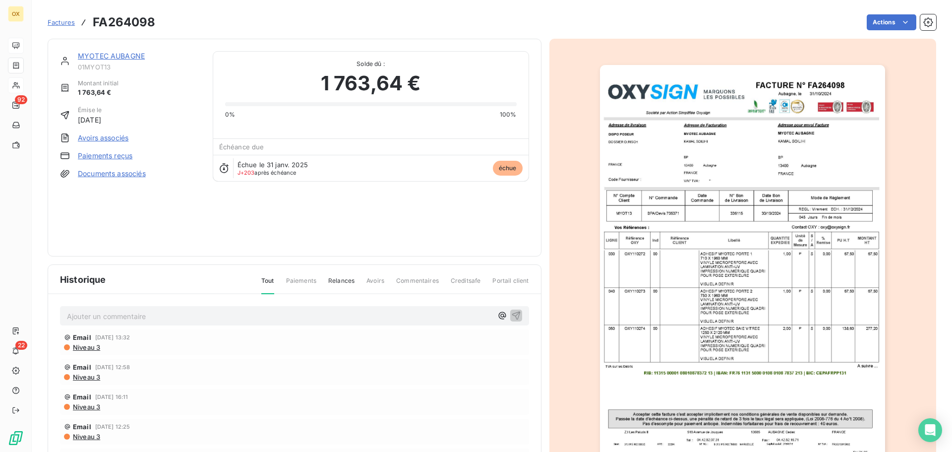
click at [841, 136] on img "button" at bounding box center [742, 267] width 285 height 404
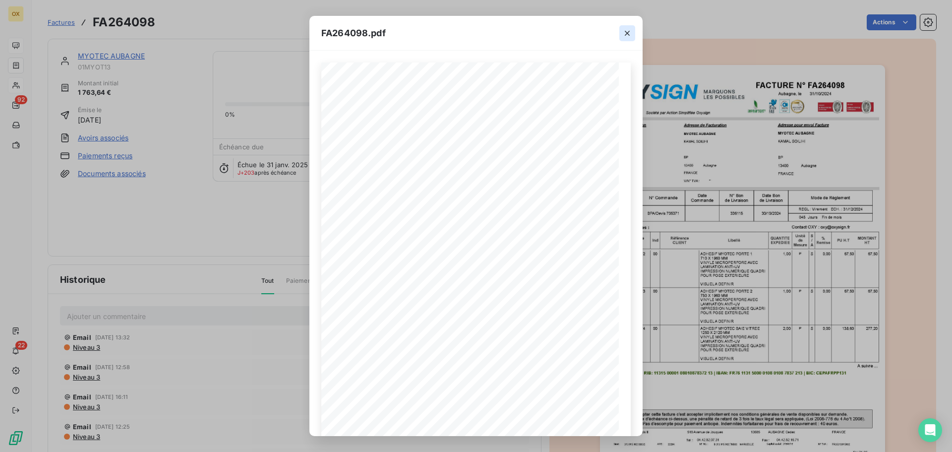
click at [630, 33] on icon "button" at bounding box center [627, 33] width 10 height 10
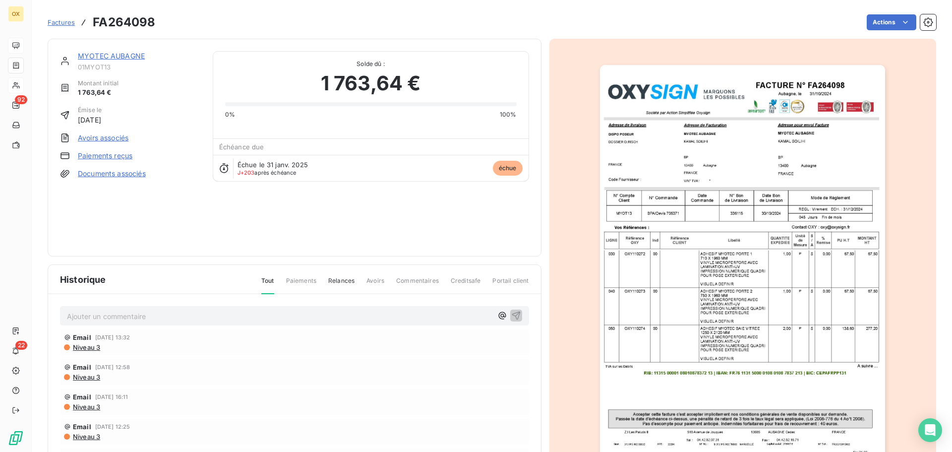
click at [124, 57] on link "MYOTEC AUBAGNE" at bounding box center [111, 56] width 67 height 8
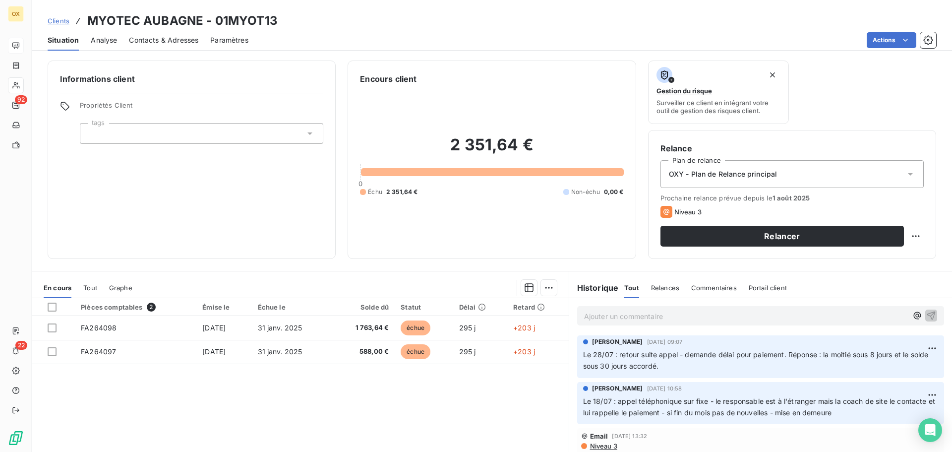
click at [170, 35] on span "Contacts & Adresses" at bounding box center [163, 40] width 69 height 10
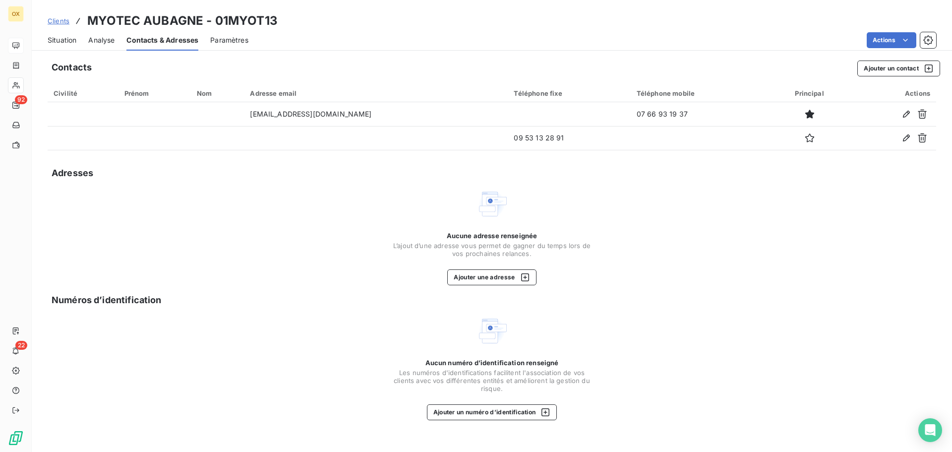
click at [69, 43] on span "Situation" at bounding box center [62, 40] width 29 height 10
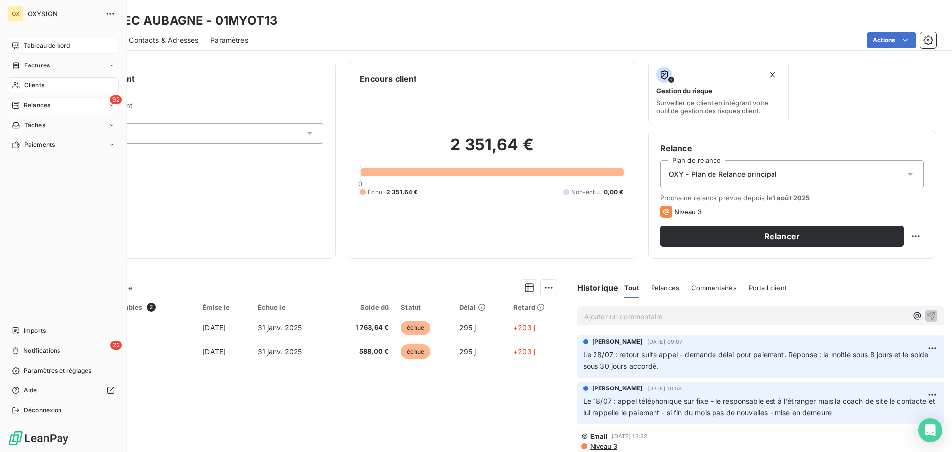
click at [28, 105] on span "Relances" at bounding box center [37, 105] width 26 height 9
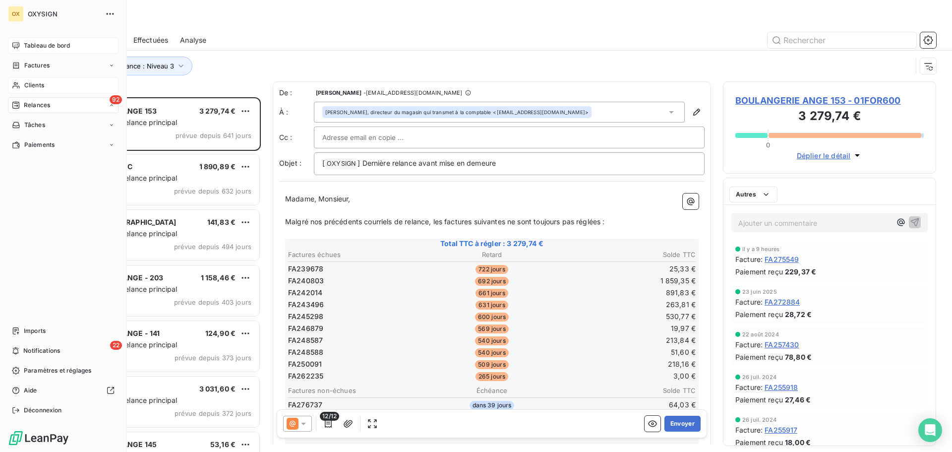
scroll to position [347, 206]
click at [33, 85] on span "Clients" at bounding box center [34, 85] width 20 height 9
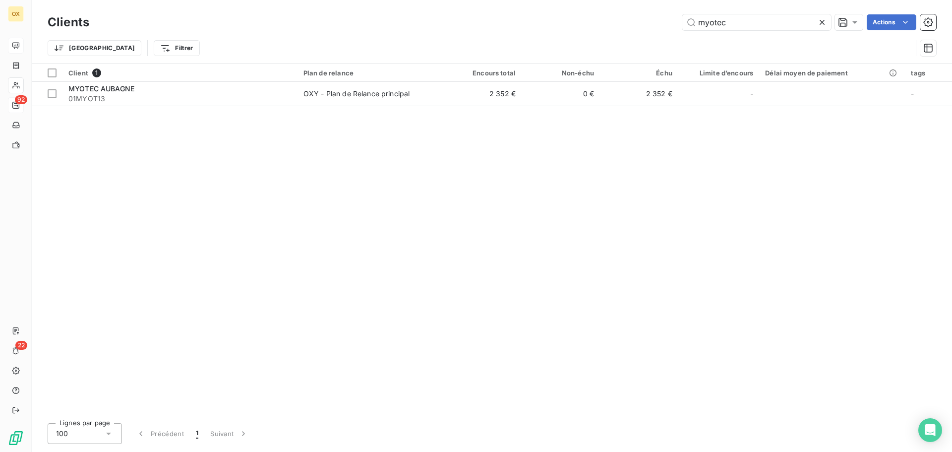
drag, startPoint x: 742, startPoint y: 25, endPoint x: 672, endPoint y: 16, distance: 70.0
click at [672, 16] on div "myotec Actions" at bounding box center [518, 22] width 835 height 16
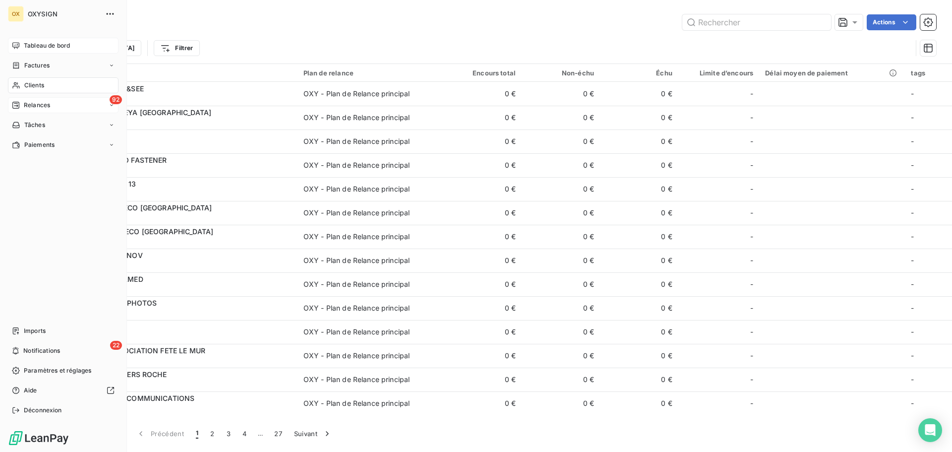
click at [43, 84] on span "Clients" at bounding box center [34, 85] width 20 height 9
click at [31, 103] on span "Relances" at bounding box center [37, 105] width 26 height 9
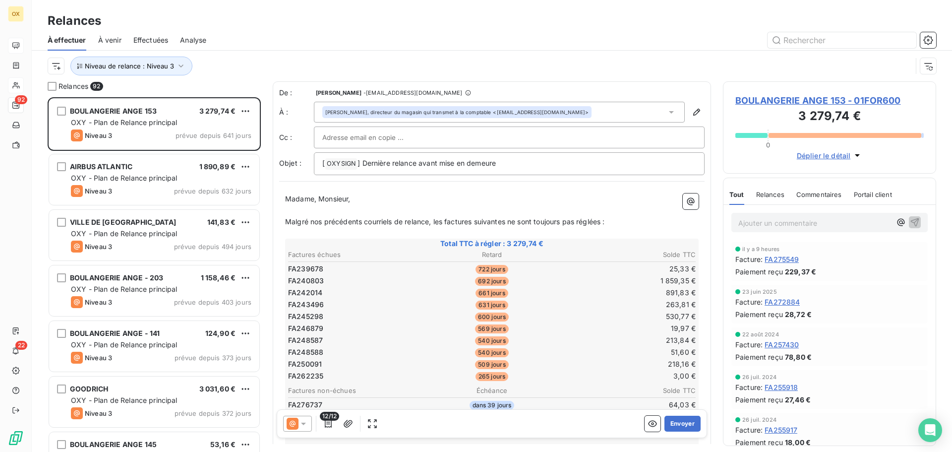
scroll to position [347, 206]
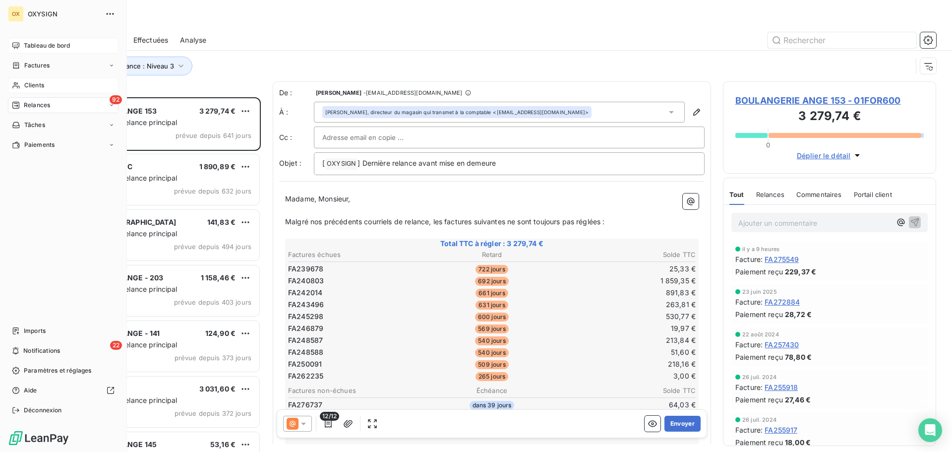
click at [31, 83] on span "Clients" at bounding box center [34, 85] width 20 height 9
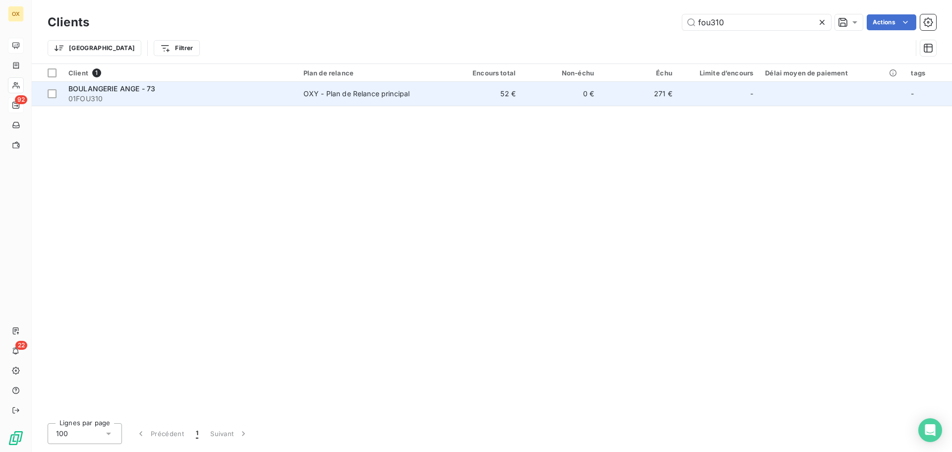
type input "fou310"
click at [155, 86] on div "BOULANGERIE ANGE - 73" at bounding box center [179, 89] width 223 height 10
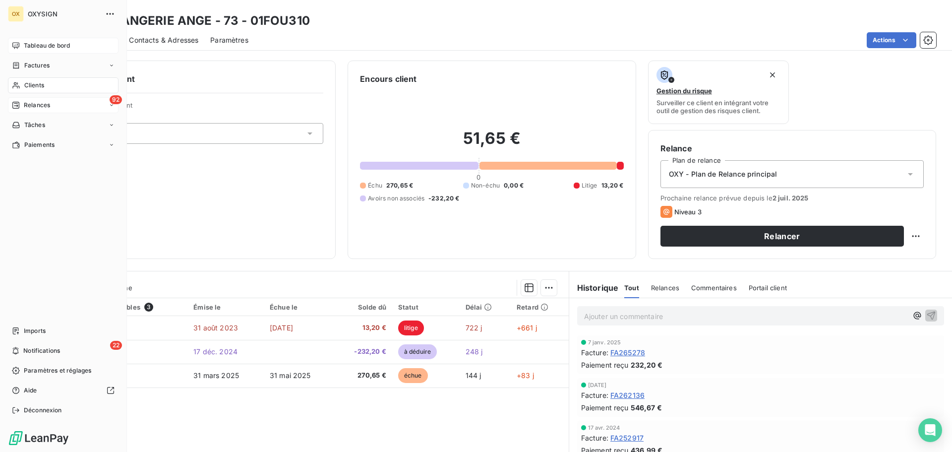
click at [43, 84] on span "Clients" at bounding box center [34, 85] width 20 height 9
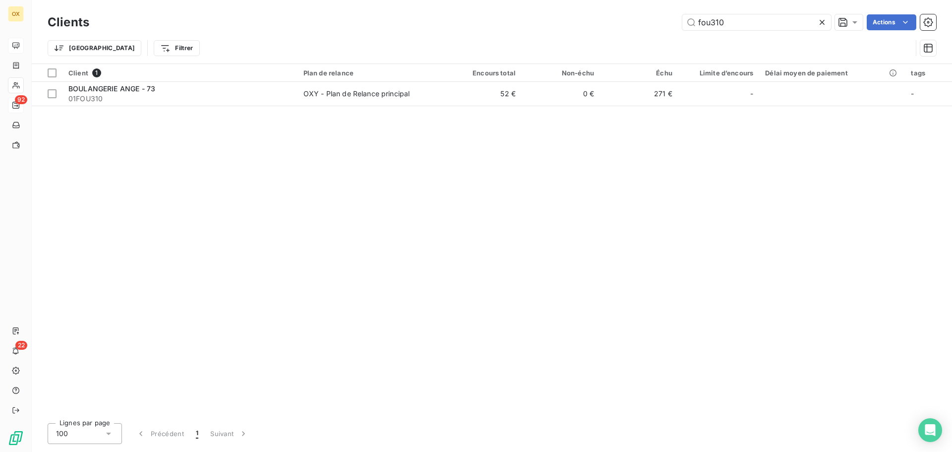
drag, startPoint x: 738, startPoint y: 25, endPoint x: 670, endPoint y: 27, distance: 68.0
click at [670, 27] on div "fou310 Actions" at bounding box center [518, 22] width 835 height 16
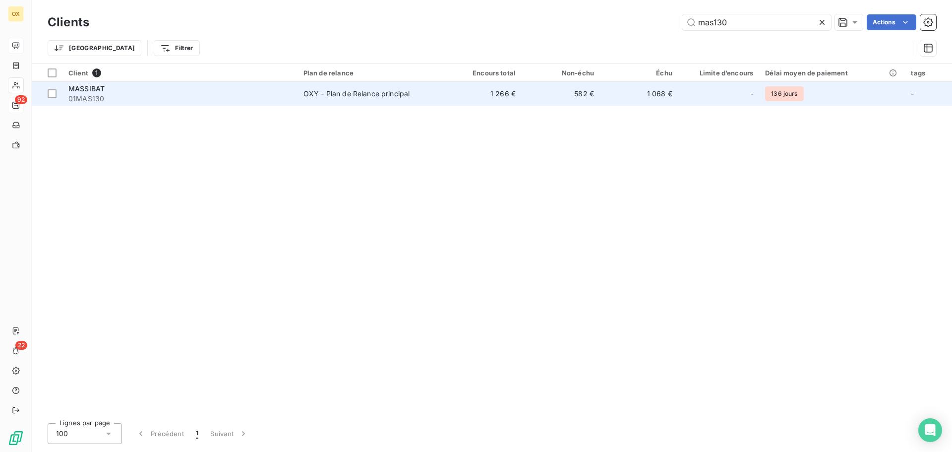
type input "mas130"
click at [244, 94] on span "01MAS130" at bounding box center [179, 99] width 223 height 10
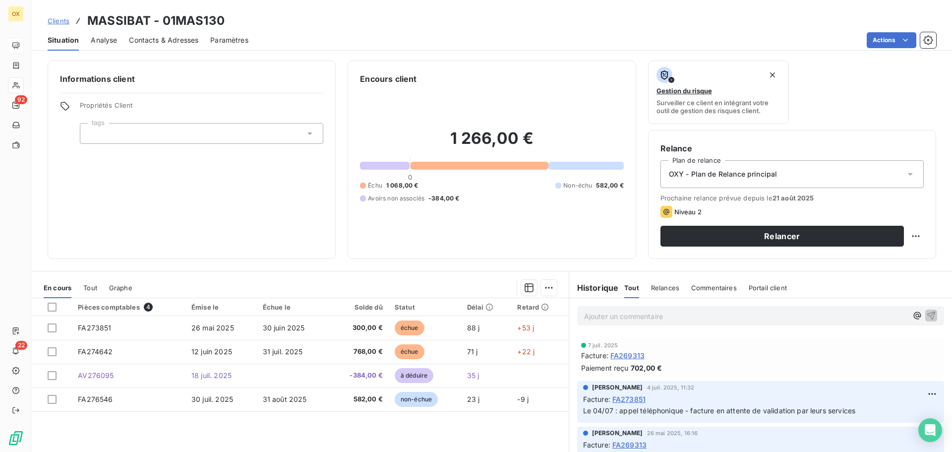
scroll to position [99, 0]
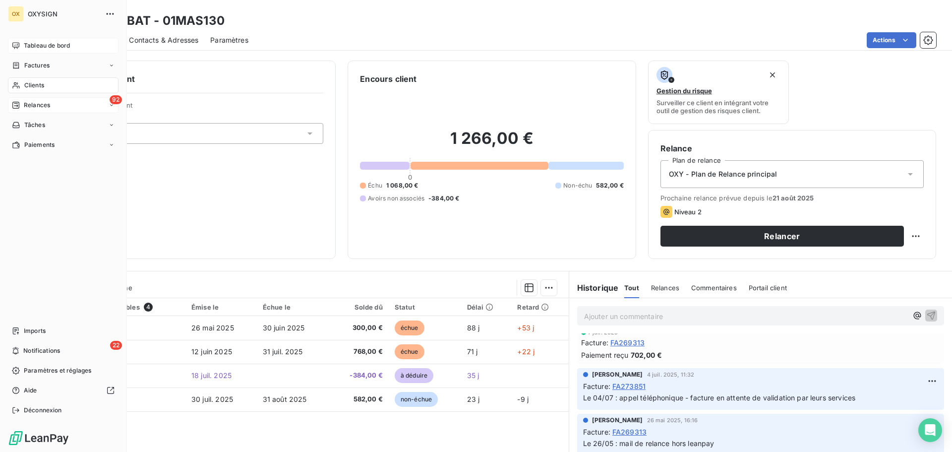
click at [25, 103] on span "Relances" at bounding box center [37, 105] width 26 height 9
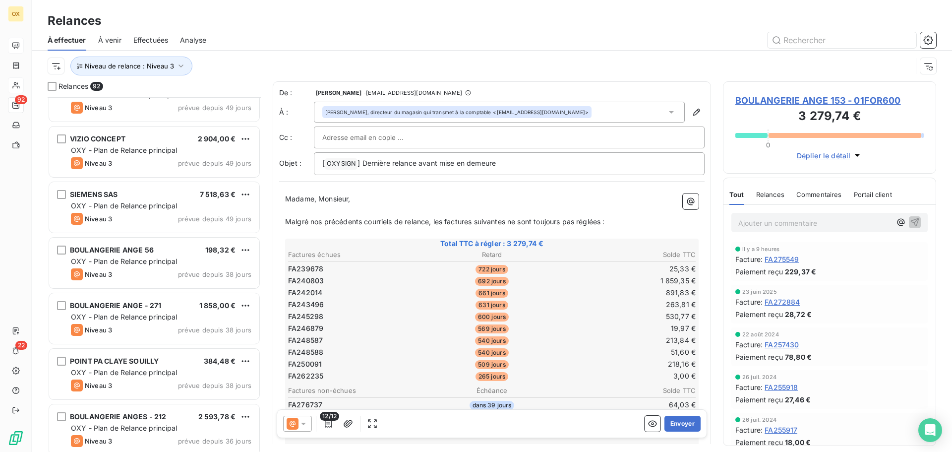
scroll to position [1885, 0]
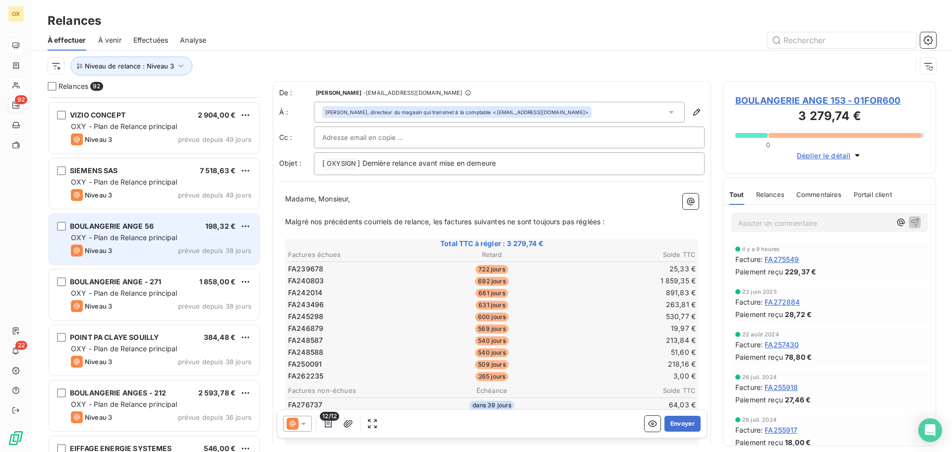
click at [144, 224] on span "BOULANGERIE ANGE 56" at bounding box center [112, 226] width 84 height 8
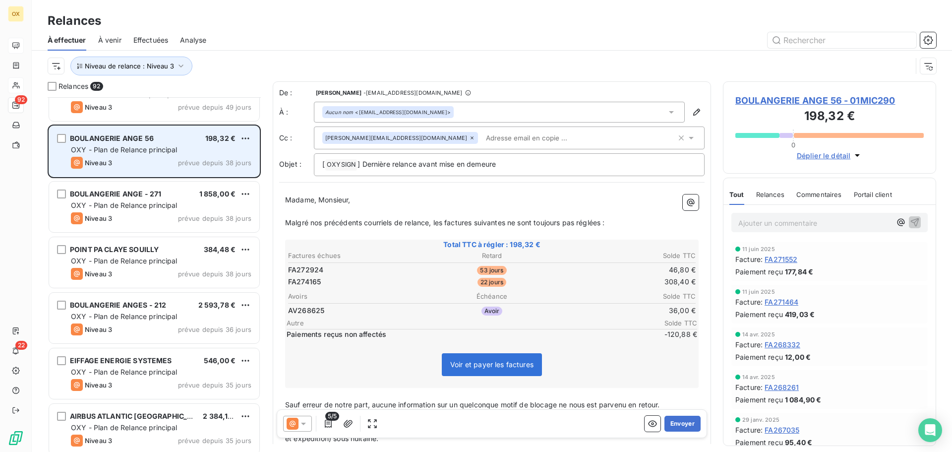
scroll to position [2033, 0]
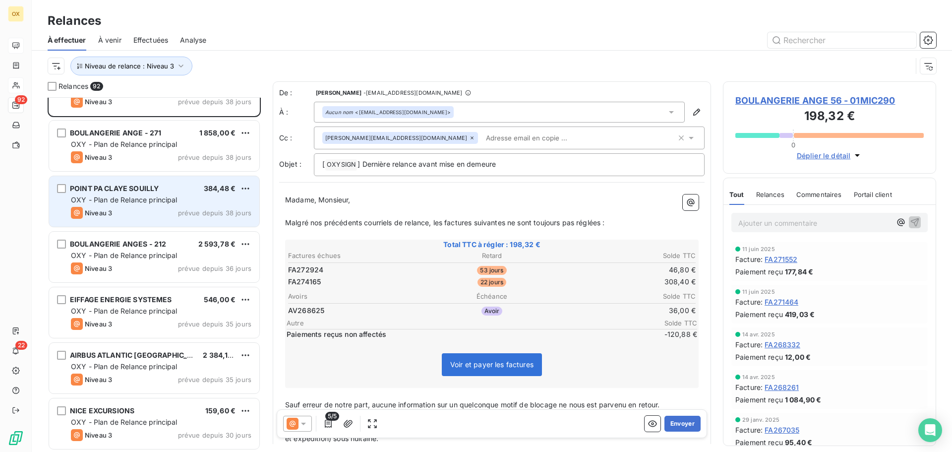
click at [143, 218] on div "Niveau 3 prévue depuis 38 jours" at bounding box center [161, 213] width 180 height 12
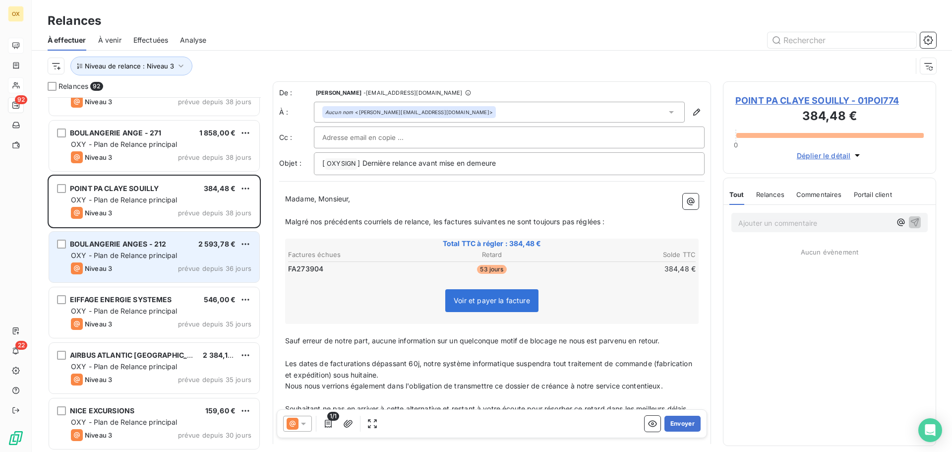
click at [161, 244] on span "BOULANGERIE ANGES - 212" at bounding box center [118, 243] width 96 height 8
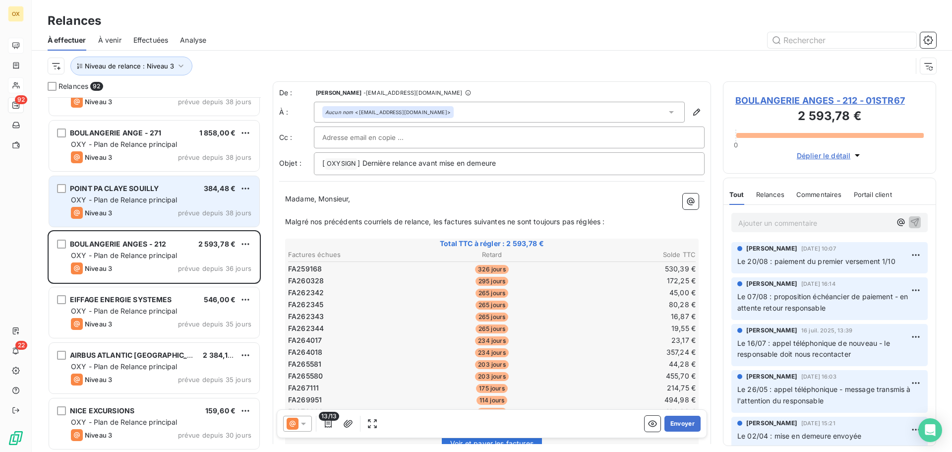
click at [165, 210] on div "Niveau 3 prévue depuis 38 jours" at bounding box center [161, 213] width 180 height 12
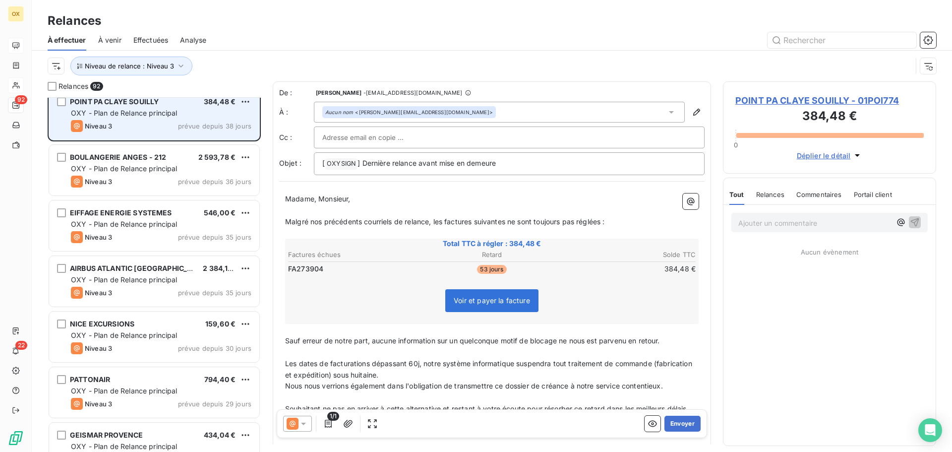
scroll to position [2182, 0]
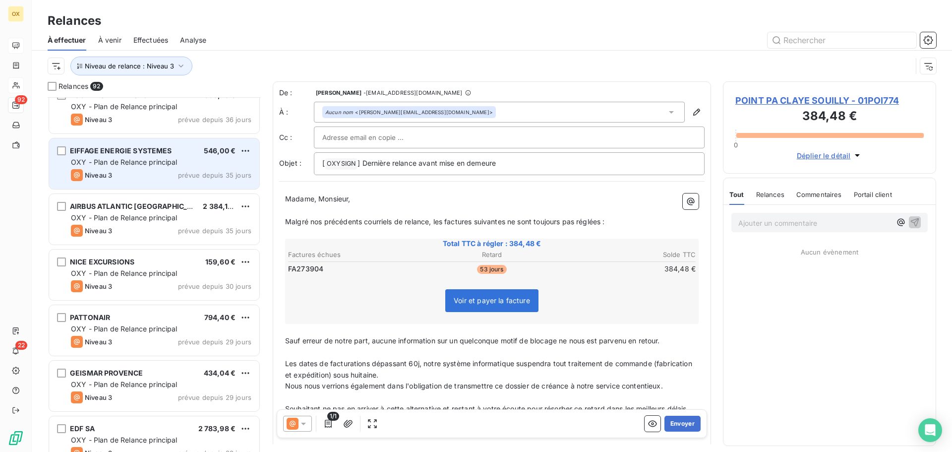
click at [146, 169] on div "Niveau 3 prévue depuis 35 jours" at bounding box center [161, 175] width 180 height 12
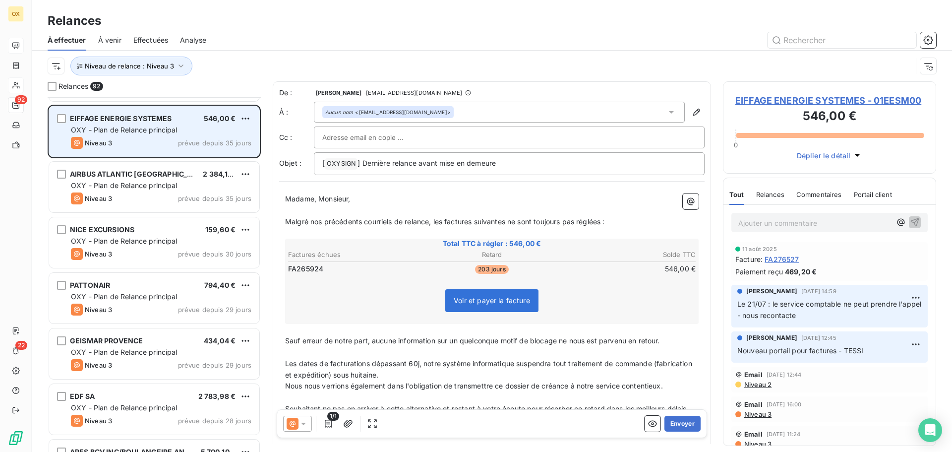
scroll to position [2232, 0]
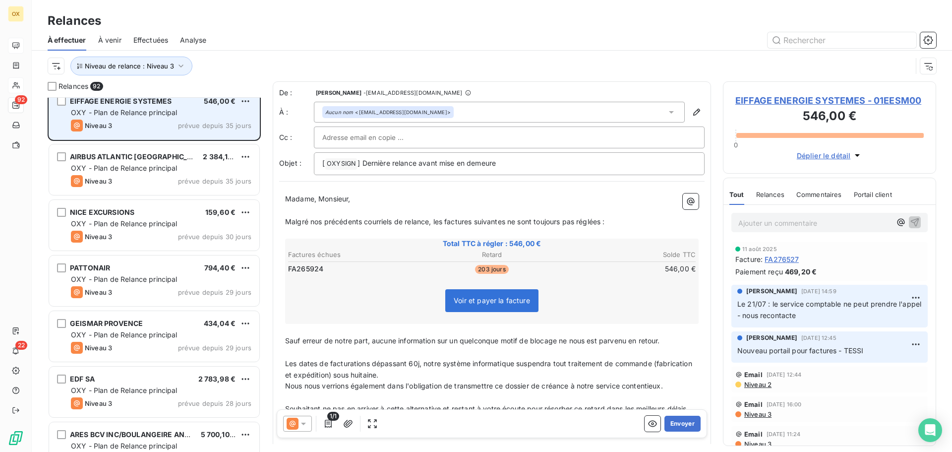
click at [144, 165] on span "OXY - Plan de Relance principal" at bounding box center [124, 168] width 107 height 8
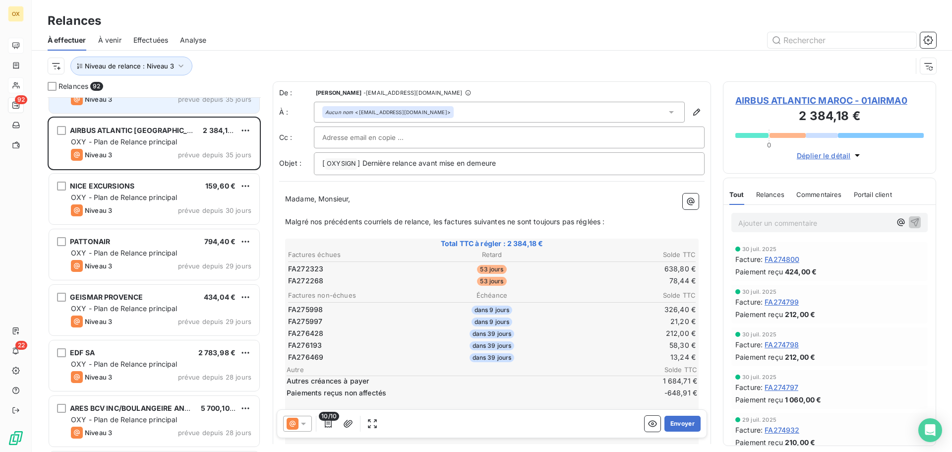
scroll to position [2281, 0]
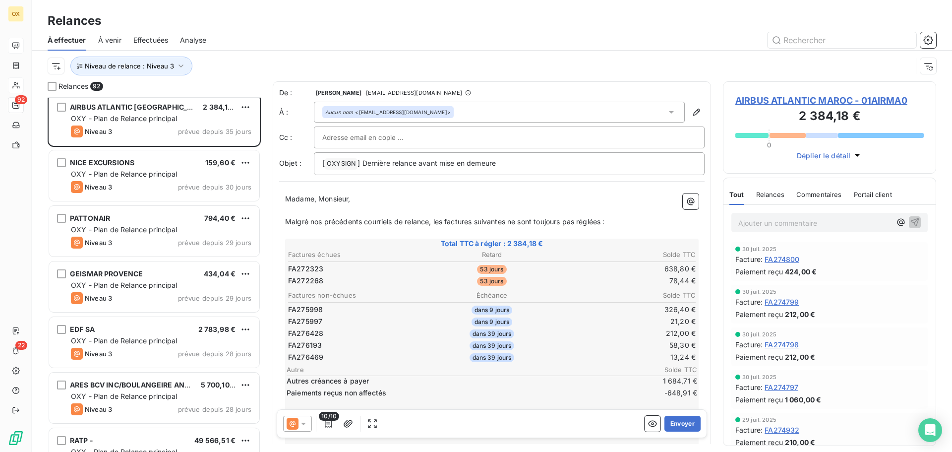
click at [144, 165] on div "NICE EXCURSIONS 159,60 €" at bounding box center [161, 162] width 180 height 9
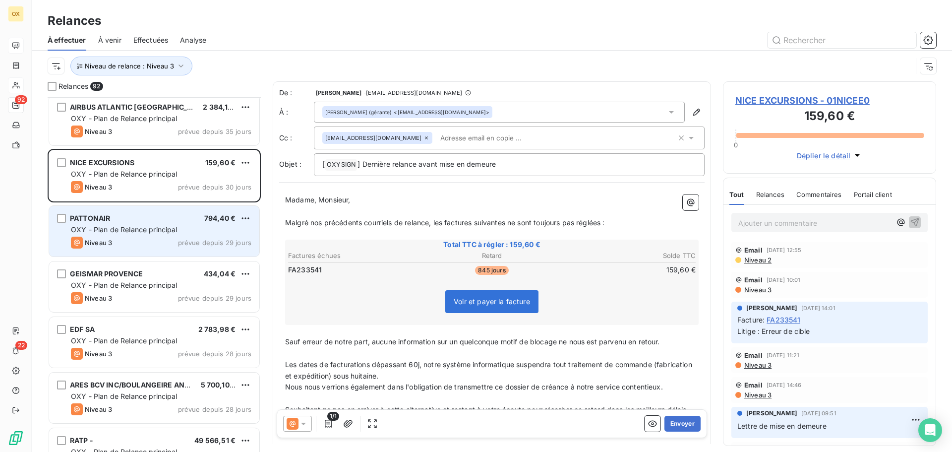
click at [133, 218] on div "PATTONAIR 794,40 €" at bounding box center [161, 218] width 180 height 9
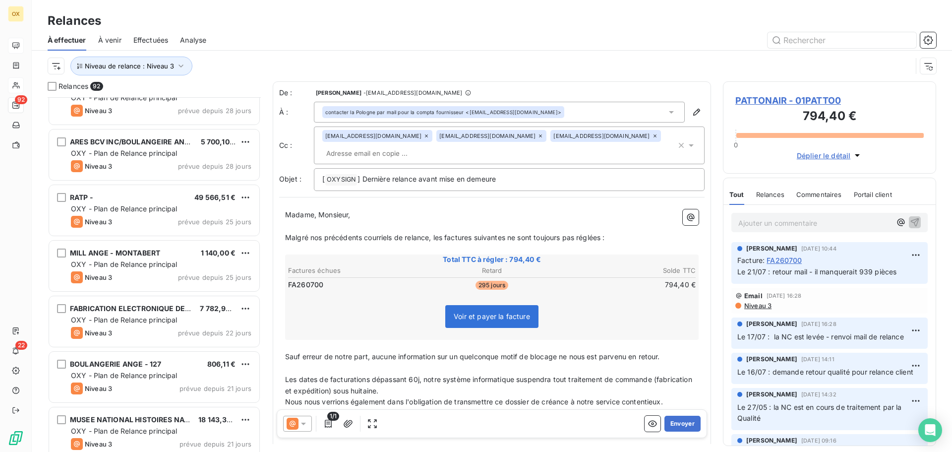
scroll to position [2529, 0]
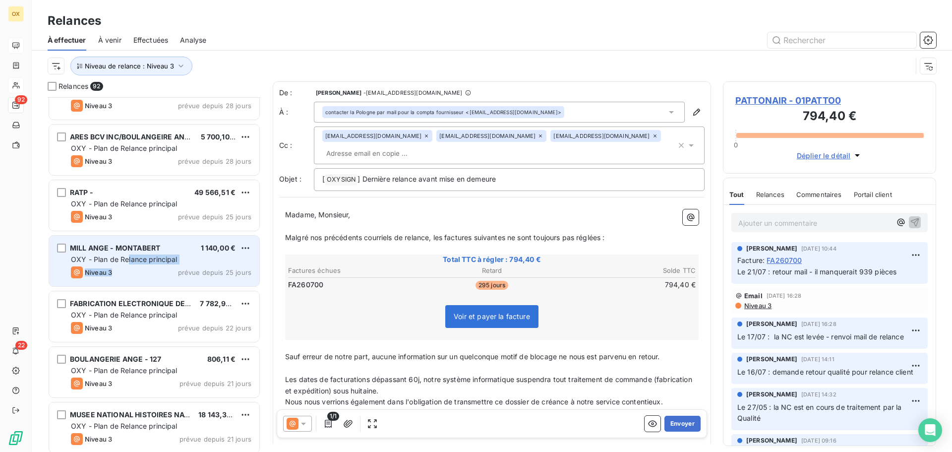
click at [126, 265] on div "MILL ANGE - MONTABERT 1 140,00 € OXY - Plan de Relance principal Niveau 3 prévu…" at bounding box center [154, 261] width 210 height 51
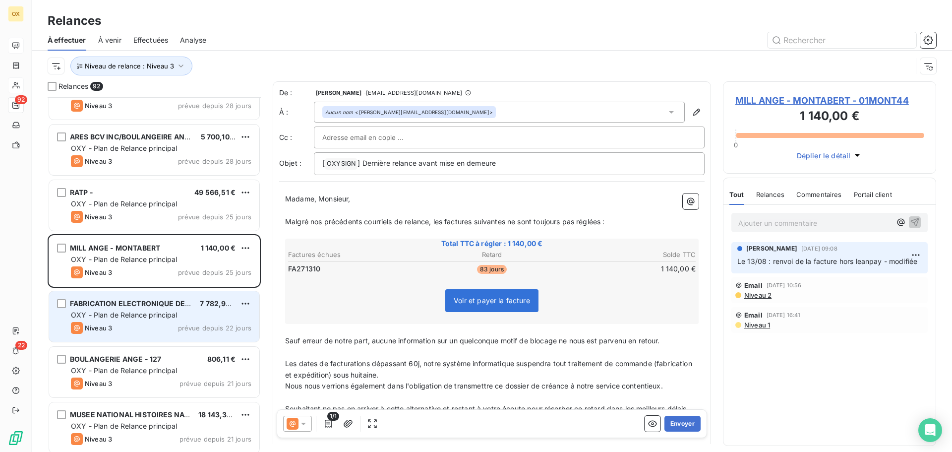
click at [143, 314] on span "OXY - Plan de Relance principal" at bounding box center [124, 314] width 107 height 8
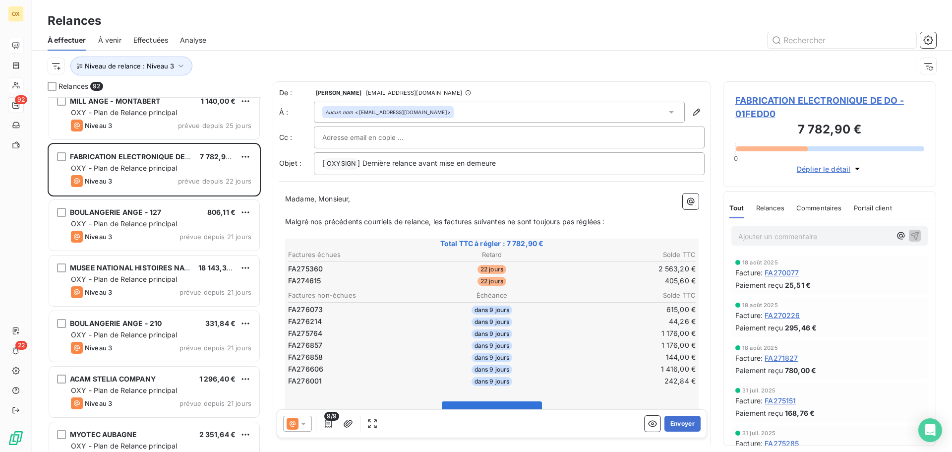
scroll to position [2678, 0]
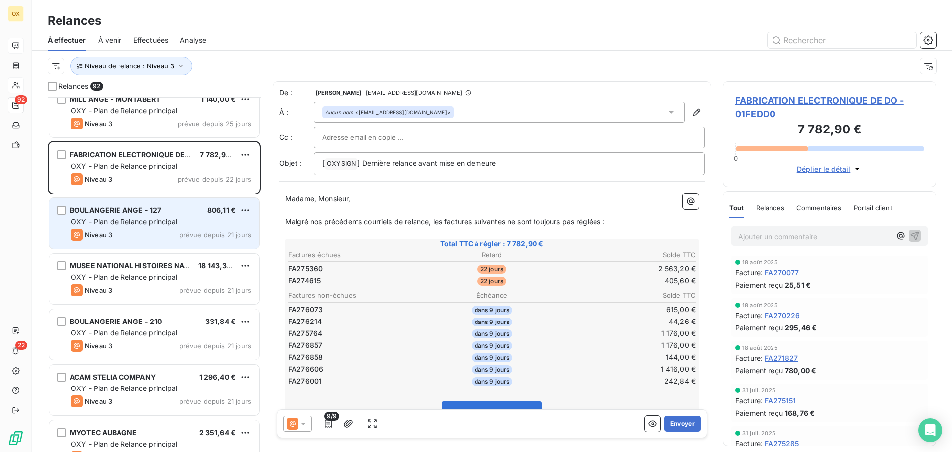
click at [118, 221] on span "OXY - Plan de Relance principal" at bounding box center [124, 221] width 107 height 8
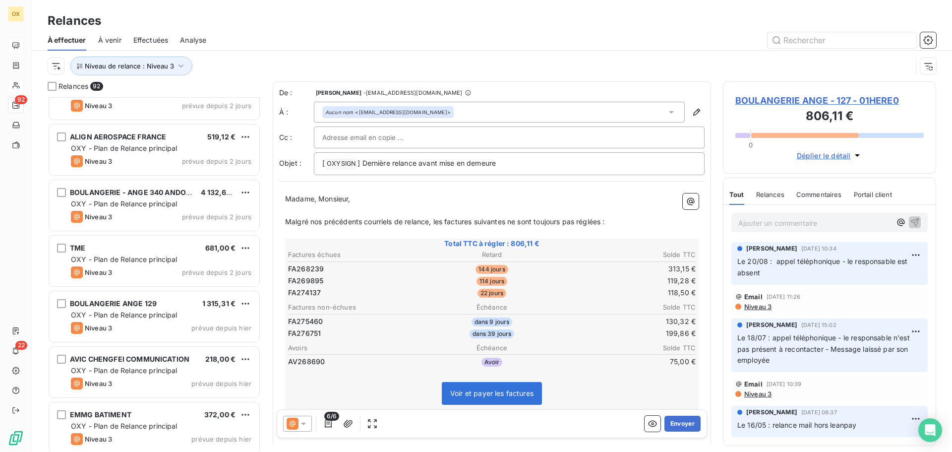
scroll to position [4755, 0]
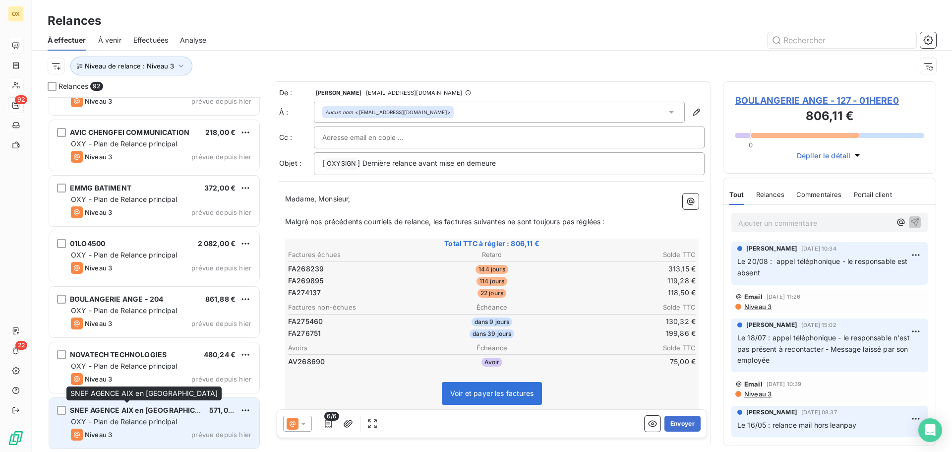
click at [161, 409] on span "SNEF AGENCE AIX en [GEOGRAPHIC_DATA]" at bounding box center [144, 410] width 149 height 8
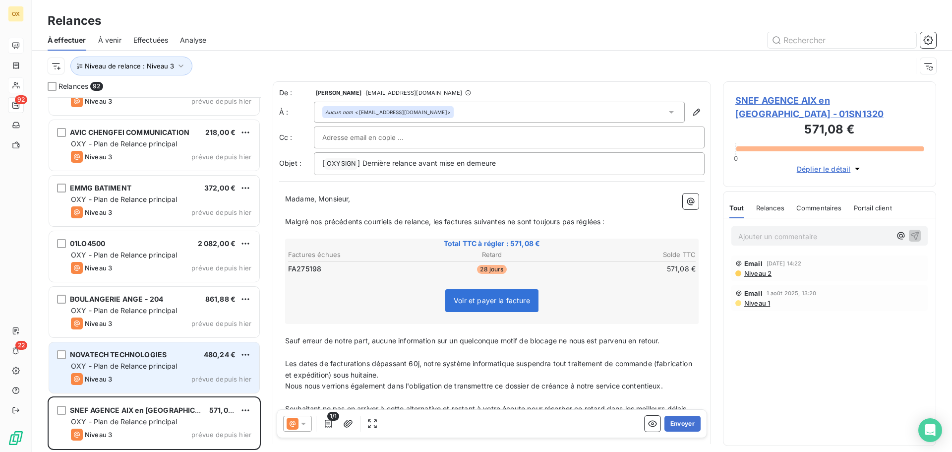
click at [117, 371] on div "NOVATECH TECHNOLOGIES 480,24 € OXY - Plan de Relance principal Niveau 3 prévue …" at bounding box center [154, 367] width 210 height 51
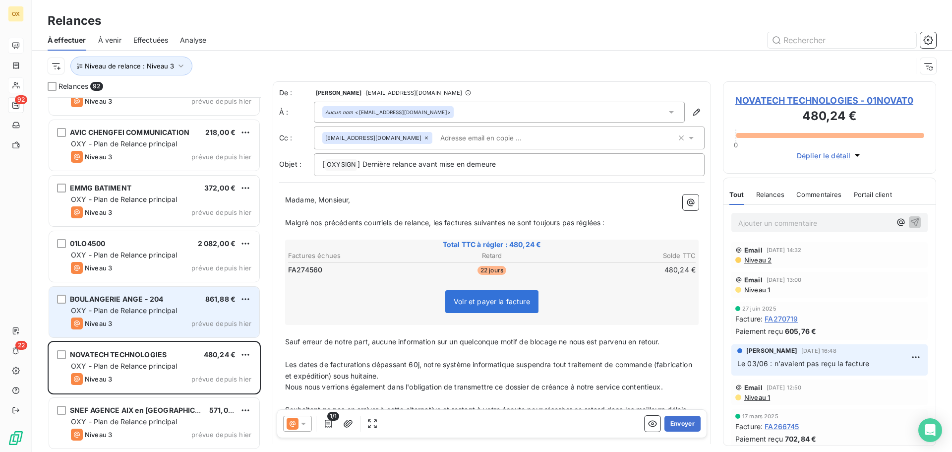
click at [142, 304] on div "BOULANGERIE ANGE - 204" at bounding box center [116, 299] width 93 height 10
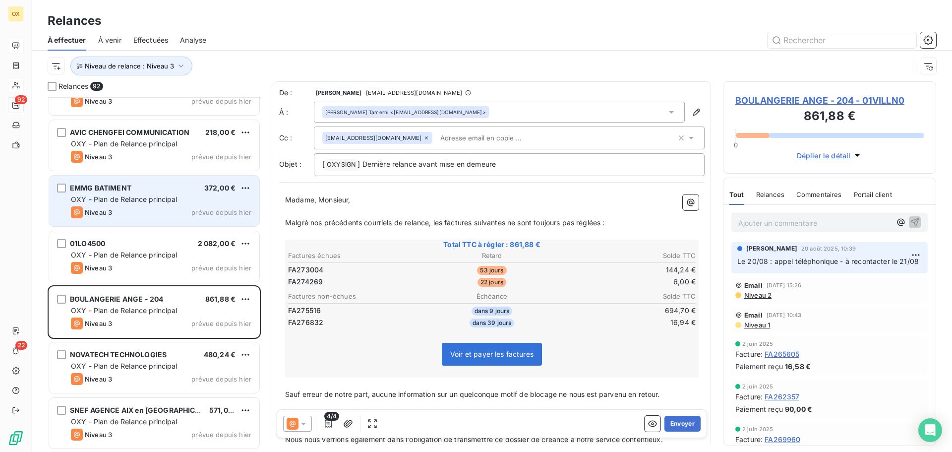
click at [148, 212] on div "Niveau 3 prévue depuis [DATE]" at bounding box center [161, 212] width 180 height 12
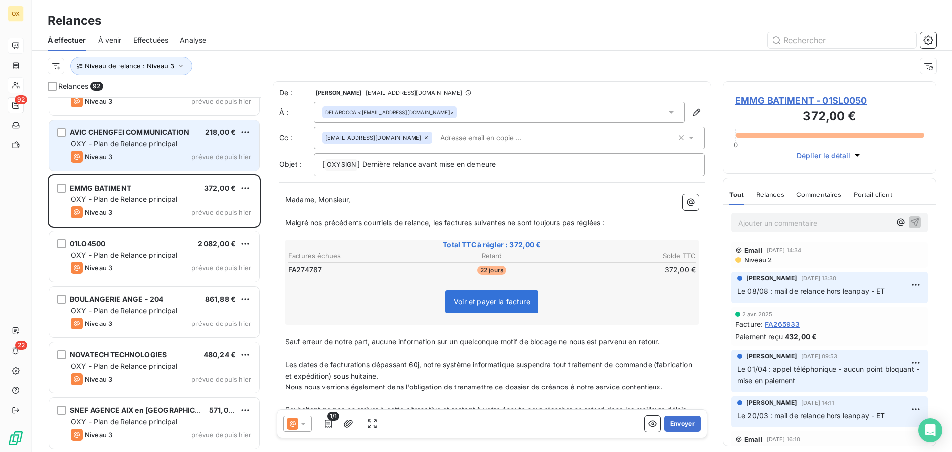
click at [163, 162] on div "Niveau 3 prévue depuis [DATE]" at bounding box center [161, 157] width 180 height 12
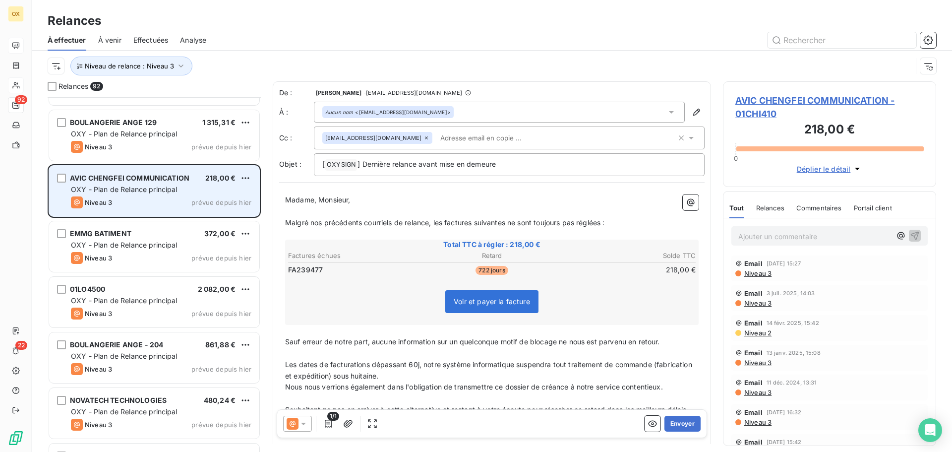
scroll to position [4705, 0]
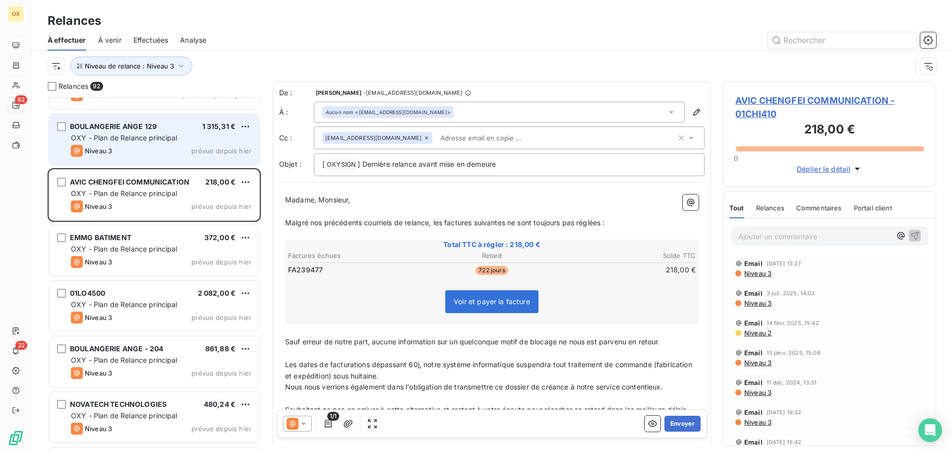
click at [155, 155] on div "Niveau 3 prévue depuis [DATE]" at bounding box center [161, 151] width 180 height 12
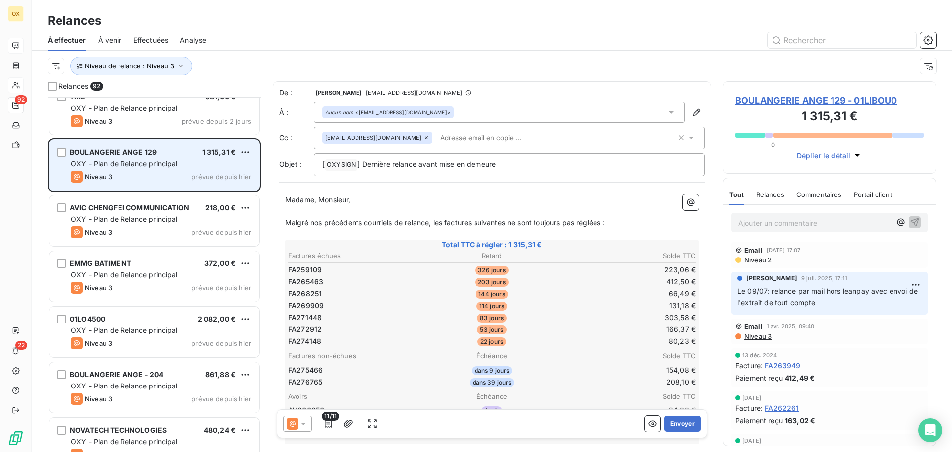
scroll to position [4656, 0]
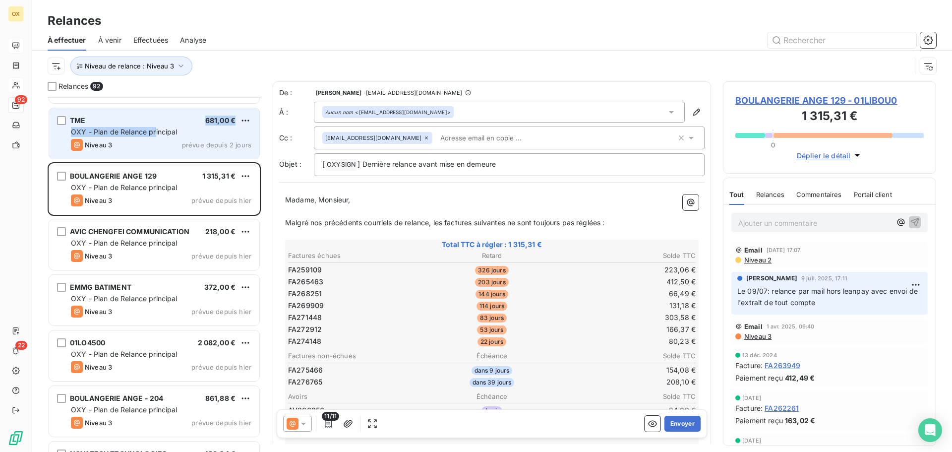
click at [155, 125] on div "TME 681,00 € OXY - Plan de Relance principal Niveau 3 prévue depuis 2 jours" at bounding box center [154, 133] width 210 height 51
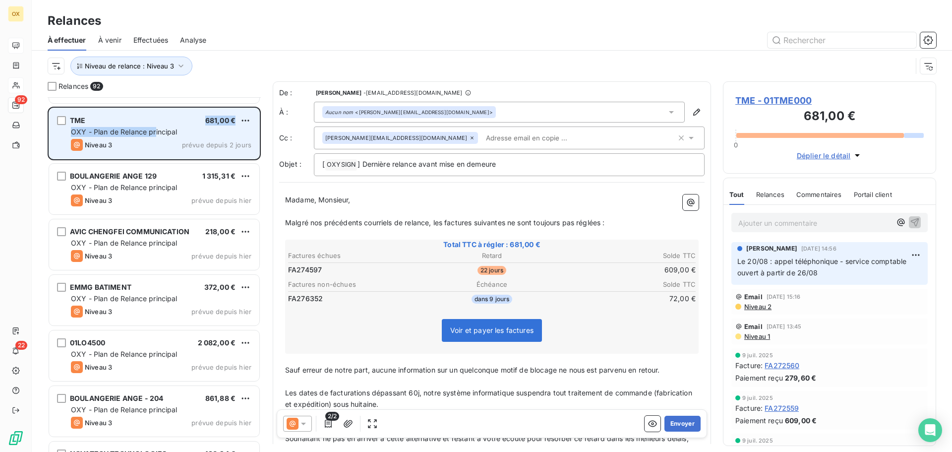
scroll to position [4606, 0]
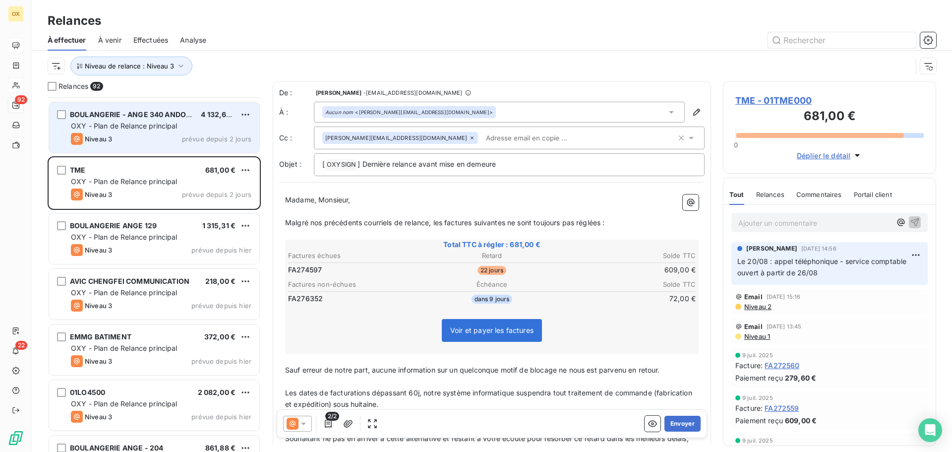
click at [170, 143] on div "Niveau 3 prévue depuis 2 jours" at bounding box center [161, 139] width 180 height 12
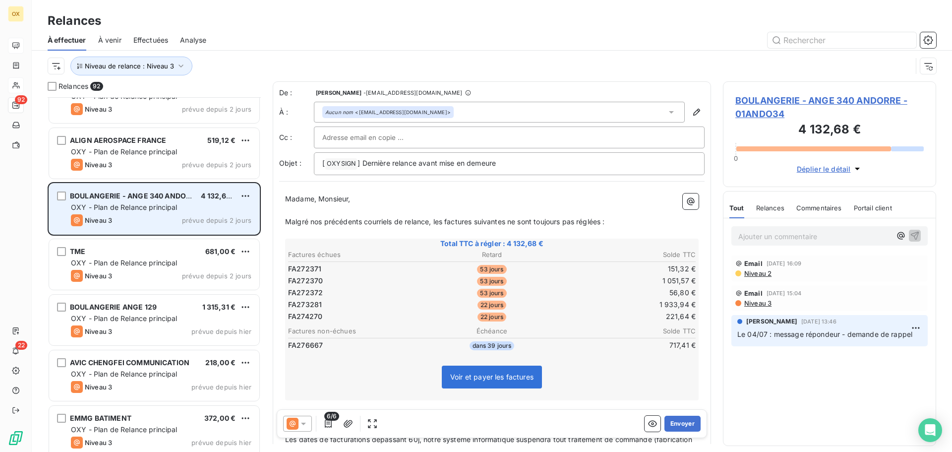
scroll to position [4507, 0]
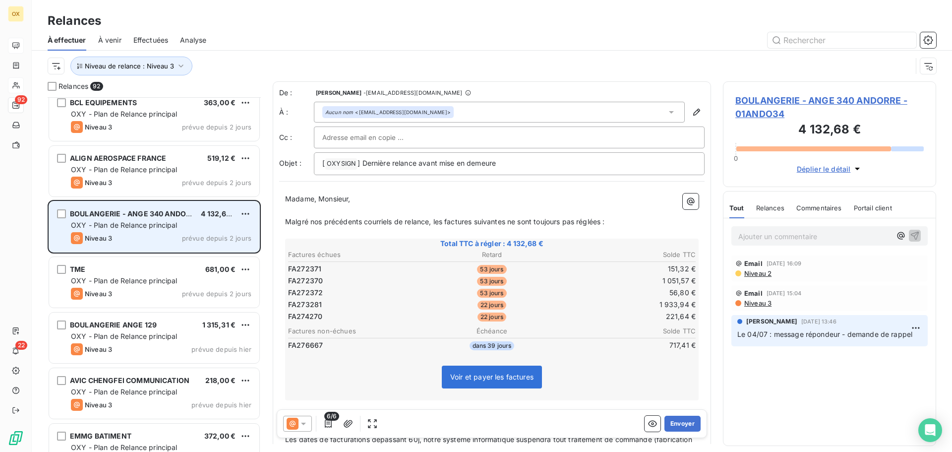
click at [133, 178] on div "Niveau 3 prévue depuis 2 jours" at bounding box center [161, 183] width 180 height 12
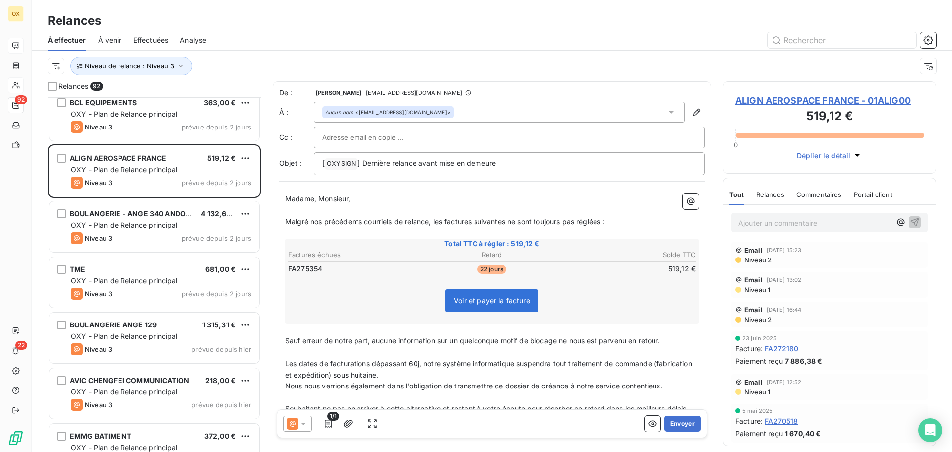
click at [779, 102] on span "ALIGN AEROSPACE FRANCE - 01ALIG00" at bounding box center [829, 100] width 188 height 13
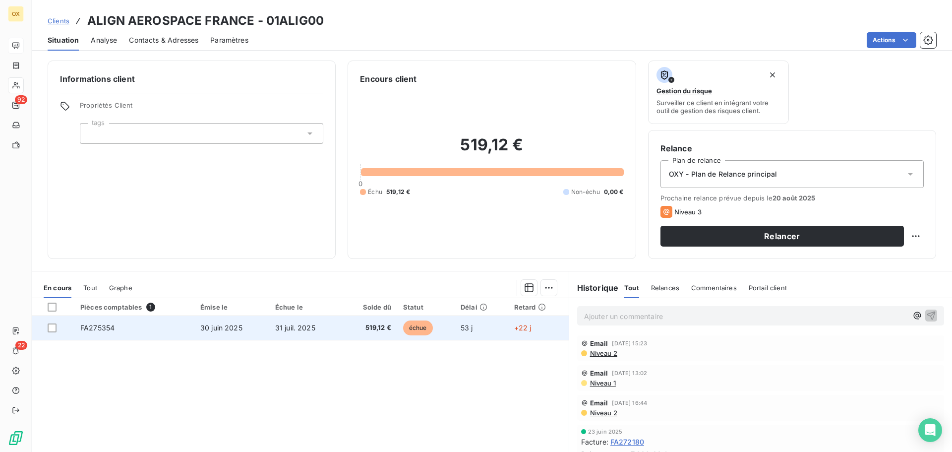
click at [287, 326] on span "31 juil. 2025" at bounding box center [295, 327] width 40 height 8
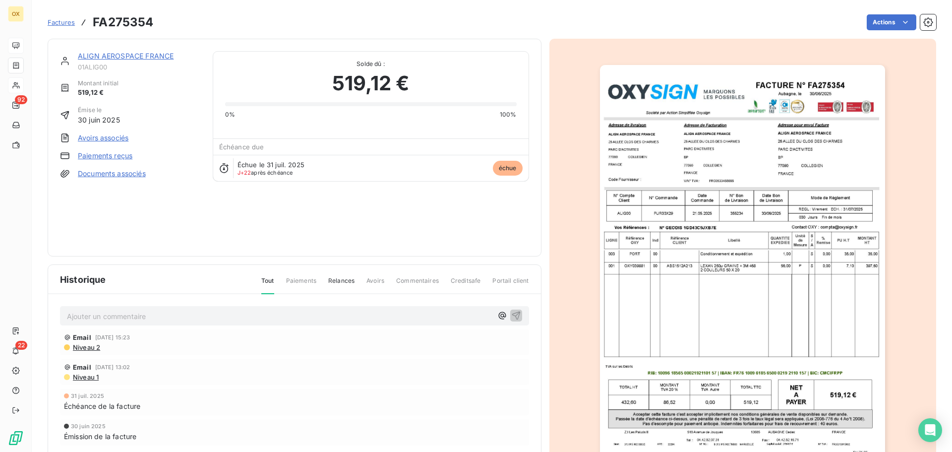
click at [129, 56] on link "ALIGN AEROSPACE FRANCE" at bounding box center [126, 56] width 96 height 8
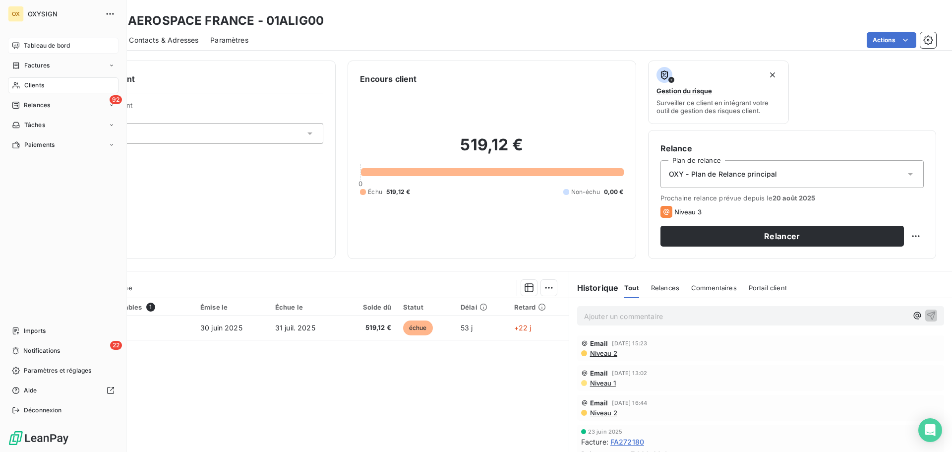
click at [30, 85] on span "Clients" at bounding box center [34, 85] width 20 height 9
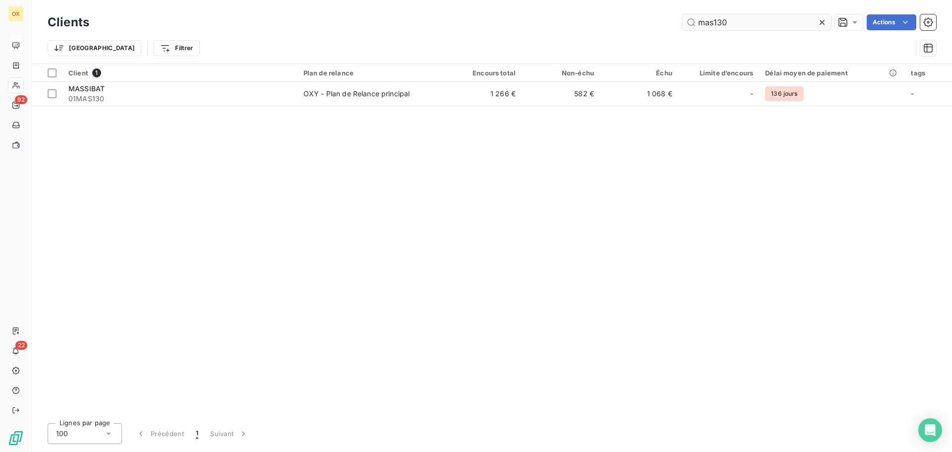
drag, startPoint x: 738, startPoint y: 27, endPoint x: 685, endPoint y: 24, distance: 53.1
click at [685, 24] on input "mas130" at bounding box center [756, 22] width 149 height 16
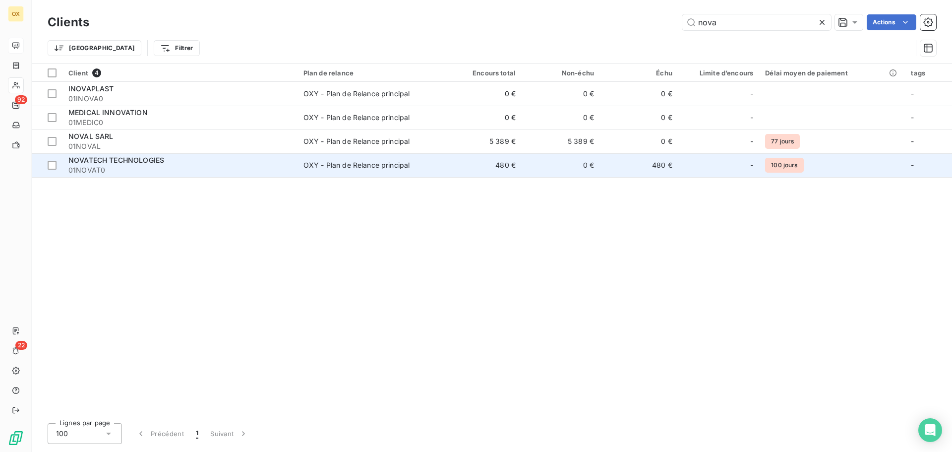
type input "nova"
click at [241, 166] on span "01NOVAT0" at bounding box center [179, 170] width 223 height 10
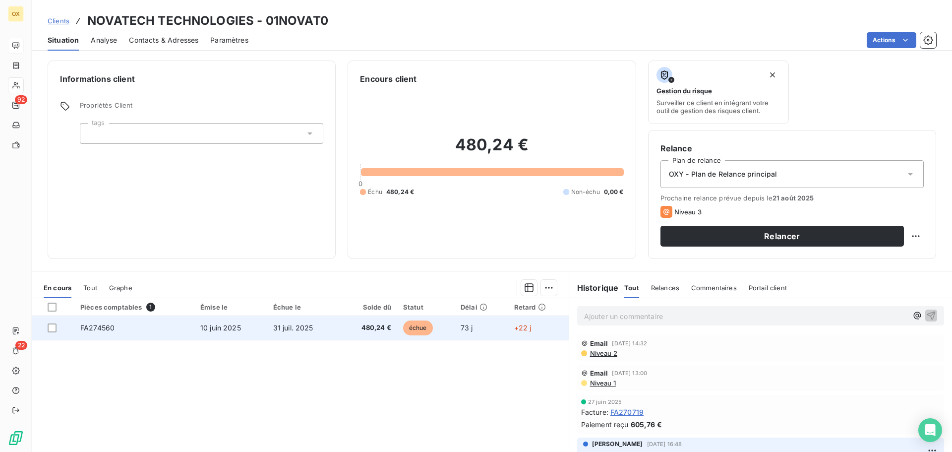
click at [250, 337] on td "10 juin 2025" at bounding box center [230, 328] width 73 height 24
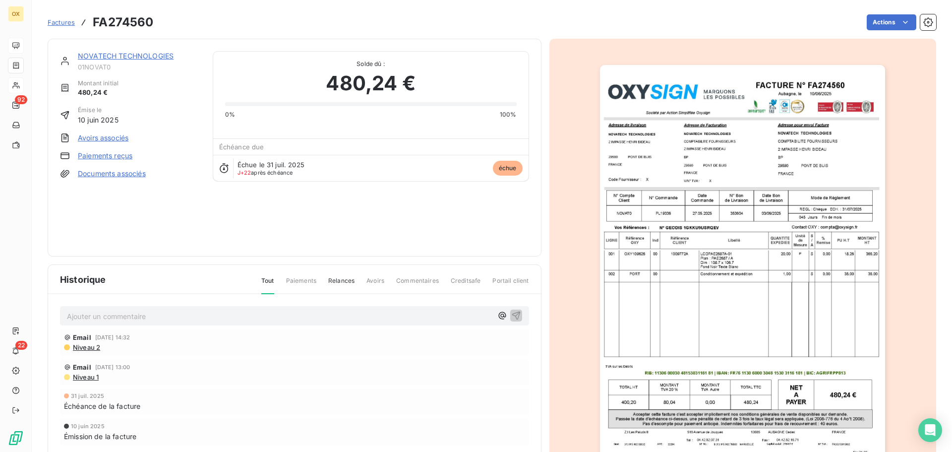
click at [698, 172] on img "button" at bounding box center [742, 267] width 285 height 404
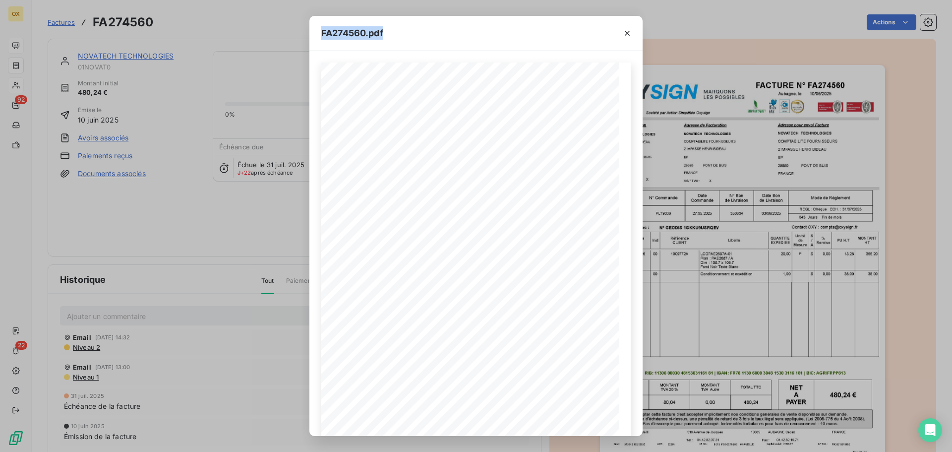
click at [609, 0] on html "OX 92 22 Factures FA274560 Actions NOVATECH TECHNOLOGIES 01NOVAT0 Montant initi…" at bounding box center [476, 226] width 952 height 452
